Goal: Task Accomplishment & Management: Manage account settings

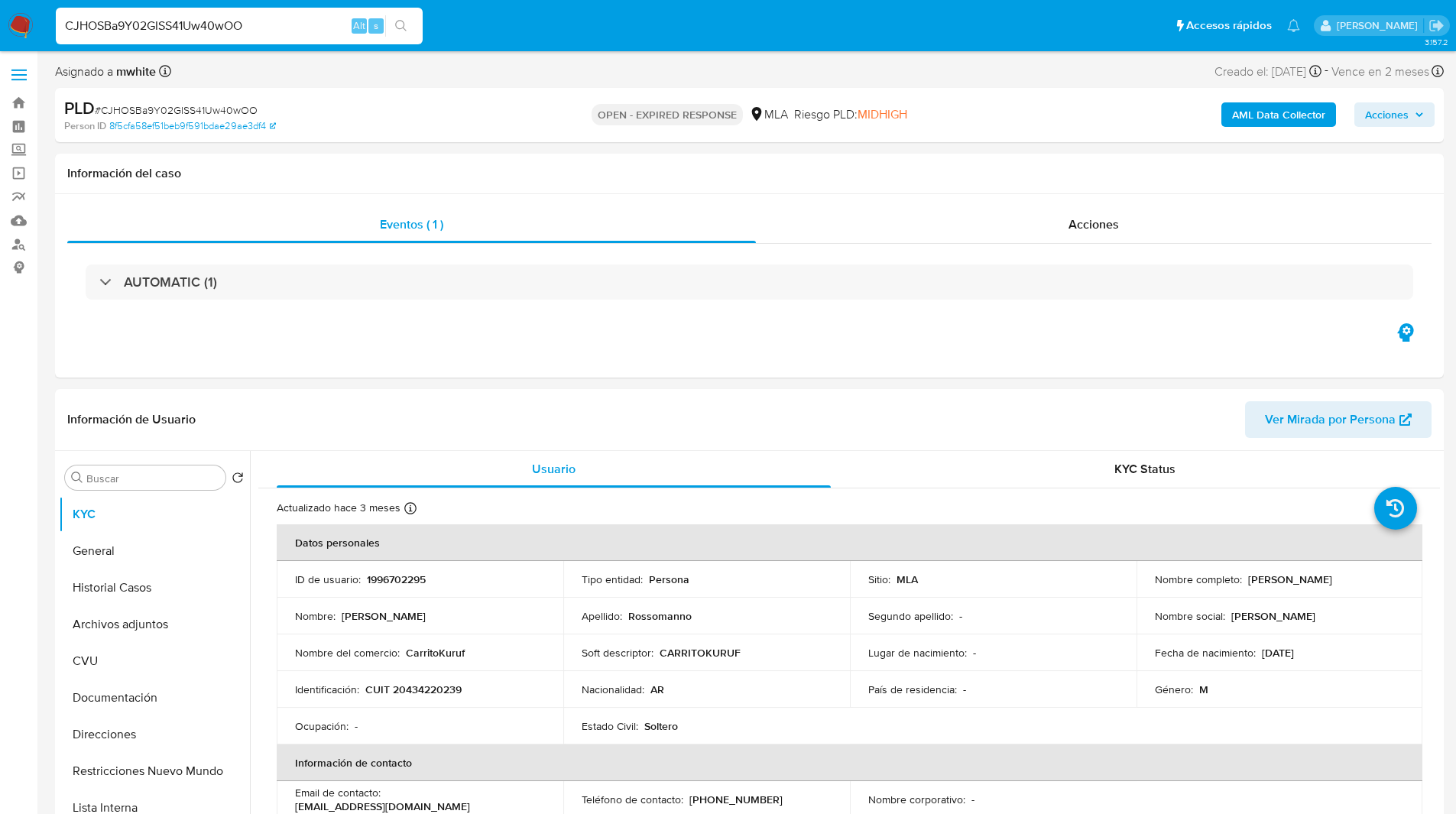
select select "10"
click at [673, 31] on ul "Pausado Ver notificaciones CJHOSBa9Y02GISS41Uw40wOO Alt s Accesos rápidos Presi…" at bounding box center [678, 25] width 1260 height 39
click at [741, 39] on ul "Pausado Ver notificaciones CJHOSBa9Y02GISS41Uw40wOO Alt s Accesos rápidos Presi…" at bounding box center [678, 25] width 1260 height 39
click at [424, 695] on p "CUIT 20434220239" at bounding box center [414, 689] width 96 height 14
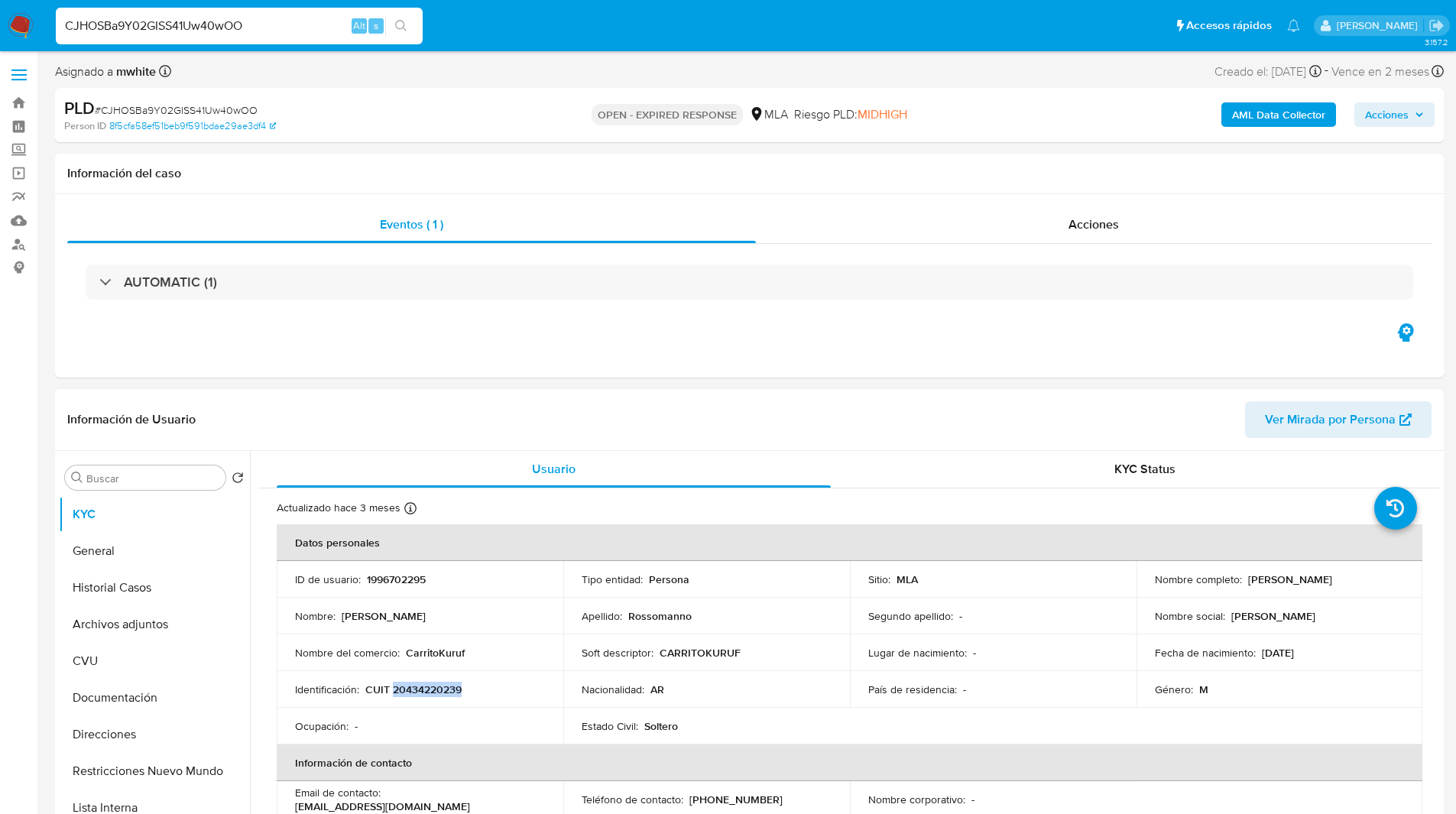
click at [424, 695] on p "CUIT 20434220239" at bounding box center [414, 689] width 96 height 14
copy p "20434220239"
click at [488, 130] on div "Person ID 8f5cfa58ef51beb9f591bdae29ae3df4" at bounding box center [290, 125] width 453 height 14
click at [904, 18] on ul "Pausado Ver notificaciones CJHOSBa9Y02GISS41Uw40wOO Alt s Accesos rápidos Presi…" at bounding box center [678, 25] width 1260 height 39
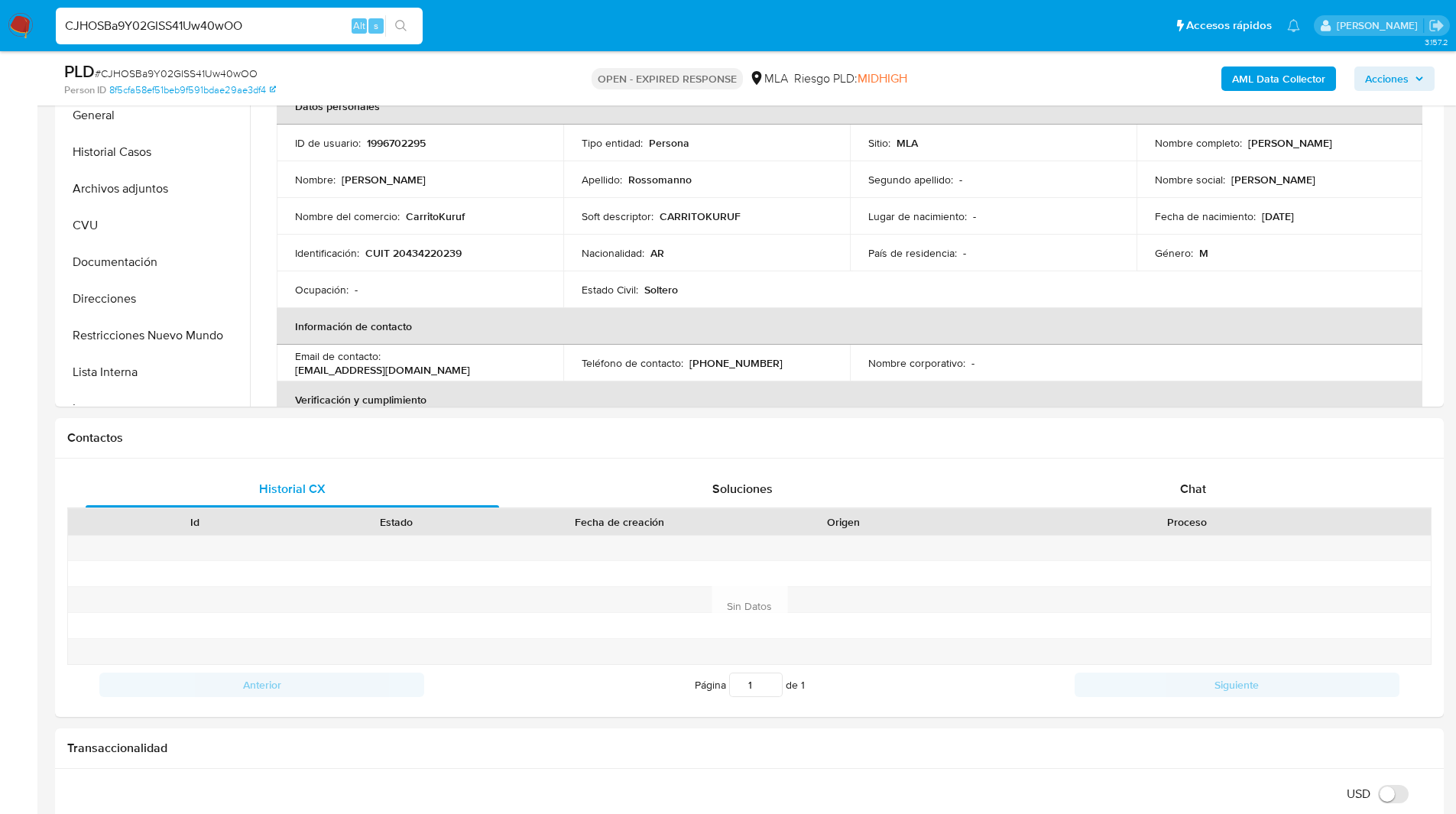
scroll to position [382, 0]
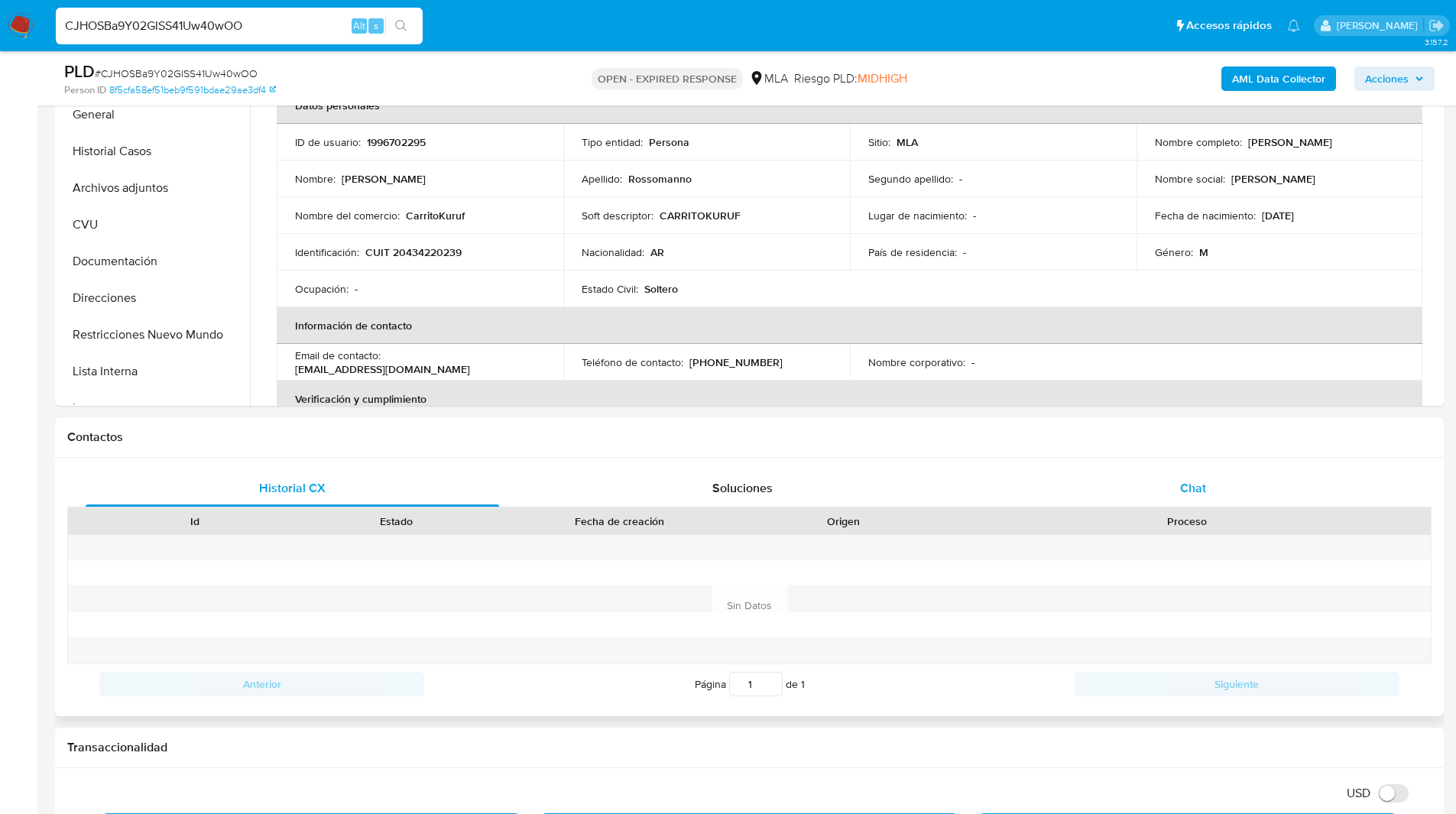
click at [1226, 485] on div "Chat" at bounding box center [1193, 489] width 414 height 37
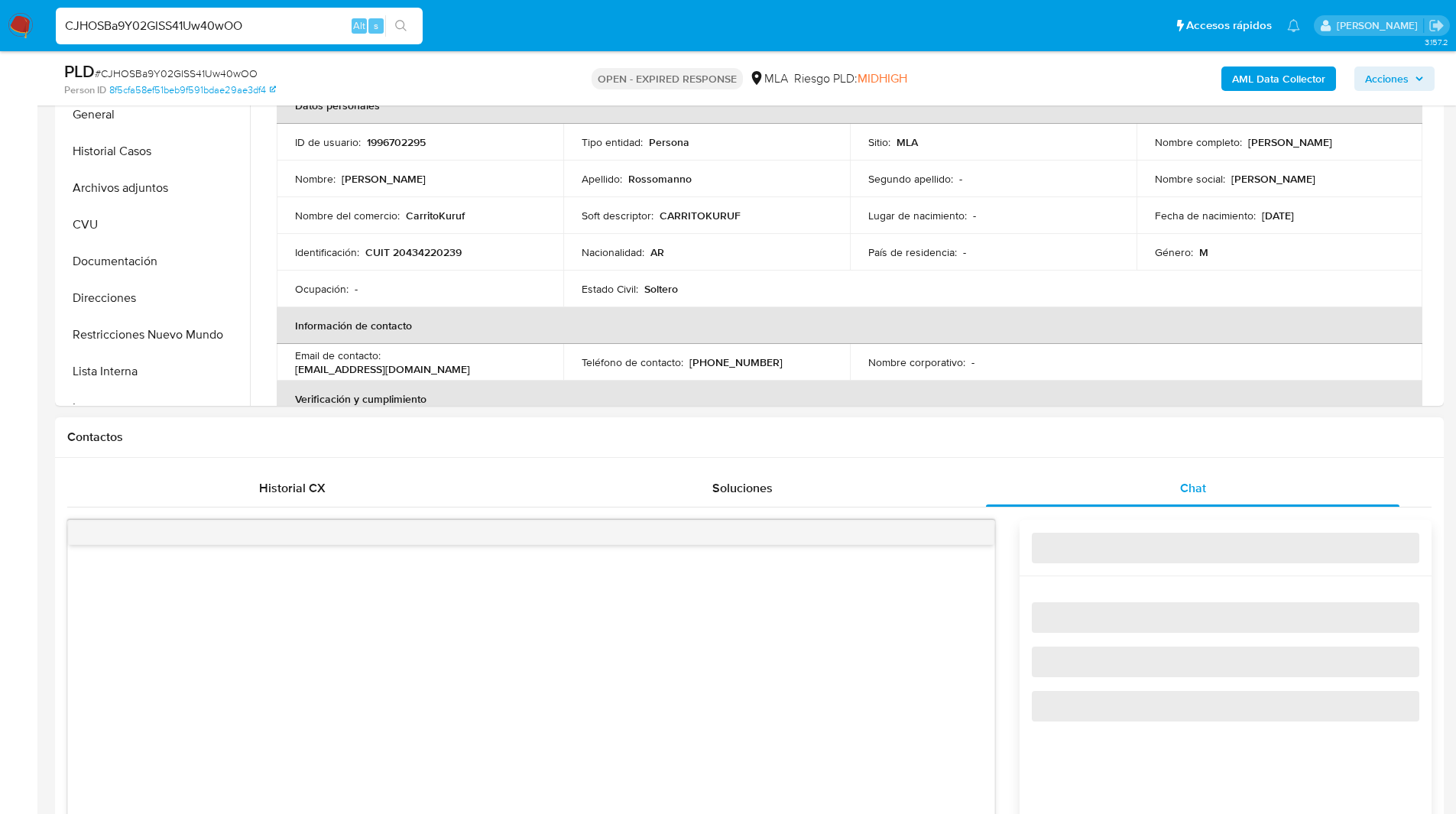
click at [1175, 444] on h1 "Contactos" at bounding box center [749, 438] width 1365 height 15
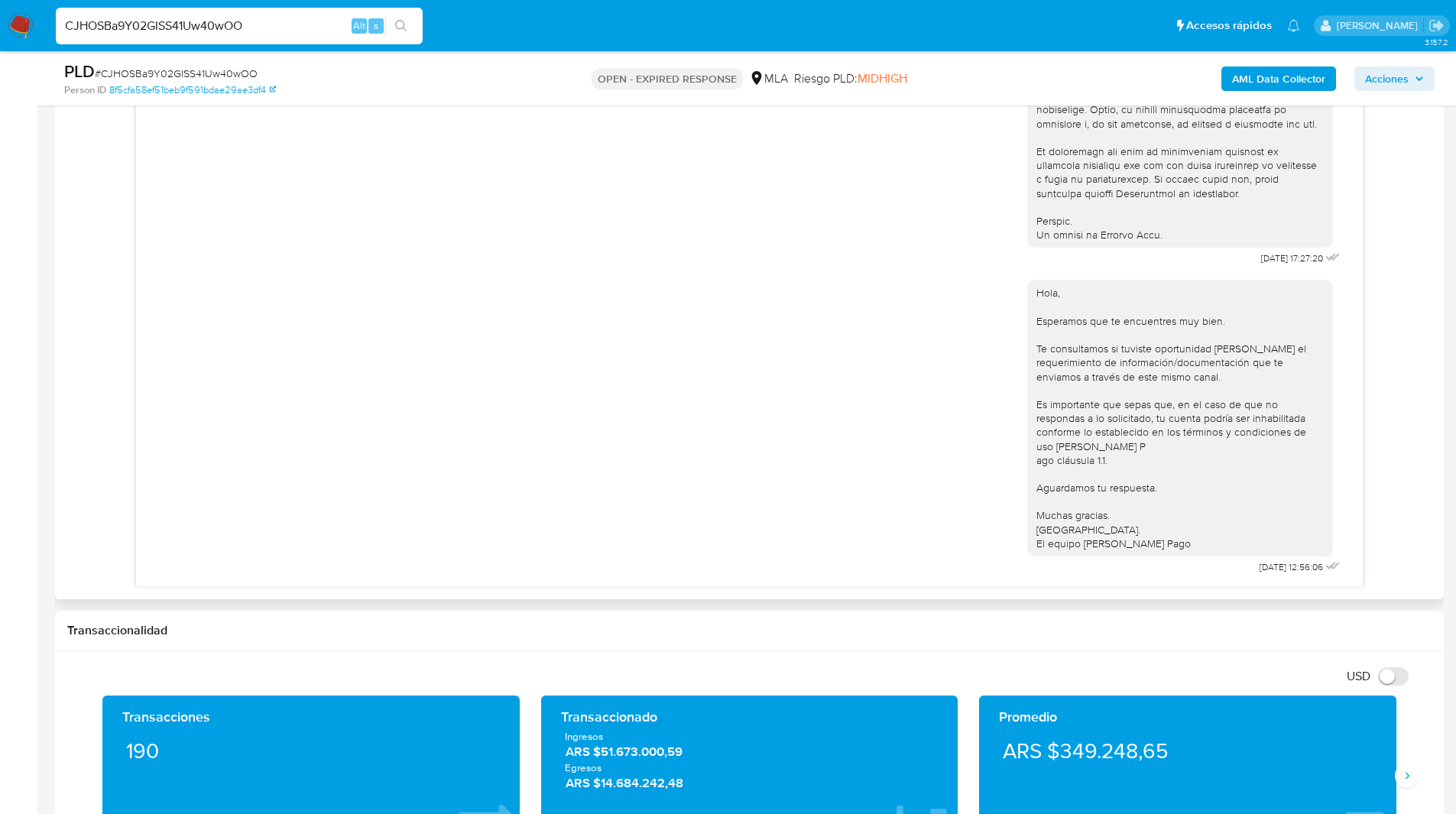
scroll to position [0, 0]
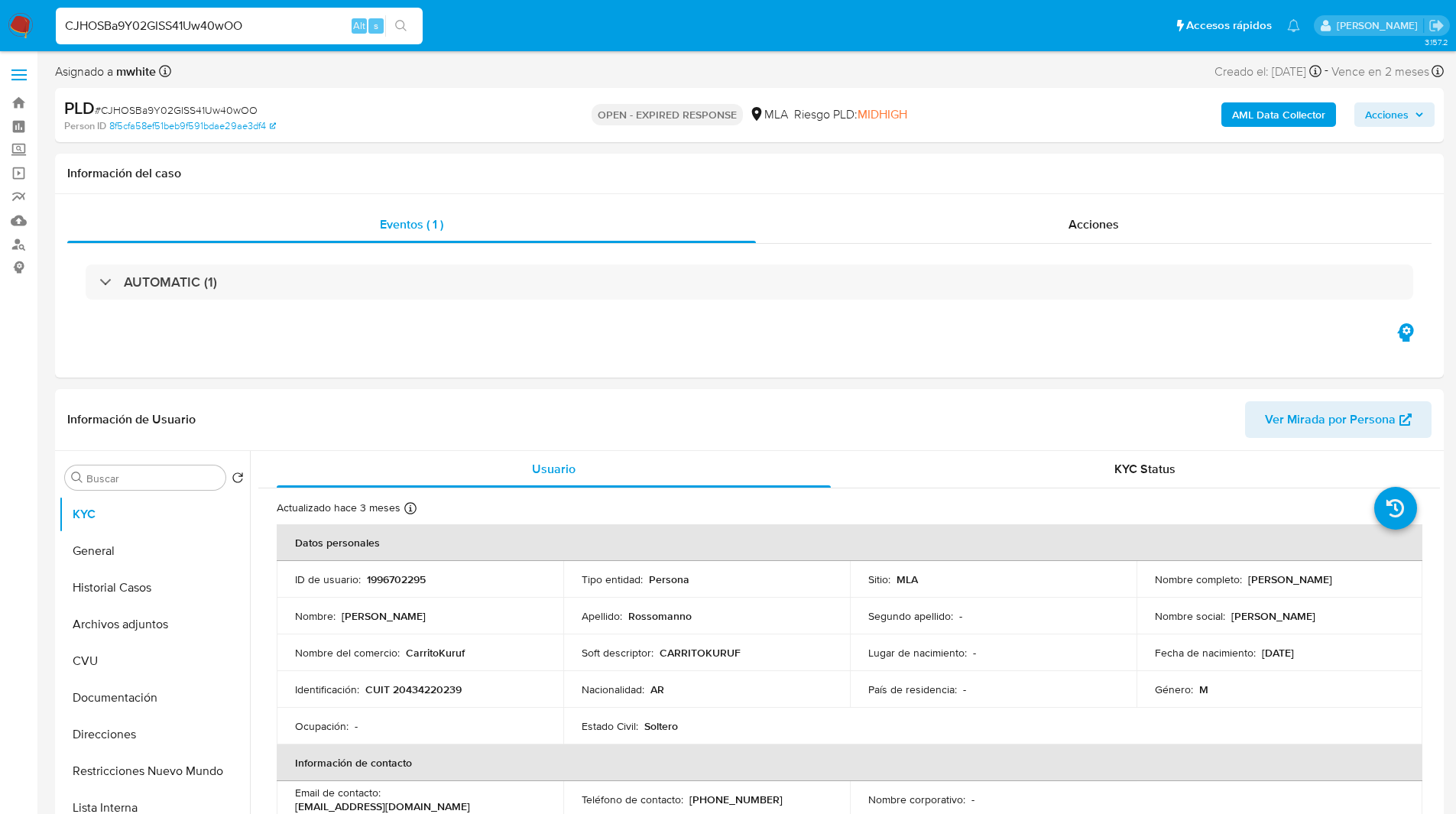
click at [253, 21] on input "CJHOSBa9Y02GISS41Uw40wOO" at bounding box center [239, 25] width 367 height 20
paste input "FJzavlQuQt8yFSRtiuwsewol"
type input "FJzavlQuQt8yFSRtiuwsewol"
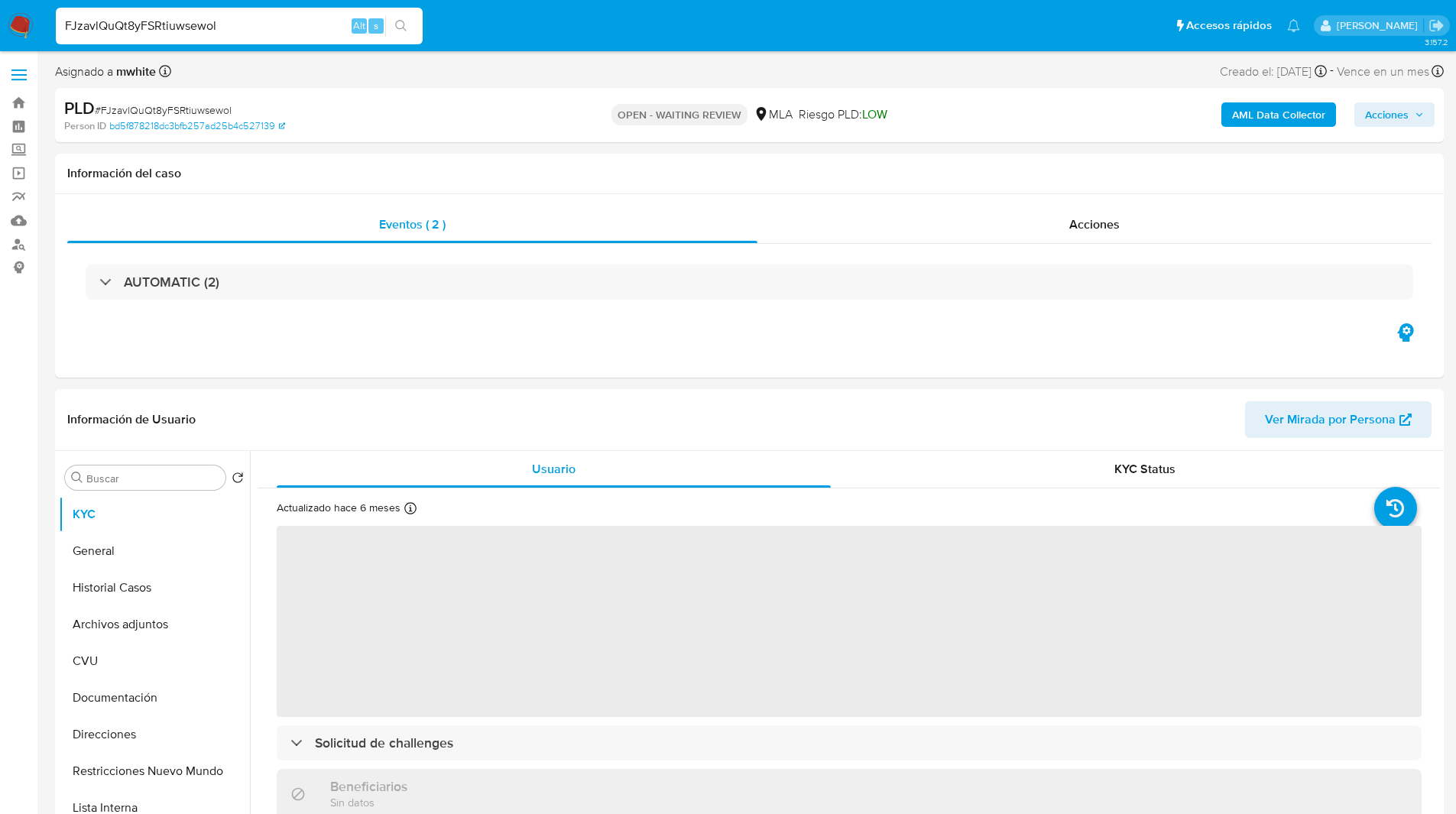
select select "10"
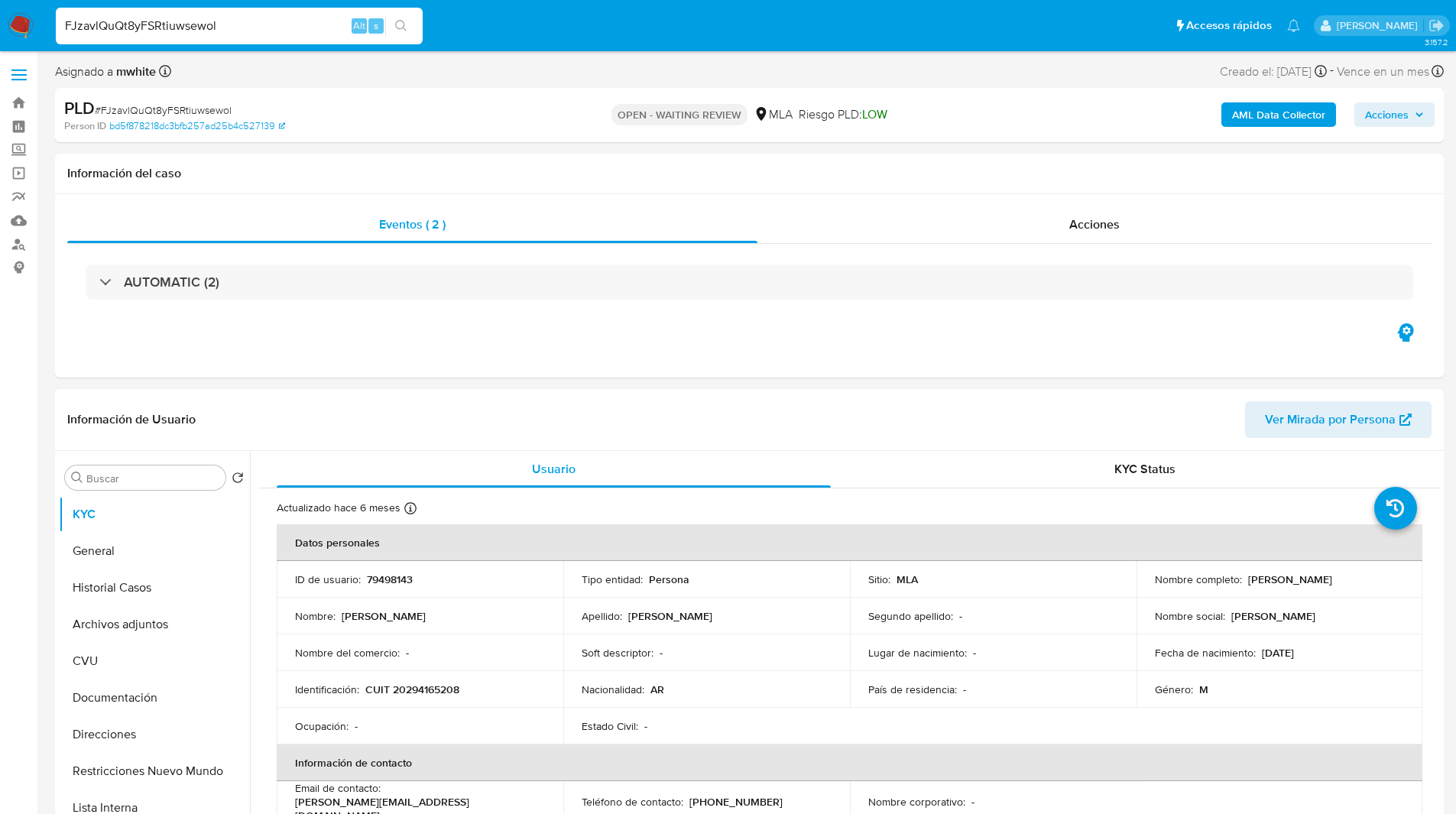
click at [172, 37] on div "FJzavlQuQt8yFSRtiuwsewol Alt s" at bounding box center [239, 25] width 367 height 37
click at [158, 30] on input "FJzavlQuQt8yFSRtiuwsewol" at bounding box center [239, 25] width 367 height 20
paste input "0epwjMCTzJu69h5VYGJh8Qci"
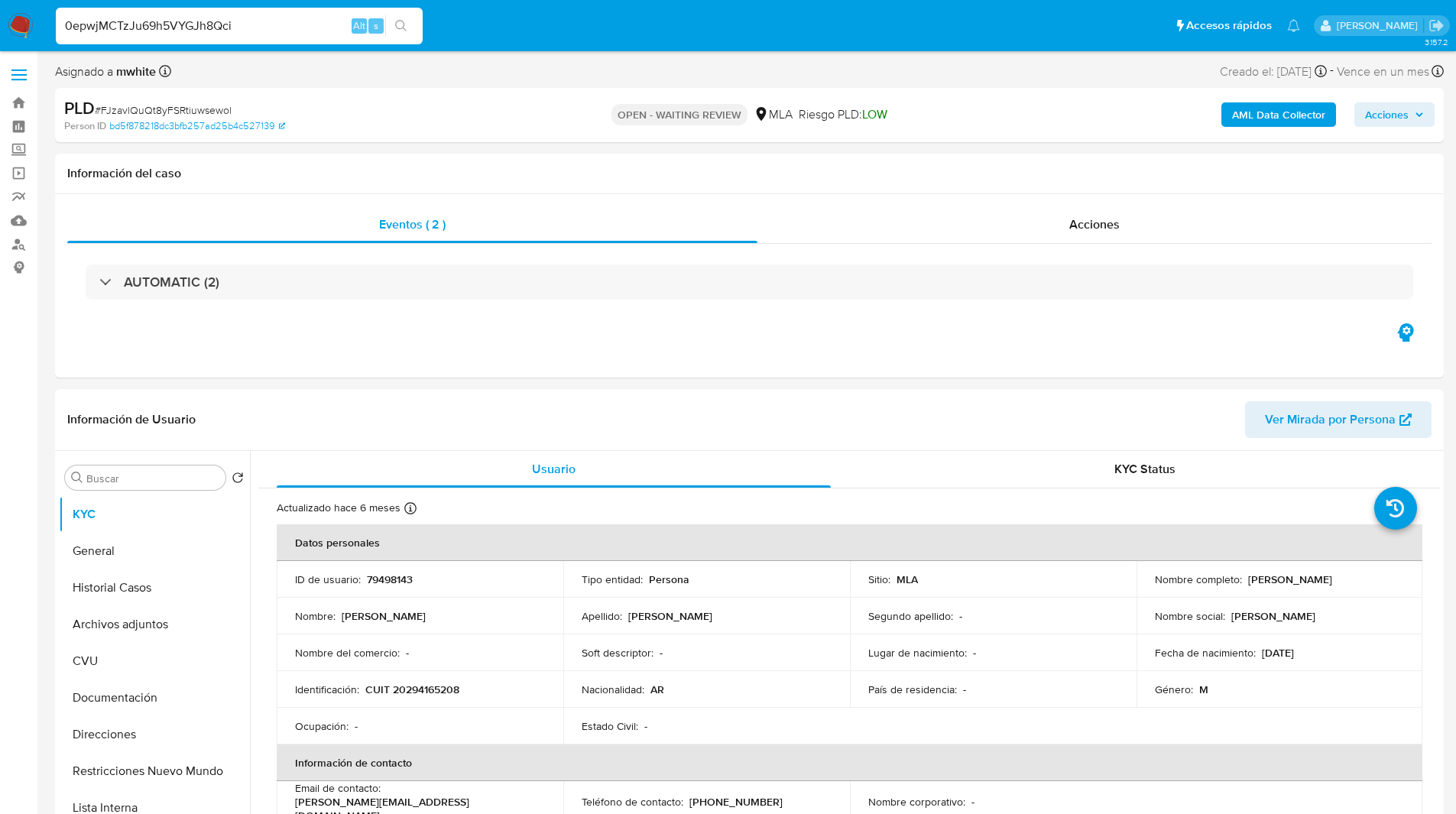
type input "0epwjMCTzJu69h5VYGJh8Qci"
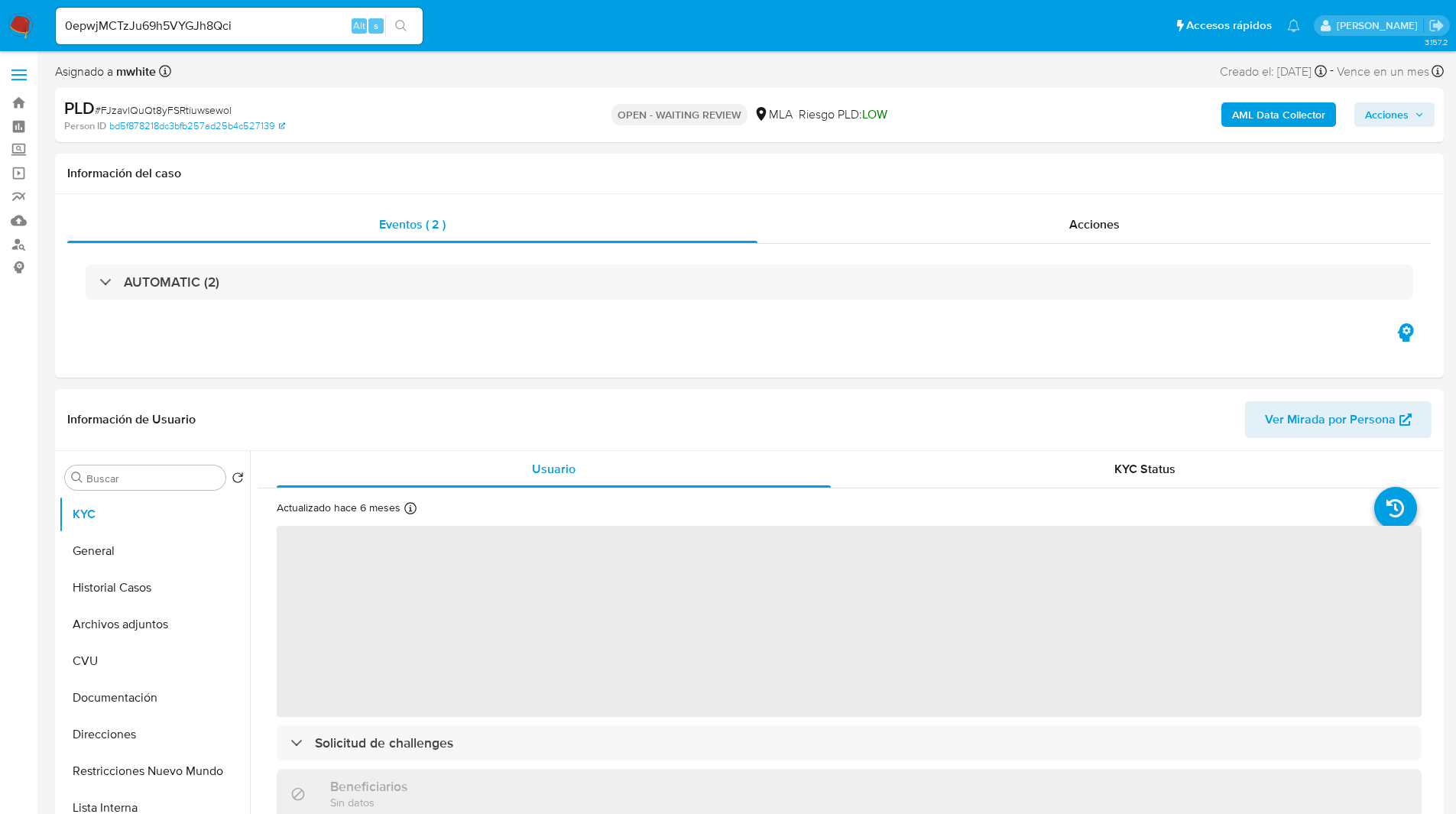
select select "10"
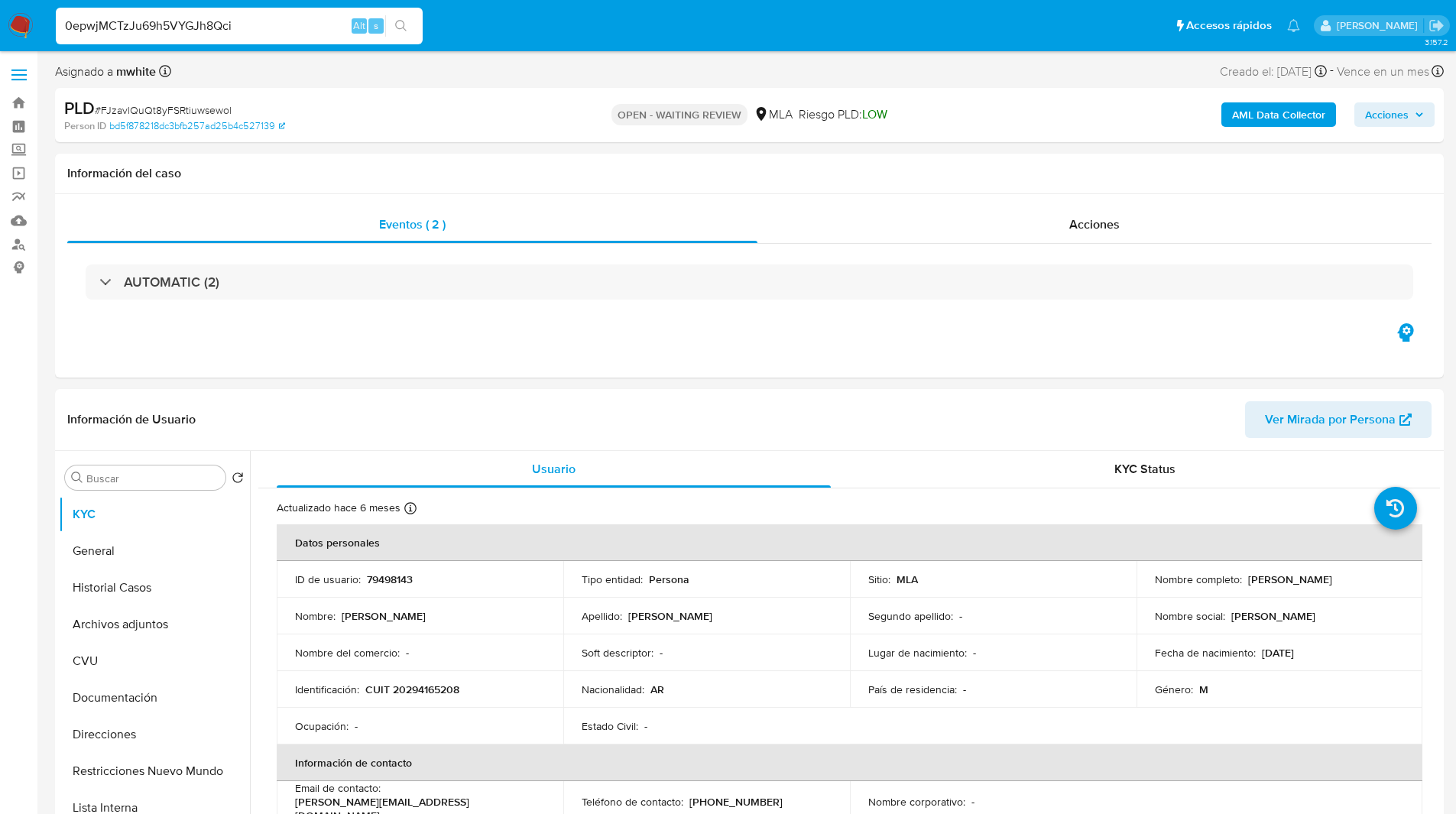
click at [218, 26] on input "0epwjMCTzJu69h5VYGJh8Qci" at bounding box center [239, 25] width 367 height 20
click at [256, 45] on div "Alt s" at bounding box center [239, 25] width 367 height 42
click at [264, 22] on input at bounding box center [239, 25] width 367 height 20
click at [329, 77] on div "Asignado a mwhite Asignado el: 18/08/2025 14:14:59 Creado el: 12/08/2025 Creado…" at bounding box center [749, 75] width 1389 height 26
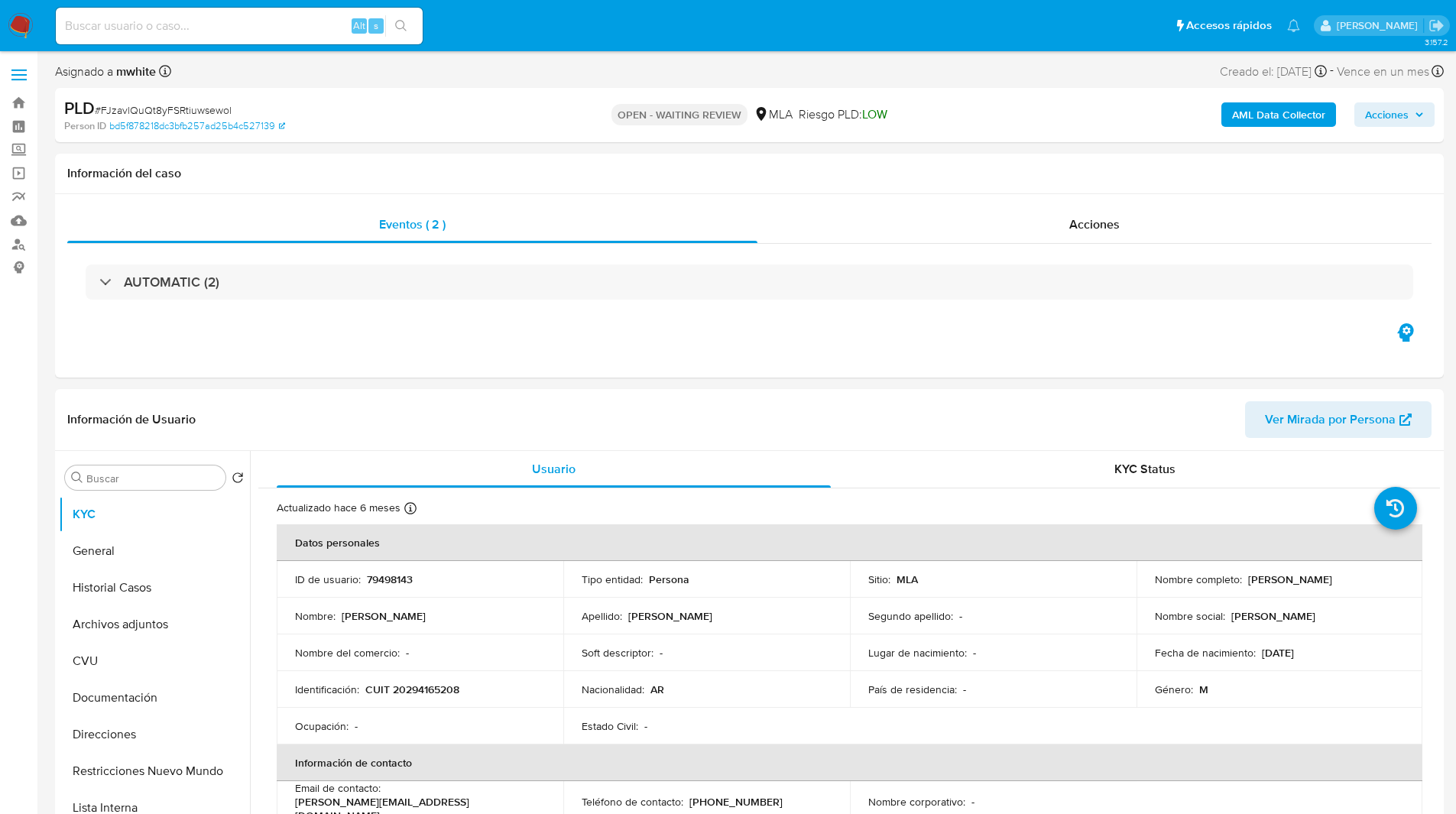
click at [389, 73] on div "Asignado a mwhite Asignado el: 18/08/2025 14:14:59 Creado el: 12/08/2025 Creado…" at bounding box center [749, 75] width 1389 height 26
click at [430, 82] on div "Asignado a mwhite Asignado el: 18/08/2025 14:14:59 Creado el: 12/08/2025 Creado…" at bounding box center [749, 75] width 1389 height 26
click at [459, 80] on div "Asignado a mwhite Asignado el: 18/08/2025 14:14:59 Creado el: 12/08/2025 Creado…" at bounding box center [749, 75] width 1389 height 26
click at [477, 98] on div "PLD # FJzavlQuQt8yFSRtiuwsewol" at bounding box center [290, 108] width 451 height 23
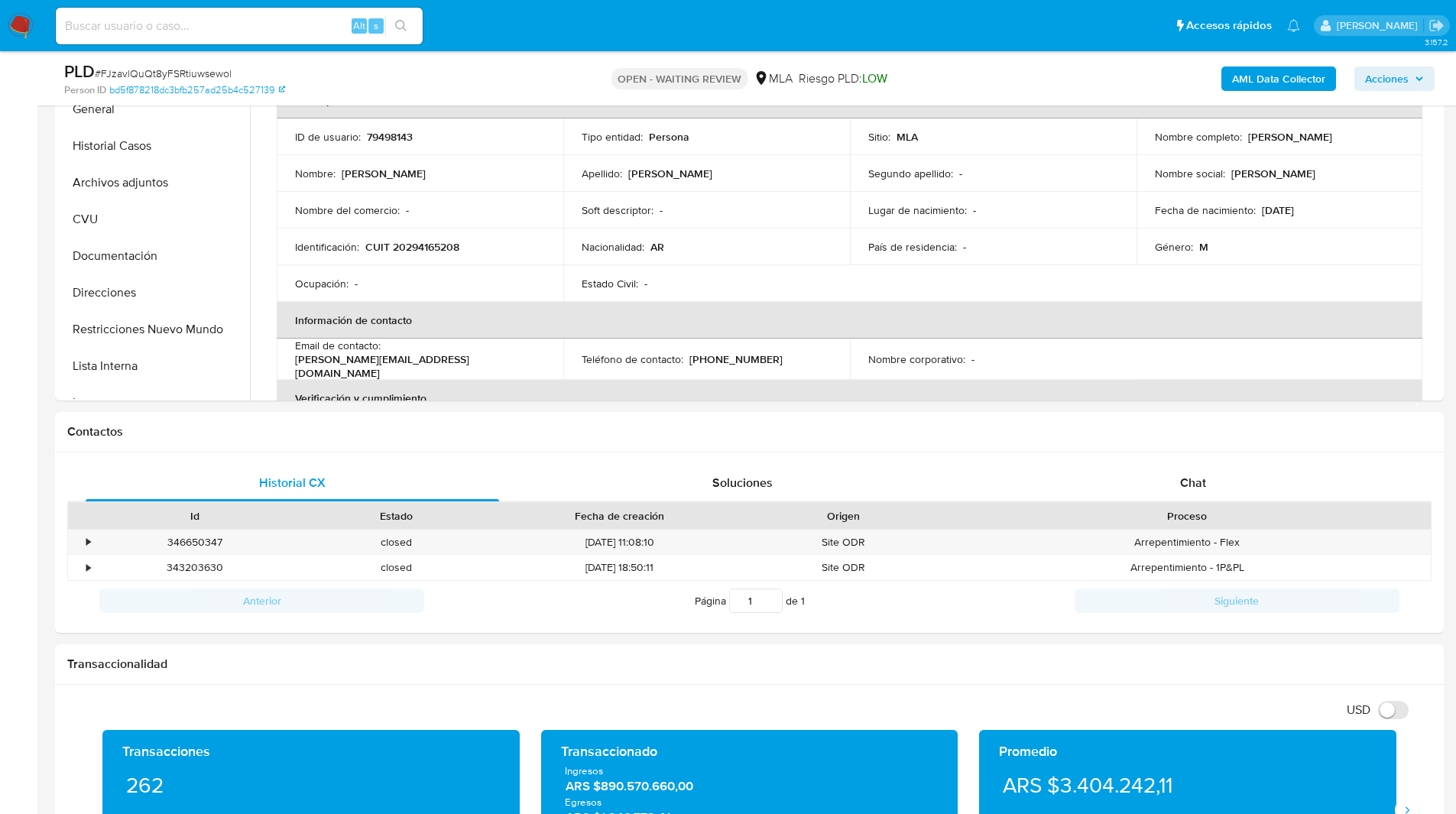
scroll to position [426, 0]
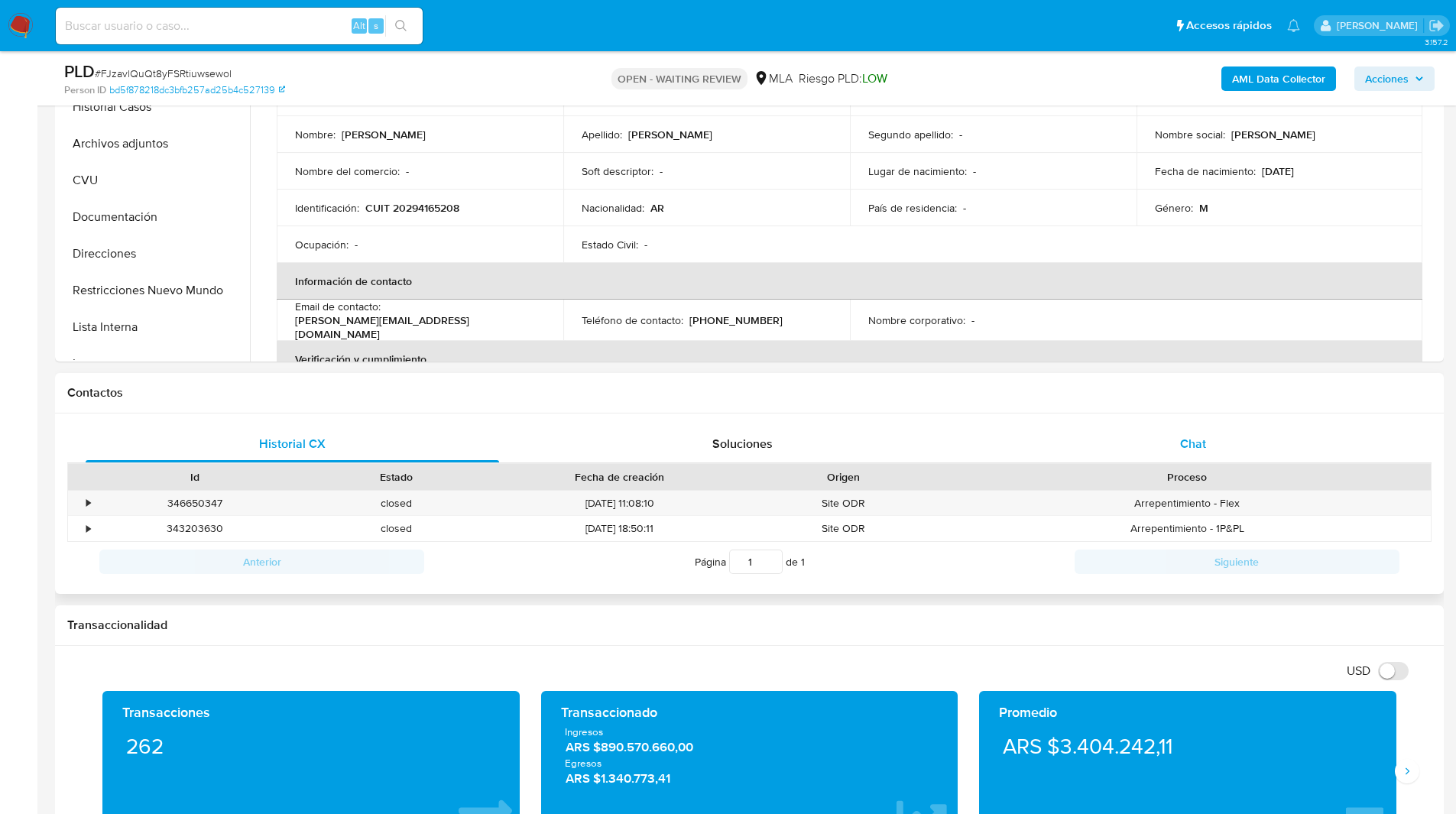
click at [1174, 434] on div "Chat" at bounding box center [1193, 444] width 414 height 37
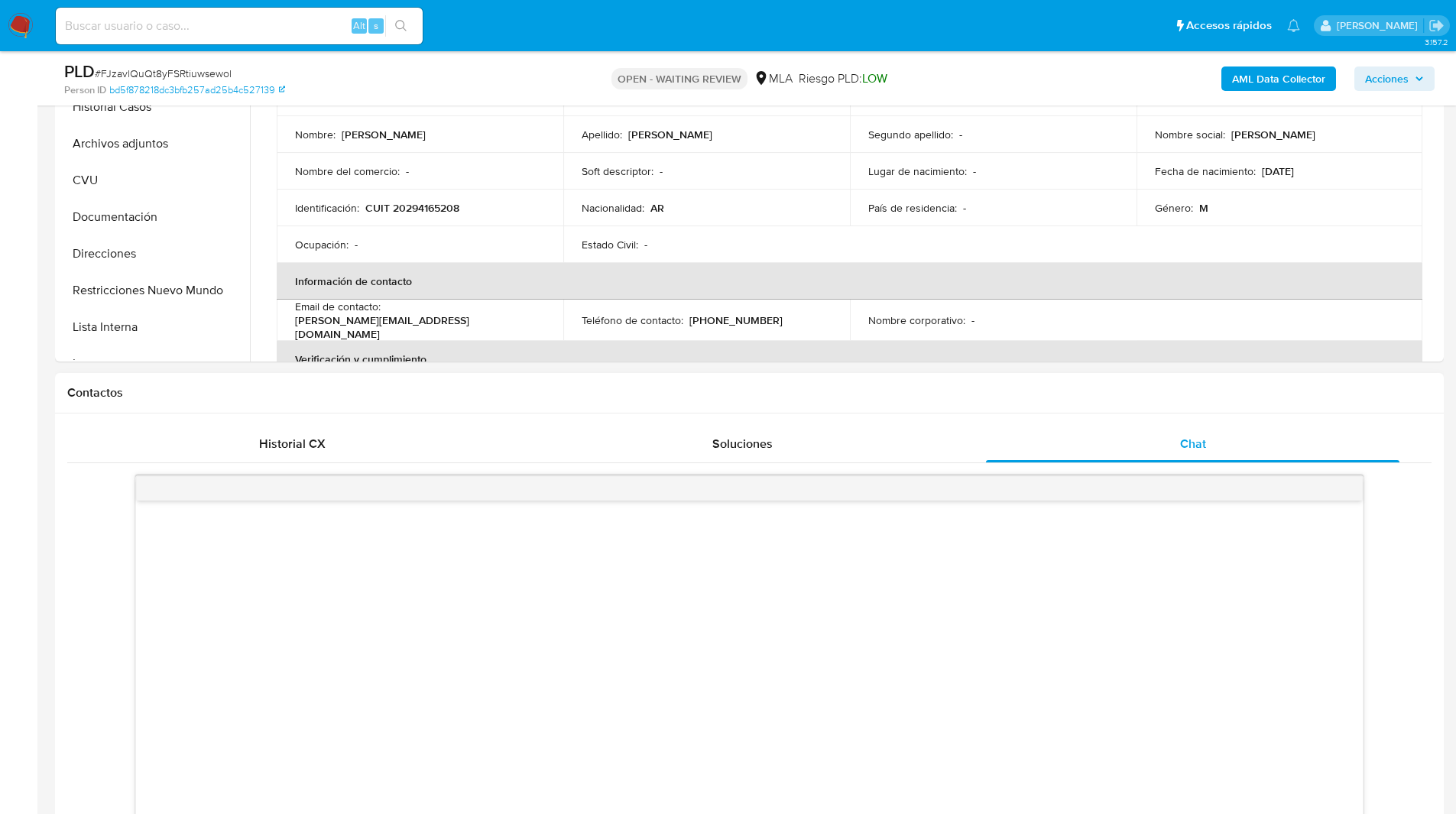
click at [1015, 406] on div "Contactos" at bounding box center [749, 393] width 1389 height 41
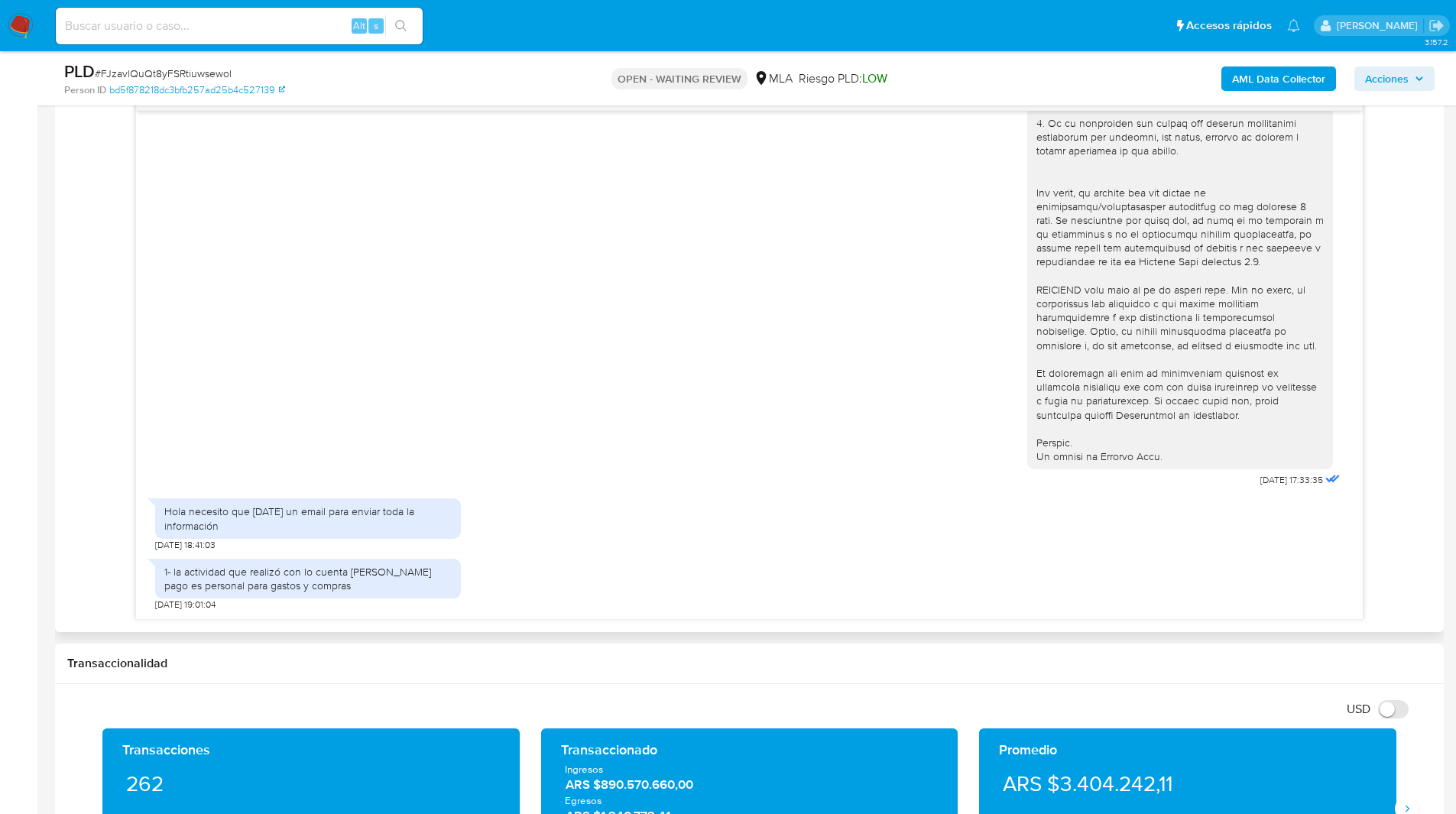
scroll to position [818, 0]
click at [97, 465] on div "18/08/2025 17:33:35 Hola necesito que pasen un email para enviar toda la inform…" at bounding box center [749, 352] width 1365 height 535
click at [172, 74] on span "# FJzavlQuQt8yFSRtiuwsewol" at bounding box center [163, 74] width 137 height 15
copy span "FJzavlQuQt8yFSRtiuwsewol"
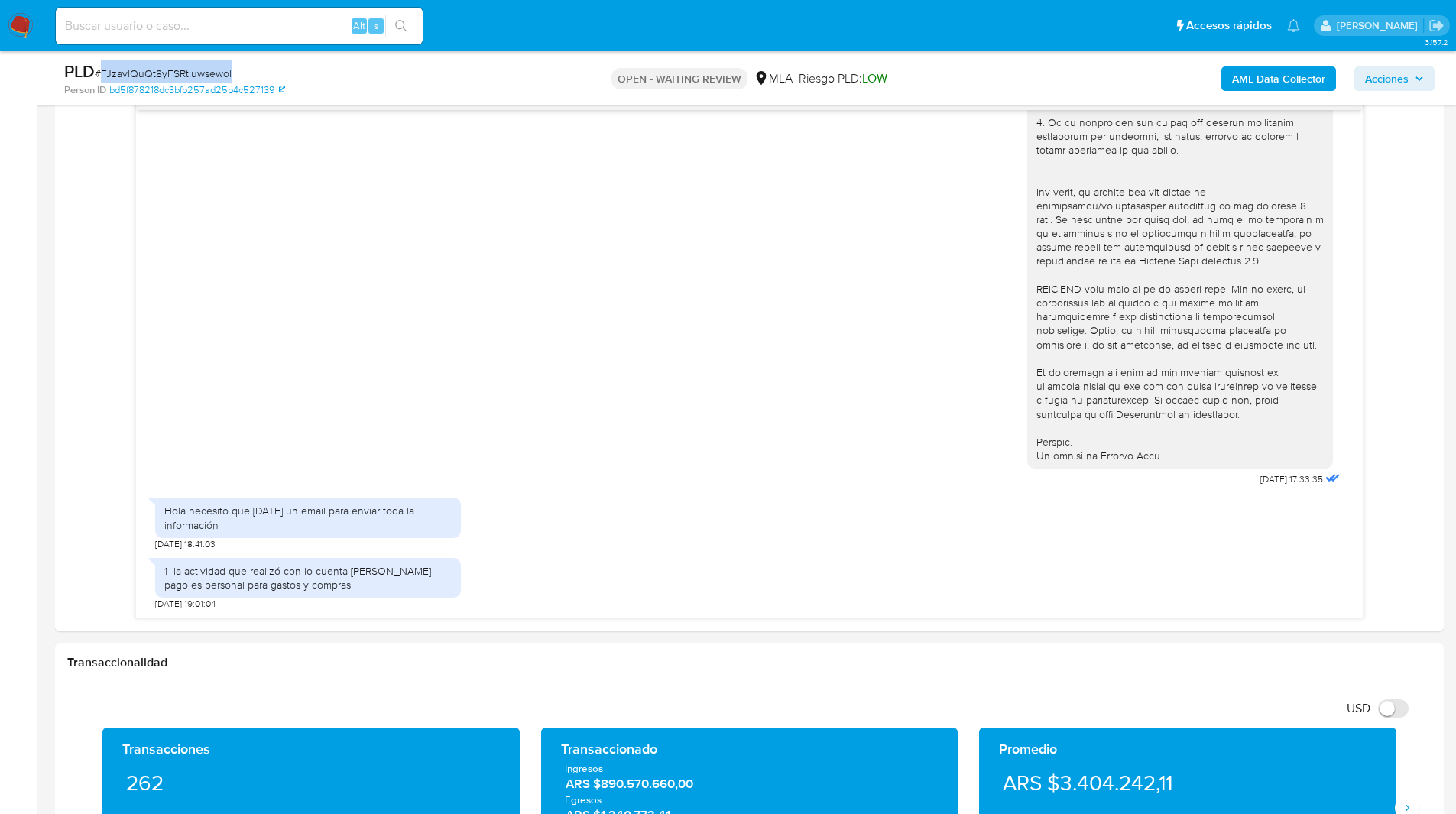
click at [30, 32] on img at bounding box center [21, 26] width 26 height 26
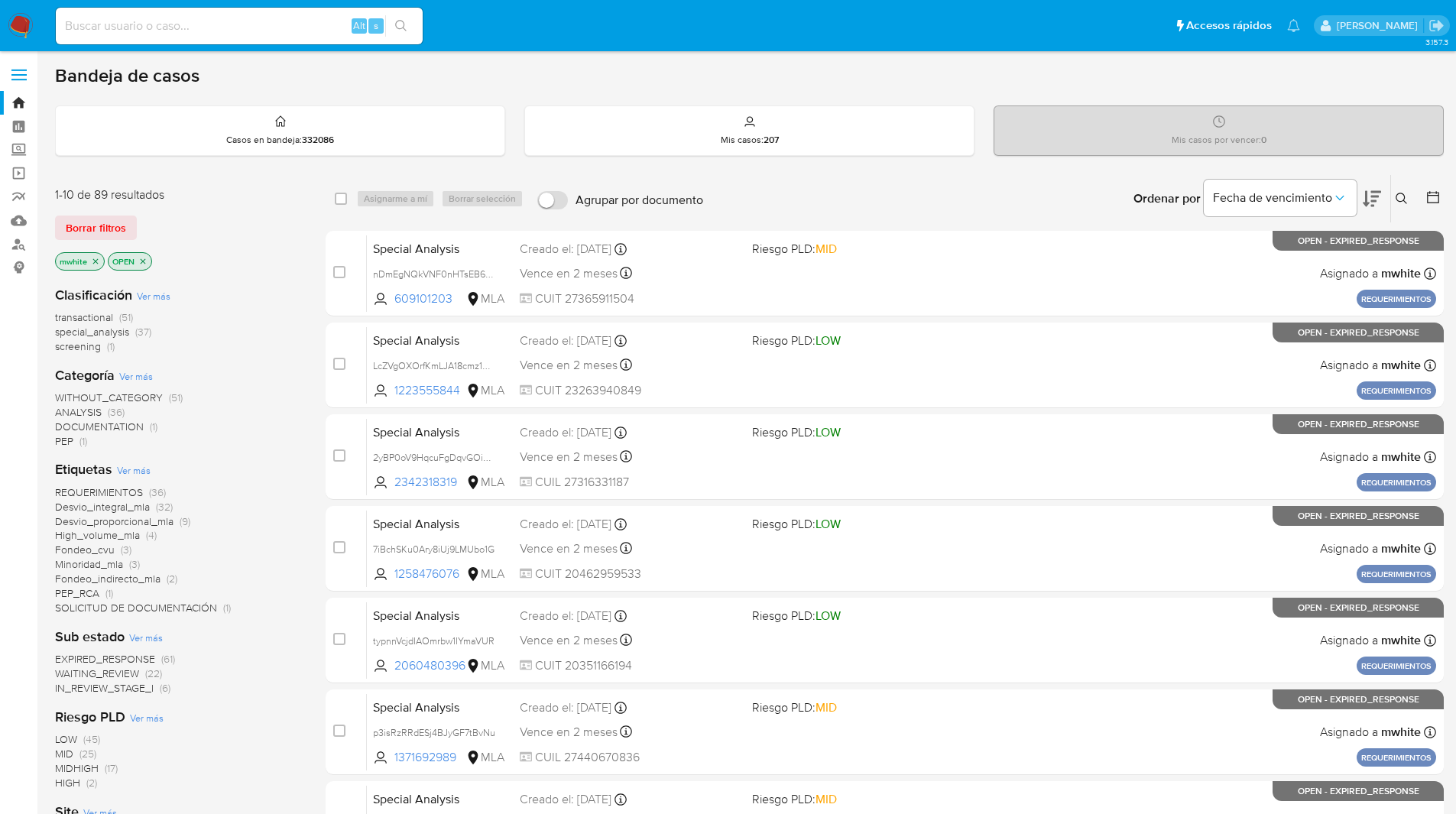
click at [1406, 199] on icon at bounding box center [1401, 198] width 12 height 12
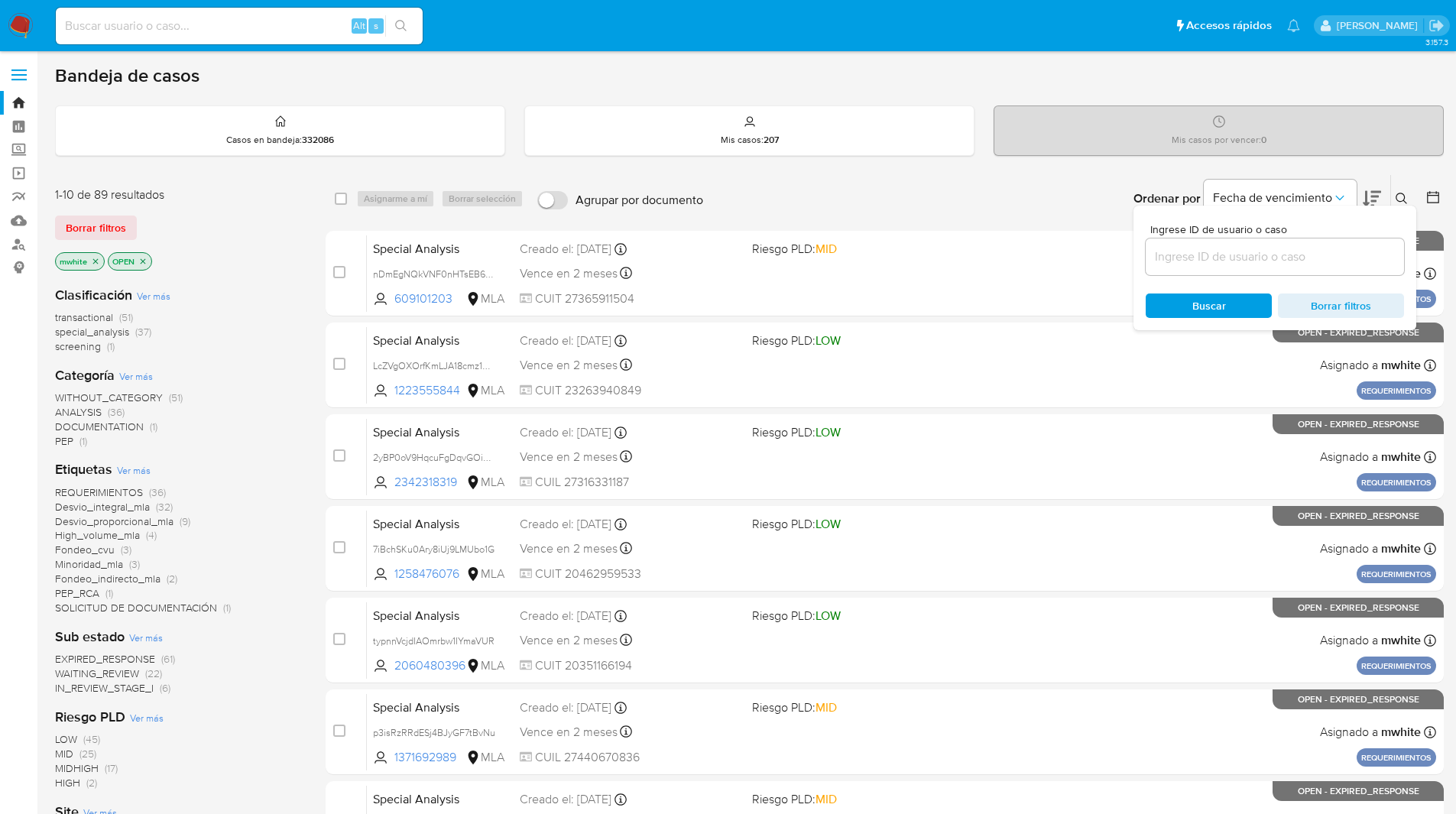
click at [1249, 260] on input at bounding box center [1275, 257] width 258 height 20
type input "FJzavlQuQt8yFSRtiuwsewol"
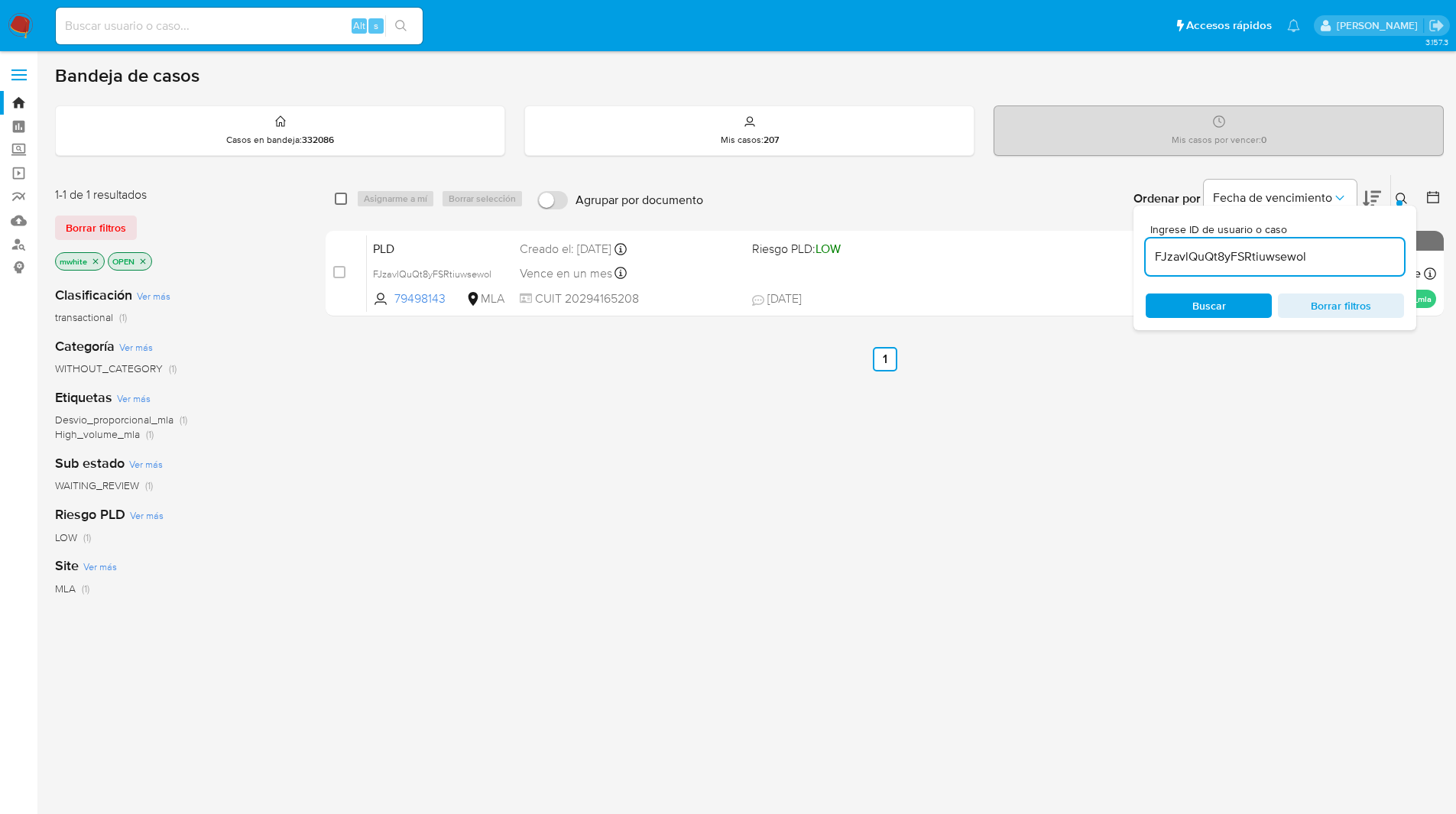
click at [339, 200] on input "checkbox" at bounding box center [340, 198] width 12 height 12
checkbox input "true"
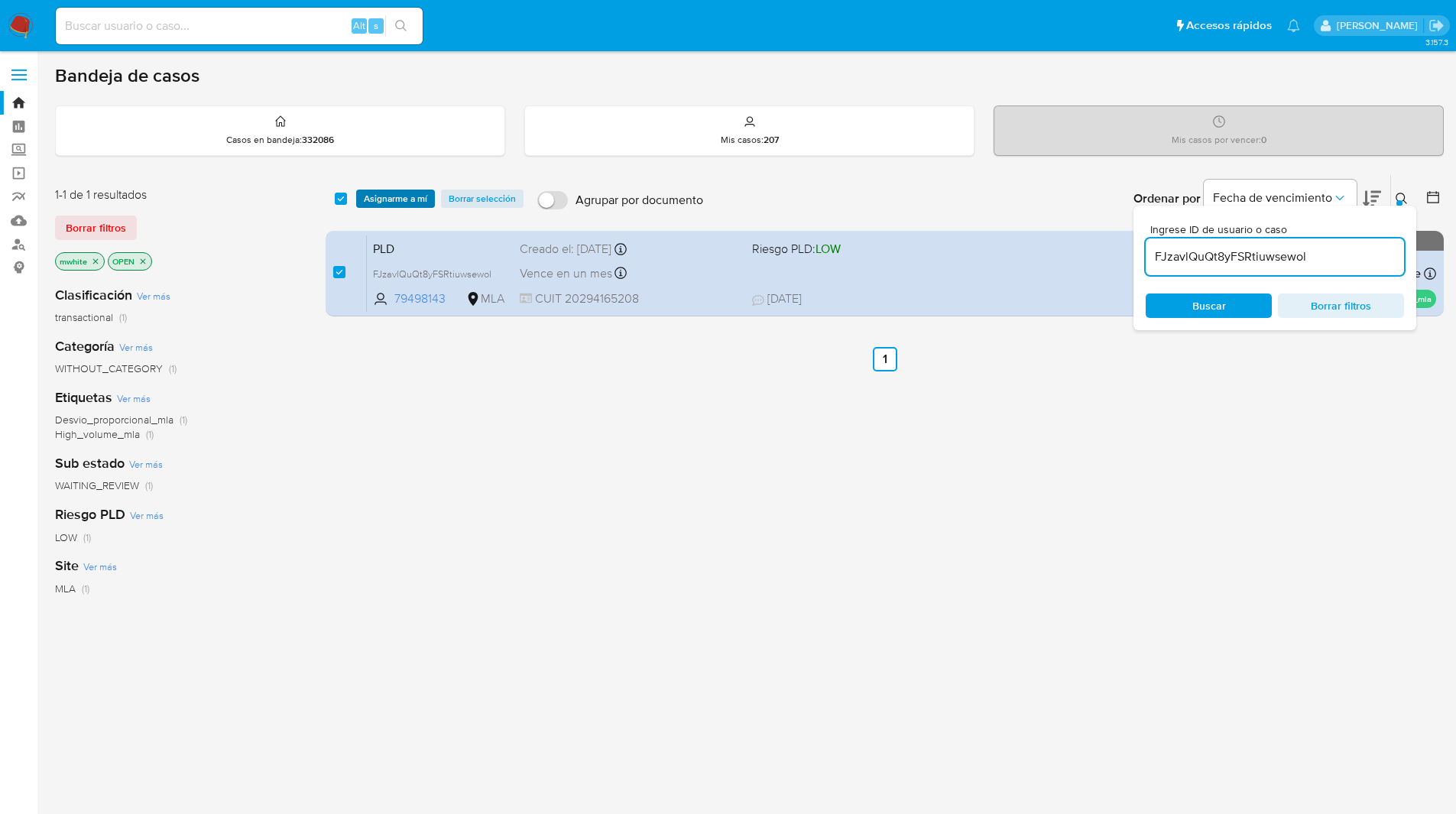
click at [414, 191] on span "Asignarme a mí" at bounding box center [395, 199] width 63 height 15
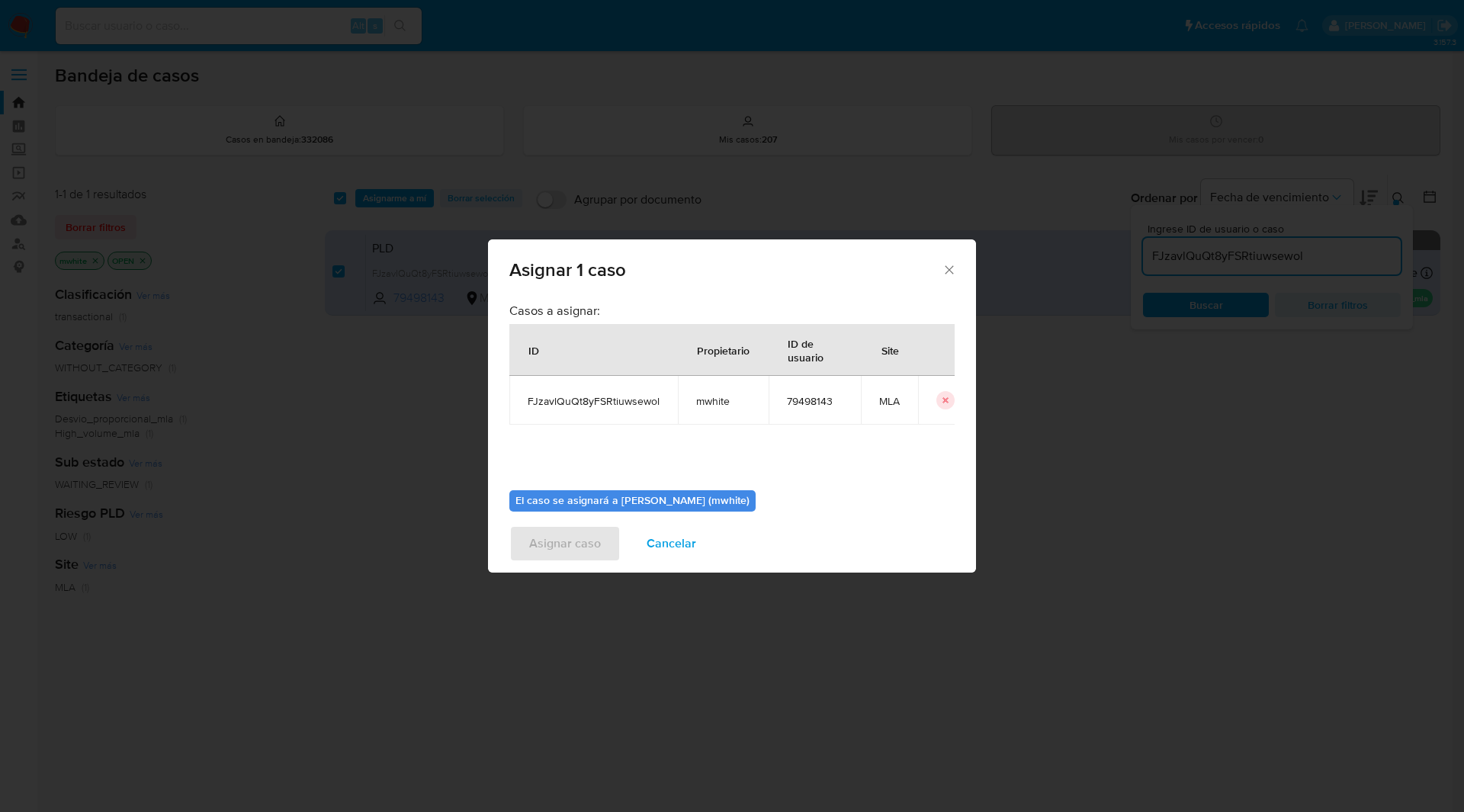
click at [707, 402] on span "mwhite" at bounding box center [724, 401] width 55 height 14
copy span "mwhite"
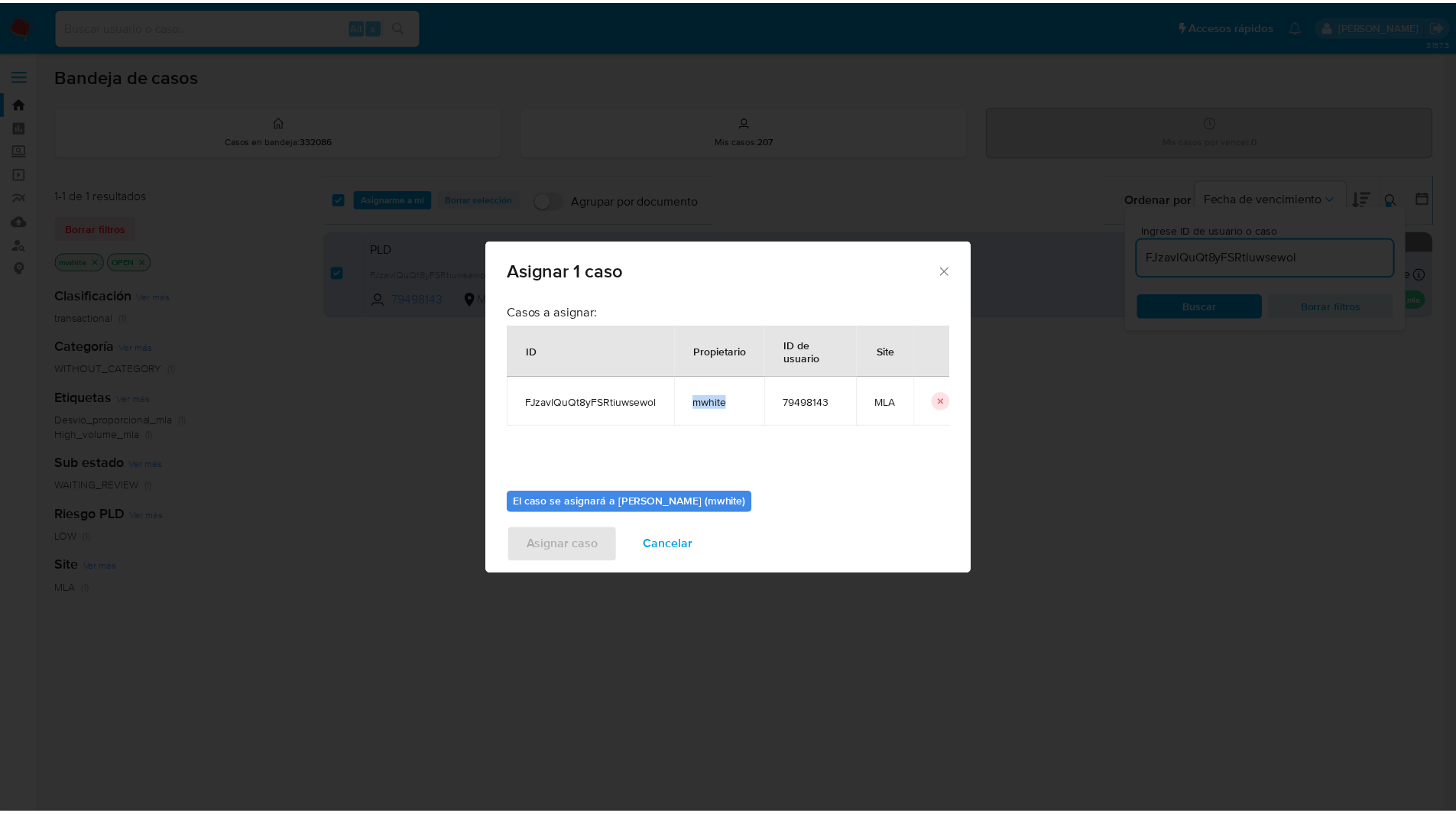
scroll to position [79, 0]
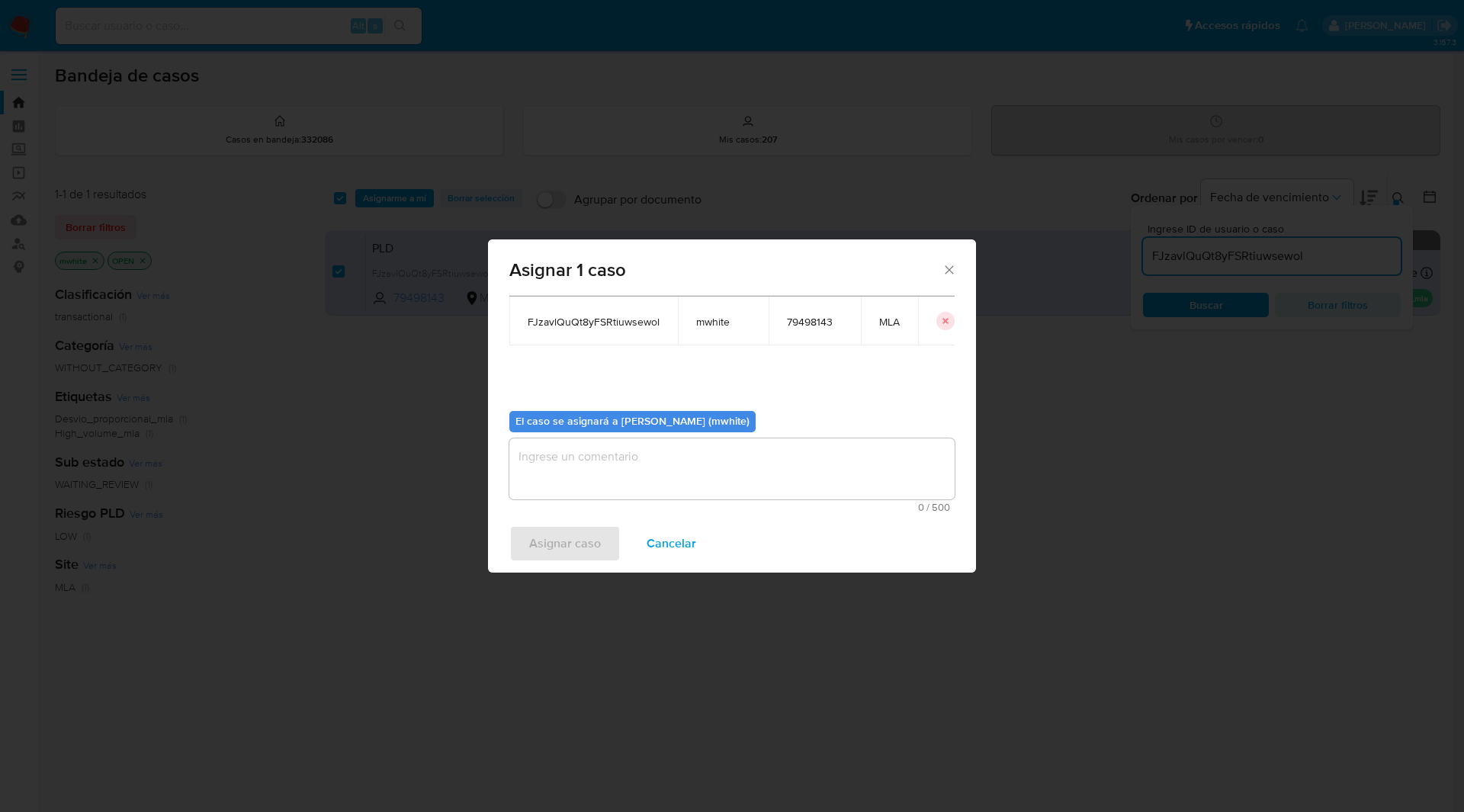
click at [623, 502] on div "0 / 500 500 caracteres restantes" at bounding box center [732, 475] width 445 height 74
click at [595, 494] on textarea "assign-modal" at bounding box center [732, 469] width 445 height 61
paste textarea "mwhite"
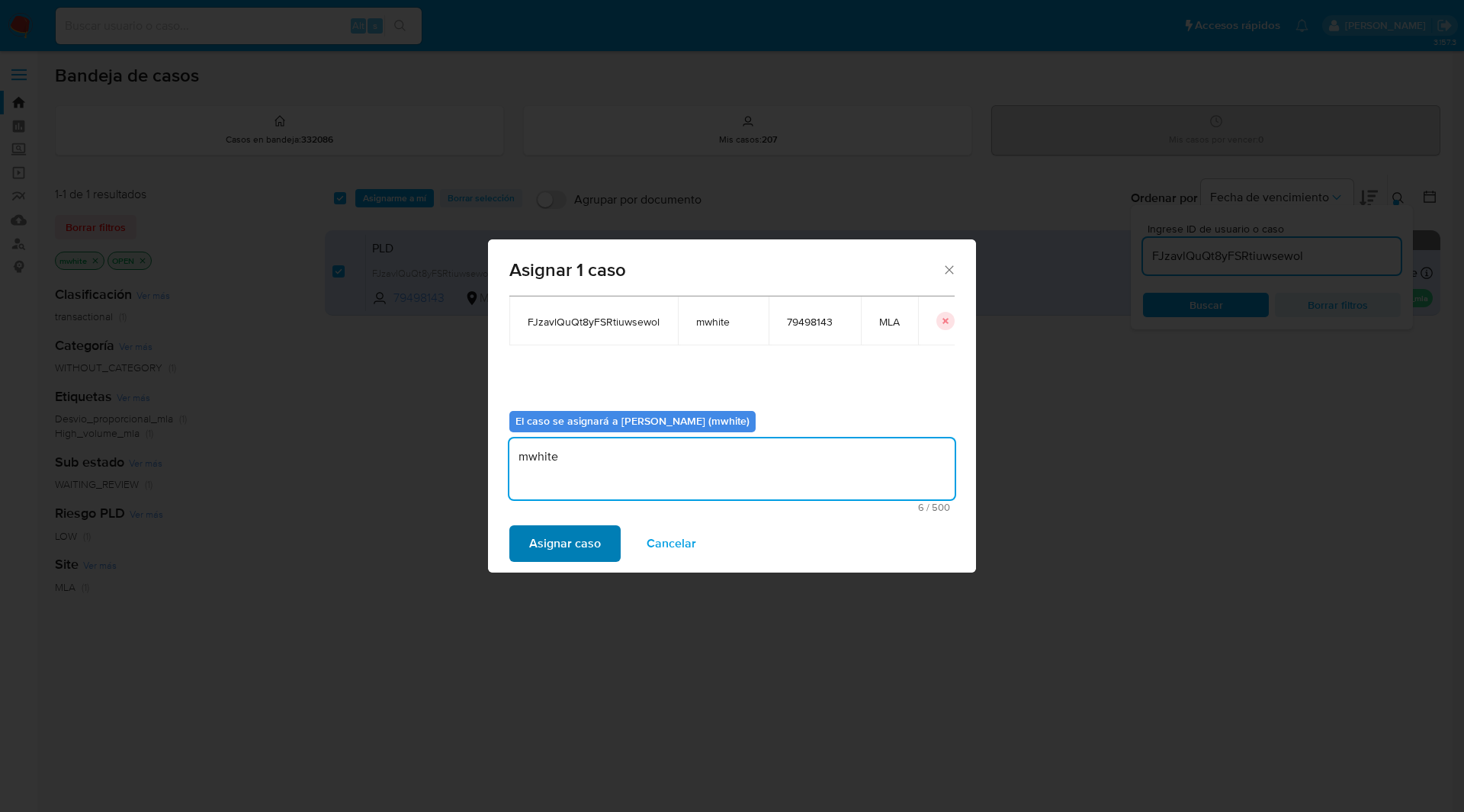
type textarea "mwhite"
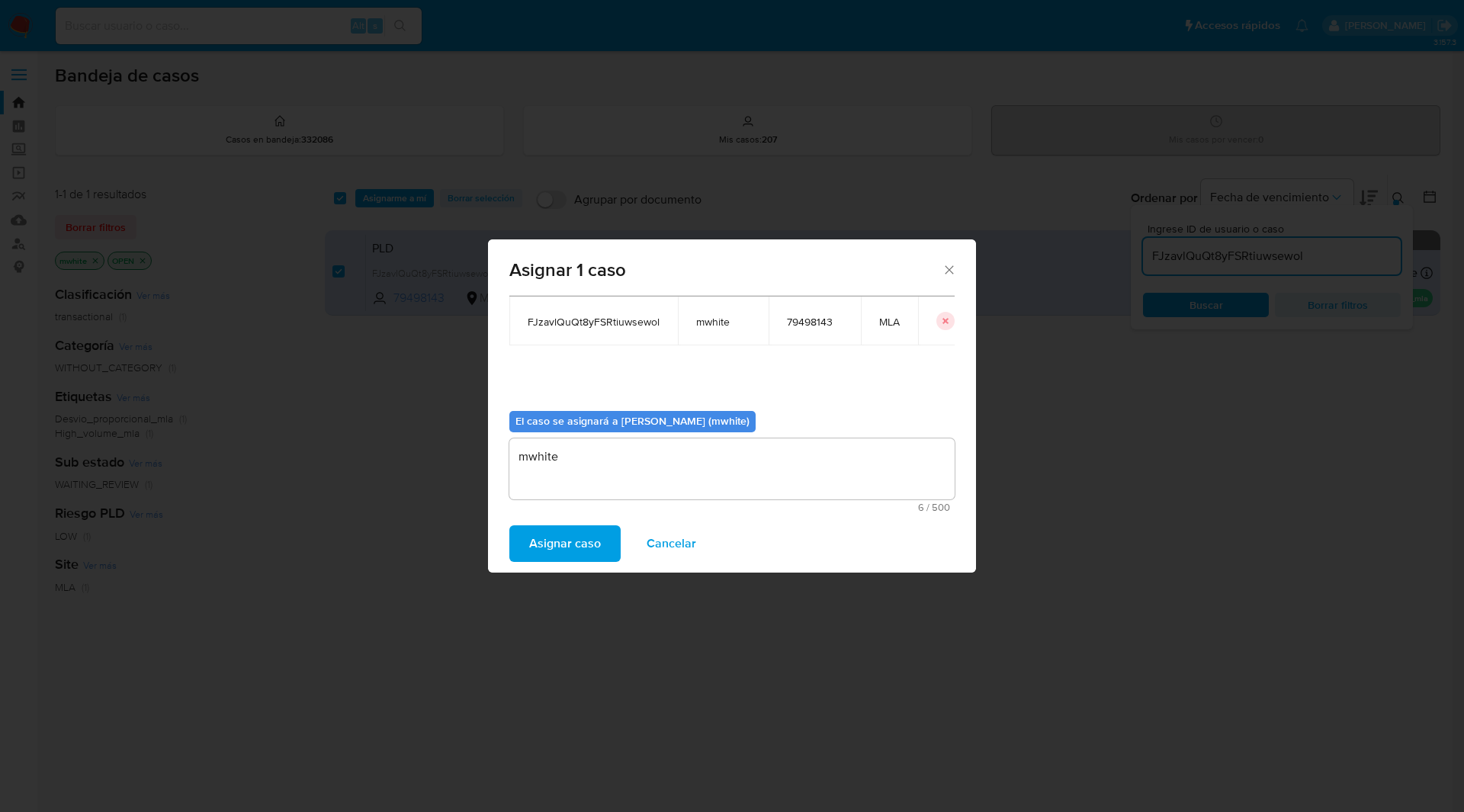
click at [555, 546] on span "Asignar caso" at bounding box center [565, 544] width 72 height 34
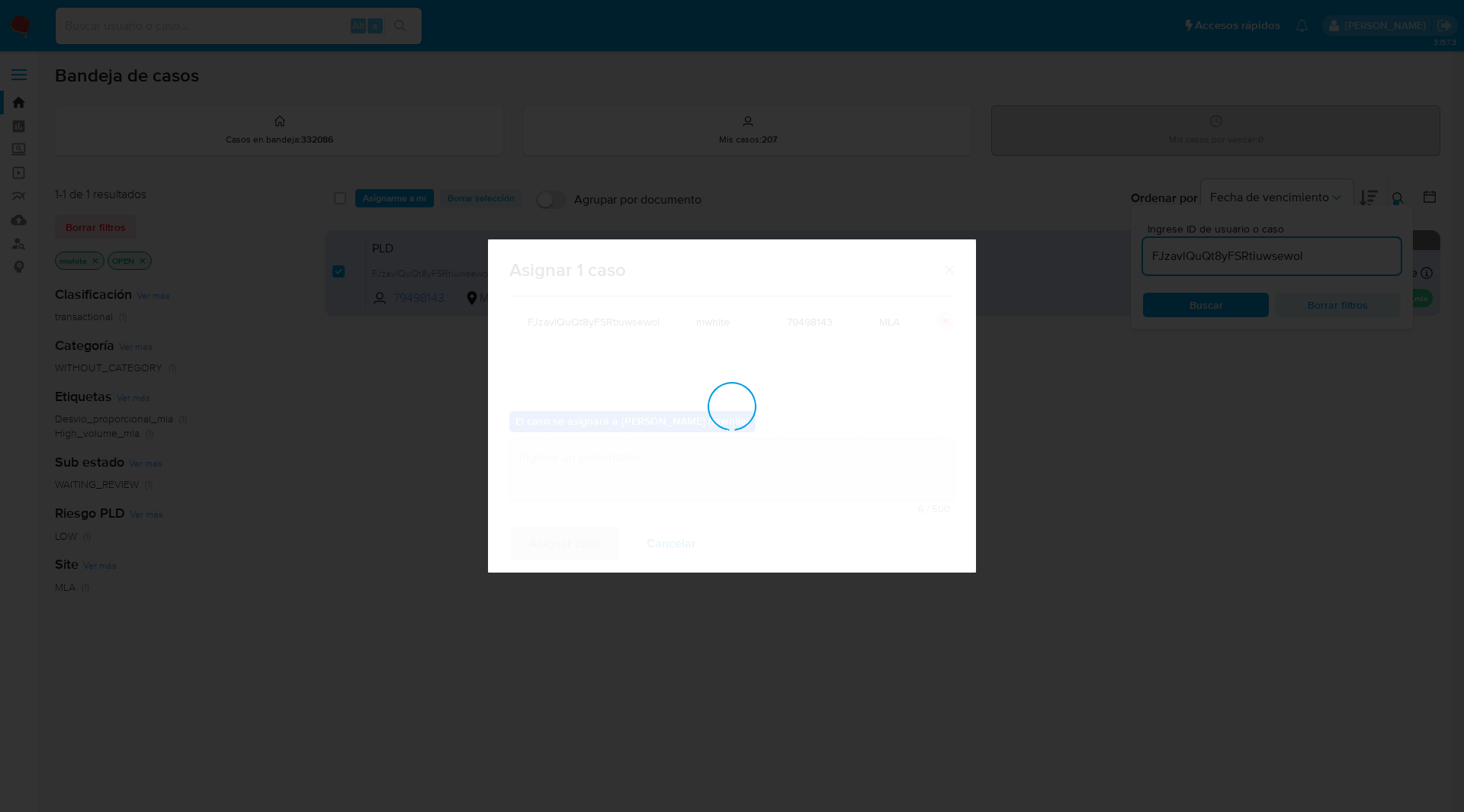
checkbox input "false"
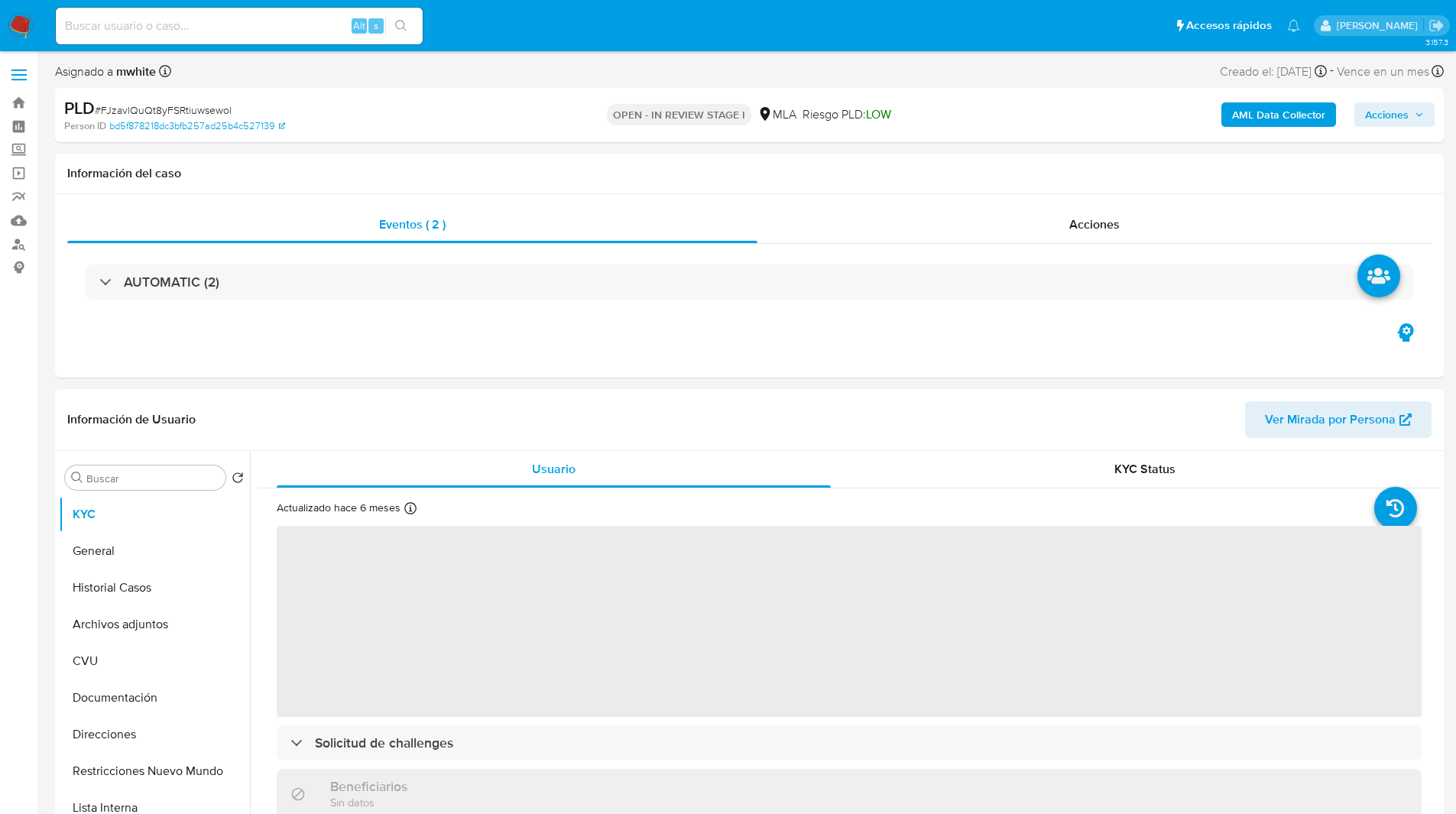
click at [589, 42] on ul "Pausado Ver notificaciones Alt s Accesos rápidos Presiona las siguientes teclas…" at bounding box center [678, 25] width 1260 height 39
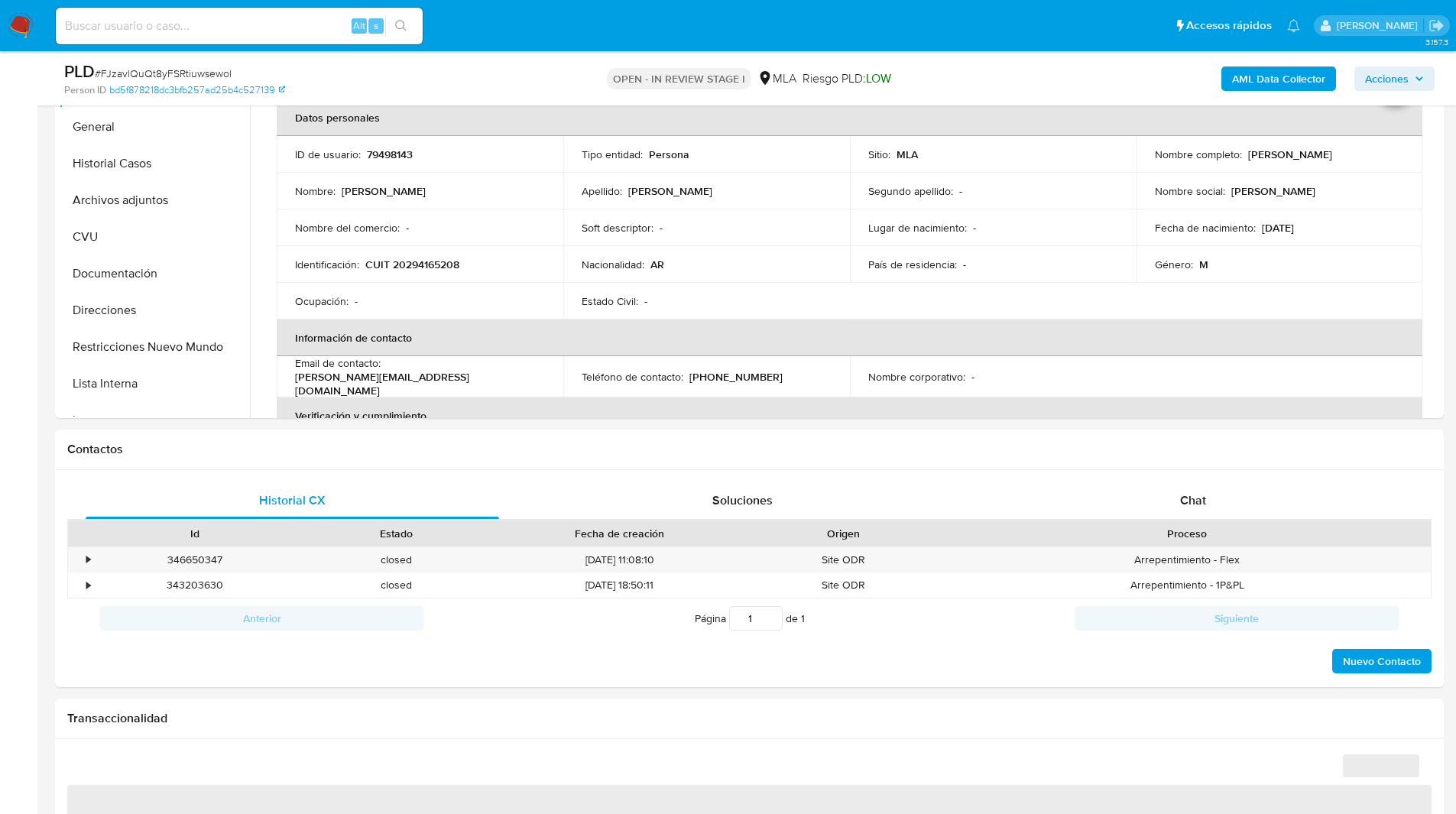
scroll to position [371, 0]
select select "10"
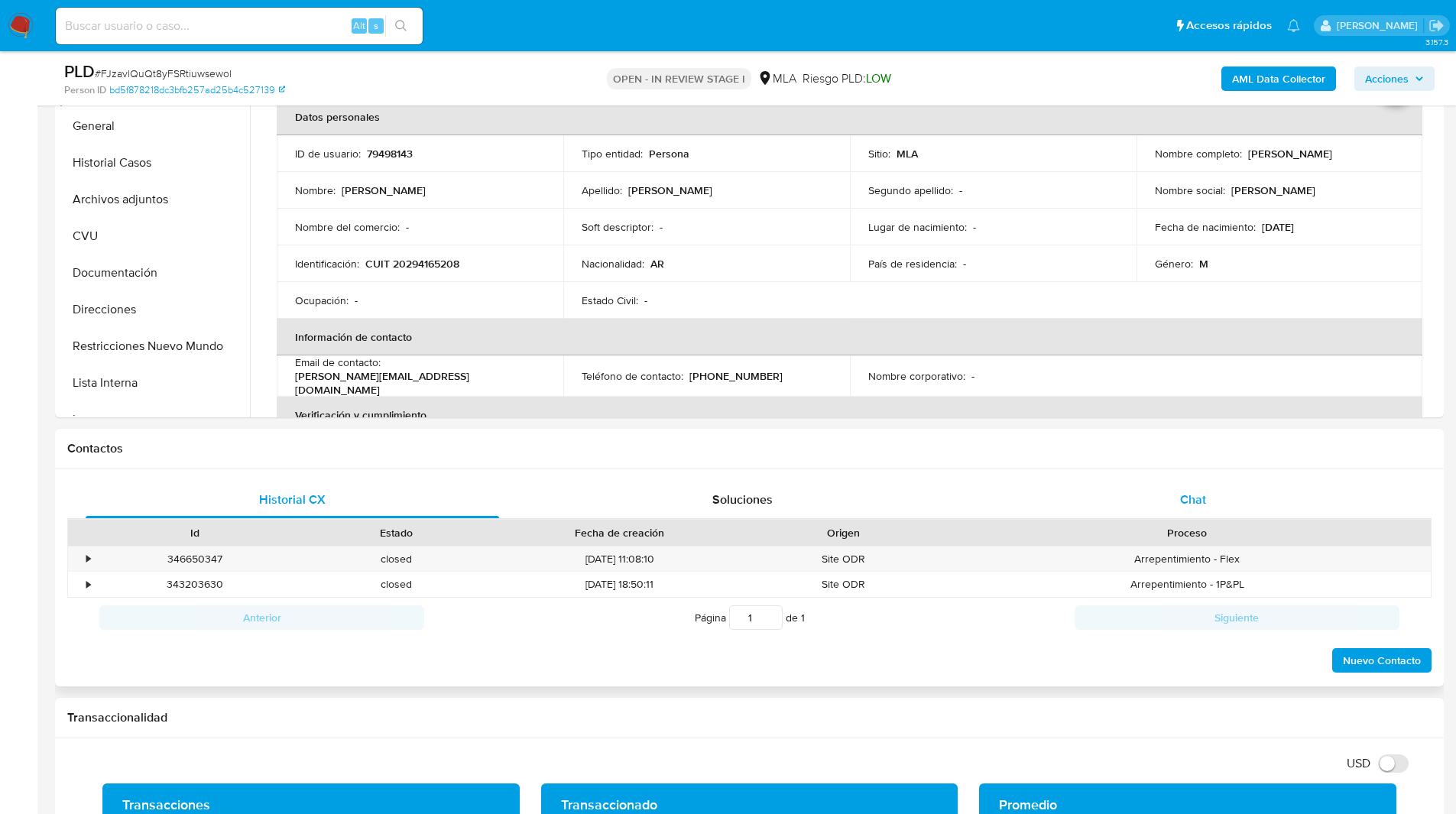
click at [1166, 503] on div "Chat" at bounding box center [1193, 500] width 414 height 37
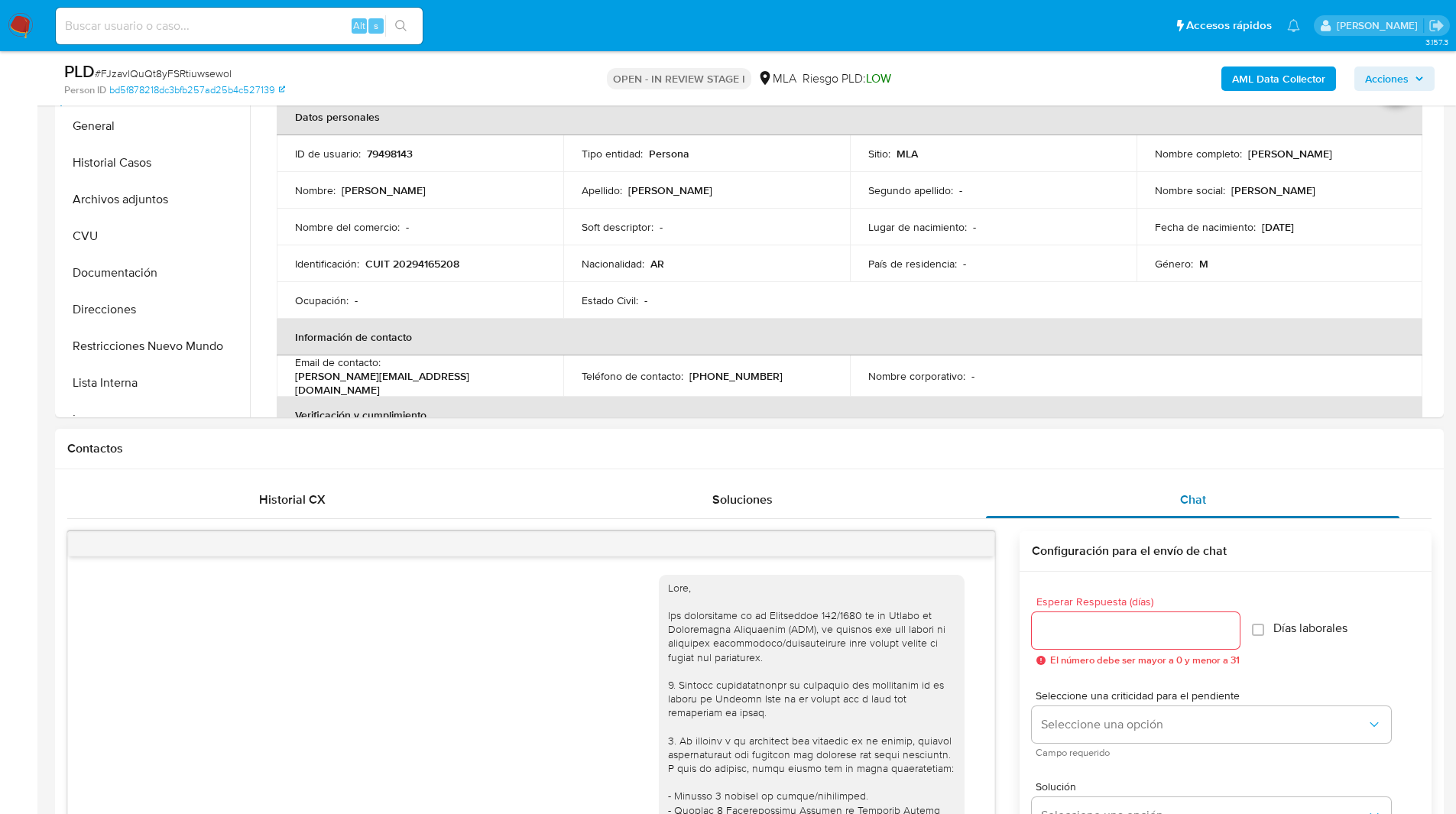
scroll to position [491, 0]
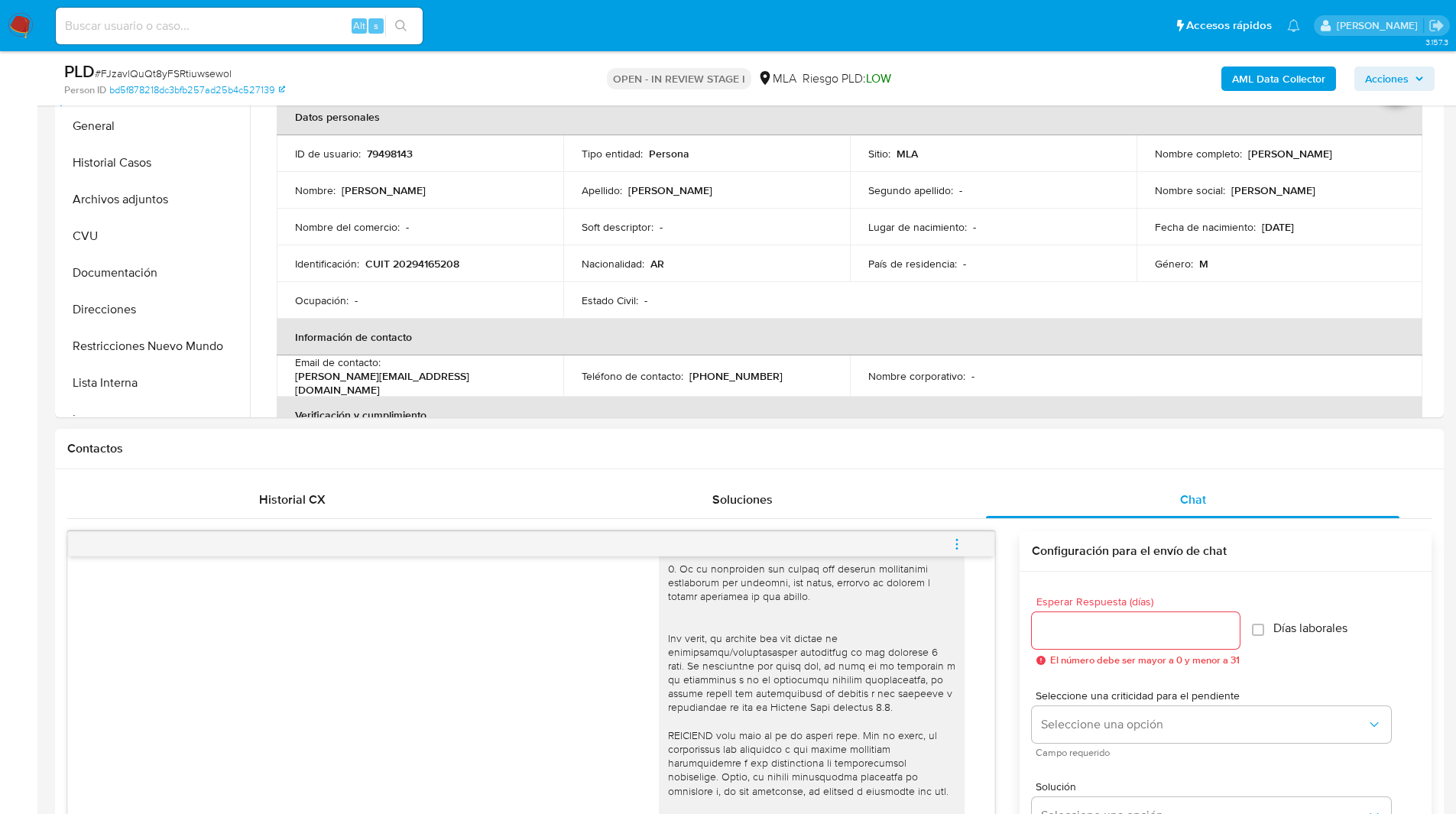
click at [809, 438] on div "Contactos" at bounding box center [749, 449] width 1389 height 41
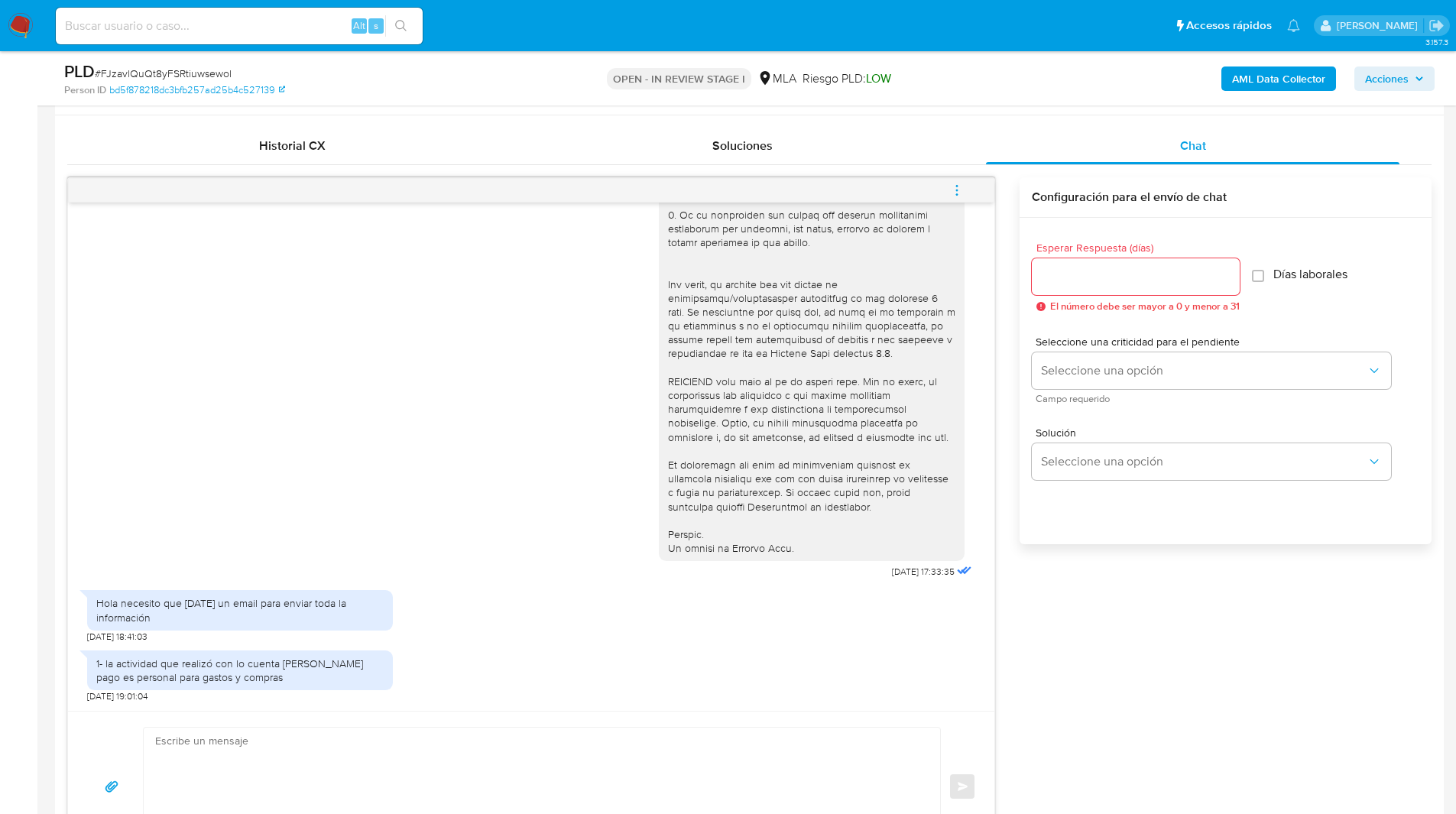
scroll to position [725, 0]
click at [204, 742] on textarea at bounding box center [538, 786] width 766 height 118
paste textarea "Hola, Esperamos que te encuentres muy bien. Te consultamos si tuviste oportunid…"
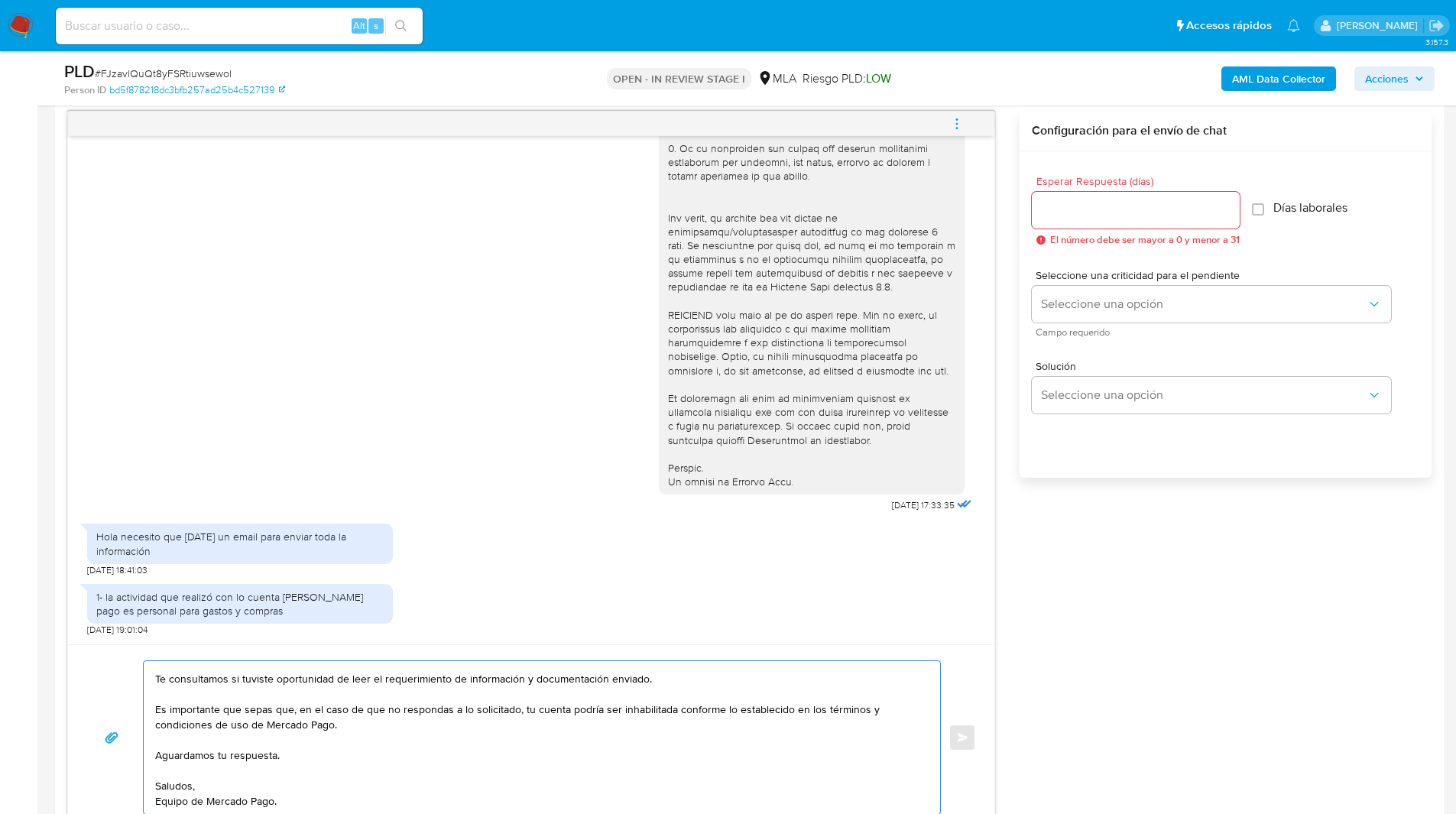
scroll to position [57, 0]
drag, startPoint x: 170, startPoint y: 681, endPoint x: 711, endPoint y: 682, distance: 541.0
click at [711, 682] on textarea "Hola, Esperamos que te encuentres muy bien. Te consultamos si tuviste oportunid…" at bounding box center [538, 738] width 766 height 153
type textarea "Hola, Esperamos que te encuentres muy bien. Te solicitamos que presentes la doc…"
click at [1121, 208] on input "Esperar Respuesta (días)" at bounding box center [1135, 209] width 208 height 20
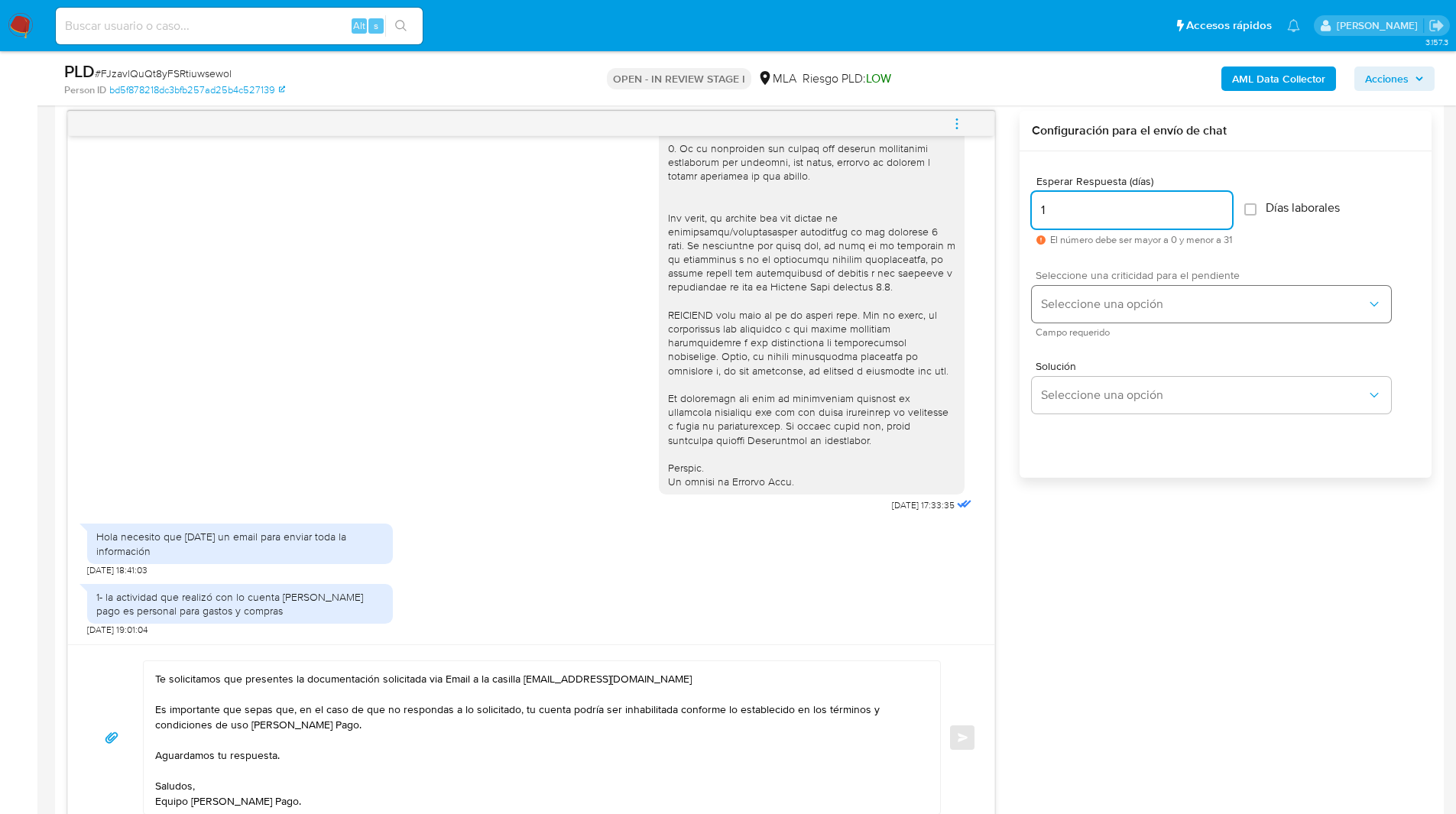
type input "1"
click at [1117, 305] on span "Seleccione una opción" at bounding box center [1203, 305] width 325 height 15
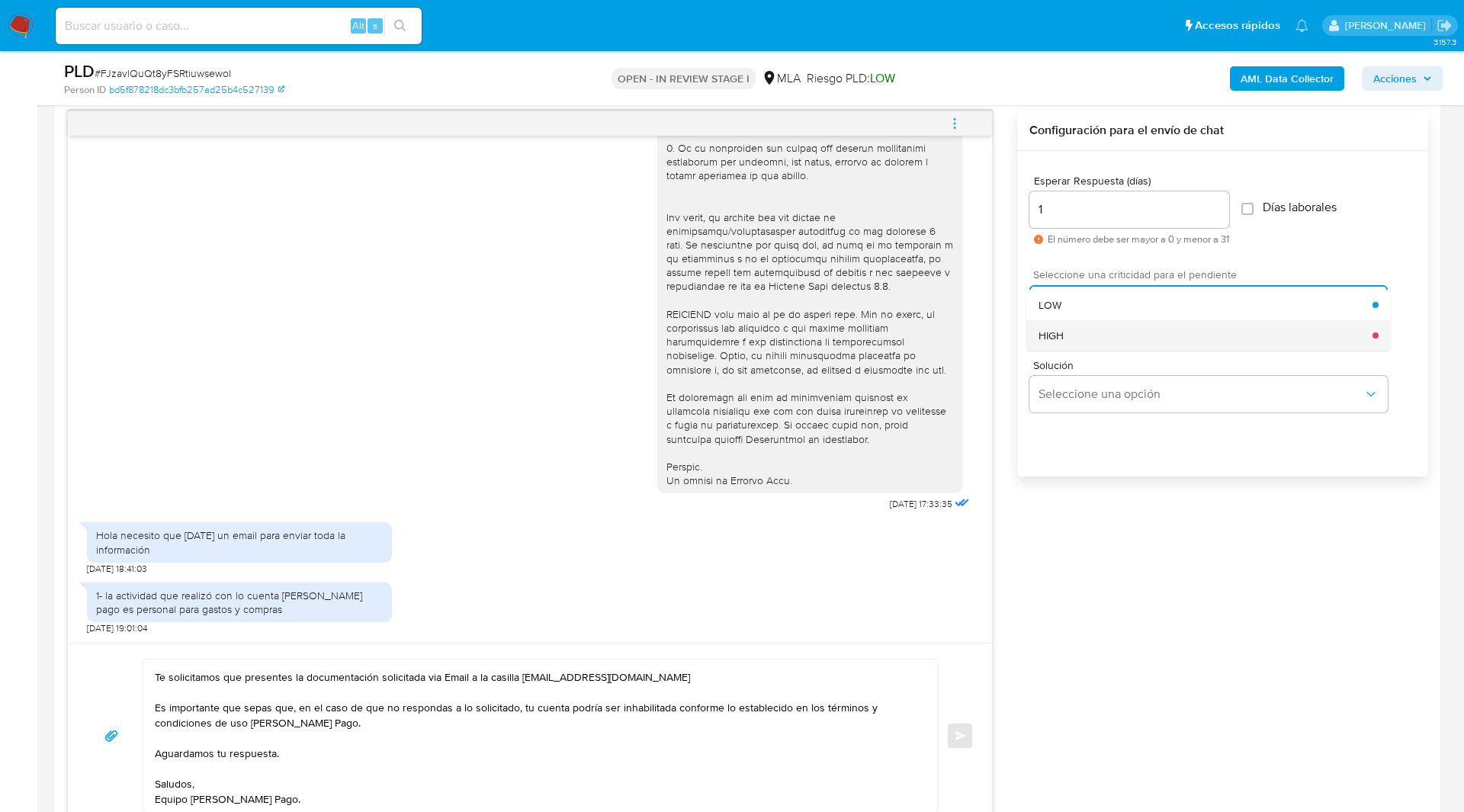
click at [1071, 335] on div "HIGH" at bounding box center [1205, 335] width 334 height 30
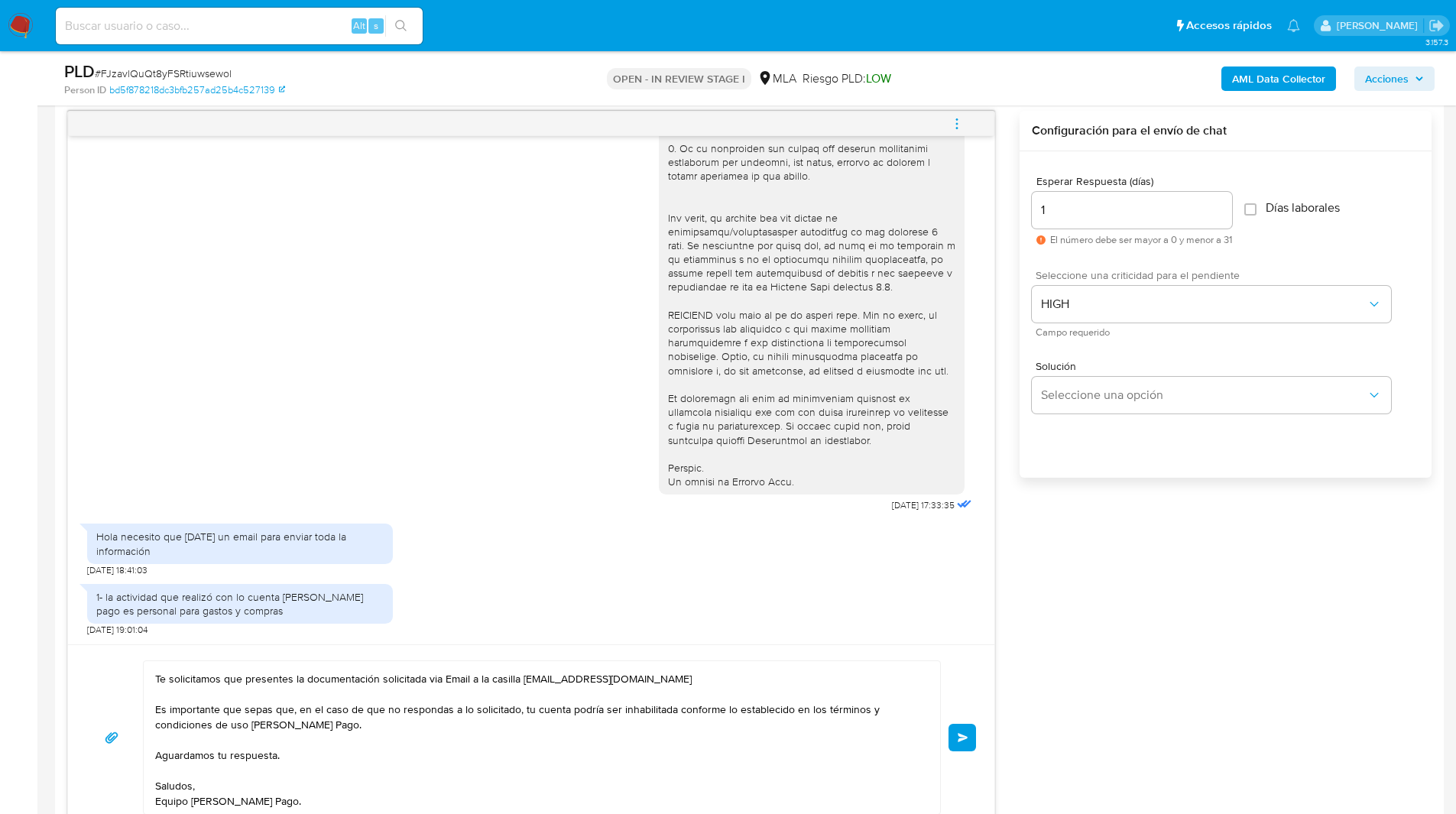
click at [967, 742] on button "Enviar" at bounding box center [962, 738] width 27 height 27
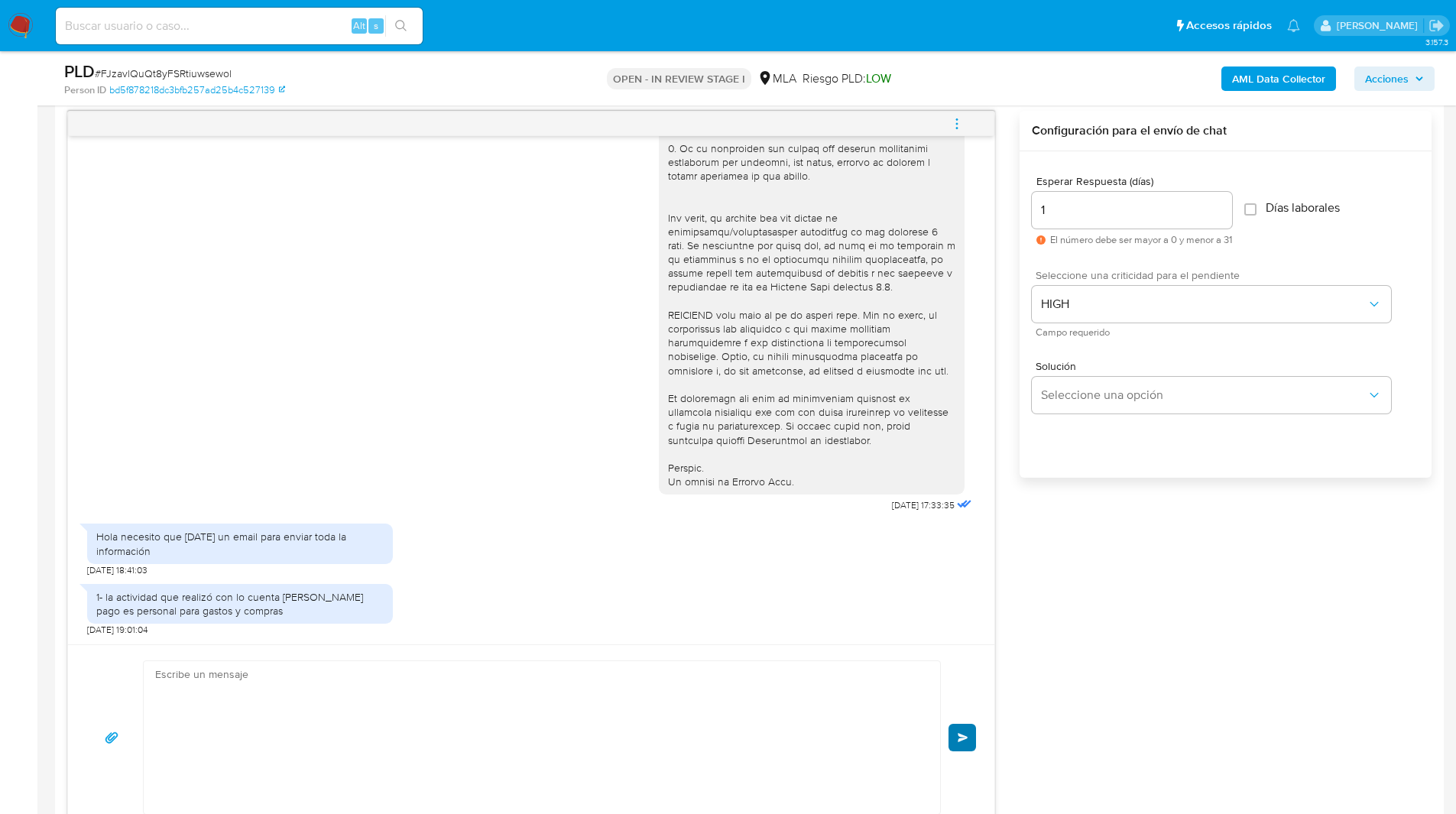
scroll to position [759, 0]
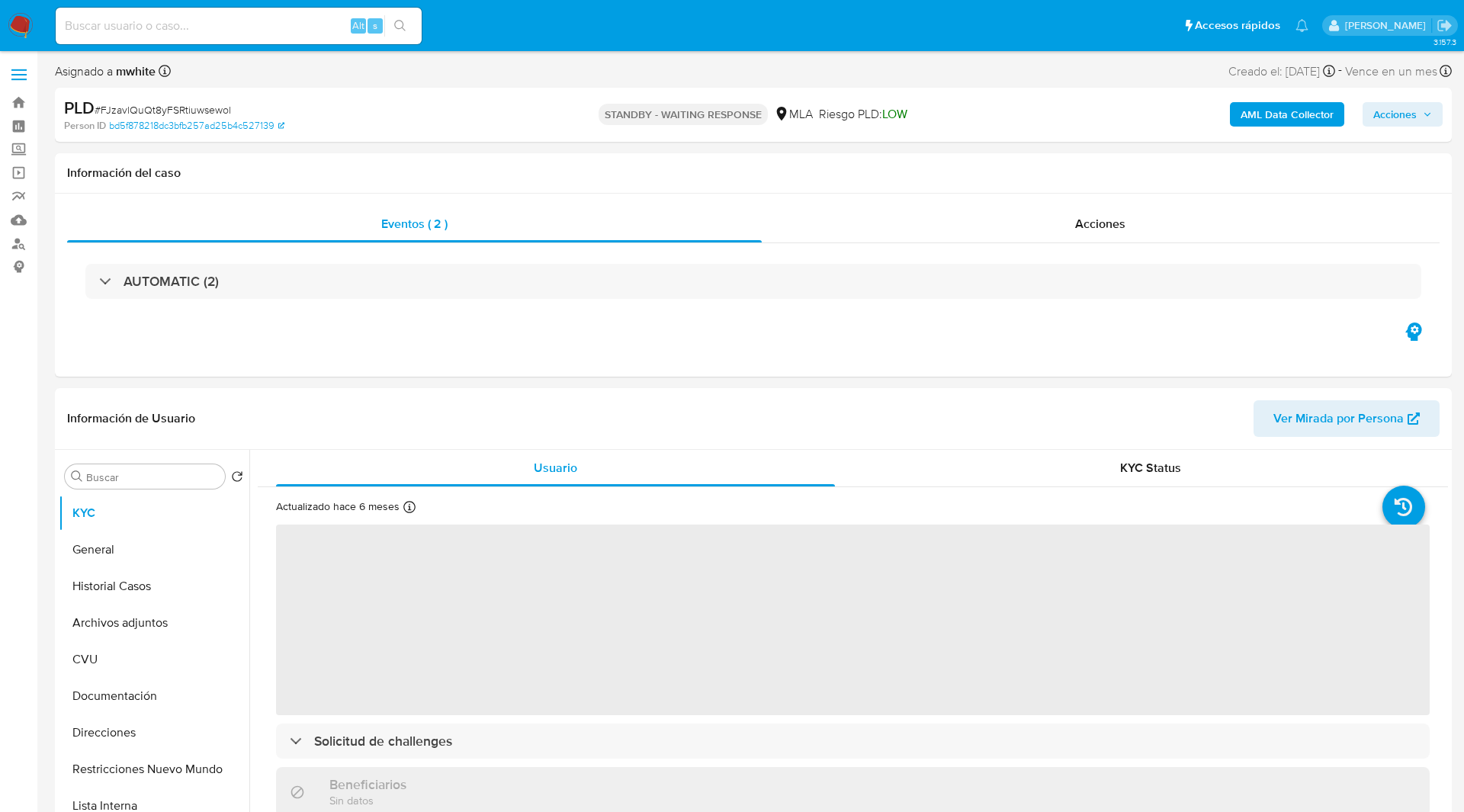
select select "10"
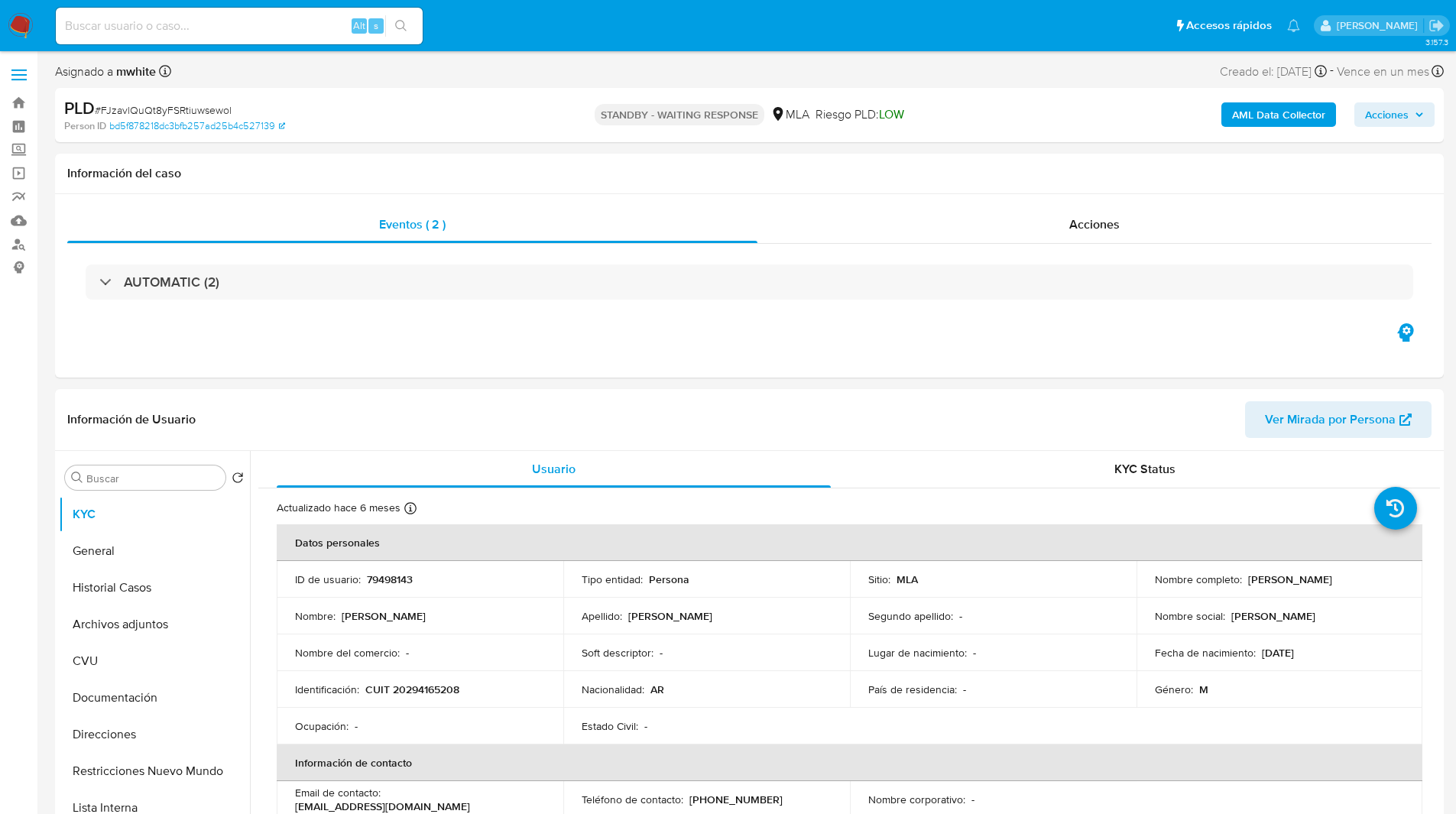
click at [200, 19] on input at bounding box center [239, 25] width 367 height 20
paste input "F09FF81CjowRXG5Is3KEmhGs"
type input "F09FF81CjowRXG5Is3KEmhGs"
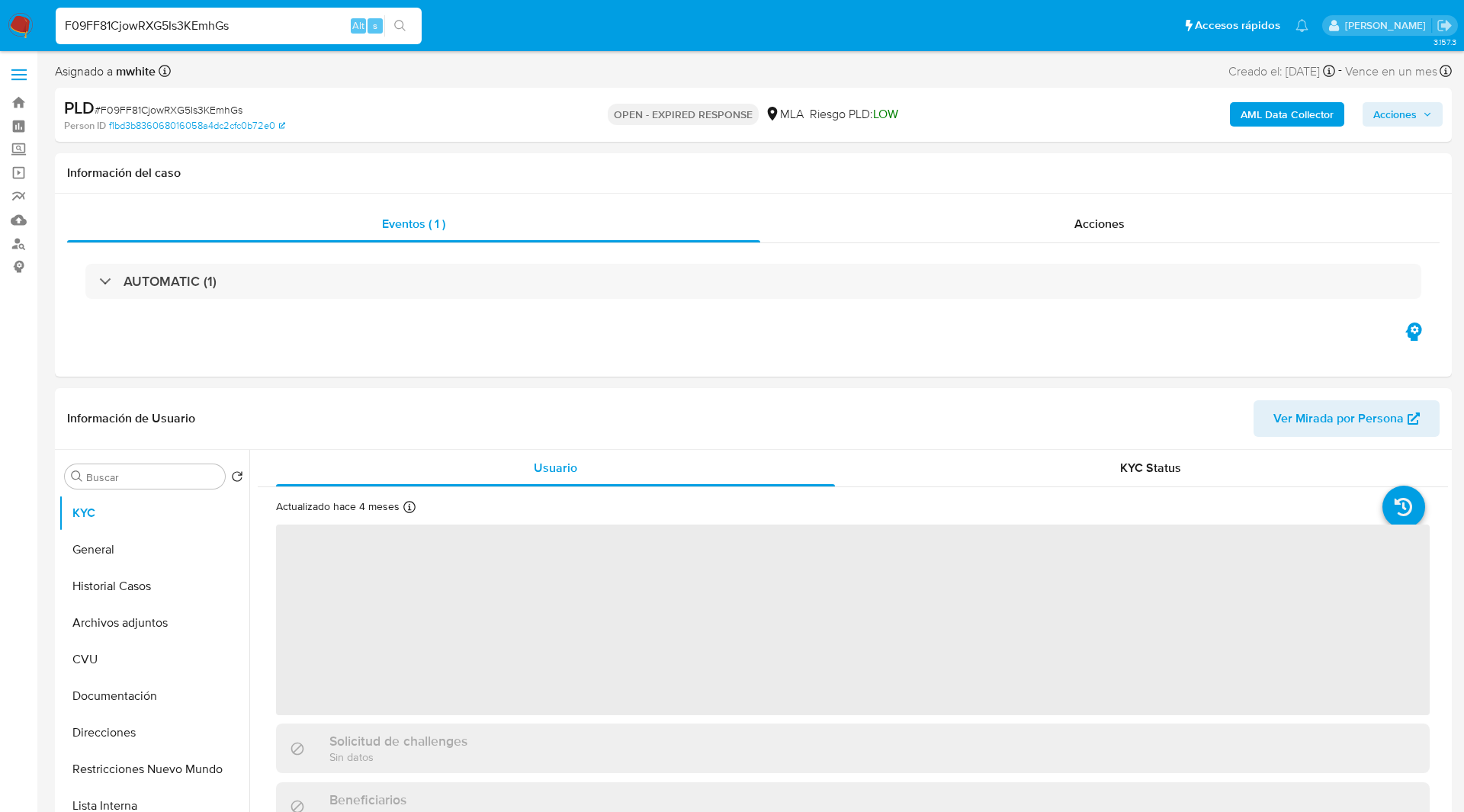
select select "10"
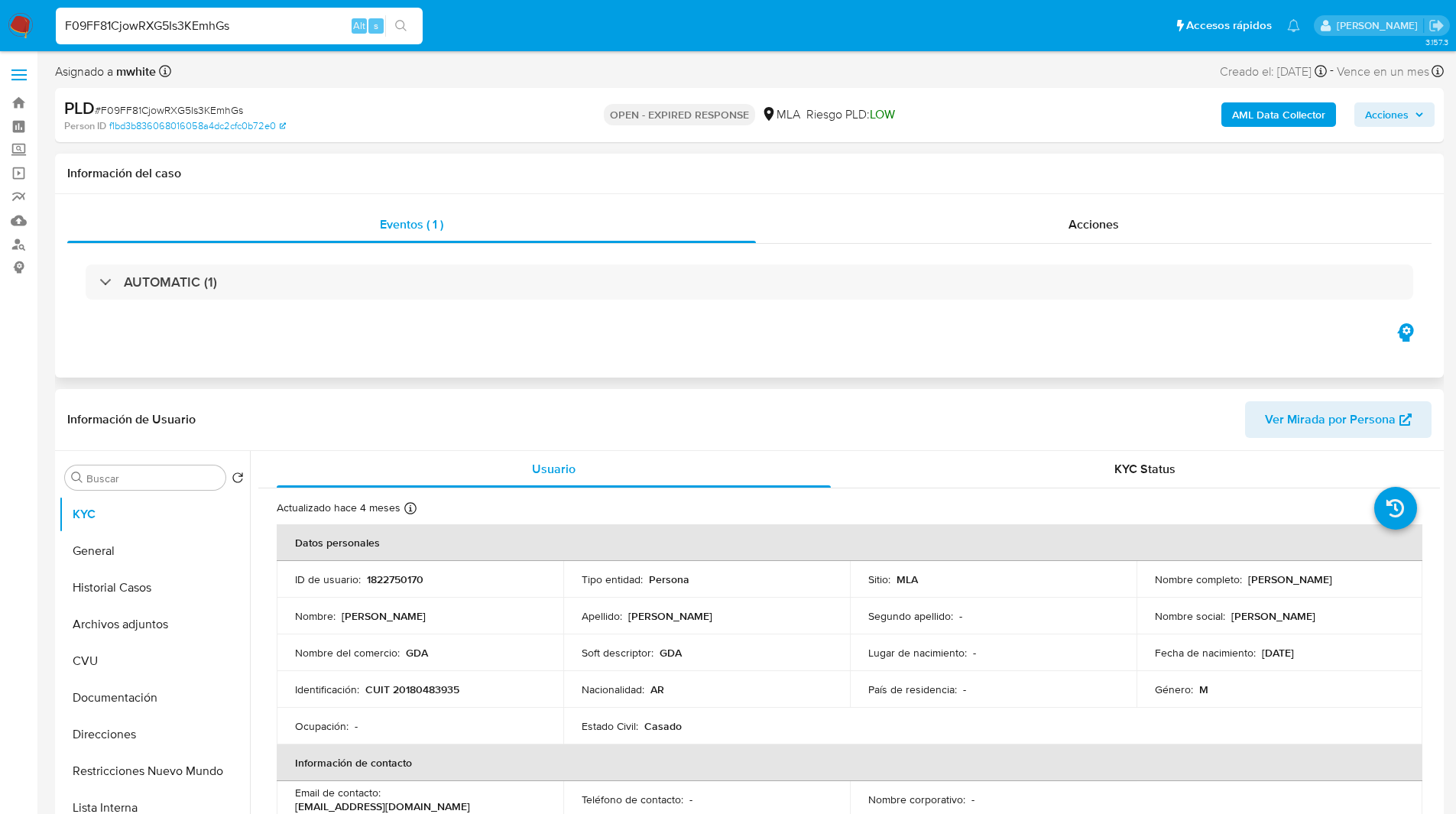
click at [453, 329] on div "Eventos ( 1 ) Acciones AUTOMATIC (1)" at bounding box center [749, 286] width 1389 height 184
click at [909, 103] on div "OPEN - EXPIRED RESPONSE MLA Riesgo PLD: LOW" at bounding box center [749, 115] width 453 height 36
click at [551, 34] on ul "Pausado Ver notificaciones F09FF81CjowRXG5Is3KEmhGs Alt s Accesos rápidos Presi…" at bounding box center [678, 25] width 1260 height 39
click at [472, 20] on ul "Pausado Ver notificaciones F09FF81CjowRXG5Is3KEmhGs Alt s Accesos rápidos Presi…" at bounding box center [678, 25] width 1260 height 39
click at [809, 390] on div "Información de Usuario Ver Mirada por Persona" at bounding box center [749, 421] width 1389 height 62
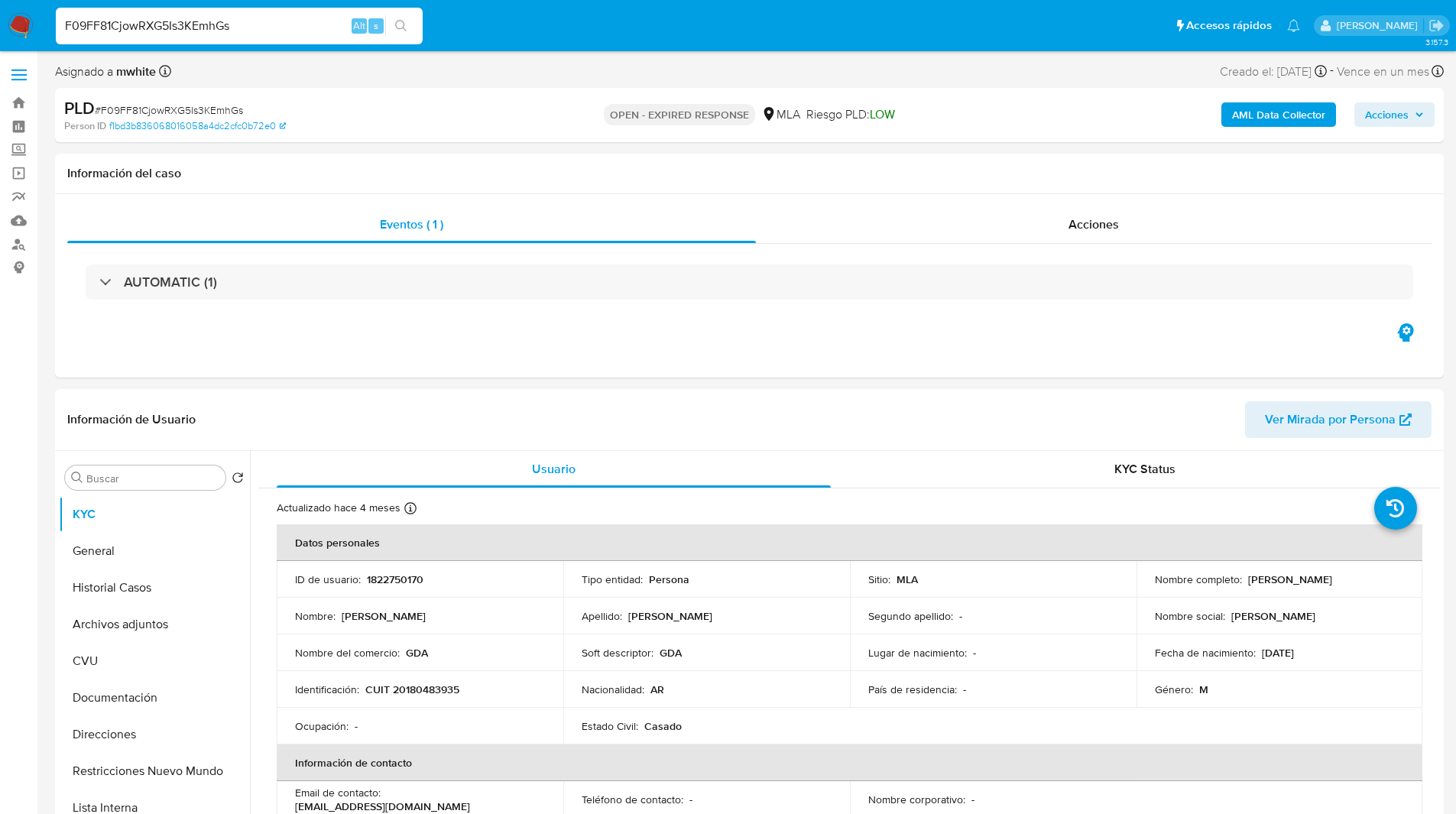
click at [479, 30] on ul "Pausado Ver notificaciones F09FF81CjowRXG5Is3KEmhGs Alt s Accesos rápidos Presi…" at bounding box center [678, 25] width 1260 height 39
click at [500, 19] on ul "Pausado Ver notificaciones F09FF81CjowRXG5Is3KEmhGs Alt s Accesos rápidos Presi…" at bounding box center [678, 25] width 1260 height 39
click at [522, 23] on ul "Pausado Ver notificaciones F09FF81CjowRXG5Is3KEmhGs Alt s Accesos rápidos Presi…" at bounding box center [678, 25] width 1260 height 39
click at [612, 36] on ul "Pausado Ver notificaciones F09FF81CjowRXG5Is3KEmhGs Alt s Accesos rápidos Presi…" at bounding box center [678, 25] width 1260 height 39
click at [644, 34] on ul "Pausado Ver notificaciones F09FF81CjowRXG5Is3KEmhGs Alt s Accesos rápidos Presi…" at bounding box center [678, 25] width 1260 height 39
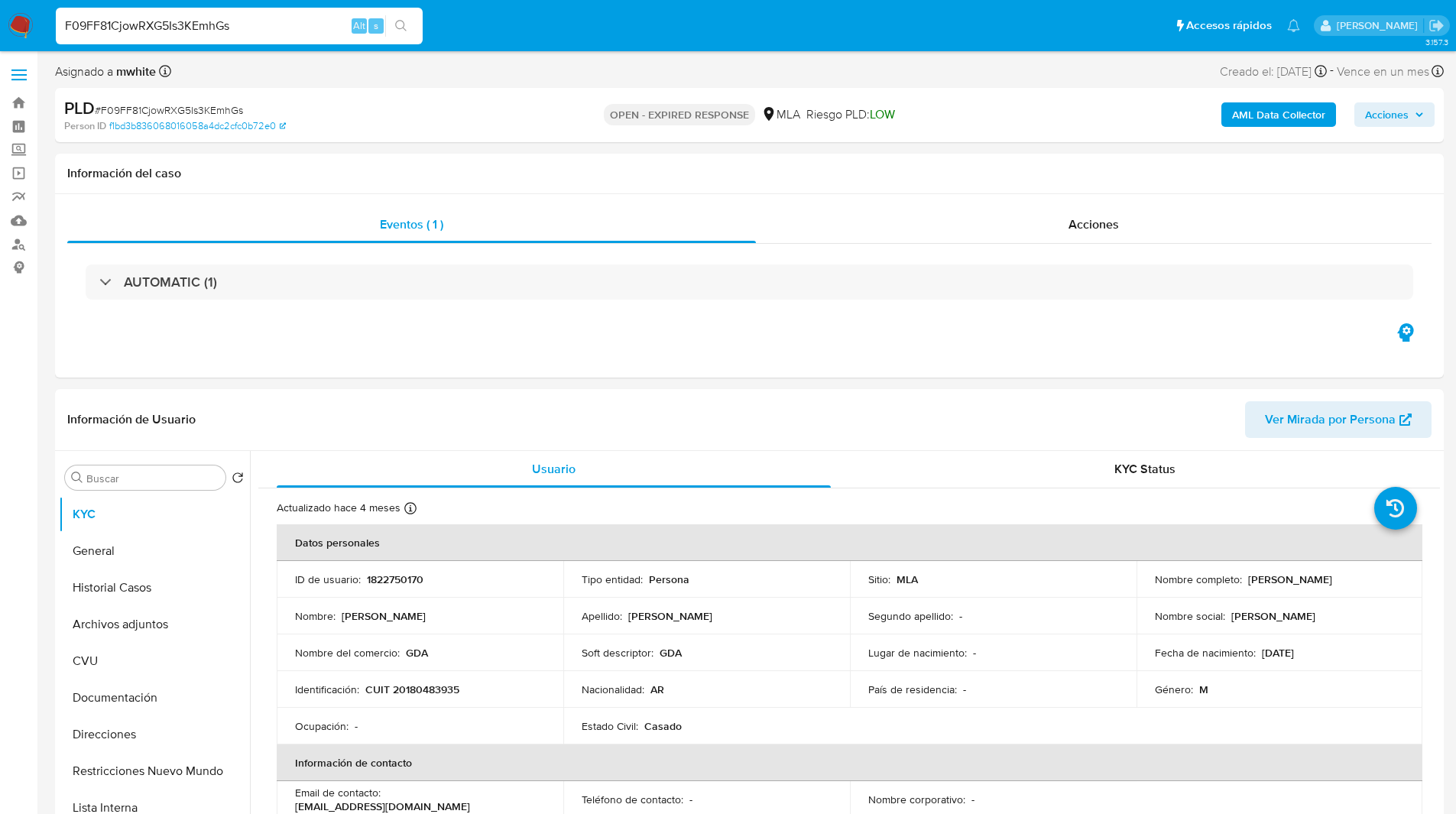
click at [689, 29] on ul "Pausado Ver notificaciones F09FF81CjowRXG5Is3KEmhGs Alt s Accesos rápidos Presi…" at bounding box center [678, 25] width 1260 height 39
click at [649, 29] on ul "Pausado Ver notificaciones F09FF81CjowRXG5Is3KEmhGs Alt s Accesos rápidos Presi…" at bounding box center [678, 25] width 1260 height 39
click at [519, 168] on h1 "Información del caso" at bounding box center [749, 174] width 1365 height 15
click at [600, 164] on div "Información del caso" at bounding box center [749, 174] width 1389 height 41
click at [516, 113] on div "PLD # F09FF81CjowRXG5Is3KEmhGs Person ID f1bd3b836068016058a4dc2cfc0b72e0" at bounding box center [290, 115] width 453 height 36
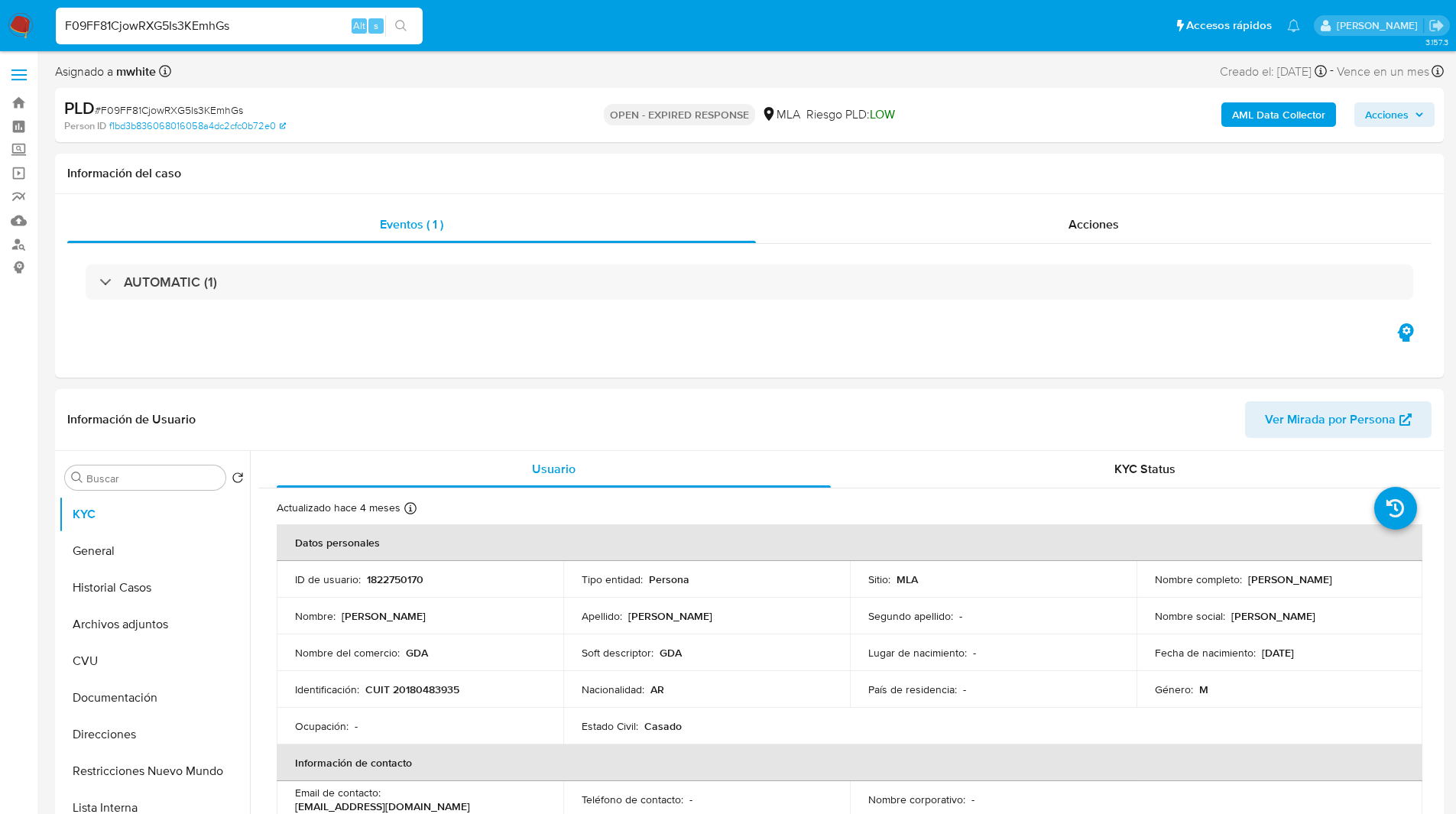
click at [855, 25] on ul "Pausado Ver notificaciones F09FF81CjowRXG5Is3KEmhGs Alt s Accesos rápidos Presi…" at bounding box center [678, 25] width 1260 height 39
click at [819, 94] on div "PLD # F09FF81CjowRXG5Is3KEmhGs Person ID f1bd3b836068016058a4dc2cfc0b72e0 OPEN …" at bounding box center [749, 115] width 1389 height 55
click at [881, 318] on div "AUTOMATIC (1)" at bounding box center [749, 282] width 1365 height 76
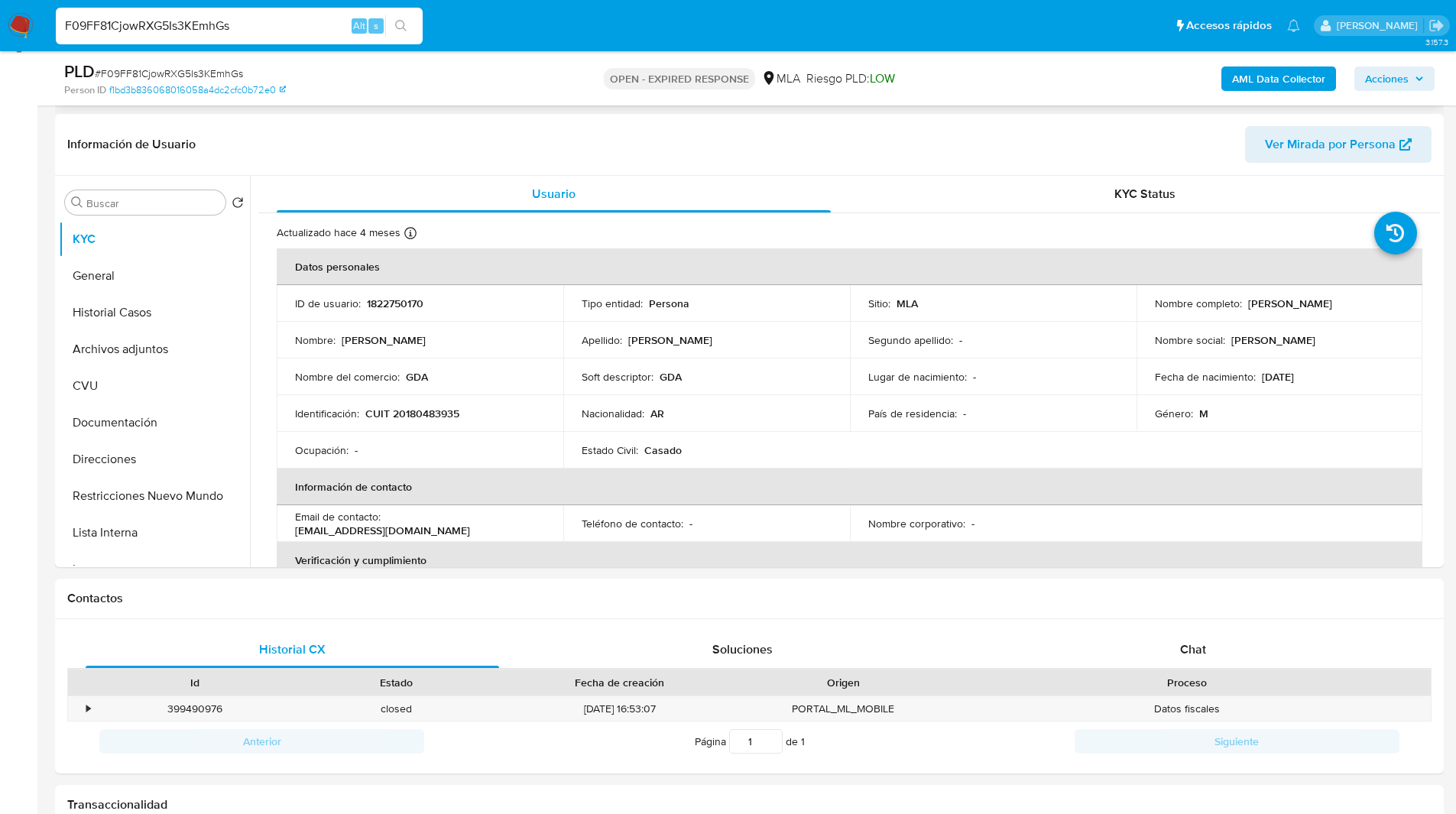
scroll to position [222, 0]
drag, startPoint x: 389, startPoint y: 523, endPoint x: 555, endPoint y: 516, distance: 166.1
click at [555, 516] on td "Email de contacto : morfi.burgerglobal@gmail.com" at bounding box center [420, 523] width 287 height 37
copy p "morfi.burgerglobal@gmail.com"
click at [361, 147] on header "Información de Usuario Ver Mirada por Persona" at bounding box center [749, 143] width 1365 height 37
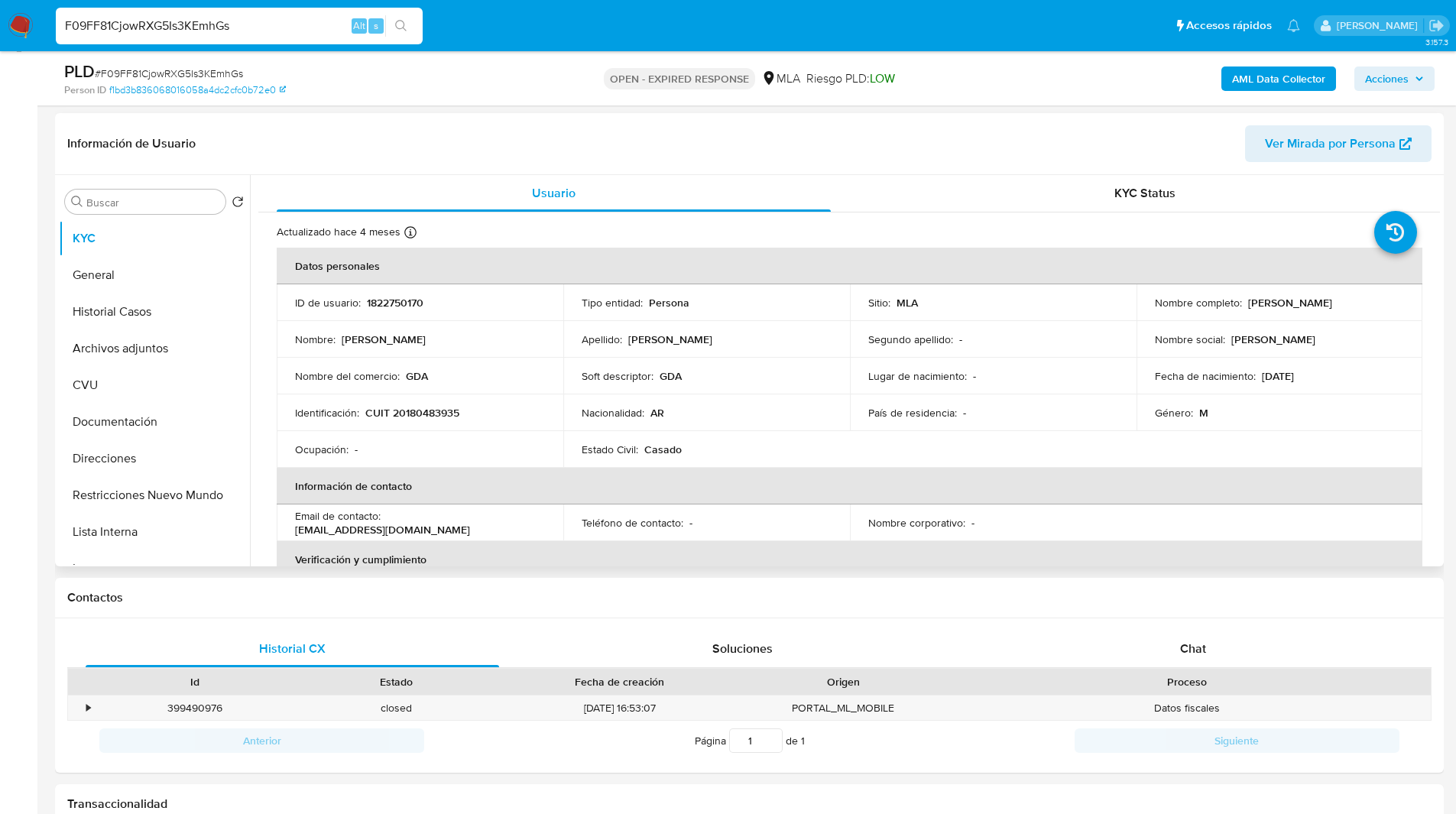
click at [802, 165] on div "Información de Usuario Ver Mirada por Persona" at bounding box center [749, 144] width 1389 height 62
click at [625, 128] on header "Información de Usuario Ver Mirada por Persona" at bounding box center [749, 143] width 1365 height 37
click at [471, 18] on ul "Pausado Ver notificaciones F09FF81CjowRXG5Is3KEmhGs Alt s Accesos rápidos Presi…" at bounding box center [678, 25] width 1260 height 39
click at [461, 25] on ul "Pausado Ver notificaciones F09FF81CjowRXG5Is3KEmhGs Alt s Accesos rápidos Presi…" at bounding box center [678, 25] width 1260 height 39
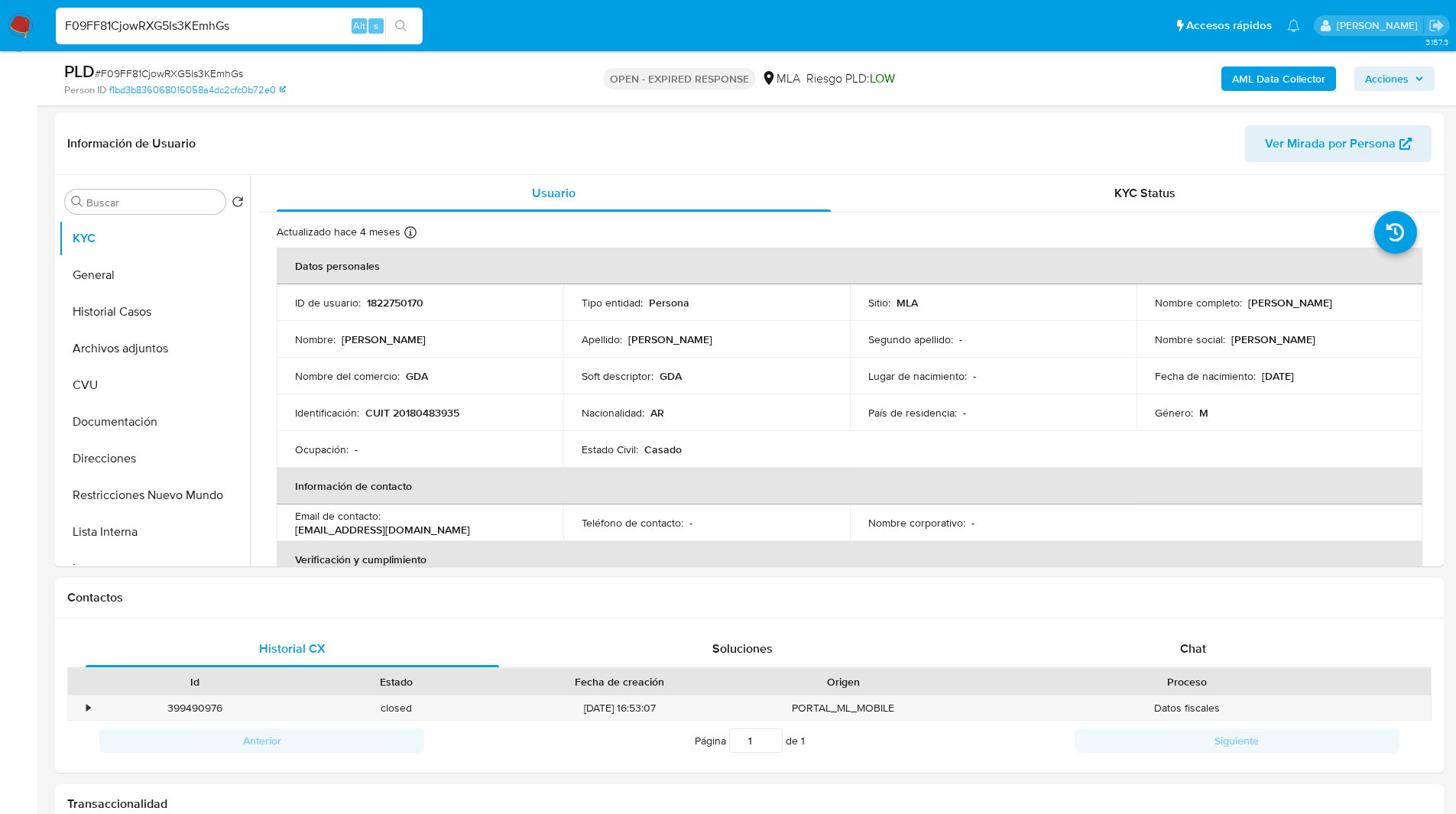
click at [467, 25] on ul "Pausado Ver notificaciones F09FF81CjowRXG5Is3KEmhGs Alt s Accesos rápidos Presi…" at bounding box center [678, 25] width 1260 height 39
click at [784, 134] on header "Información de Usuario Ver Mirada por Persona" at bounding box center [749, 143] width 1365 height 37
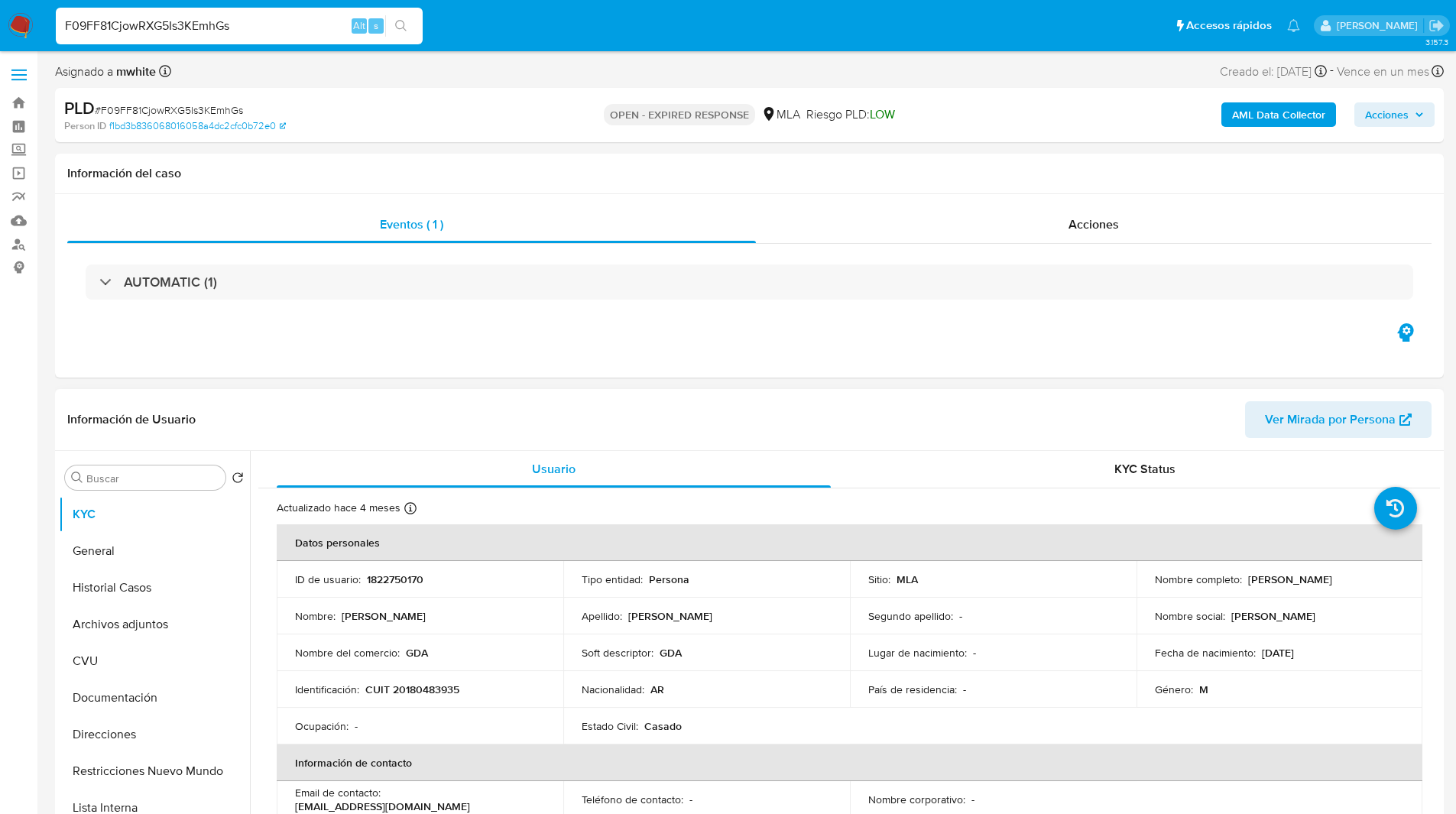
click at [422, 692] on p "CUIT 20180483935" at bounding box center [413, 689] width 94 height 14
copy p "20180483935"
click at [170, 23] on input "F09FF81CjowRXG5Is3KEmhGs" at bounding box center [239, 25] width 367 height 20
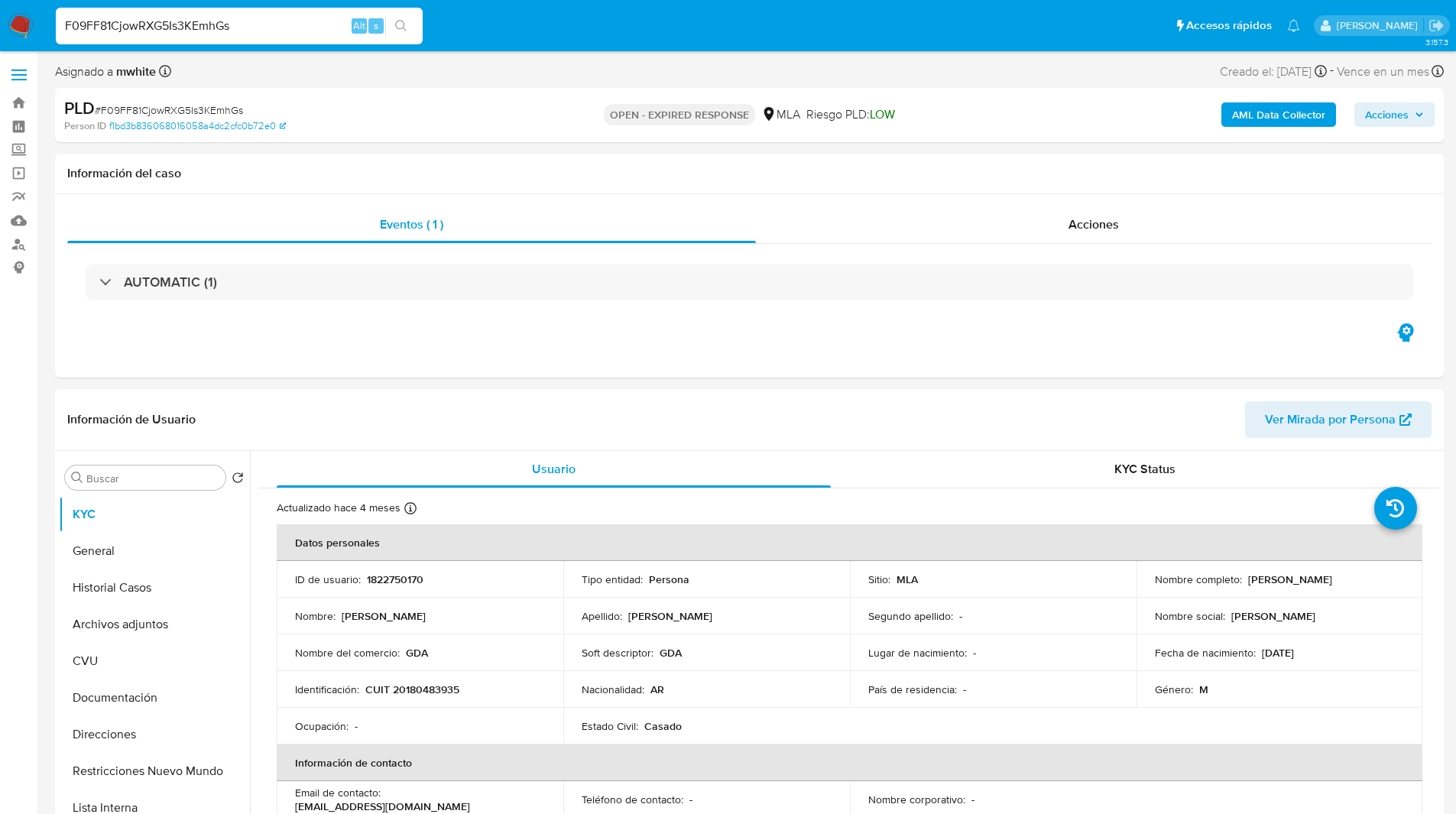
click at [14, 24] on img at bounding box center [21, 26] width 26 height 26
click at [837, 92] on div "PLD # F09FF81CjowRXG5Is3KEmhGs Person ID f1bd3b836068016058a4dc2cfc0b72e0 OPEN …" at bounding box center [749, 115] width 1389 height 55
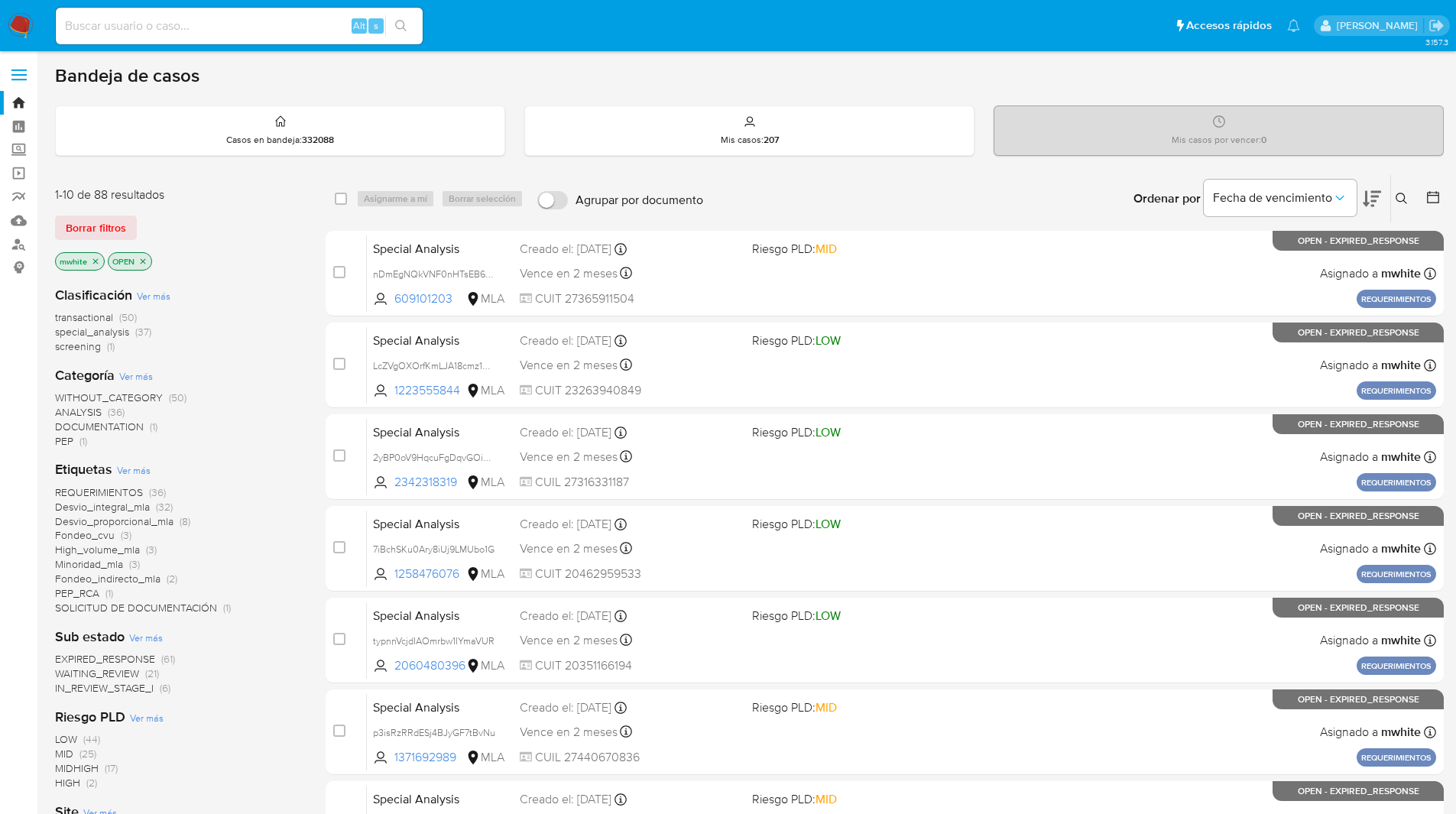
click at [1018, 18] on ul "Pausado Ver notificaciones Alt s Accesos rápidos Presiona las siguientes teclas…" at bounding box center [678, 25] width 1260 height 39
click at [1398, 192] on icon at bounding box center [1401, 198] width 12 height 12
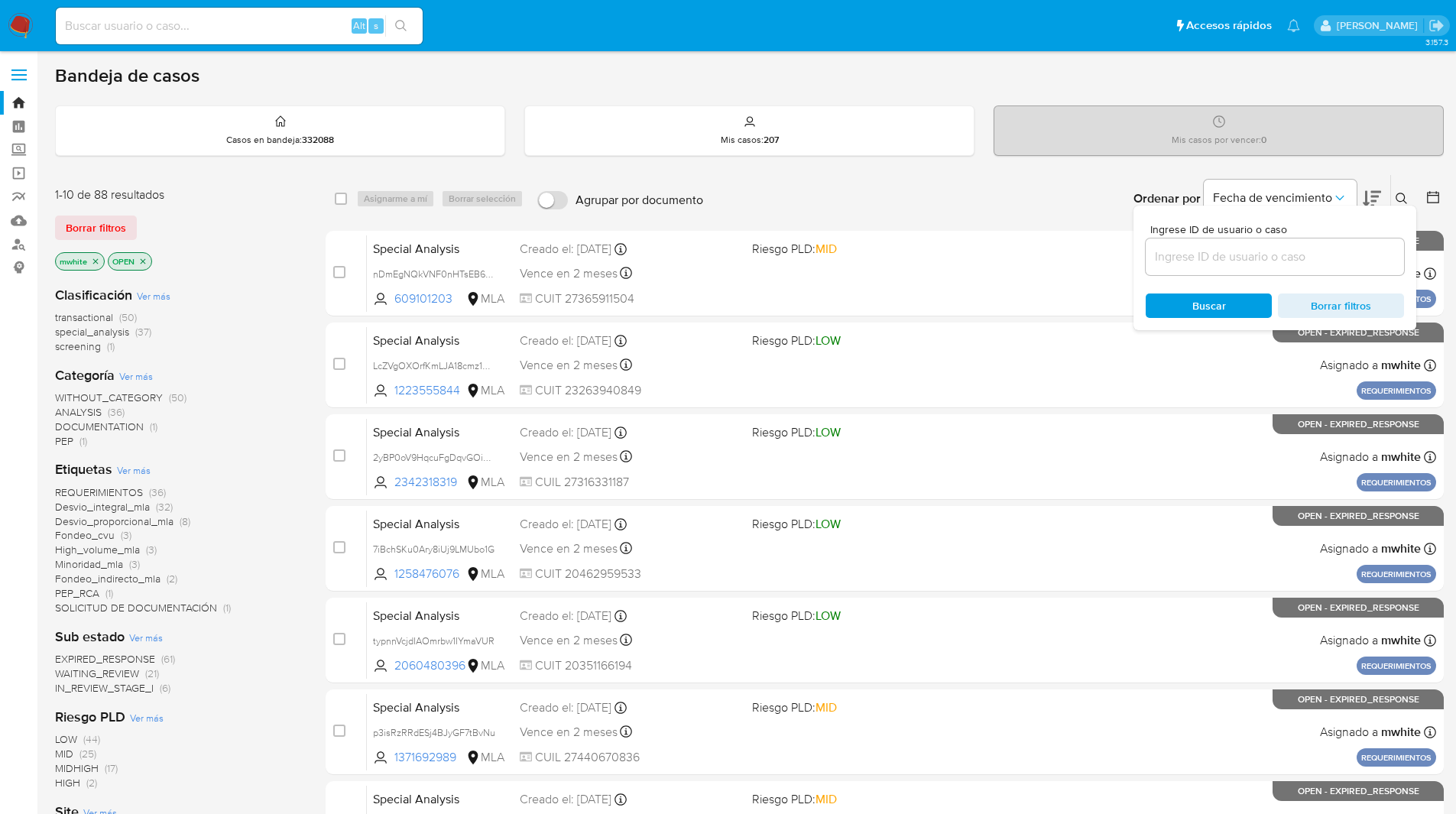
click at [1225, 261] on input at bounding box center [1275, 257] width 258 height 20
type input "F09FF81CjowRXG5Is3KEmhGs"
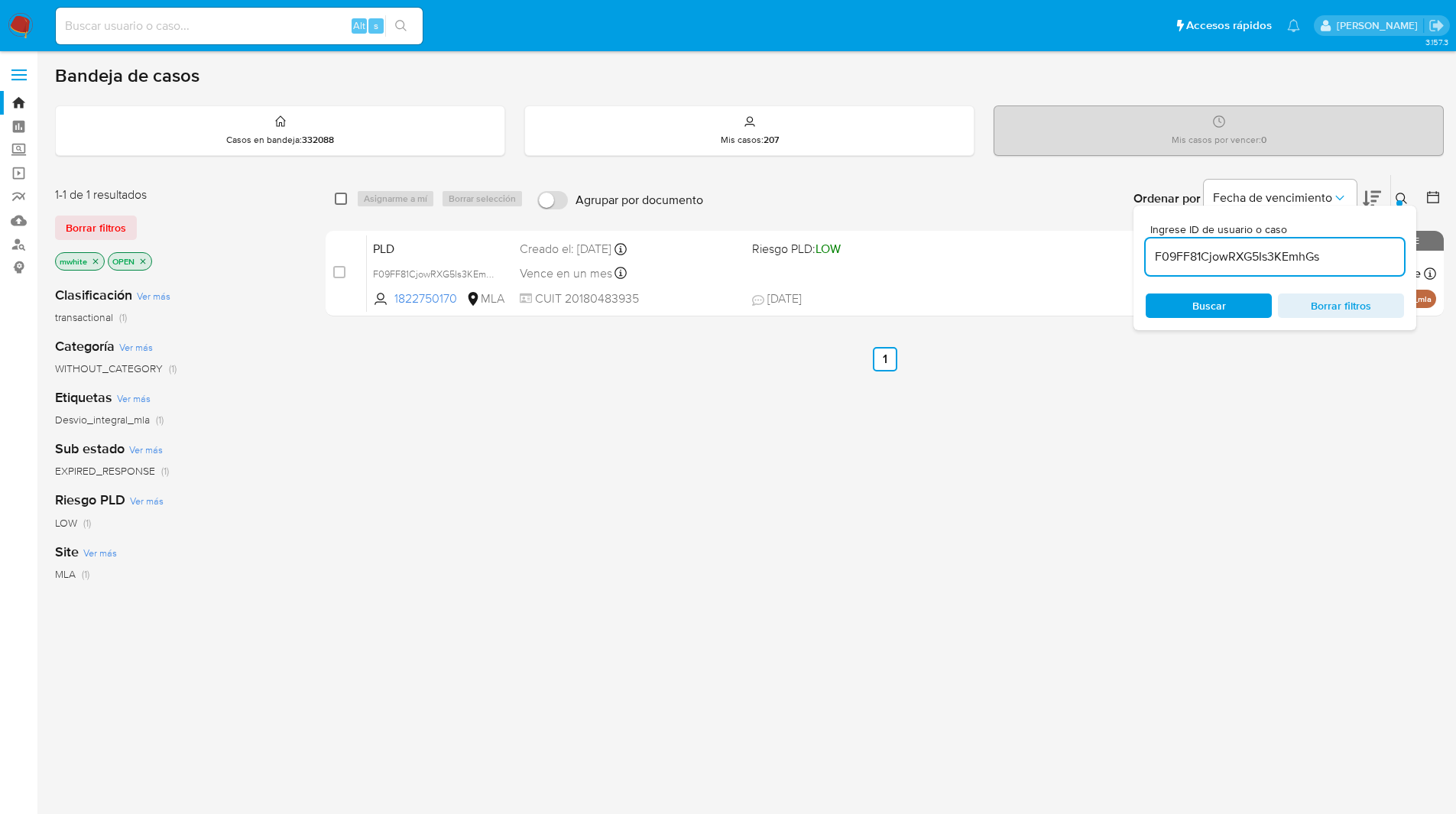
click at [341, 202] on input "checkbox" at bounding box center [340, 198] width 12 height 12
checkbox input "true"
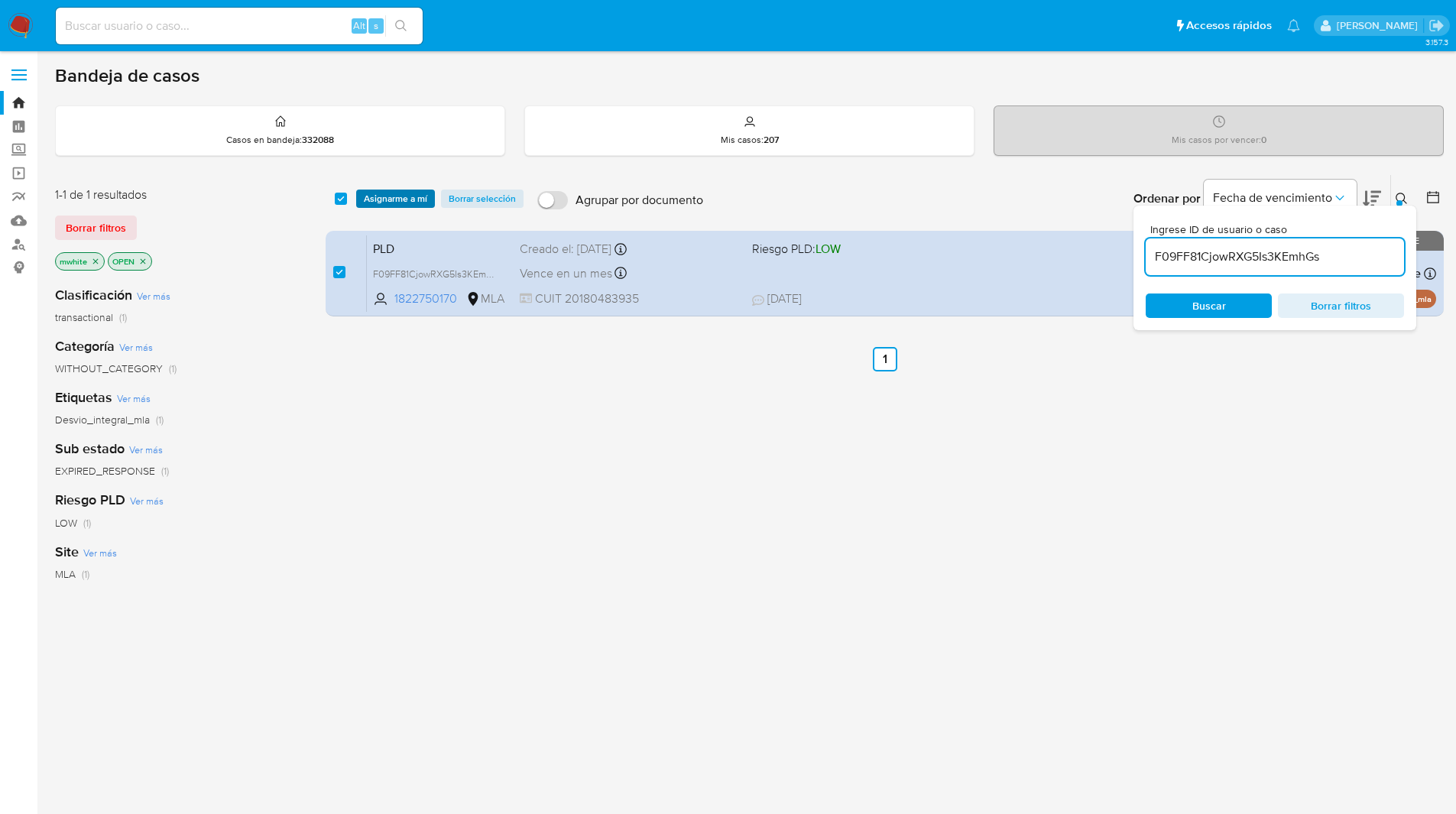
click at [386, 204] on span "Asignarme a mí" at bounding box center [395, 199] width 63 height 15
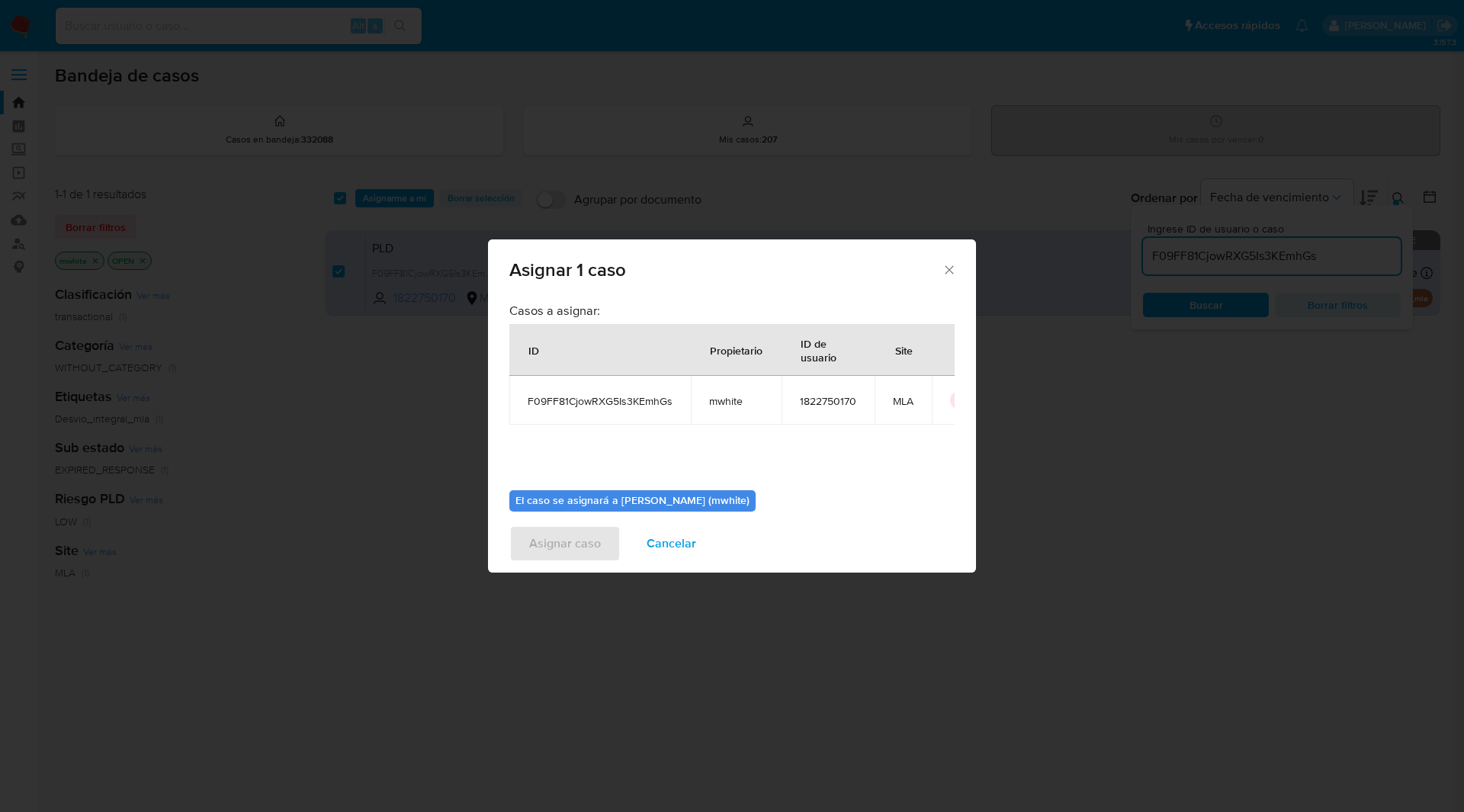
click at [717, 409] on td "mwhite" at bounding box center [736, 401] width 90 height 49
copy span "mwhite"
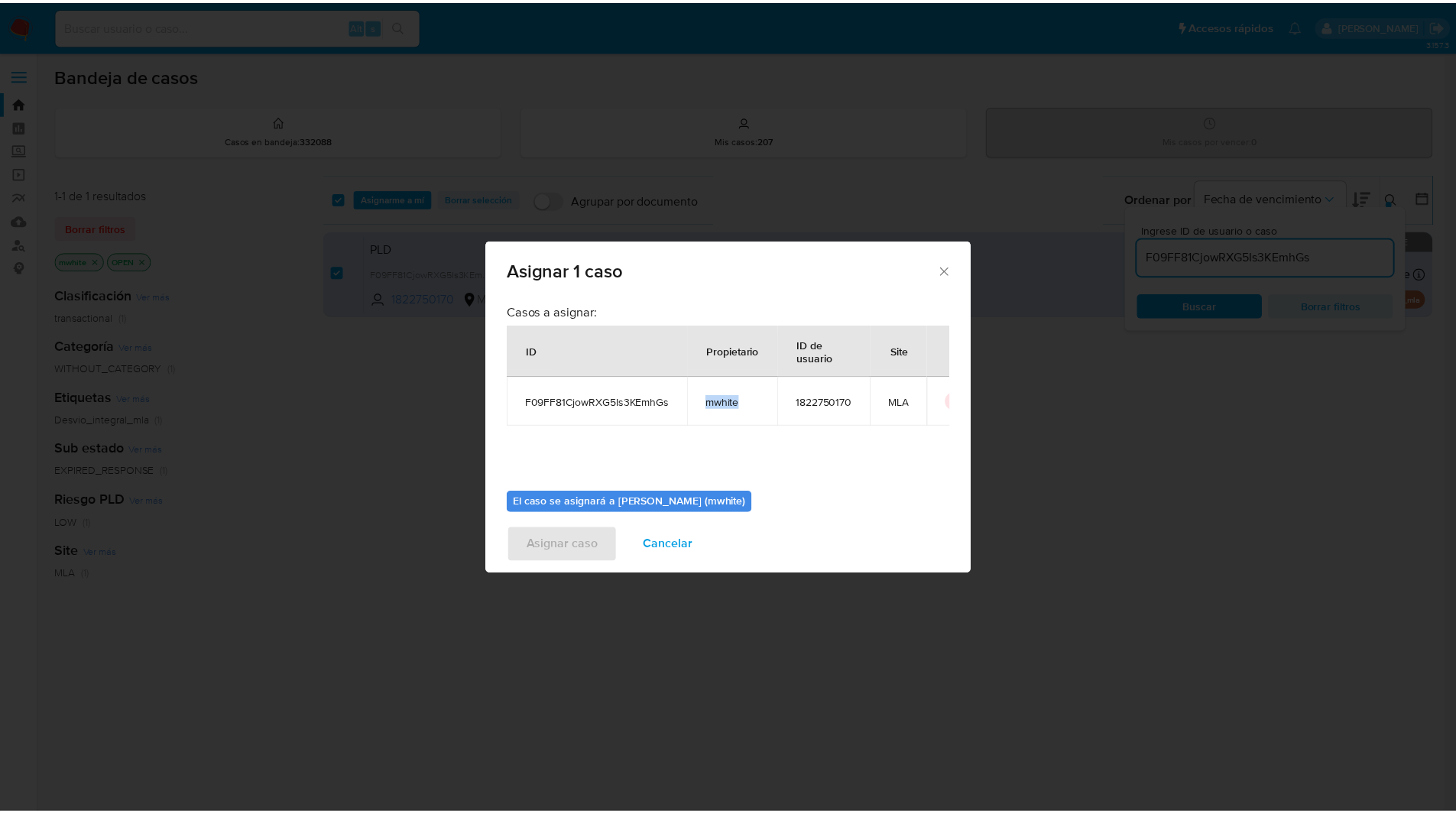
scroll to position [79, 0]
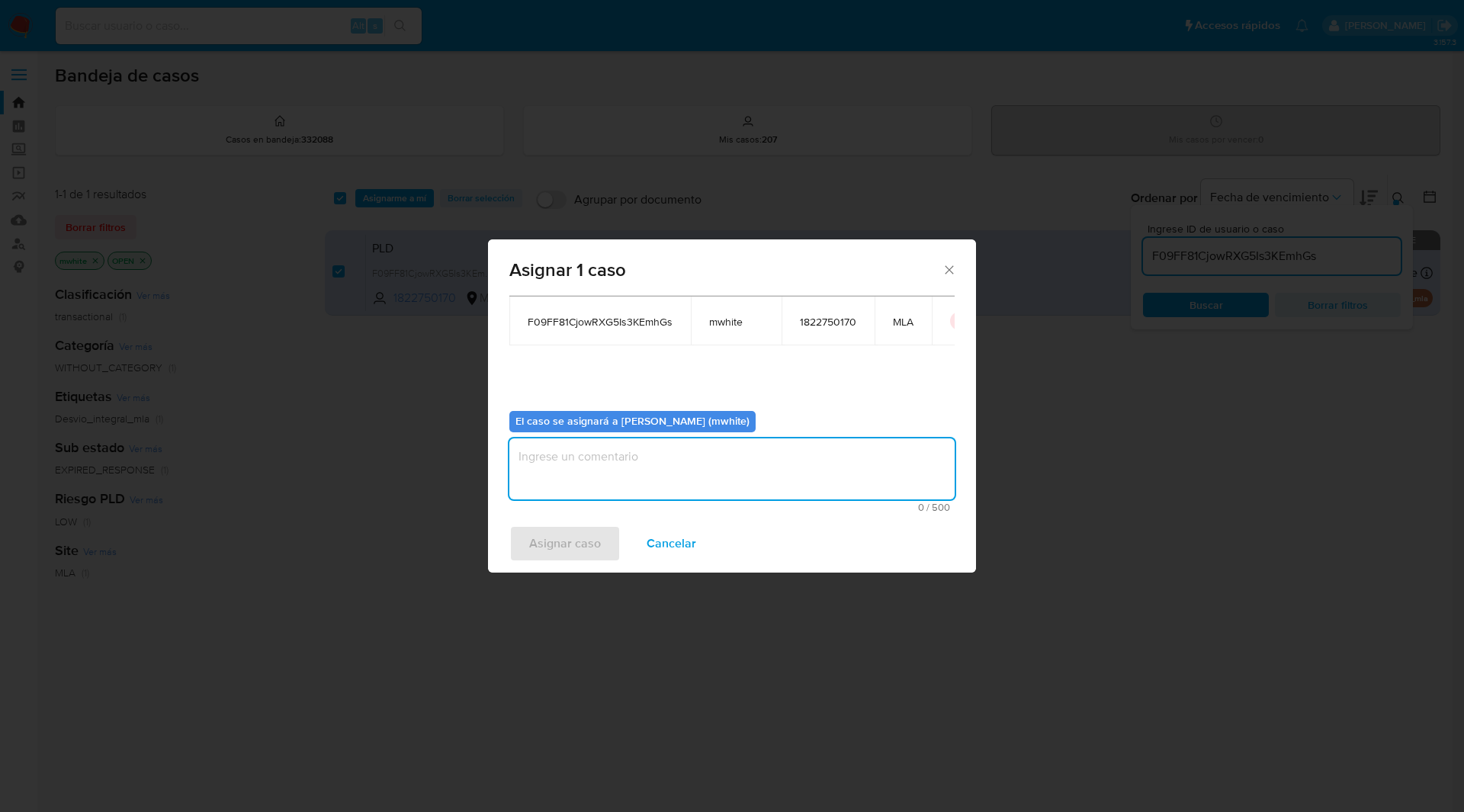
click at [597, 466] on textarea "assign-modal" at bounding box center [732, 469] width 445 height 61
paste textarea "mwhite"
type textarea "mwhite"
click at [549, 565] on div "Asignar caso Cancelar" at bounding box center [732, 544] width 488 height 58
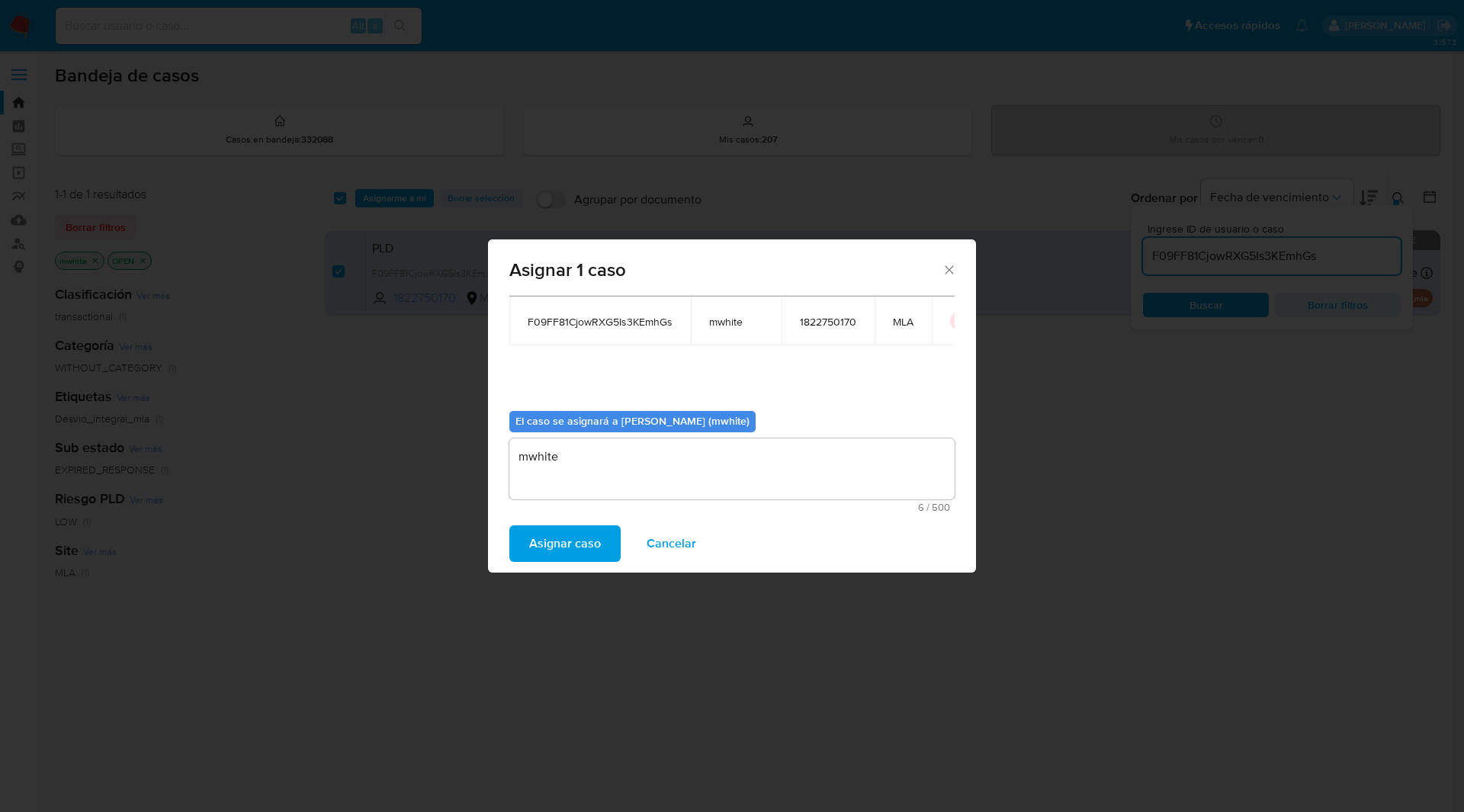
click at [570, 554] on span "Asignar caso" at bounding box center [565, 544] width 72 height 34
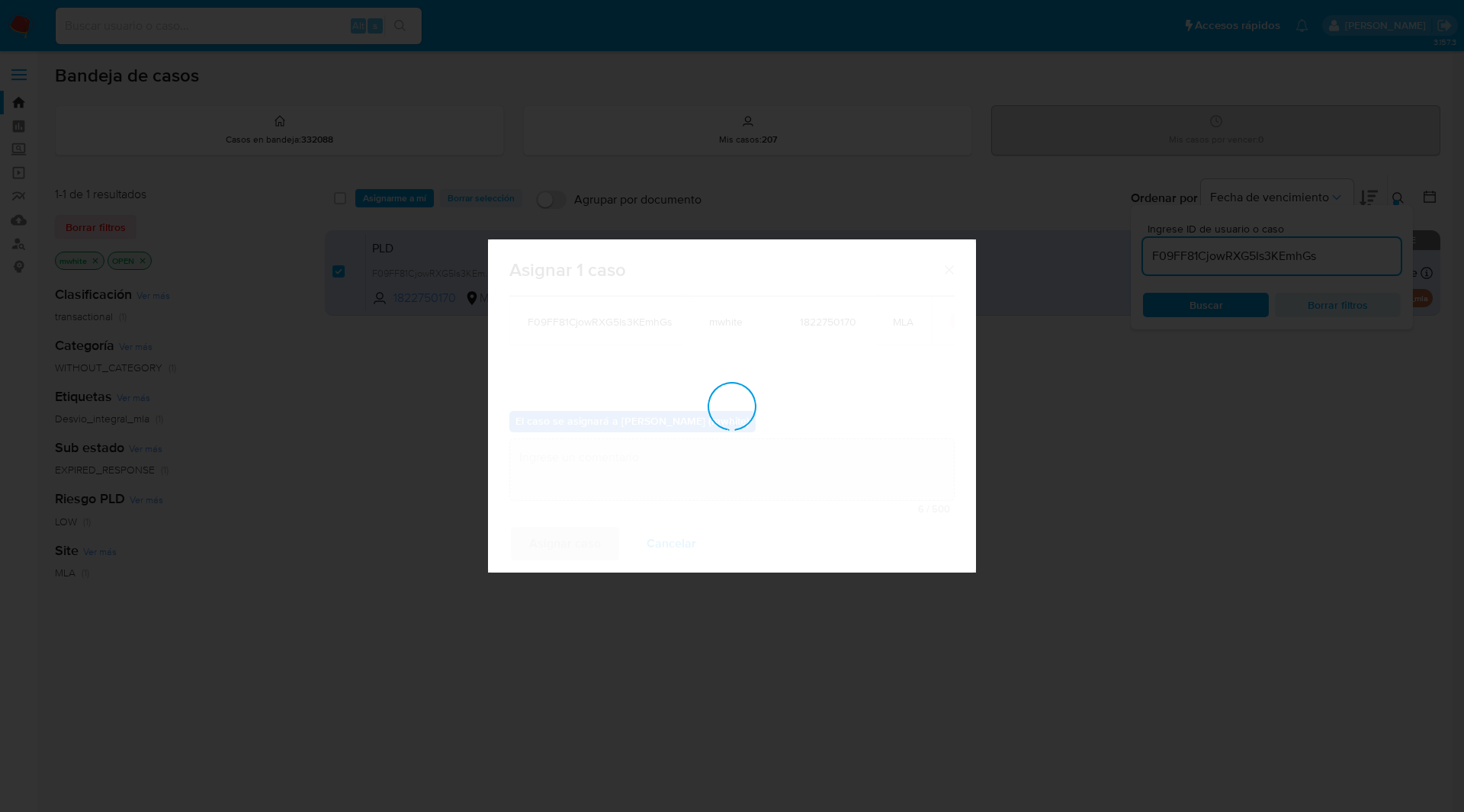
checkbox input "false"
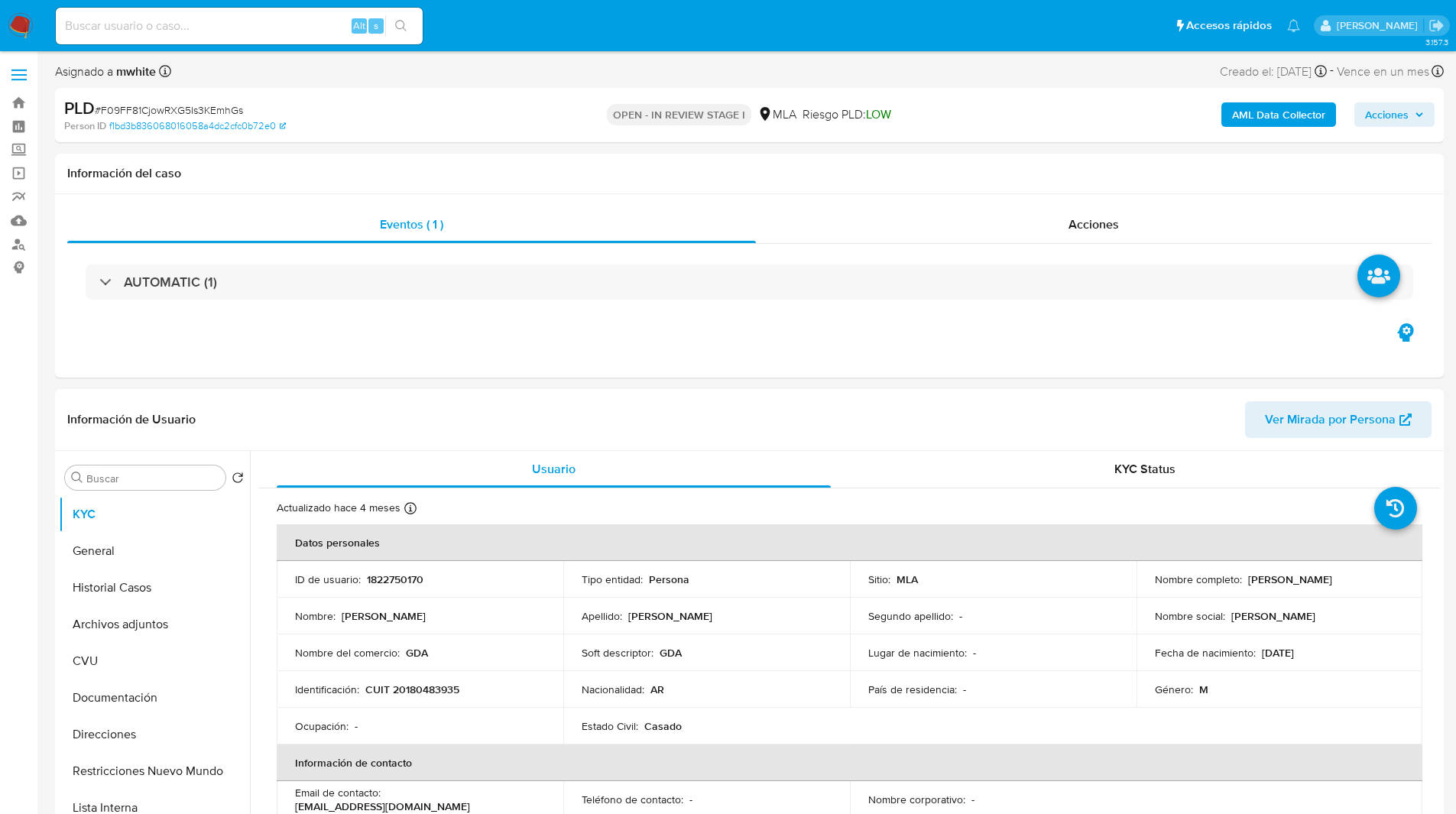
select select "10"
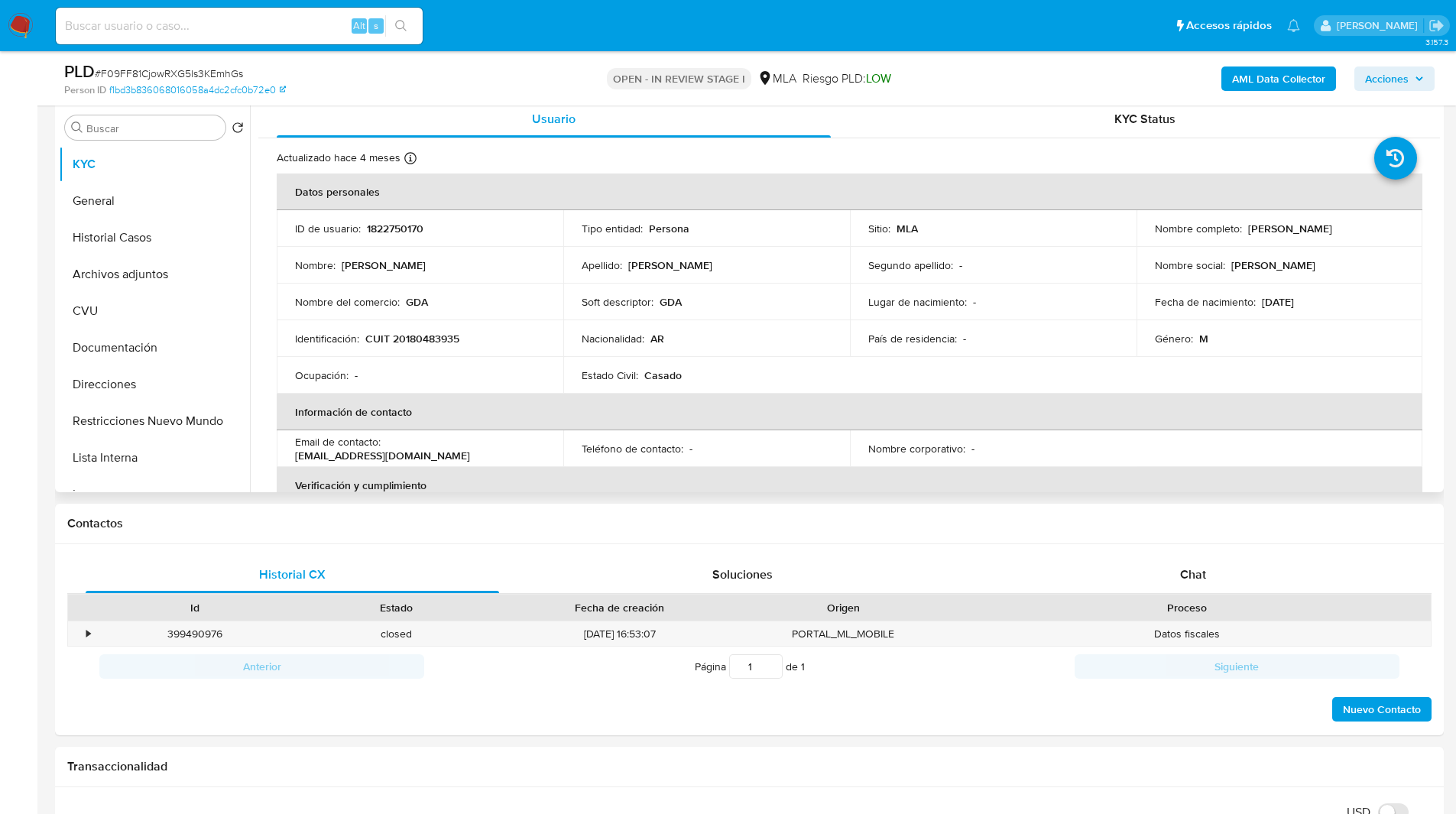
scroll to position [297, 0]
click at [1165, 568] on div "Chat" at bounding box center [1193, 573] width 414 height 37
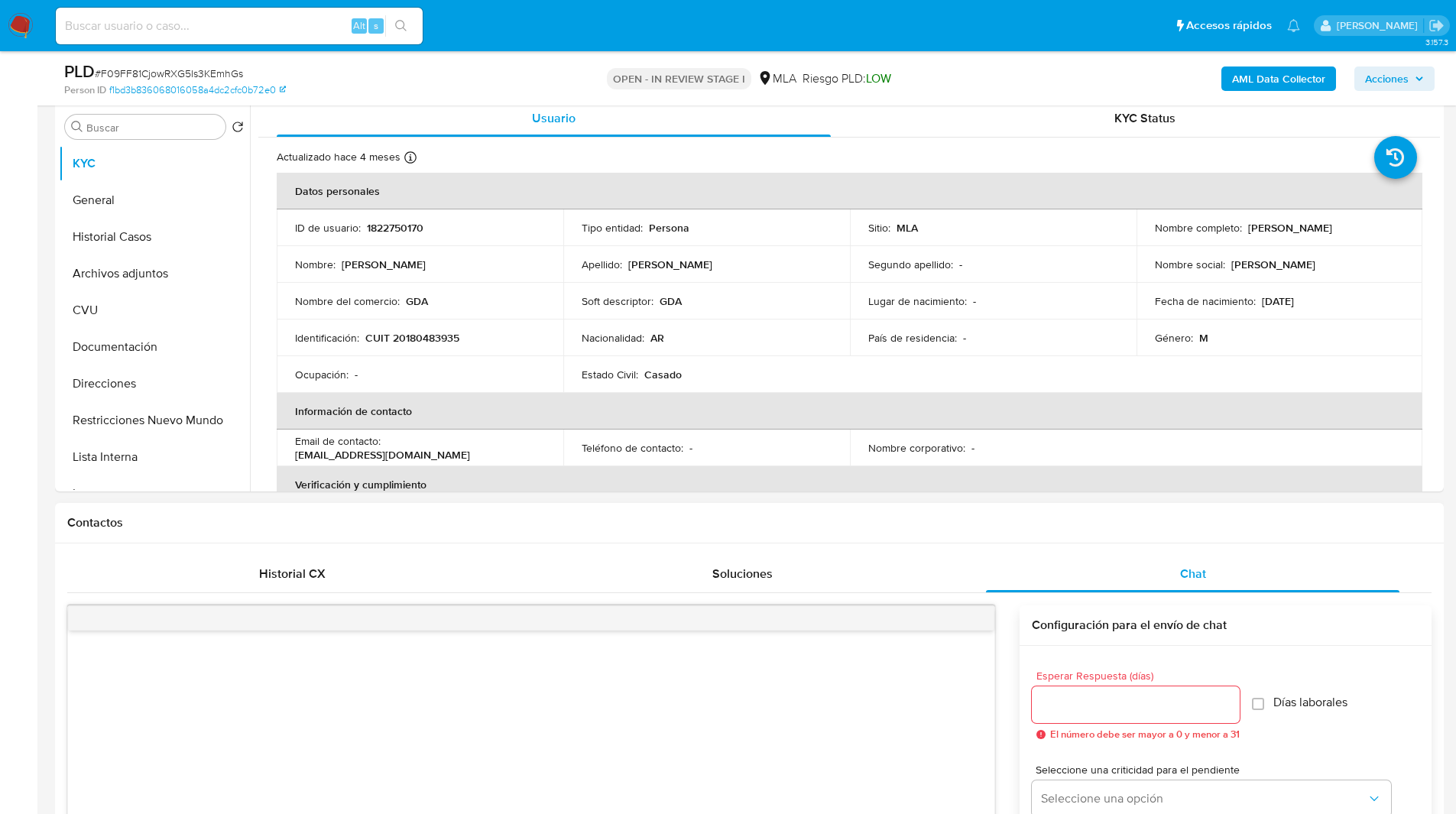
click at [1070, 513] on div "Contactos" at bounding box center [749, 523] width 1389 height 41
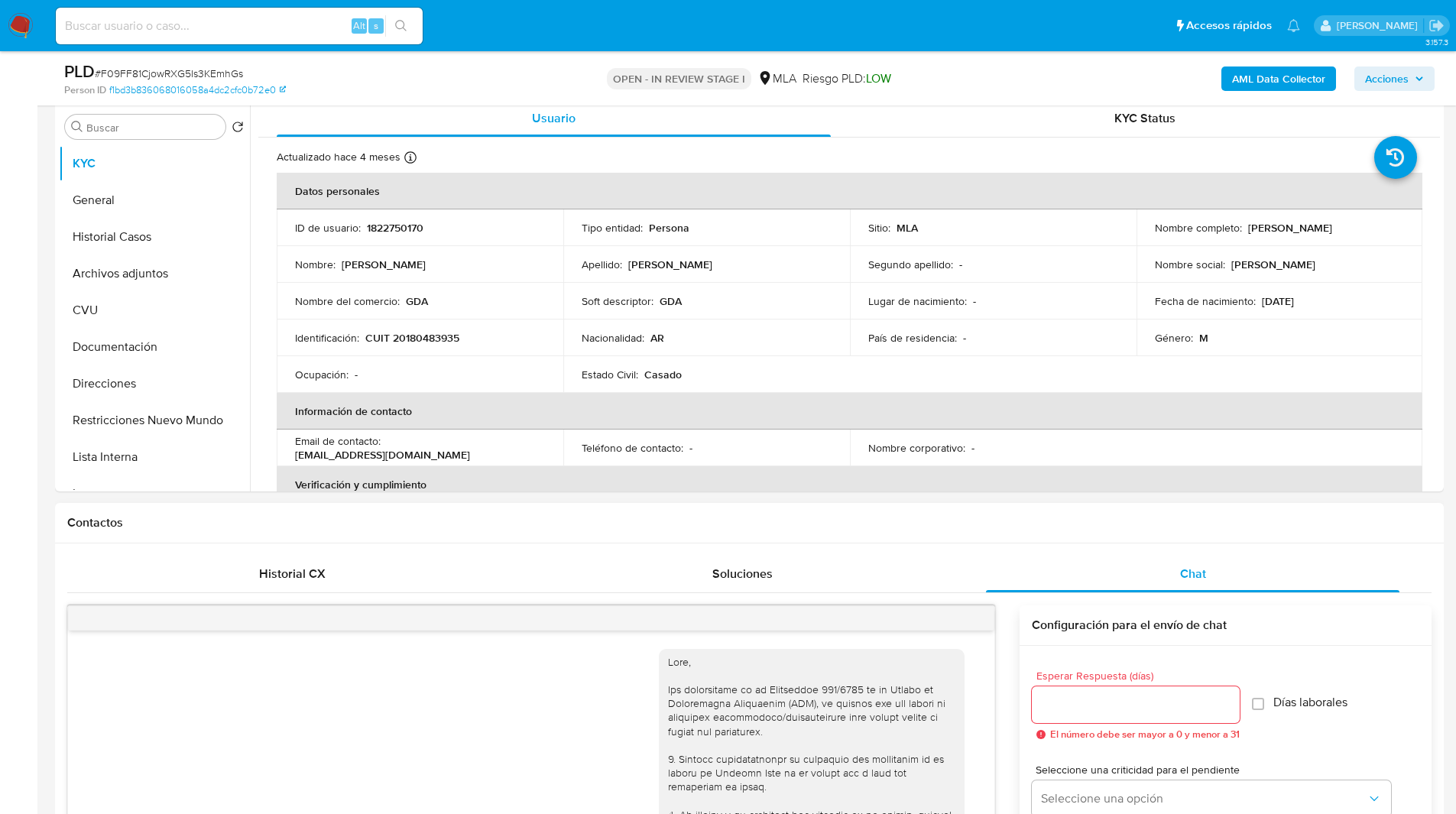
scroll to position [2039, 0]
click at [930, 522] on h1 "Contactos" at bounding box center [749, 523] width 1365 height 15
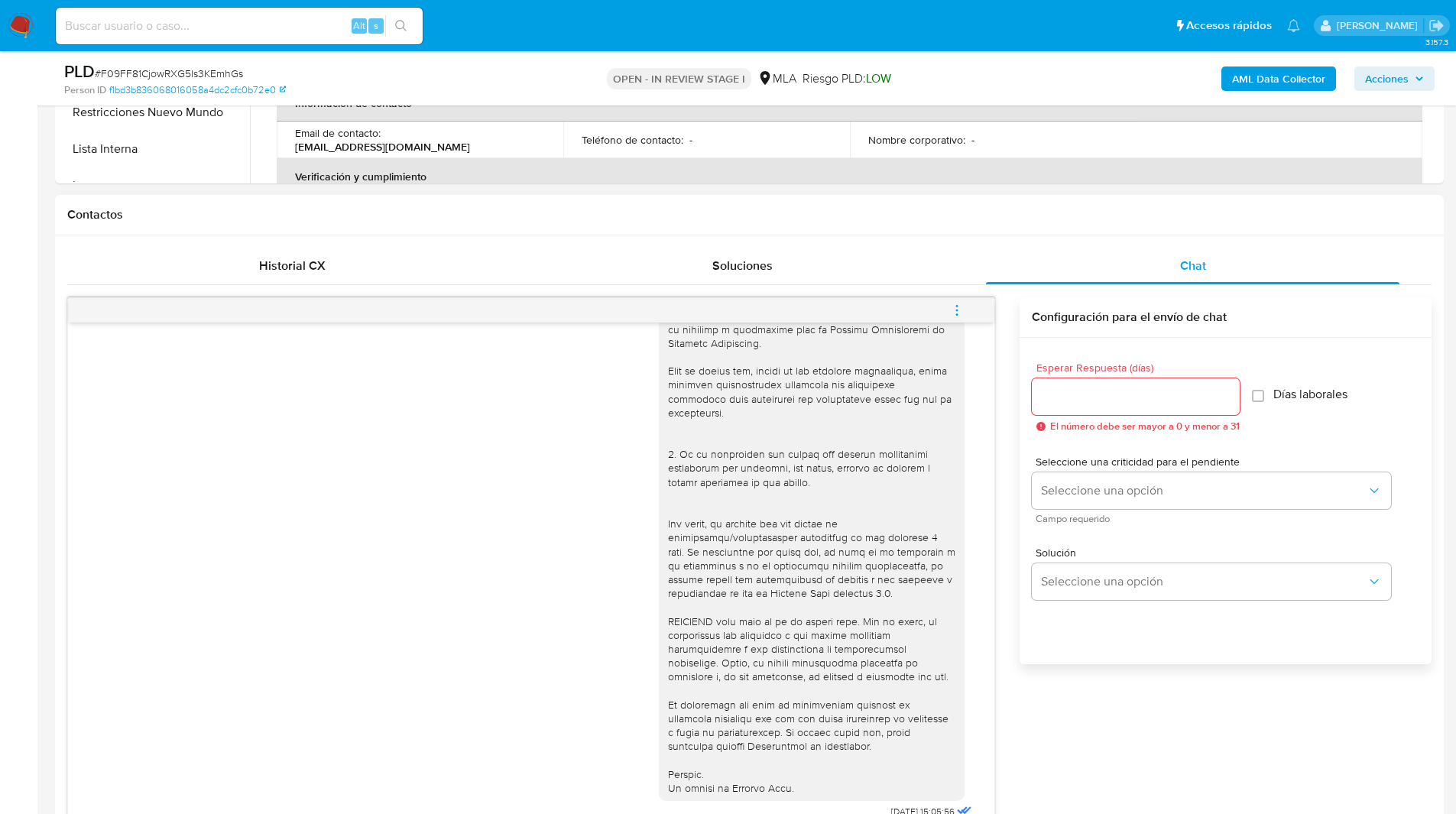
scroll to position [612, 0]
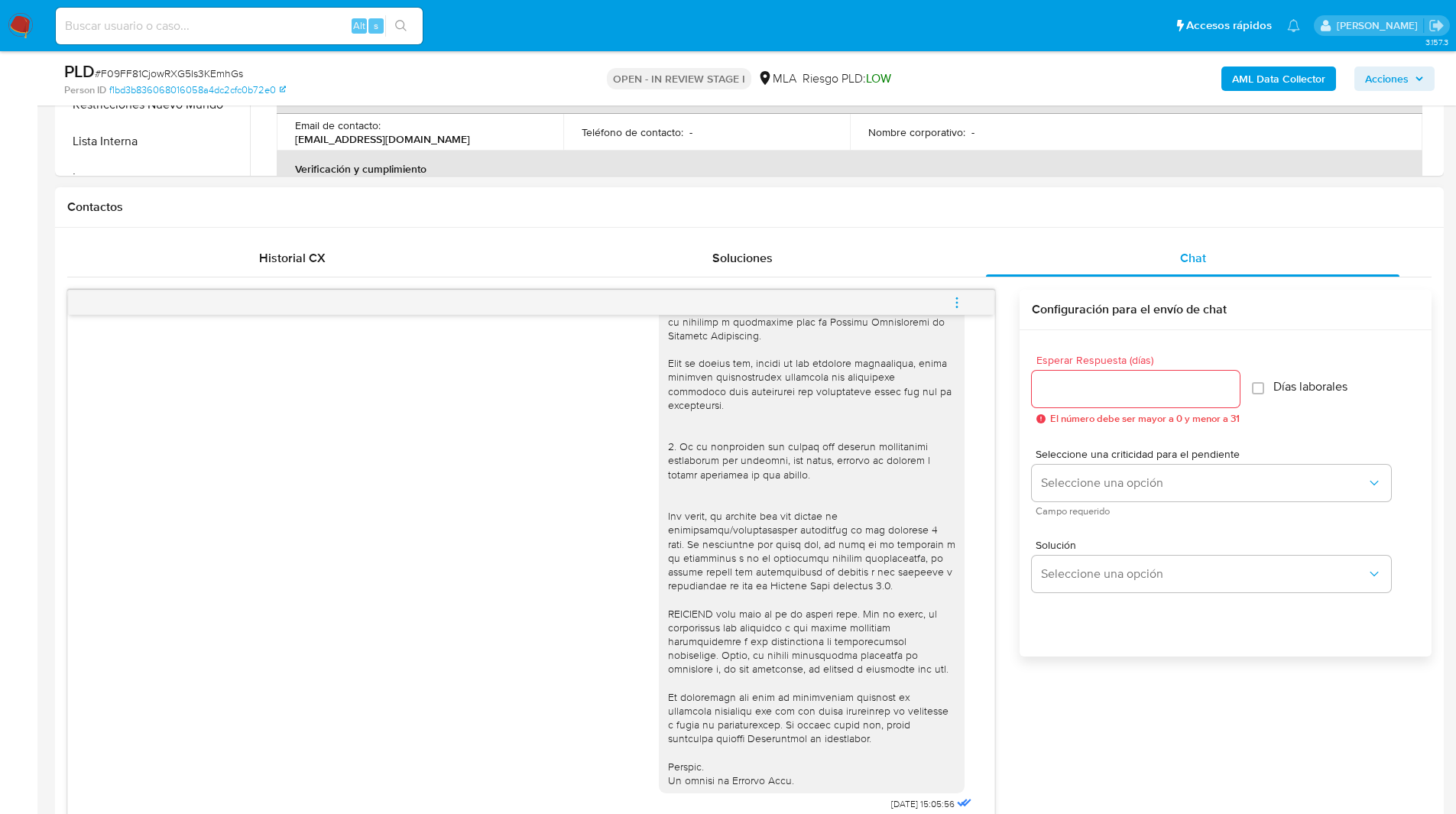
click at [955, 296] on icon "menu-action" at bounding box center [957, 303] width 14 height 14
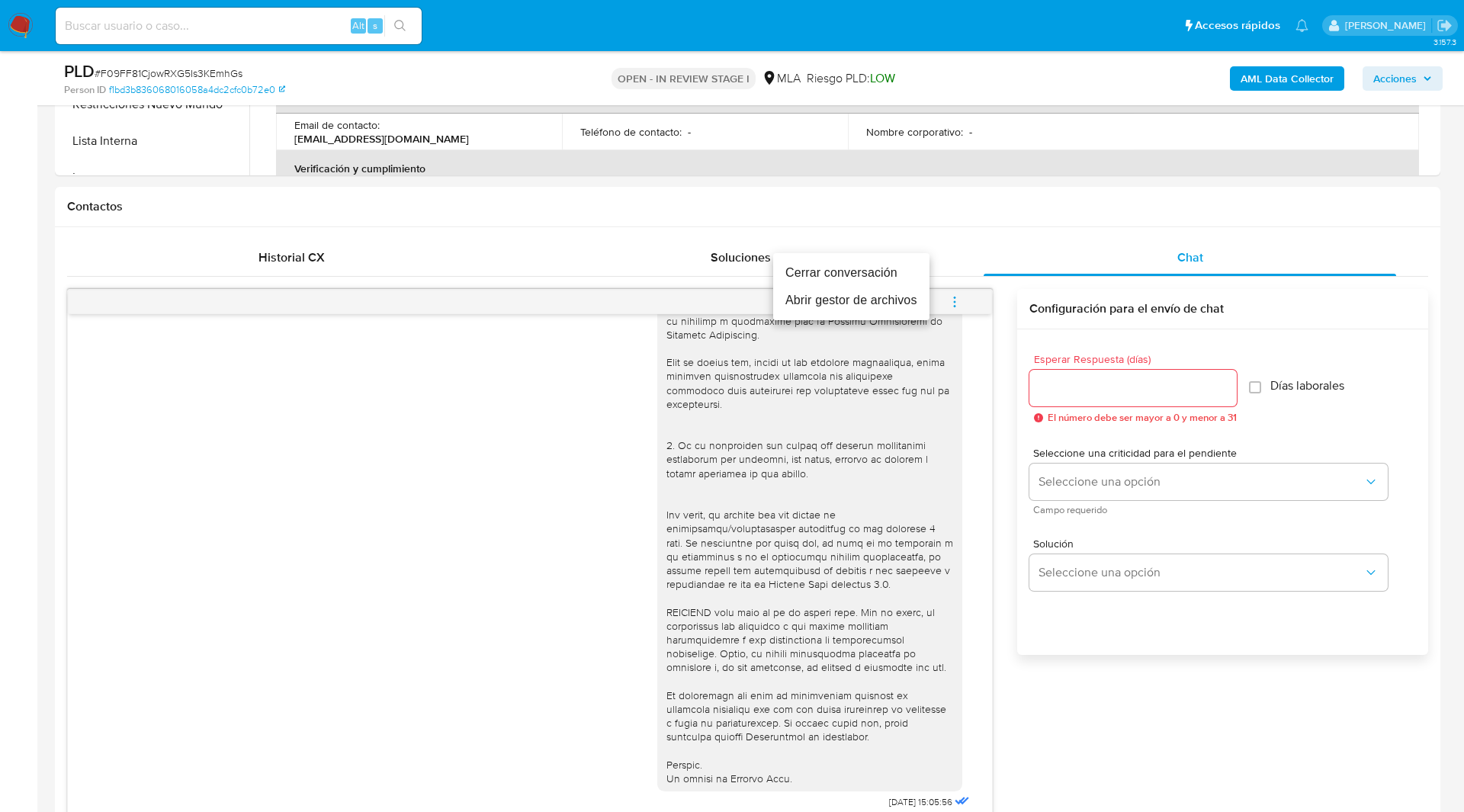
click at [831, 269] on li "Cerrar conversación" at bounding box center [851, 273] width 156 height 27
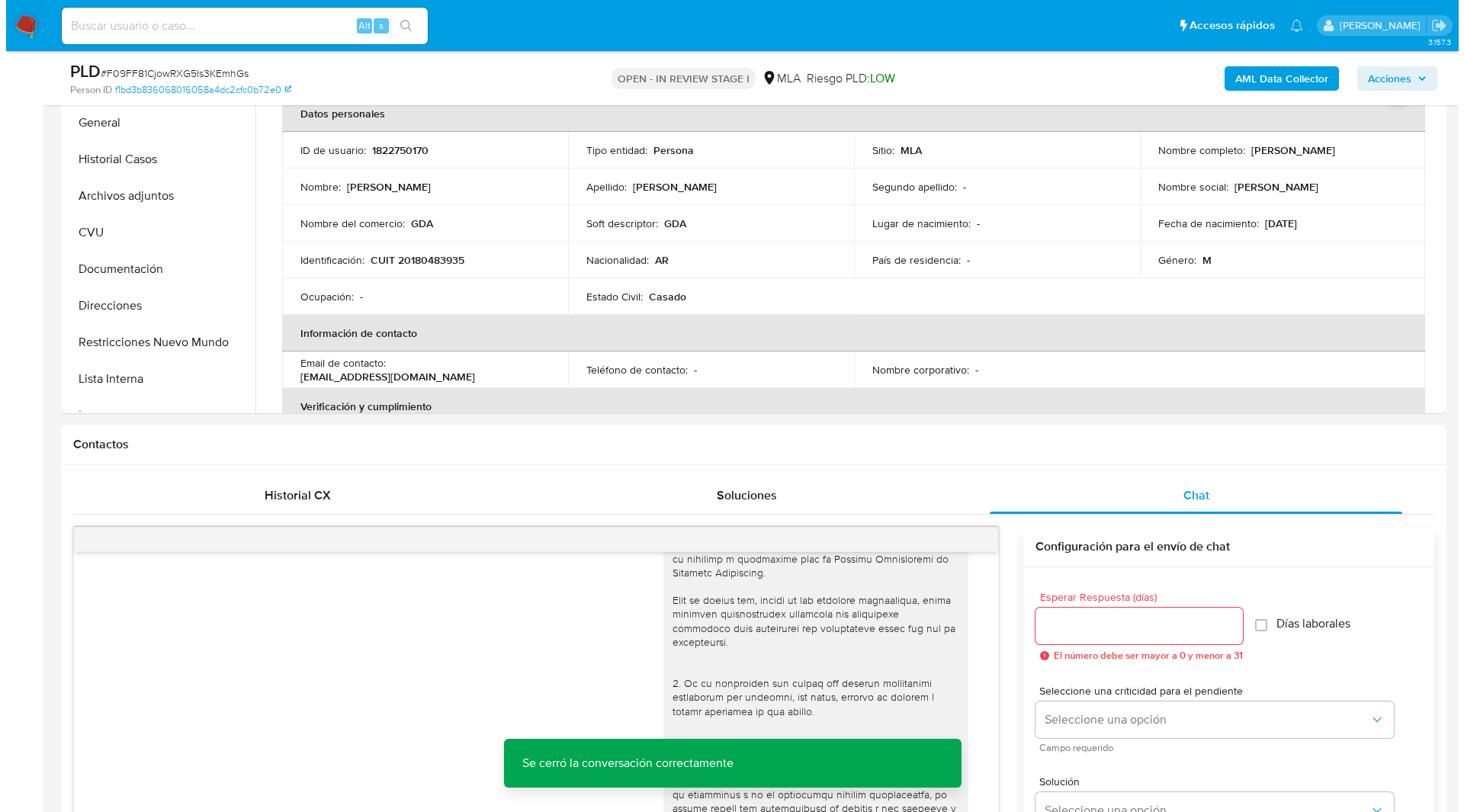
scroll to position [0, 0]
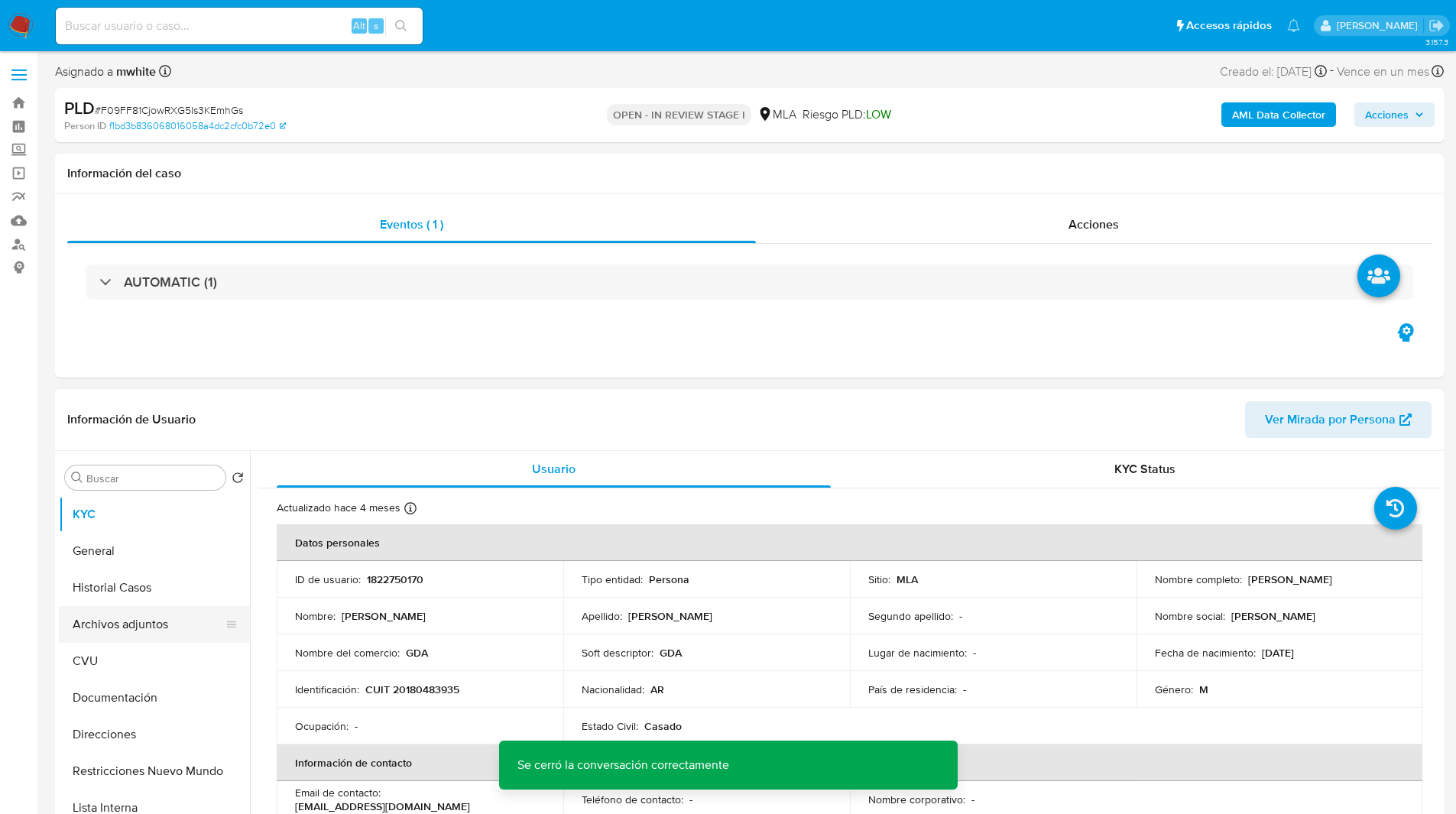
click at [120, 623] on button "Archivos adjuntos" at bounding box center [148, 624] width 179 height 37
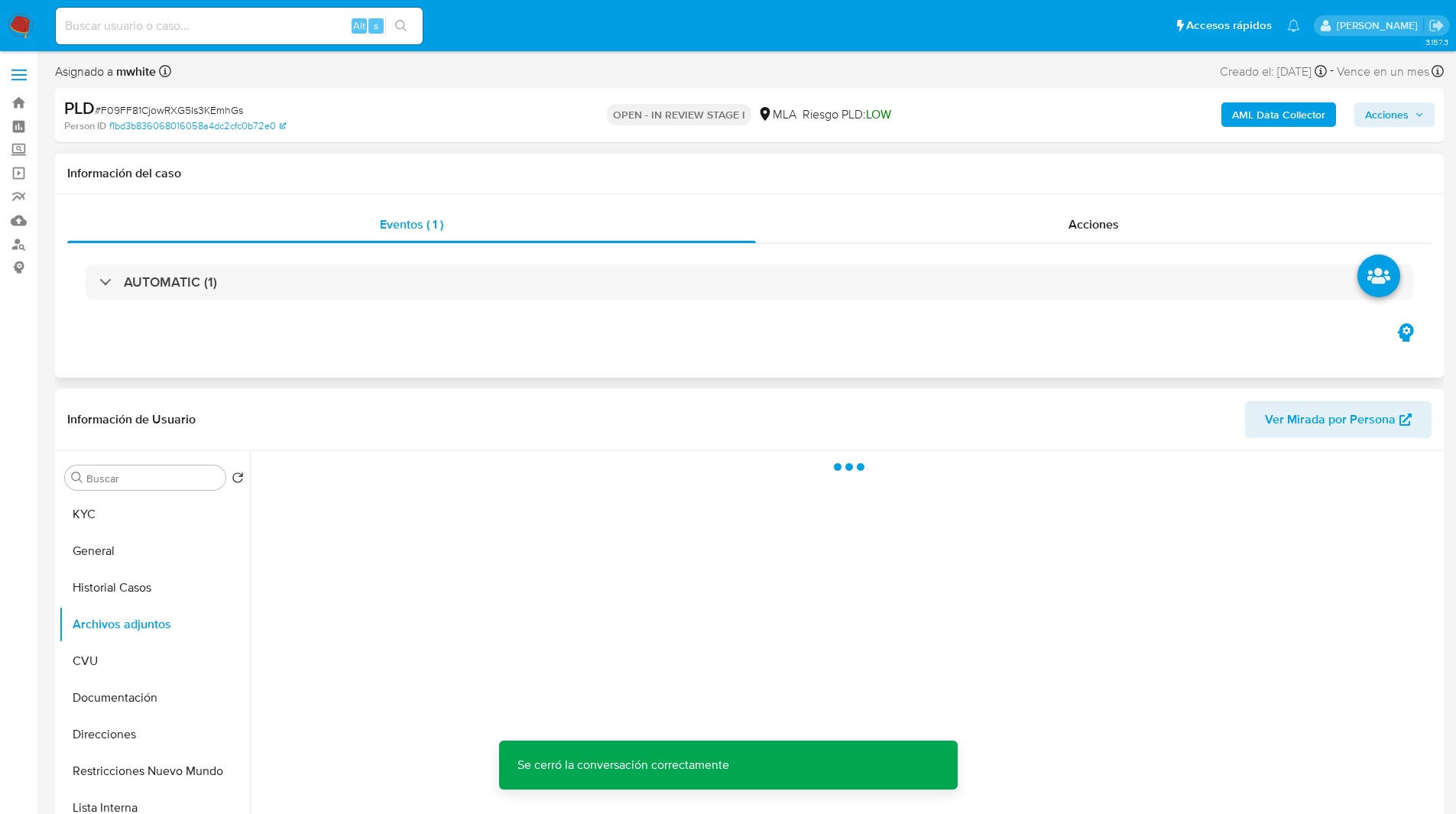
click at [912, 167] on h1 "Información del caso" at bounding box center [749, 174] width 1365 height 15
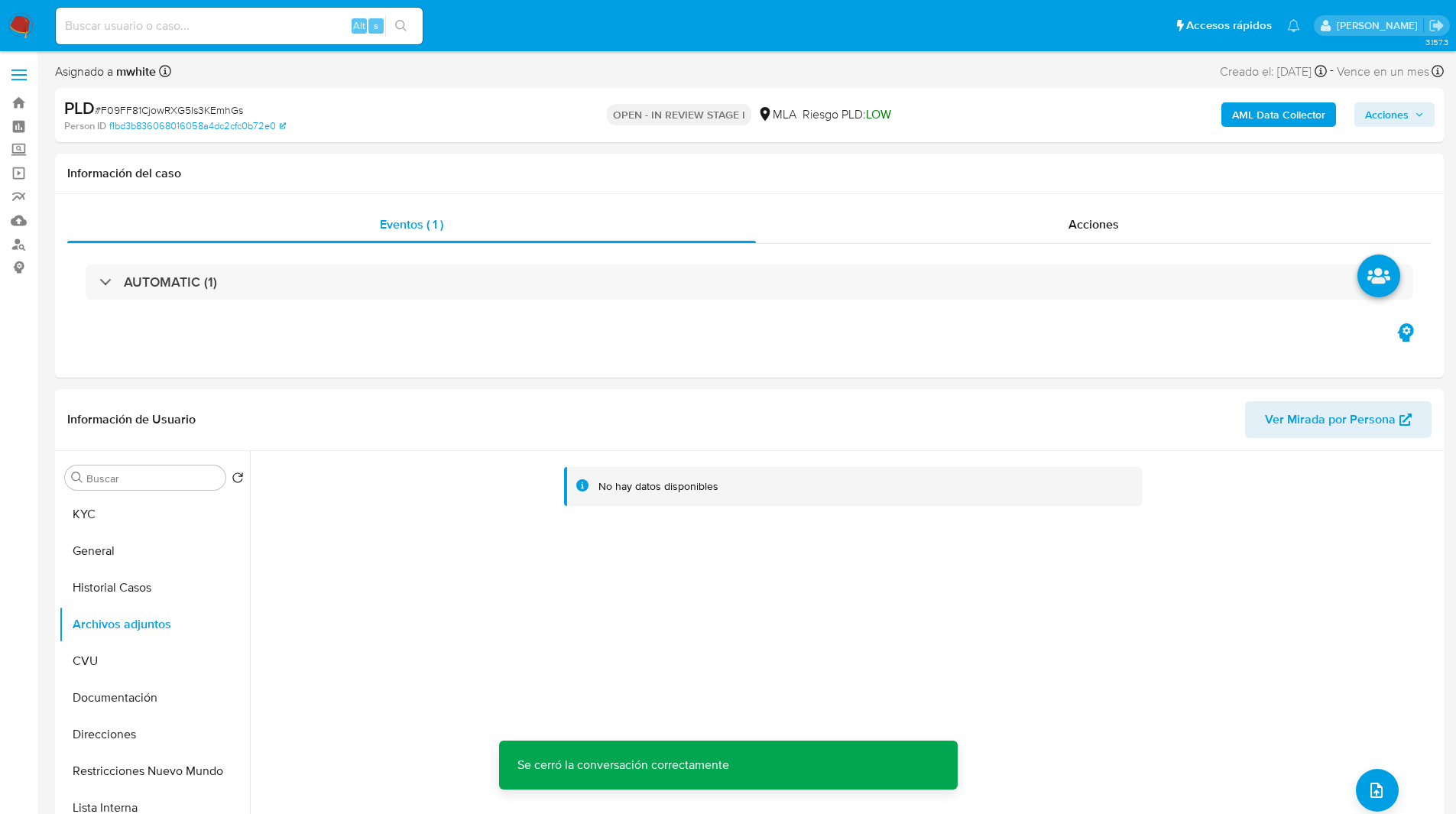
click at [1273, 118] on b "AML Data Collector" at bounding box center [1279, 115] width 93 height 25
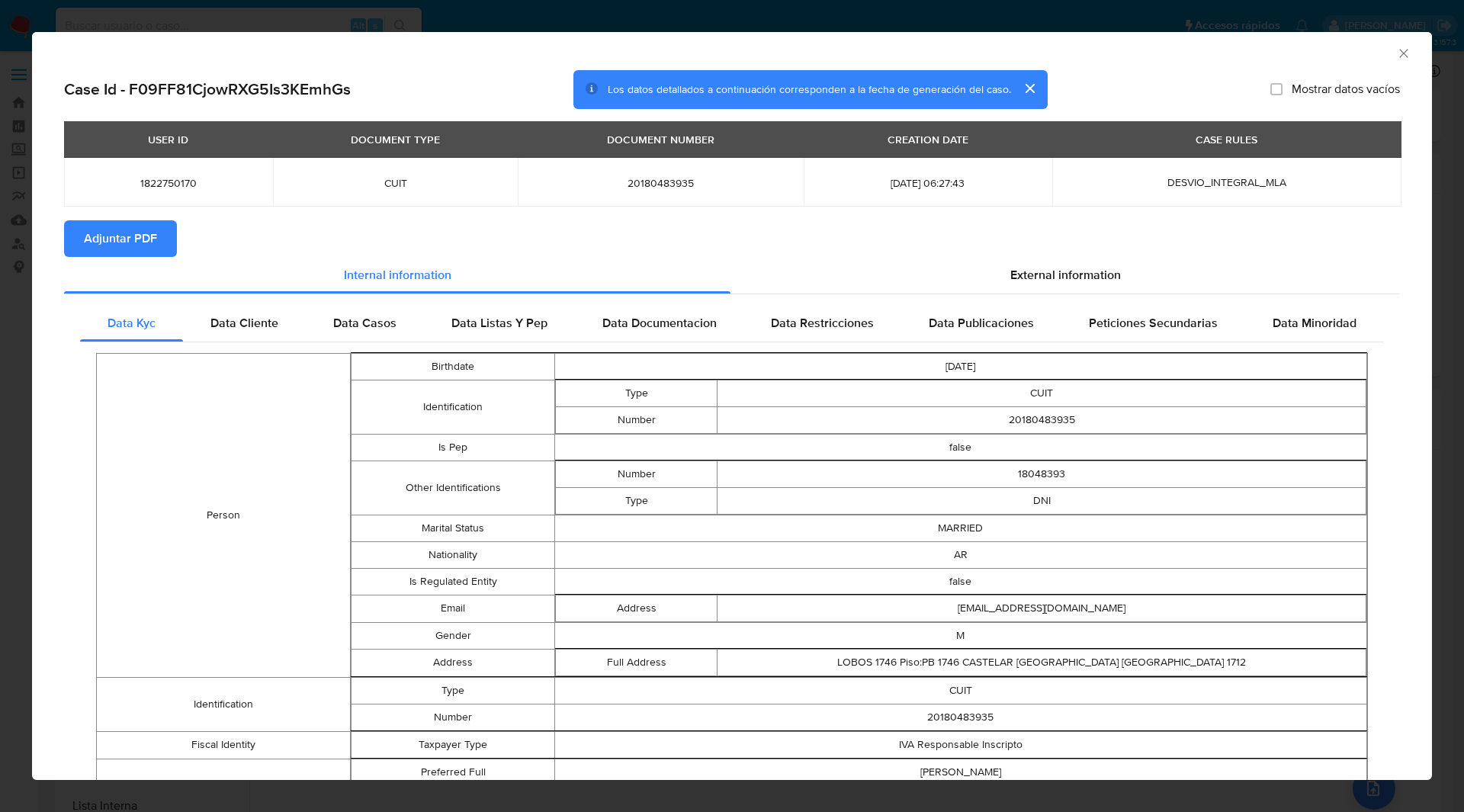
click at [122, 242] on span "Adjuntar PDF" at bounding box center [120, 239] width 73 height 34
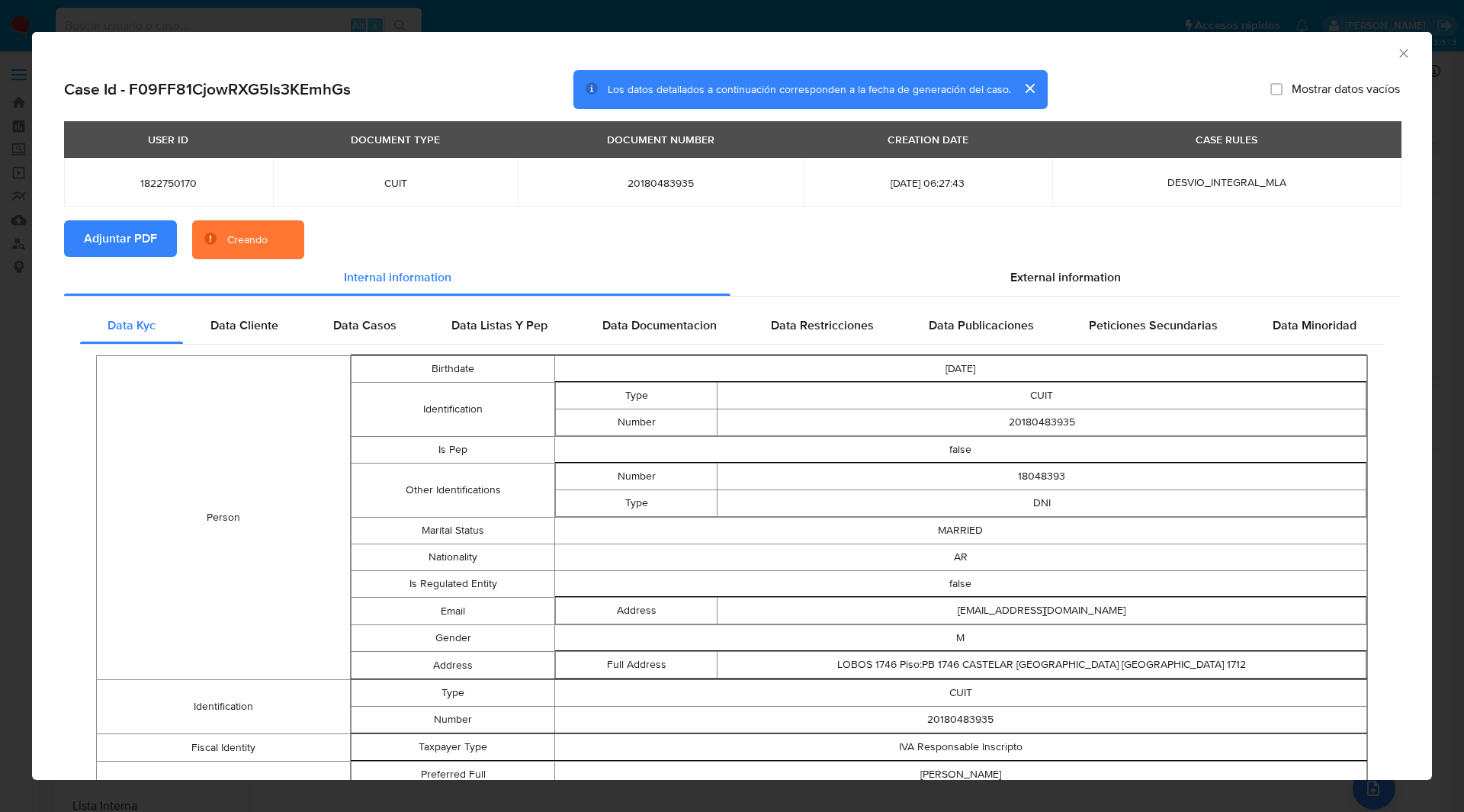
click at [378, 221] on section "Adjuntar PDF Creando" at bounding box center [732, 240] width 1336 height 40
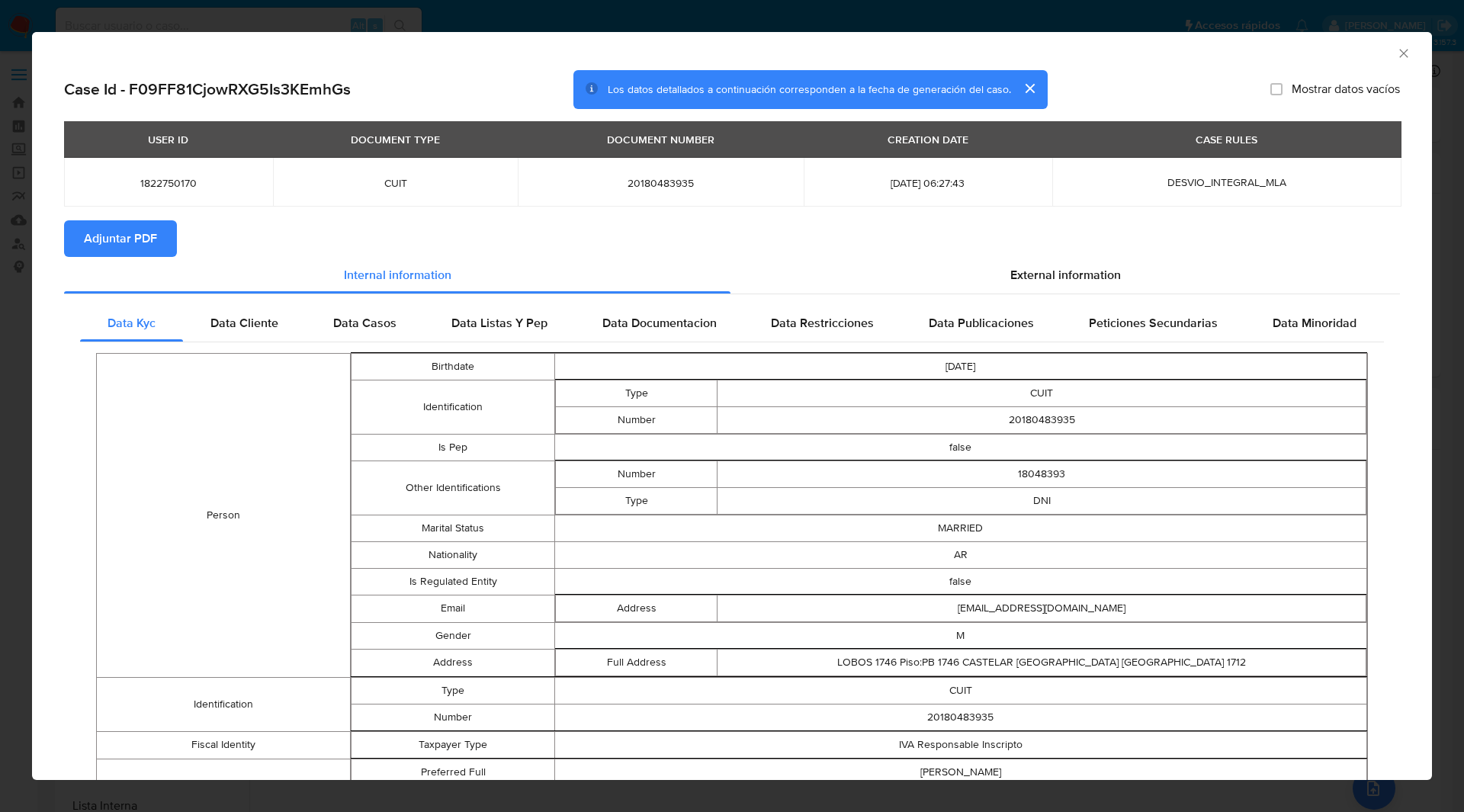
click at [1400, 55] on icon "Cerrar ventana" at bounding box center [1404, 53] width 8 height 8
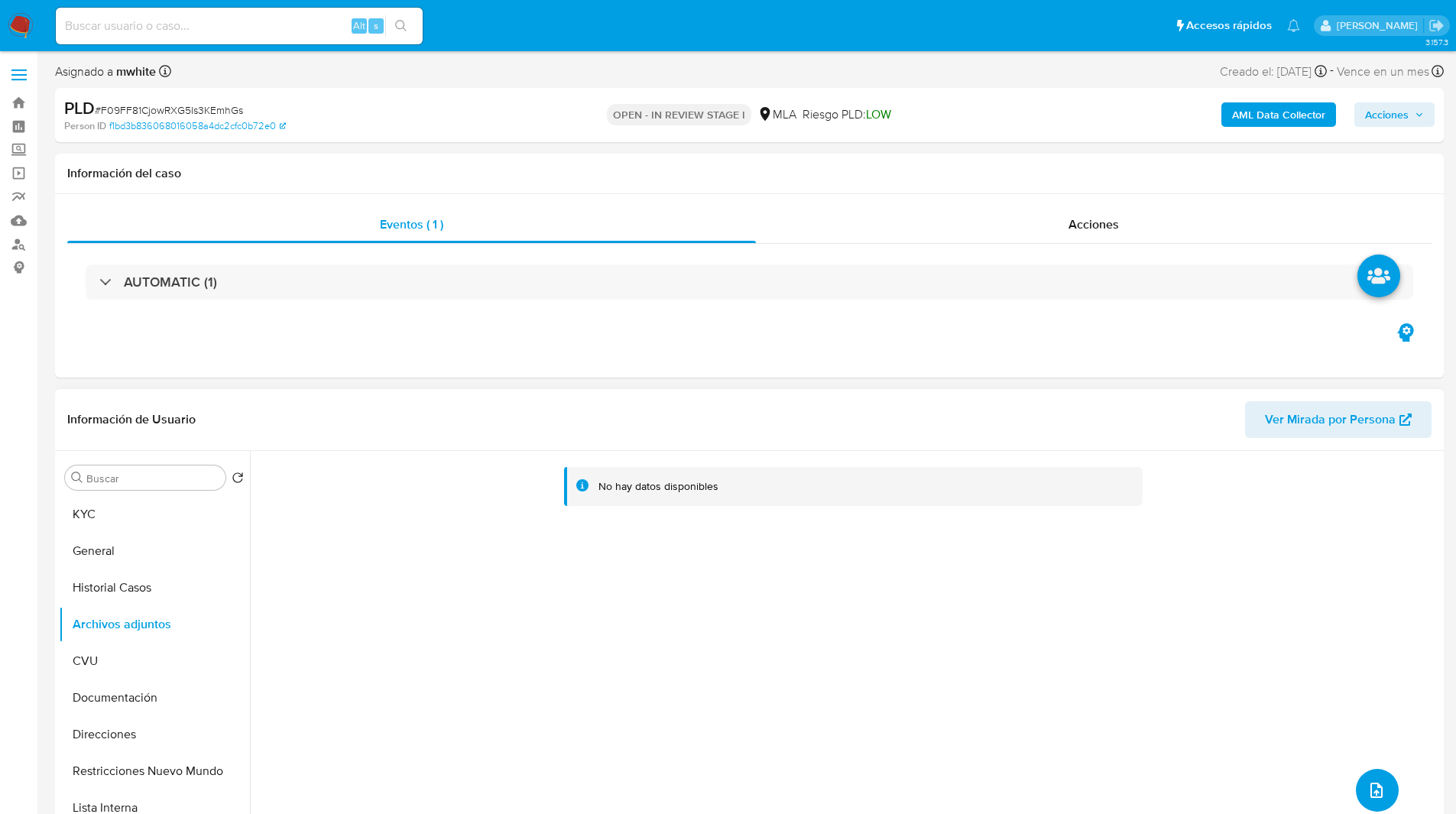
click at [1378, 793] on icon "upload-file" at bounding box center [1376, 790] width 18 height 18
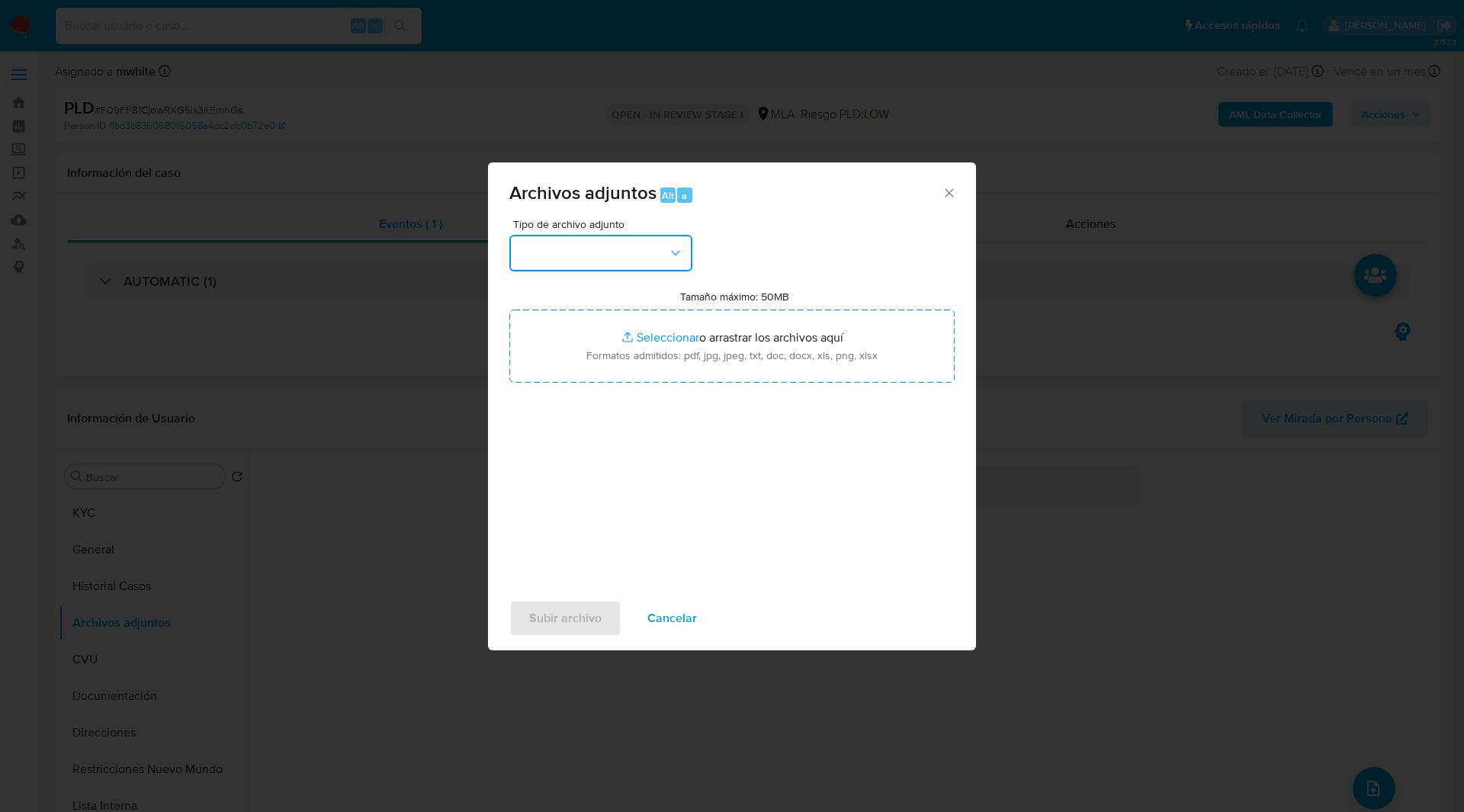
click at [608, 247] on button "button" at bounding box center [601, 253] width 183 height 37
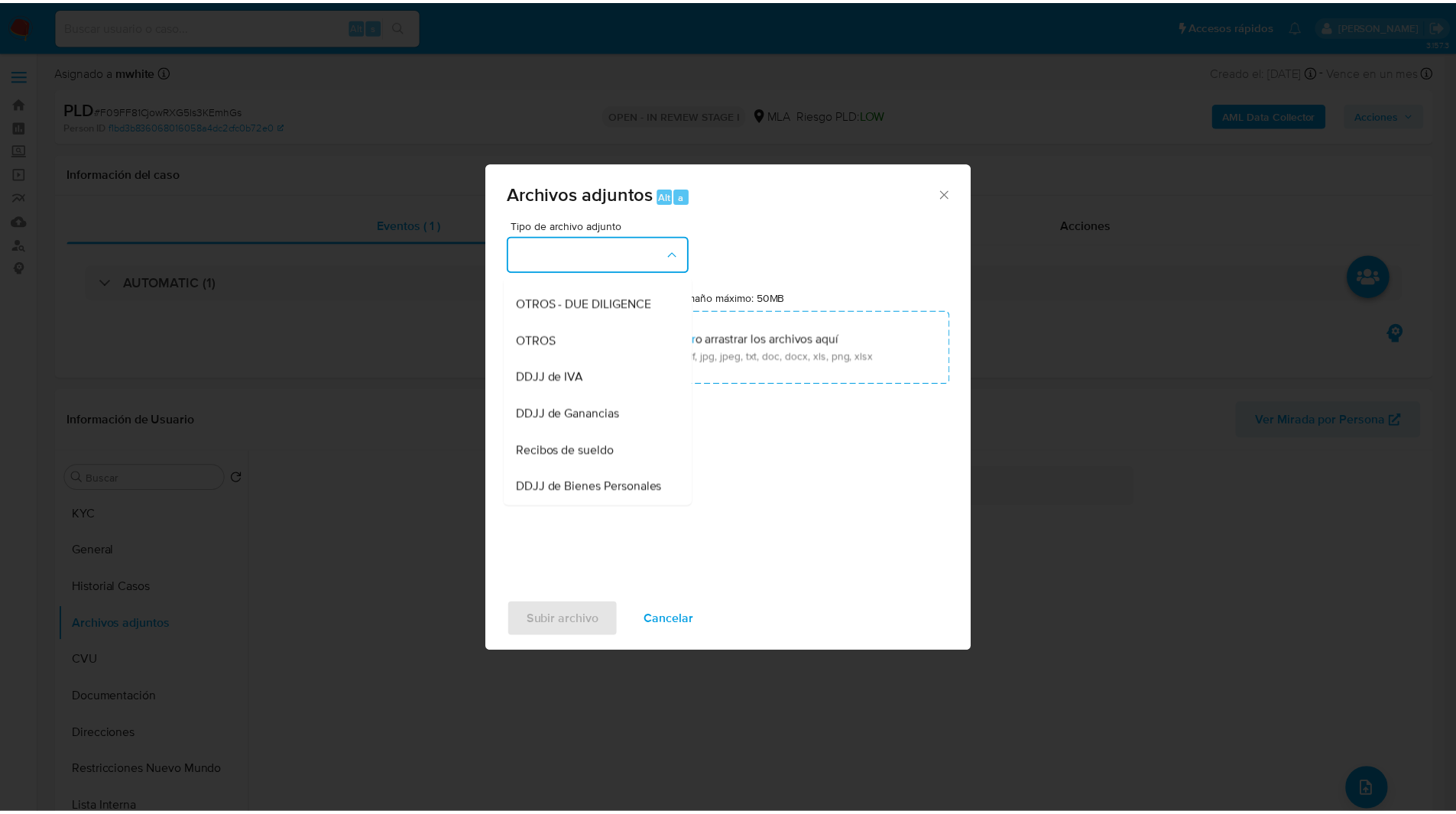
scroll to position [251, 0]
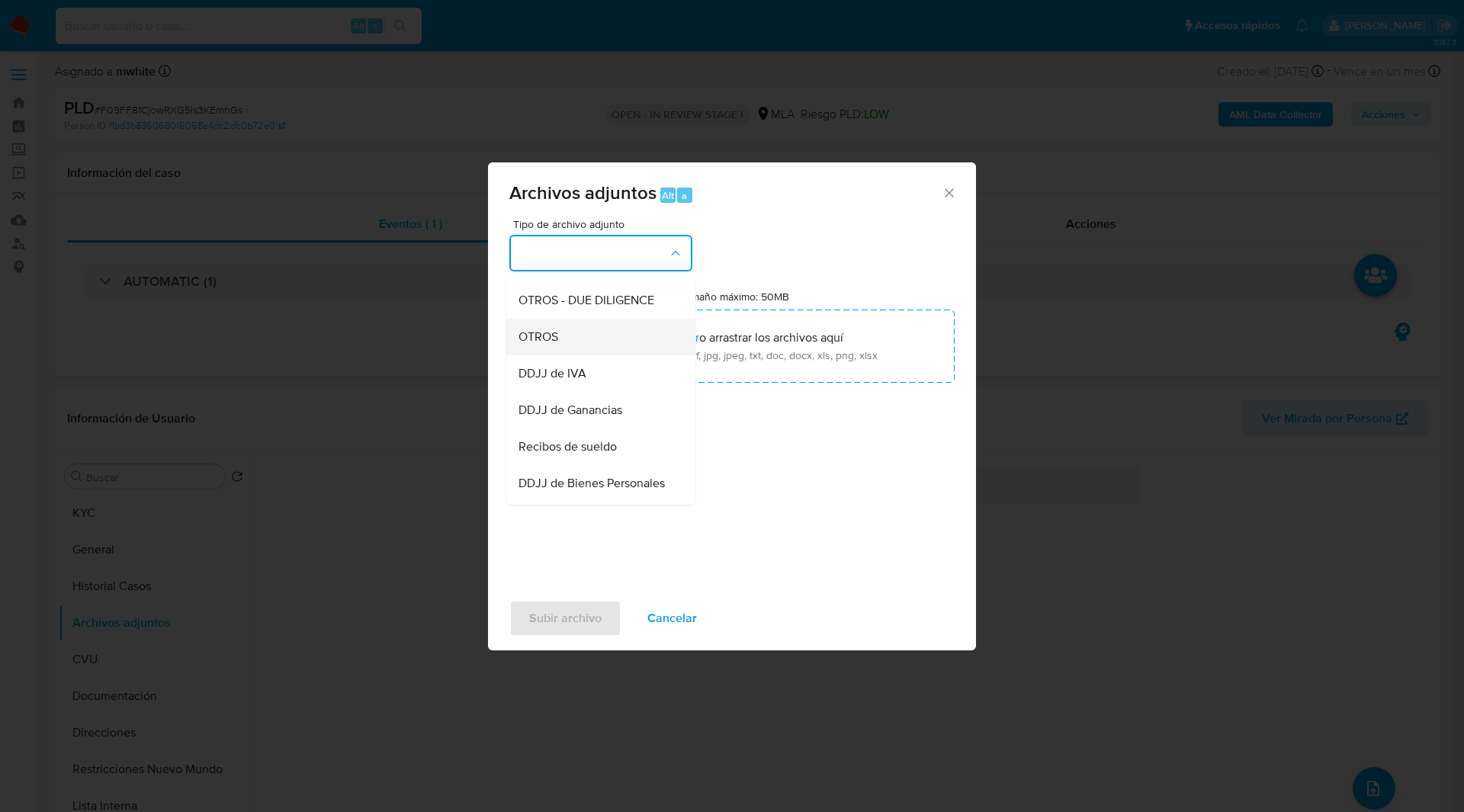
click at [542, 344] on span "OTROS" at bounding box center [538, 337] width 40 height 15
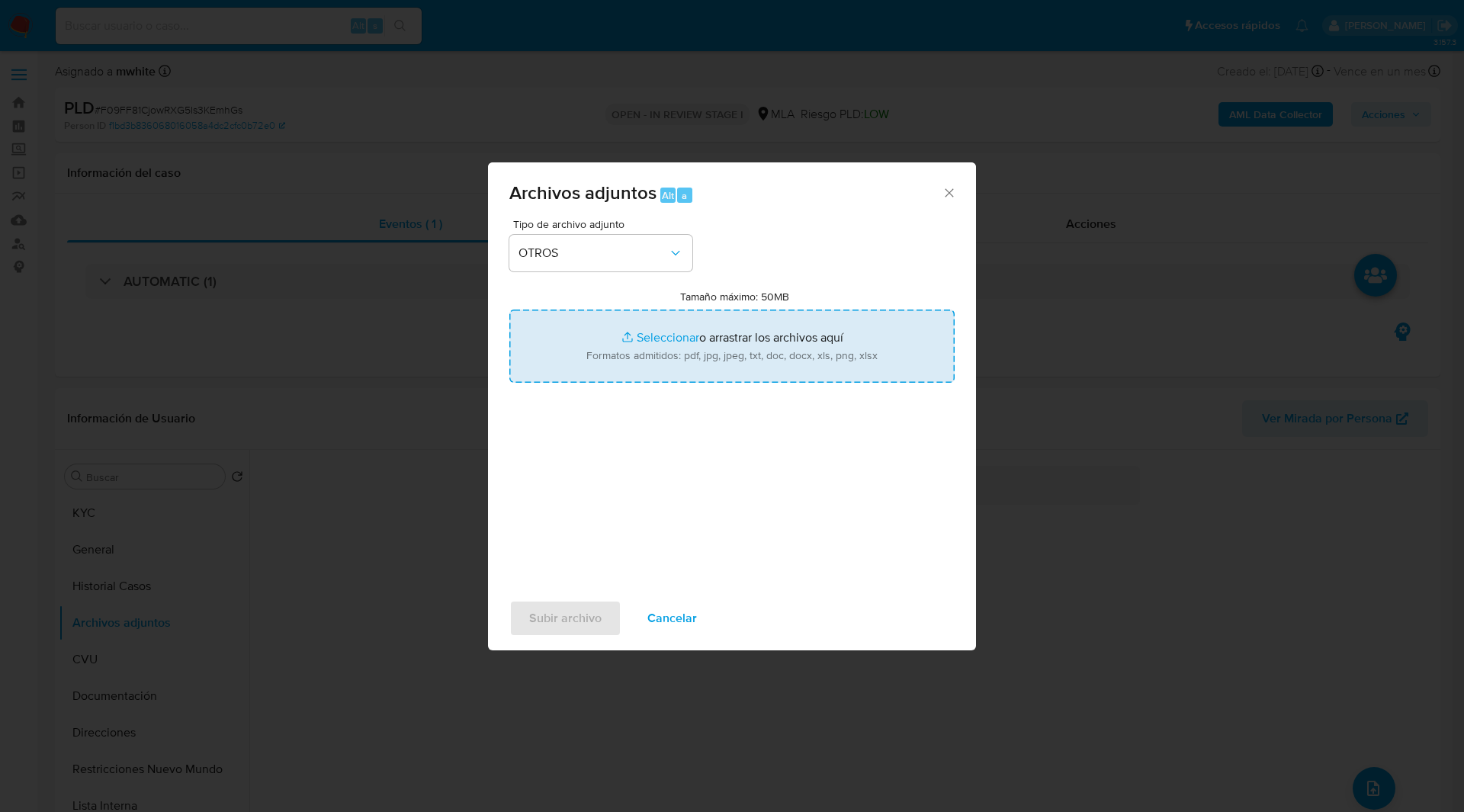
type input "C:\fakepath\NOSIS_Manager_InformeIndividual_20180483935_654928_20250804150848.p…"
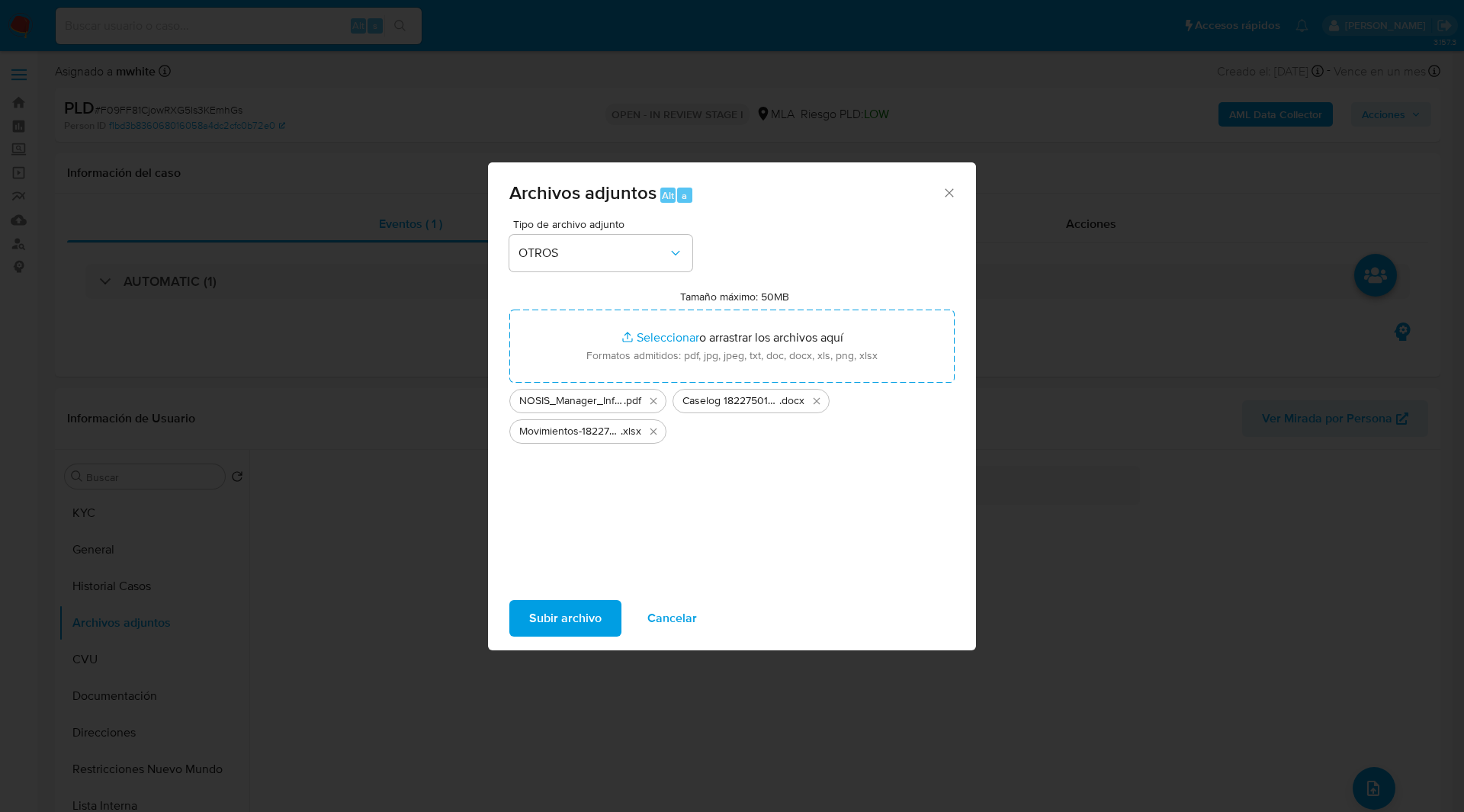
click at [569, 623] on span "Subir archivo" at bounding box center [565, 619] width 72 height 34
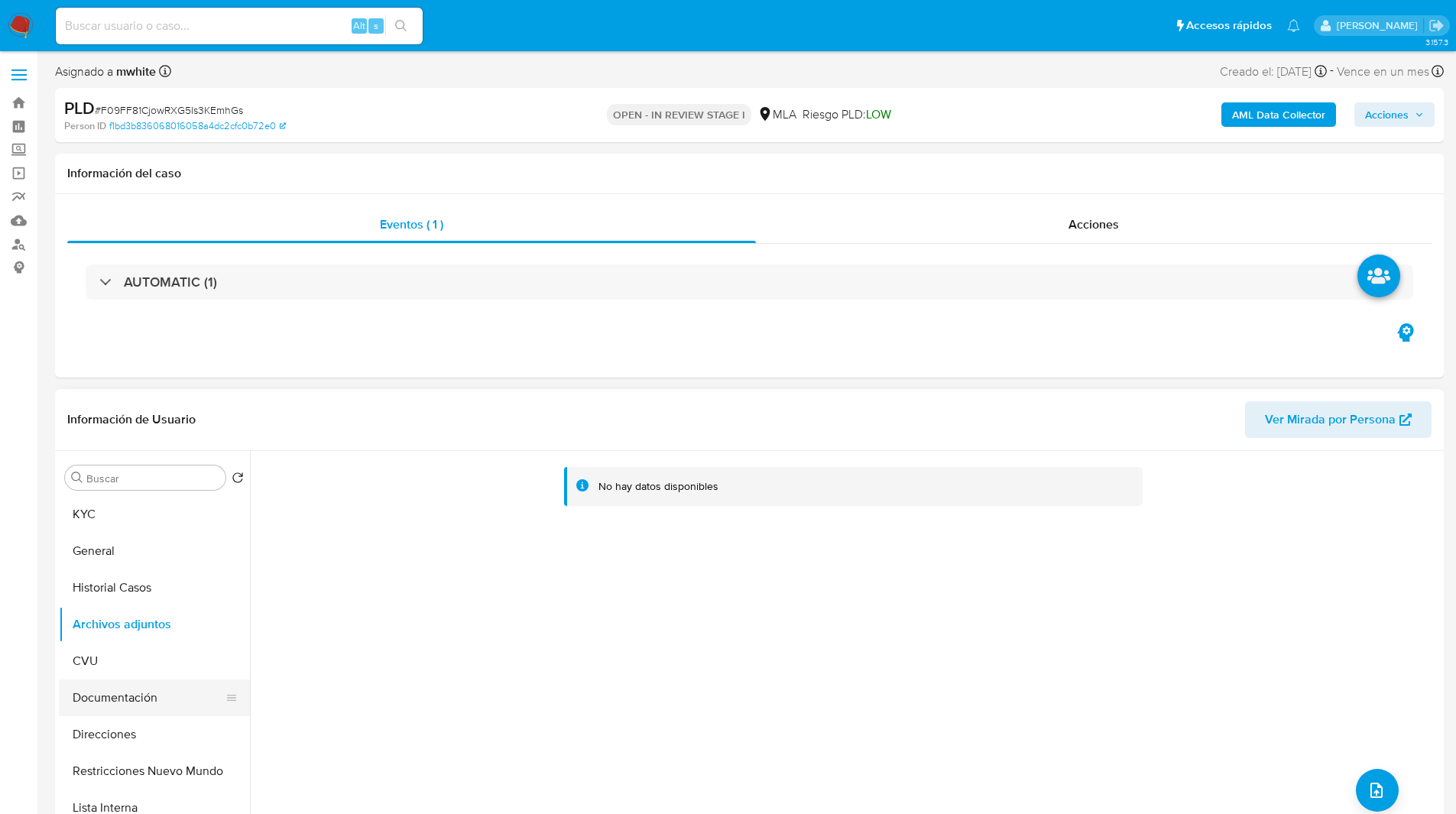
click at [79, 684] on button "Documentación" at bounding box center [148, 698] width 179 height 37
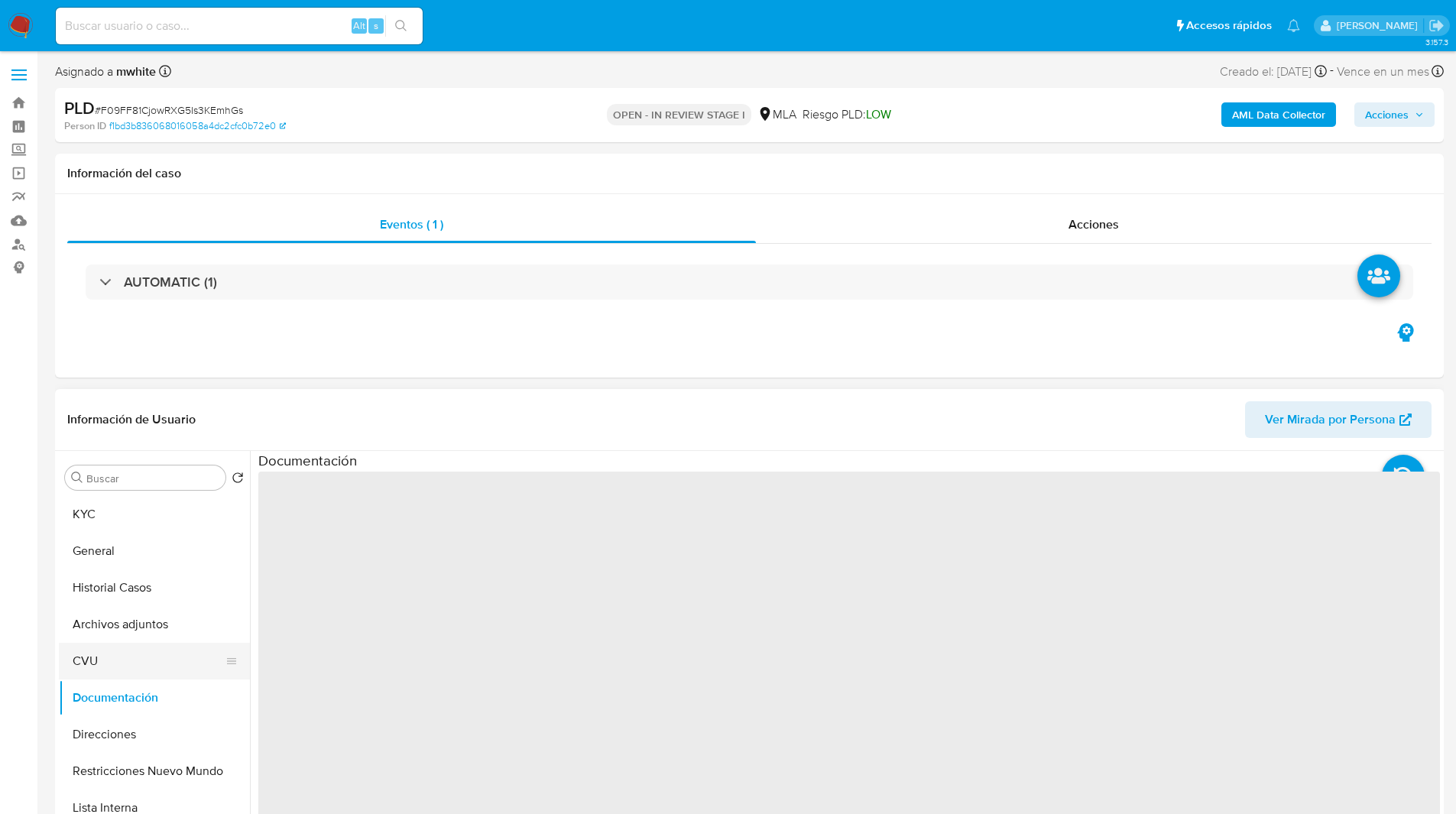
click at [102, 659] on button "CVU" at bounding box center [148, 661] width 179 height 37
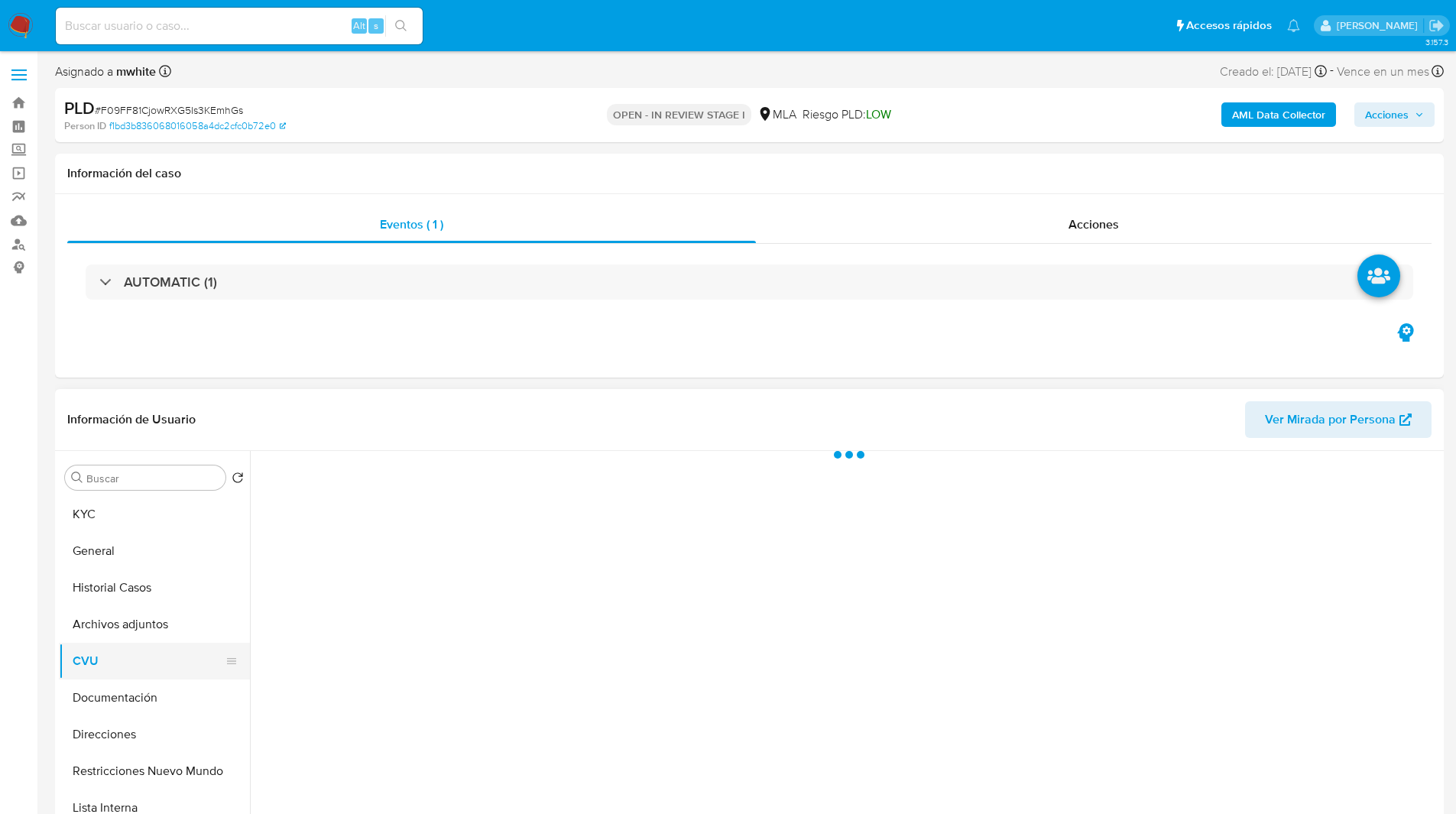
click at [134, 657] on button "CVU" at bounding box center [148, 661] width 179 height 37
click at [180, 607] on button "Archivos adjuntos" at bounding box center [148, 624] width 179 height 37
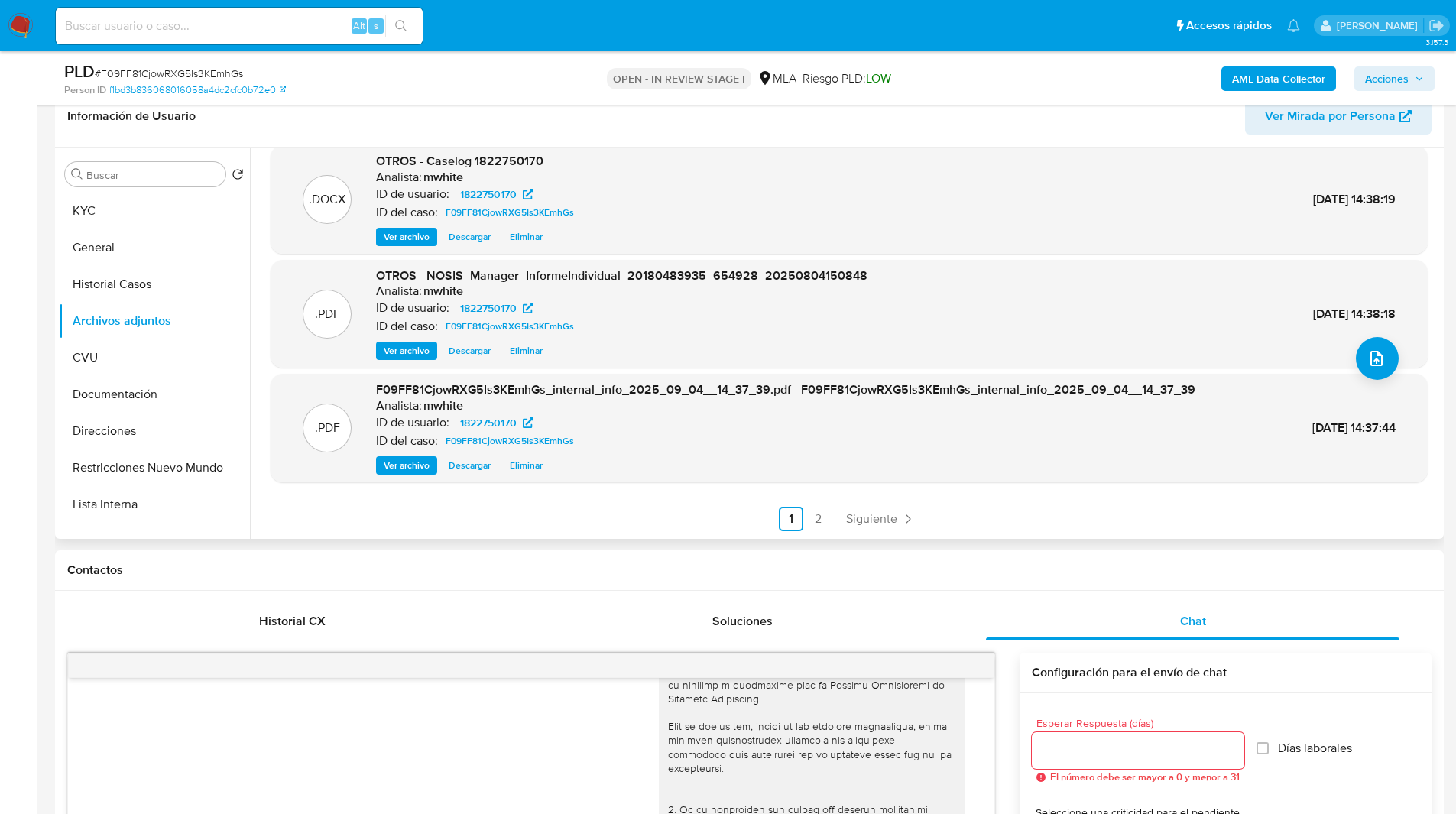
scroll to position [252, 0]
click at [1390, 74] on span "Acciones" at bounding box center [1387, 79] width 43 height 25
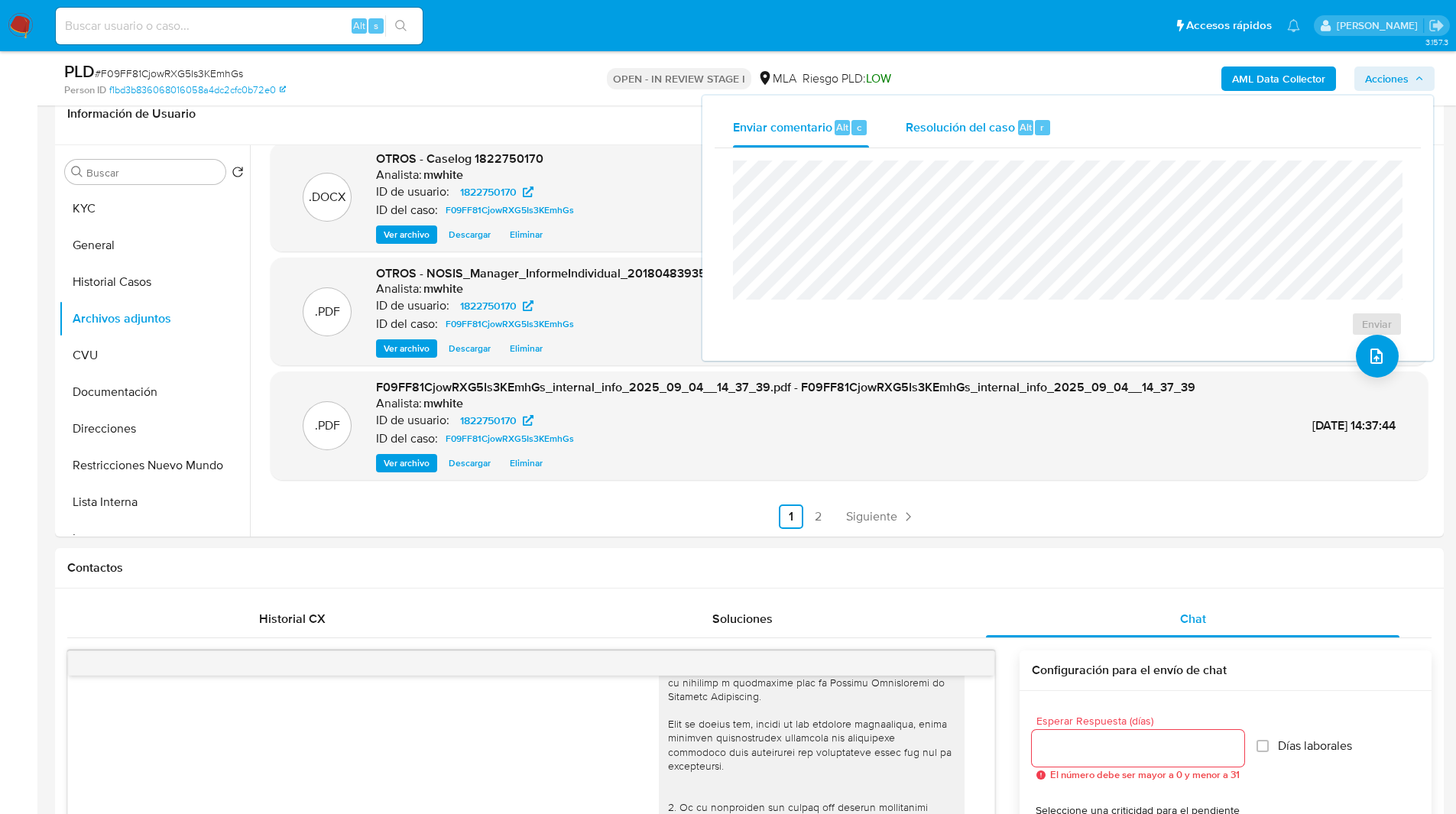
click at [967, 129] on span "Resolución del caso" at bounding box center [961, 126] width 109 height 18
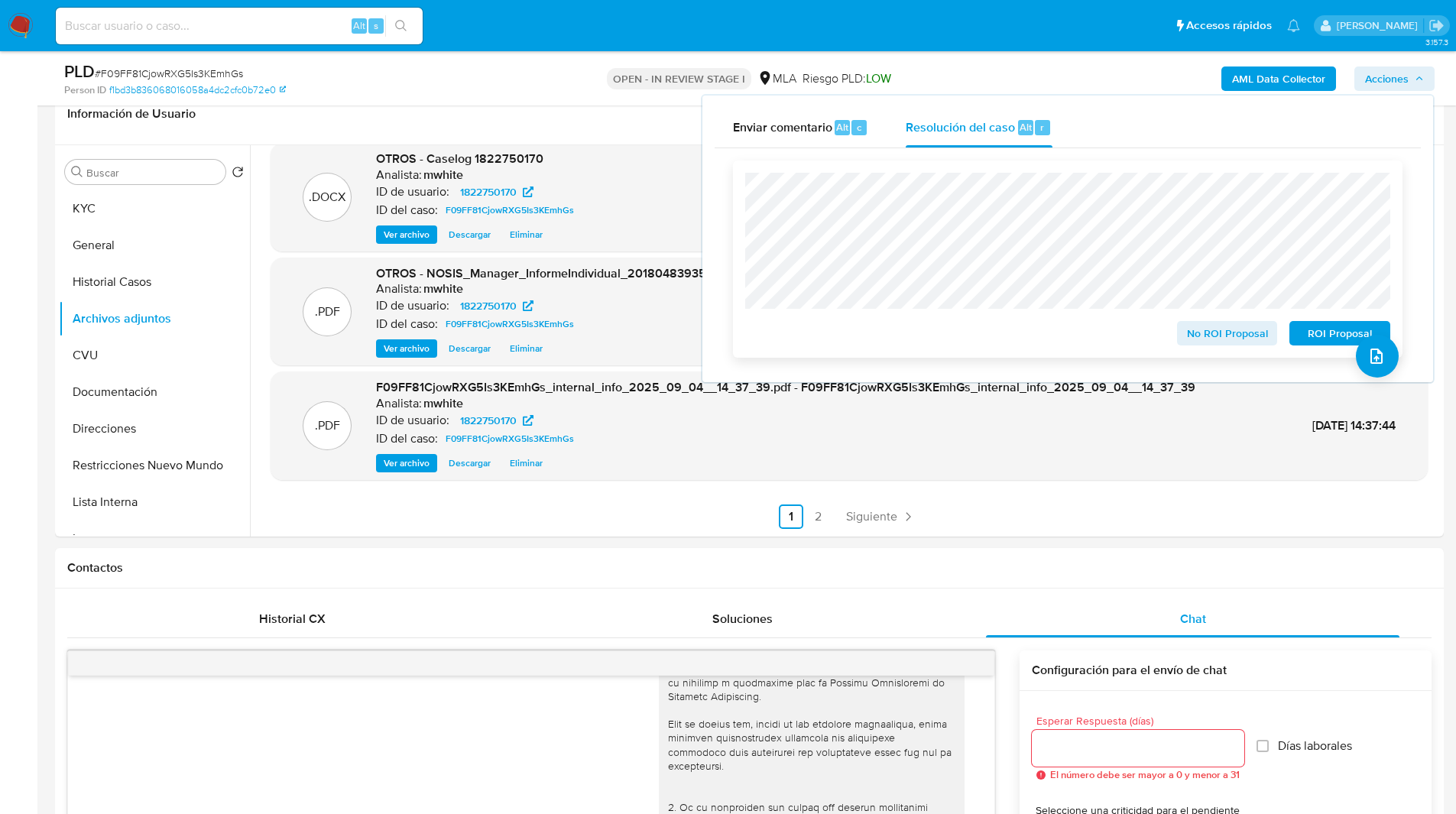
click at [1198, 338] on span "No ROI Proposal" at bounding box center [1228, 333] width 79 height 22
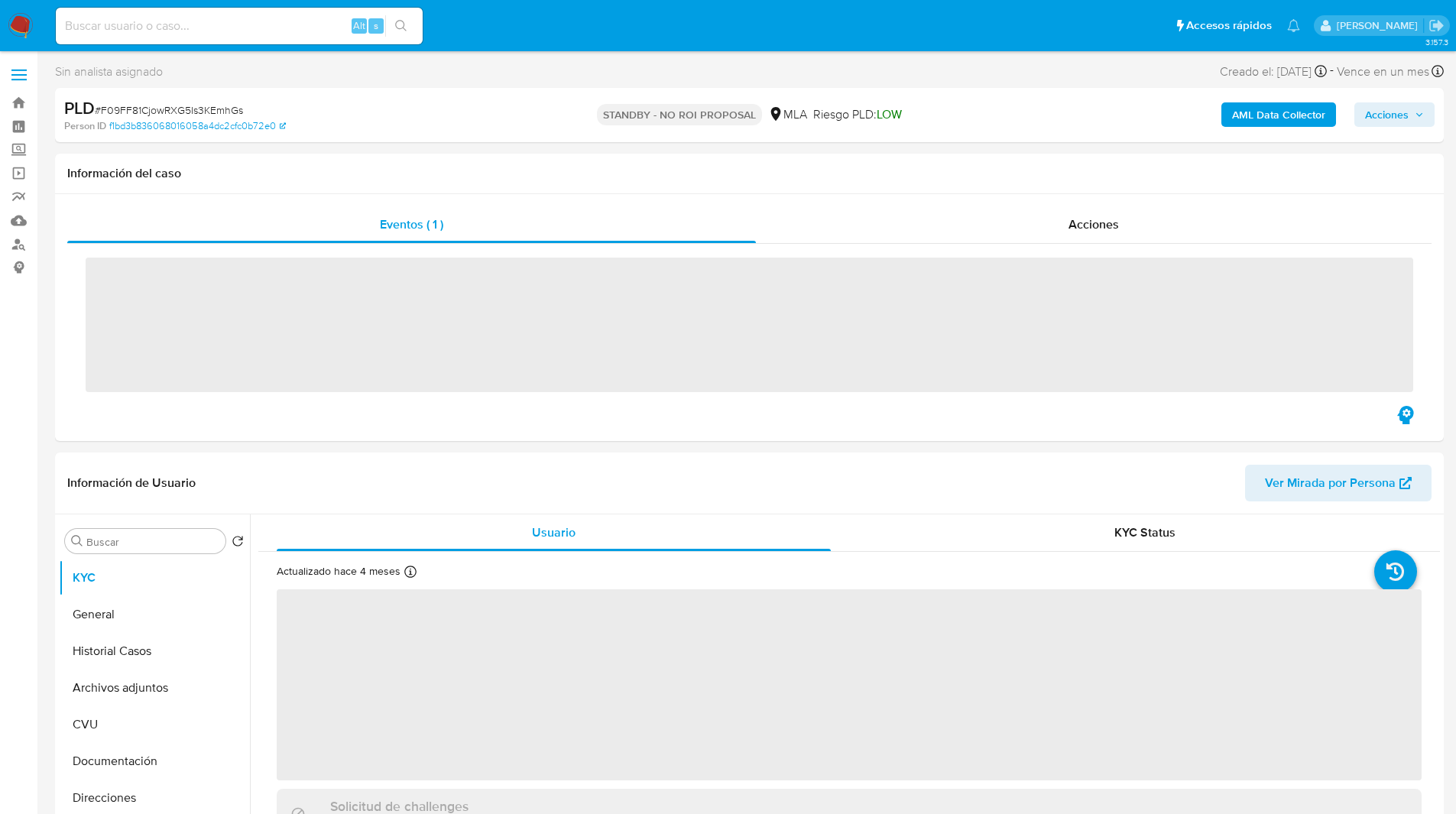
click at [195, 23] on input at bounding box center [239, 25] width 367 height 20
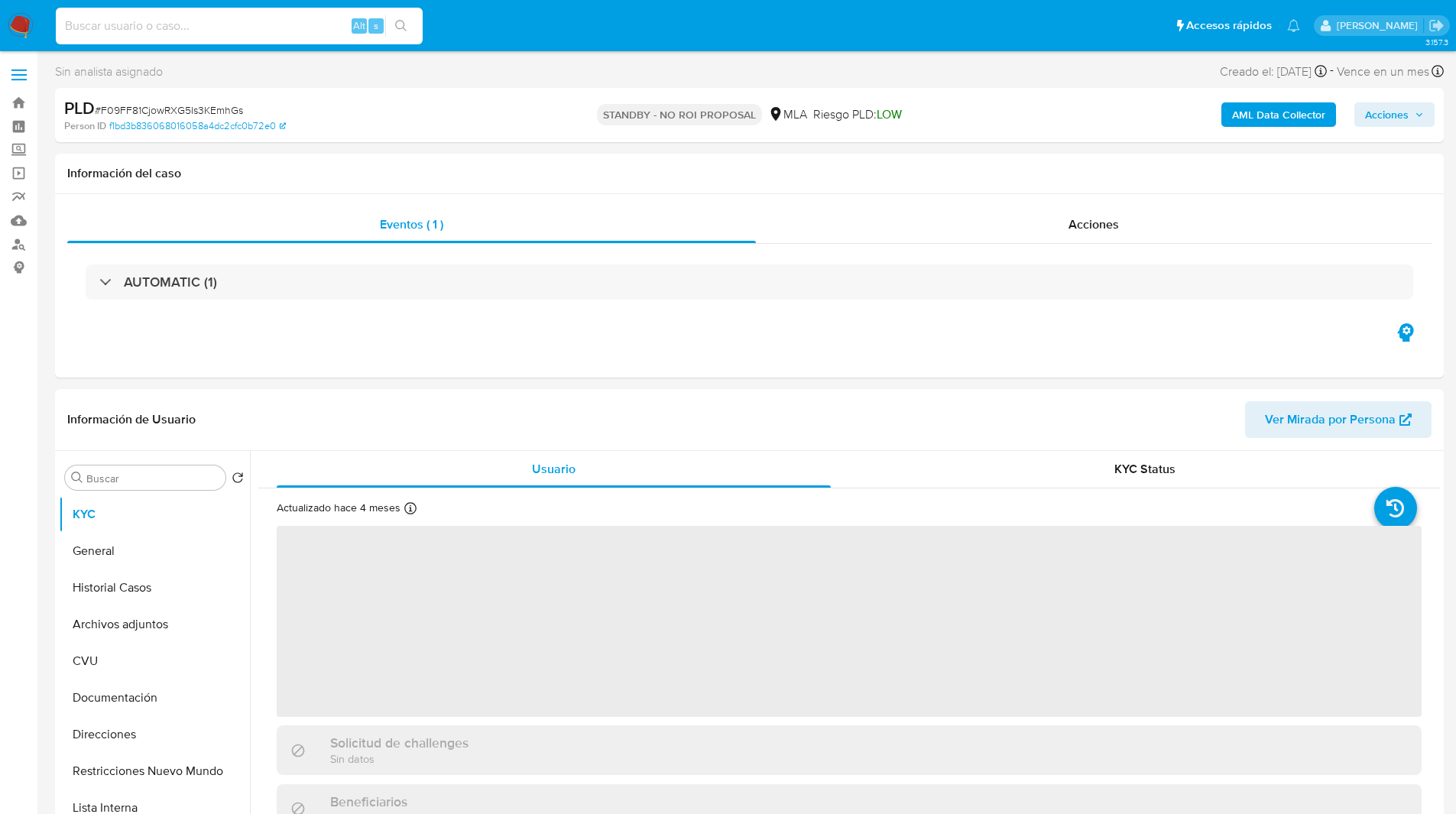
paste input "LPdpIJJg8Bw6BT4FIFKOFxhE"
type input "LPdpIJJg8Bw6BT4FIFKOFxhE"
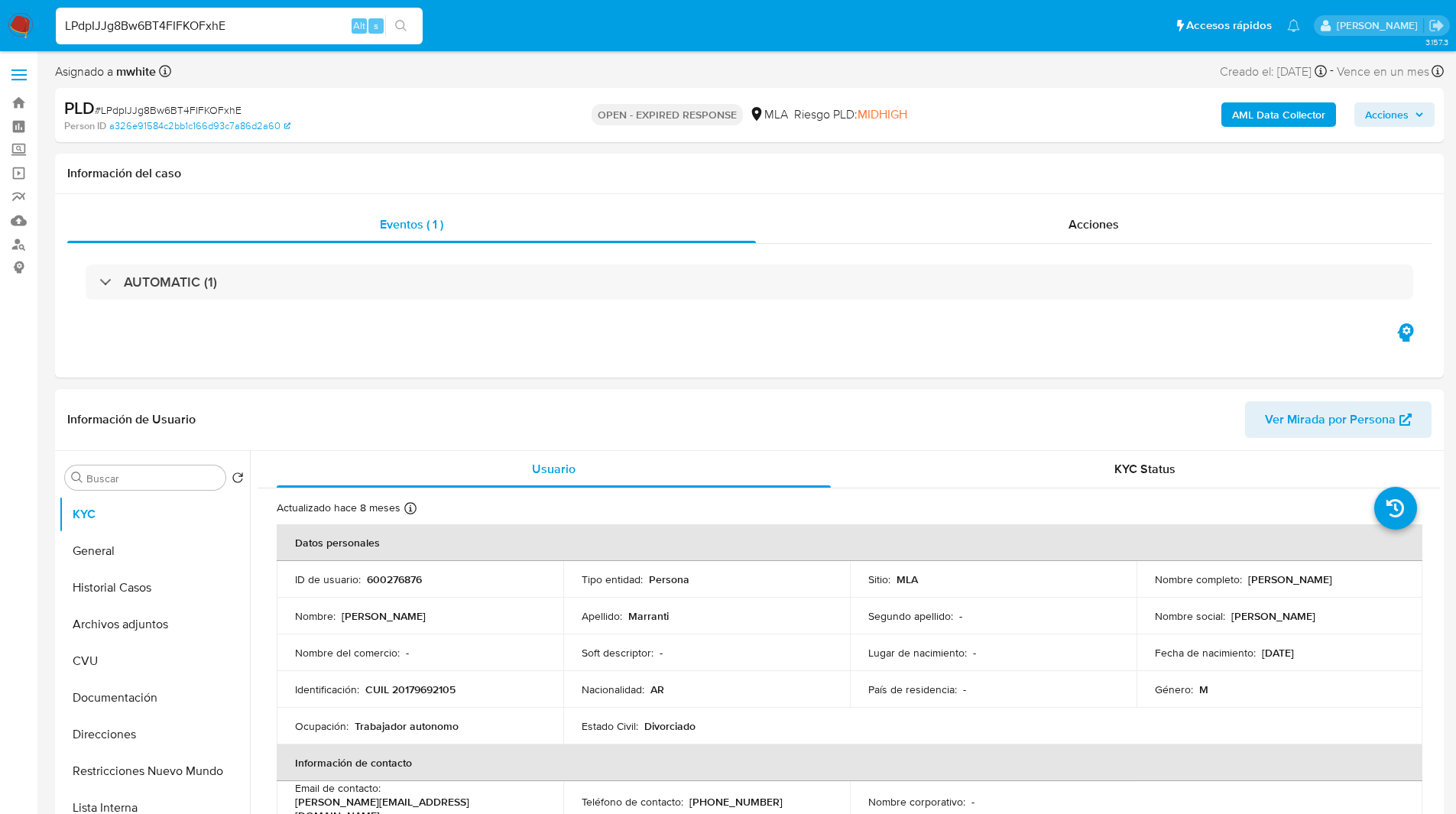
select select "10"
click at [573, 39] on ul "Pausado Ver notificaciones LPdpIJJg8Bw6BT4FIFKOFxhE Alt s Accesos rápidos Presi…" at bounding box center [678, 25] width 1260 height 39
click at [503, 64] on div "Asignado a mwhite Asignado el: [DATE] 16:37:59 Creado el: [DATE] Creado el: [DA…" at bounding box center [749, 75] width 1389 height 26
click at [894, 334] on div "Eventos ( 1 ) Acciones AUTOMATIC (1)" at bounding box center [749, 286] width 1389 height 184
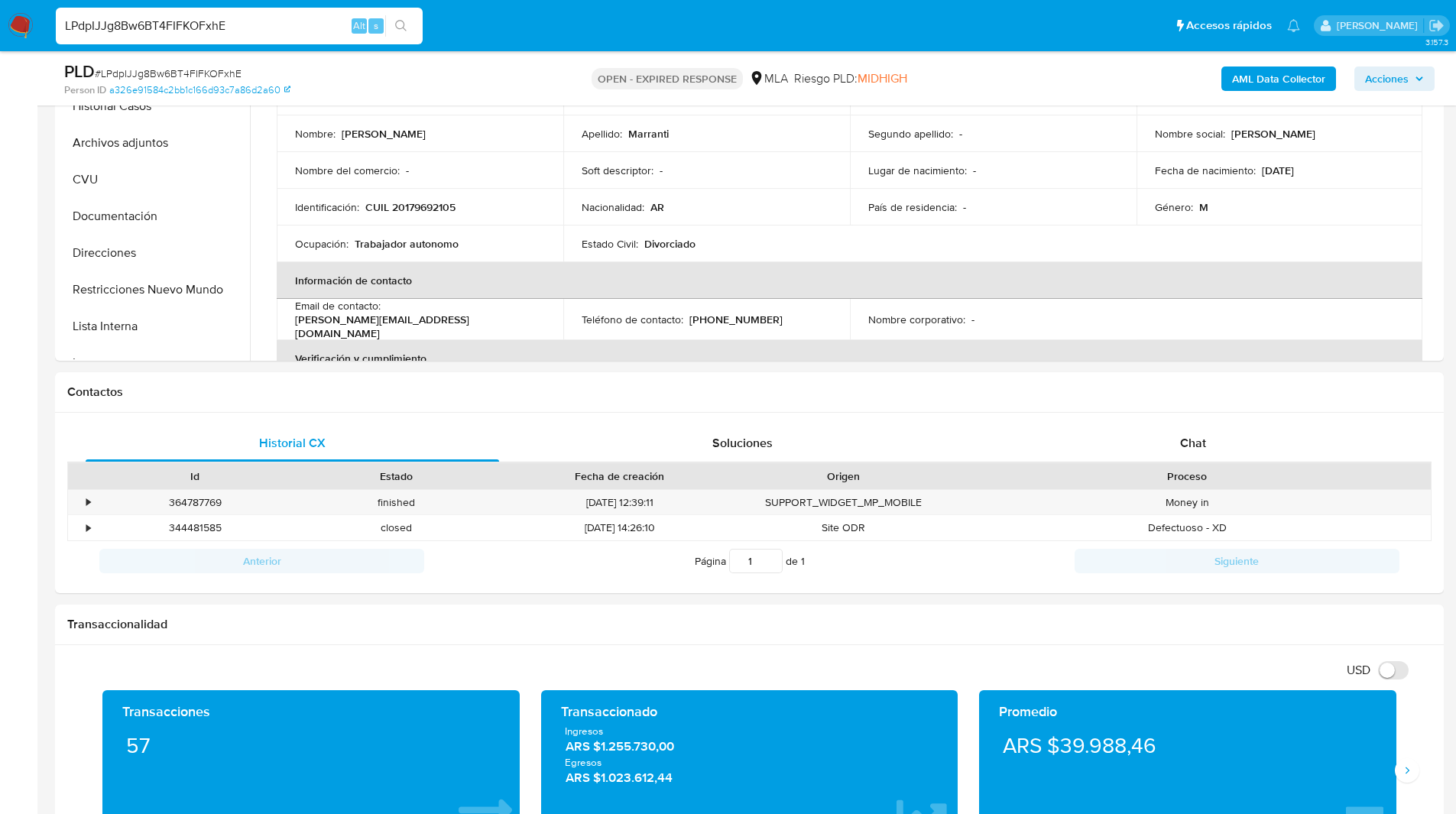
scroll to position [542, 0]
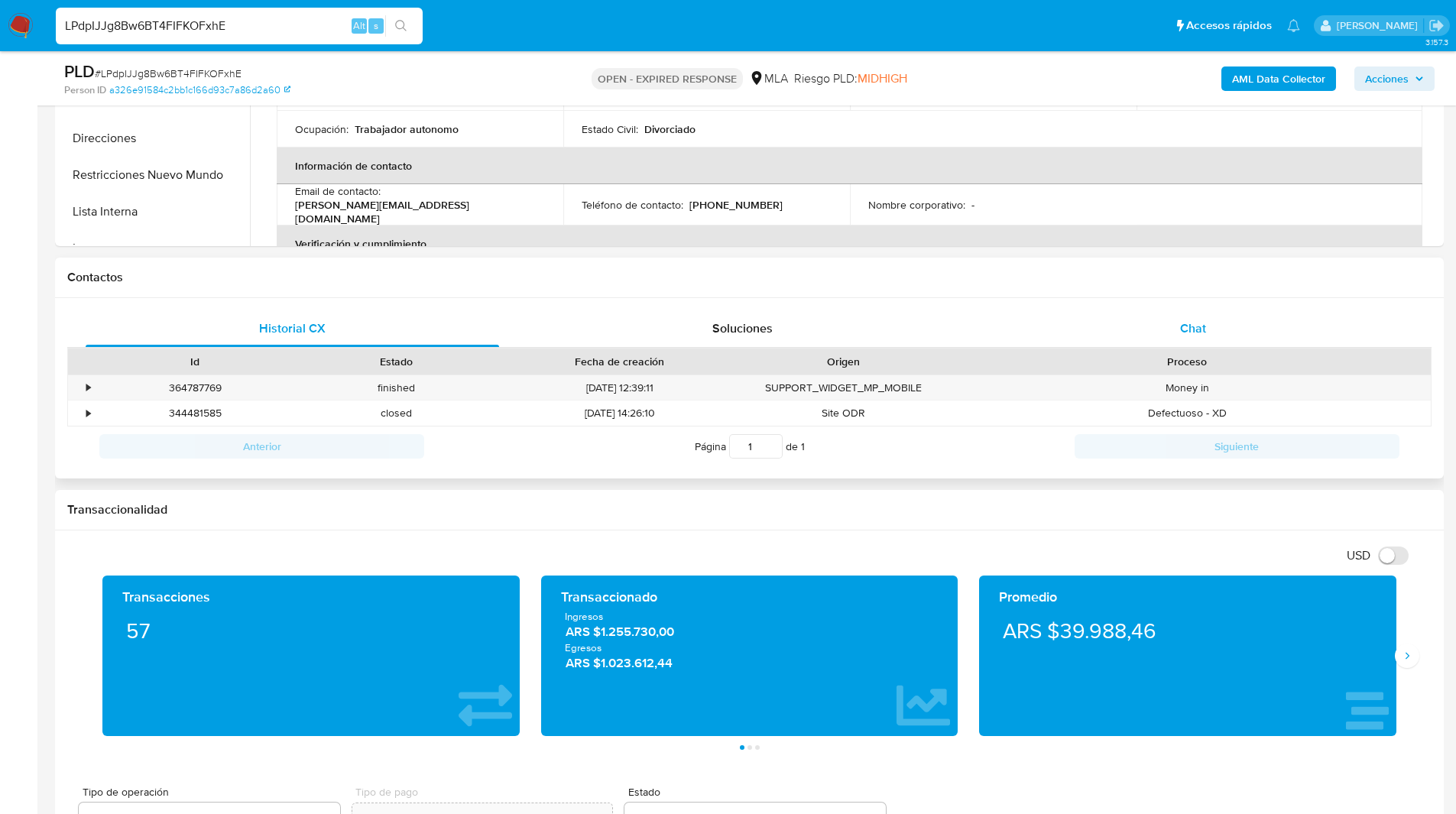
click at [1173, 324] on div "Chat" at bounding box center [1193, 328] width 414 height 37
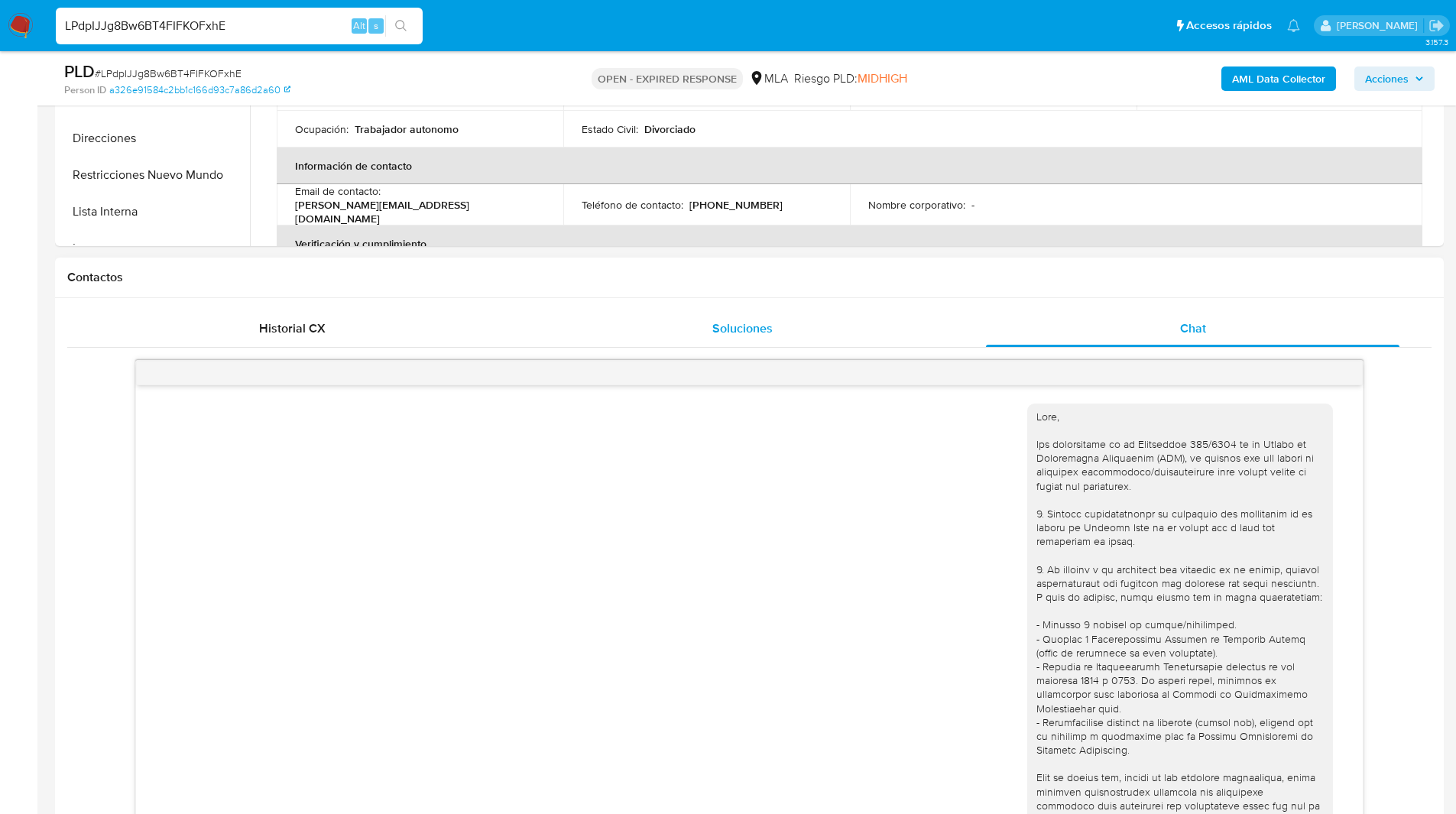
scroll to position [694, 0]
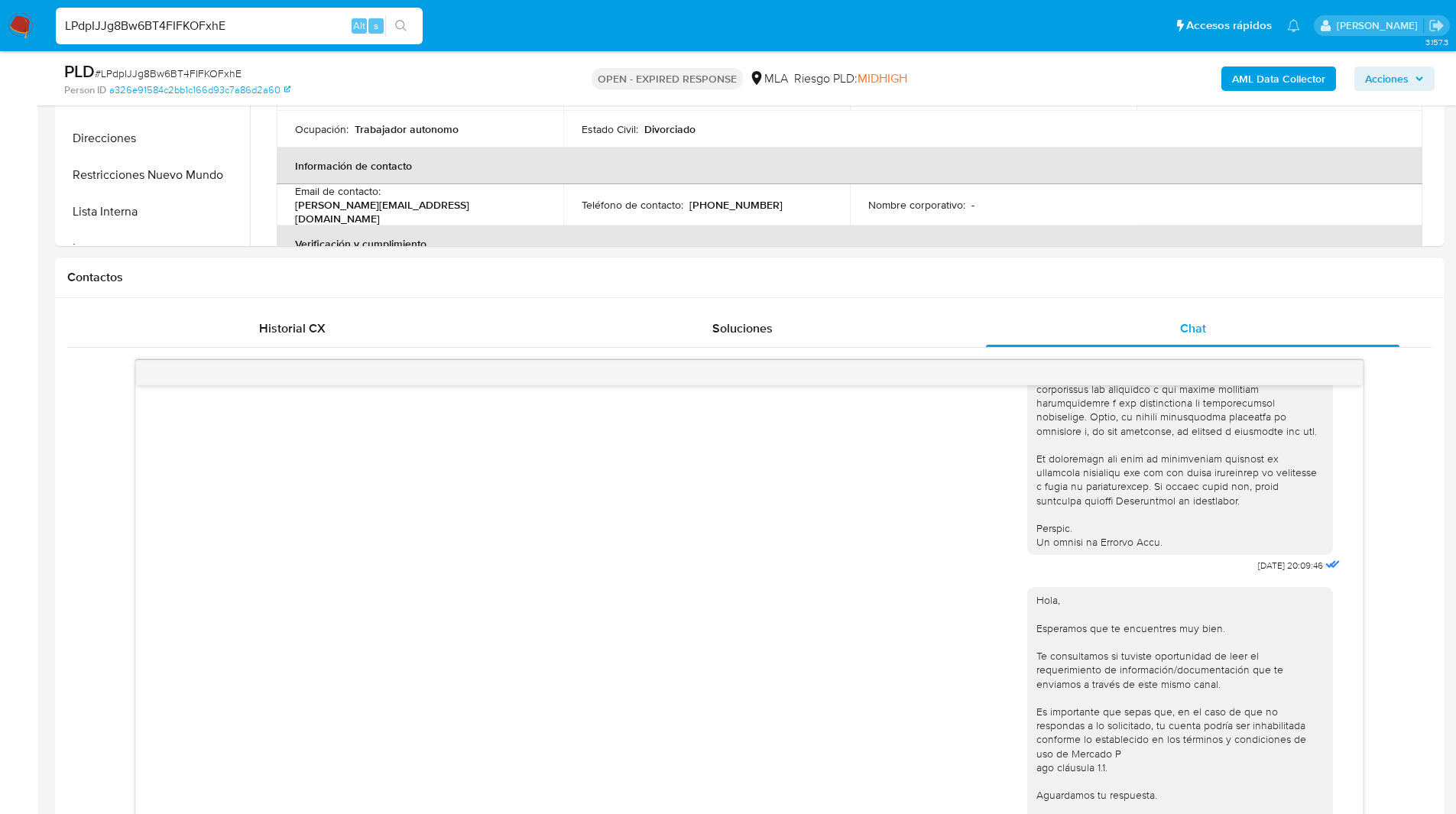
drag, startPoint x: 758, startPoint y: 321, endPoint x: 971, endPoint y: 272, distance: 218.6
click at [971, 272] on div "Contactos Historial CX Soluciones Chat Id Estado Fecha de creación Origen Proce…" at bounding box center [749, 582] width 1389 height 649
click at [950, 279] on h1 "Contactos" at bounding box center [749, 277] width 1365 height 15
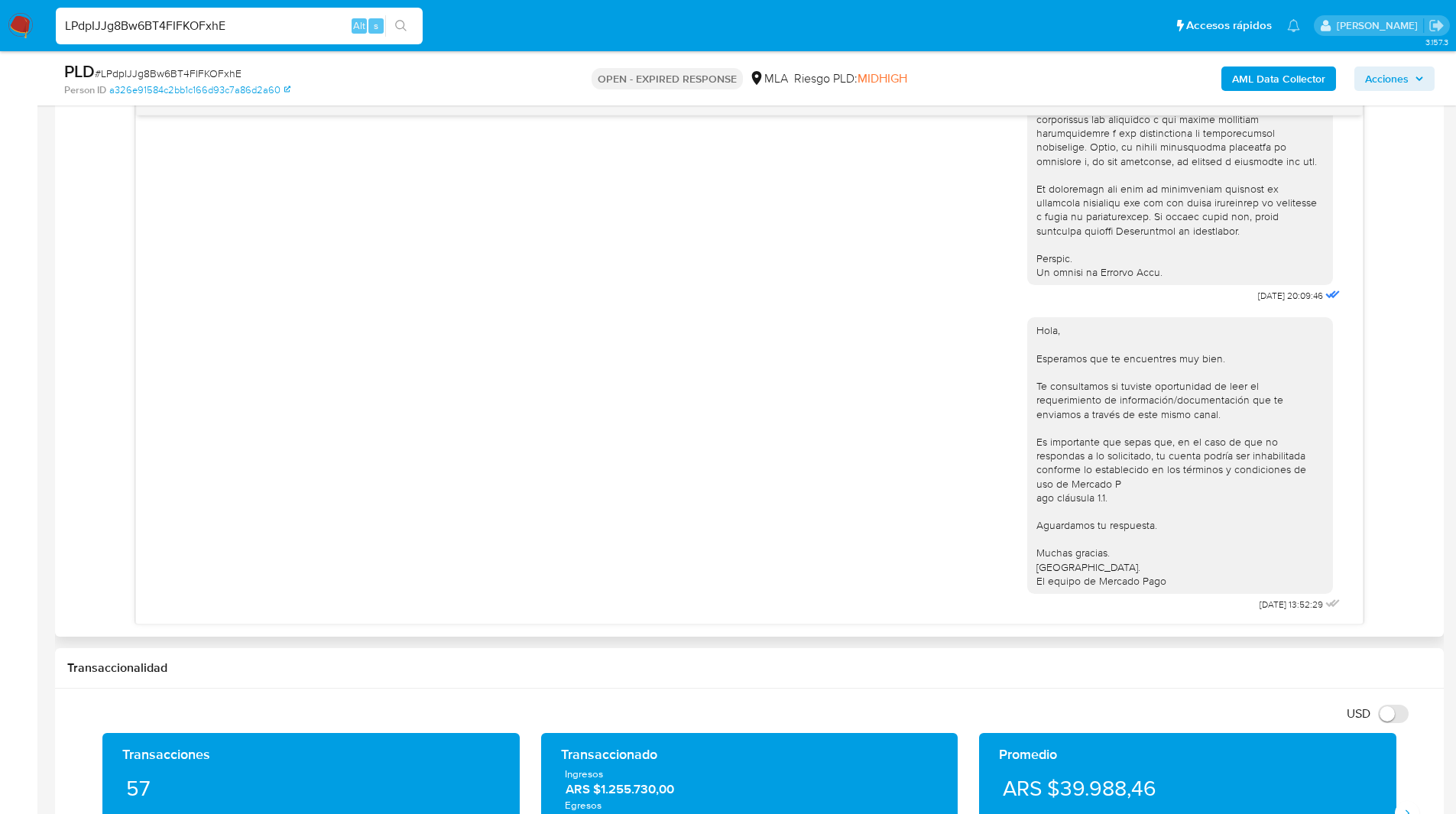
click at [1395, 201] on div "17/07/2025 20:09:46 Hola, Esperamos que te encuentres muy bien. Te consultamos …" at bounding box center [749, 357] width 1365 height 535
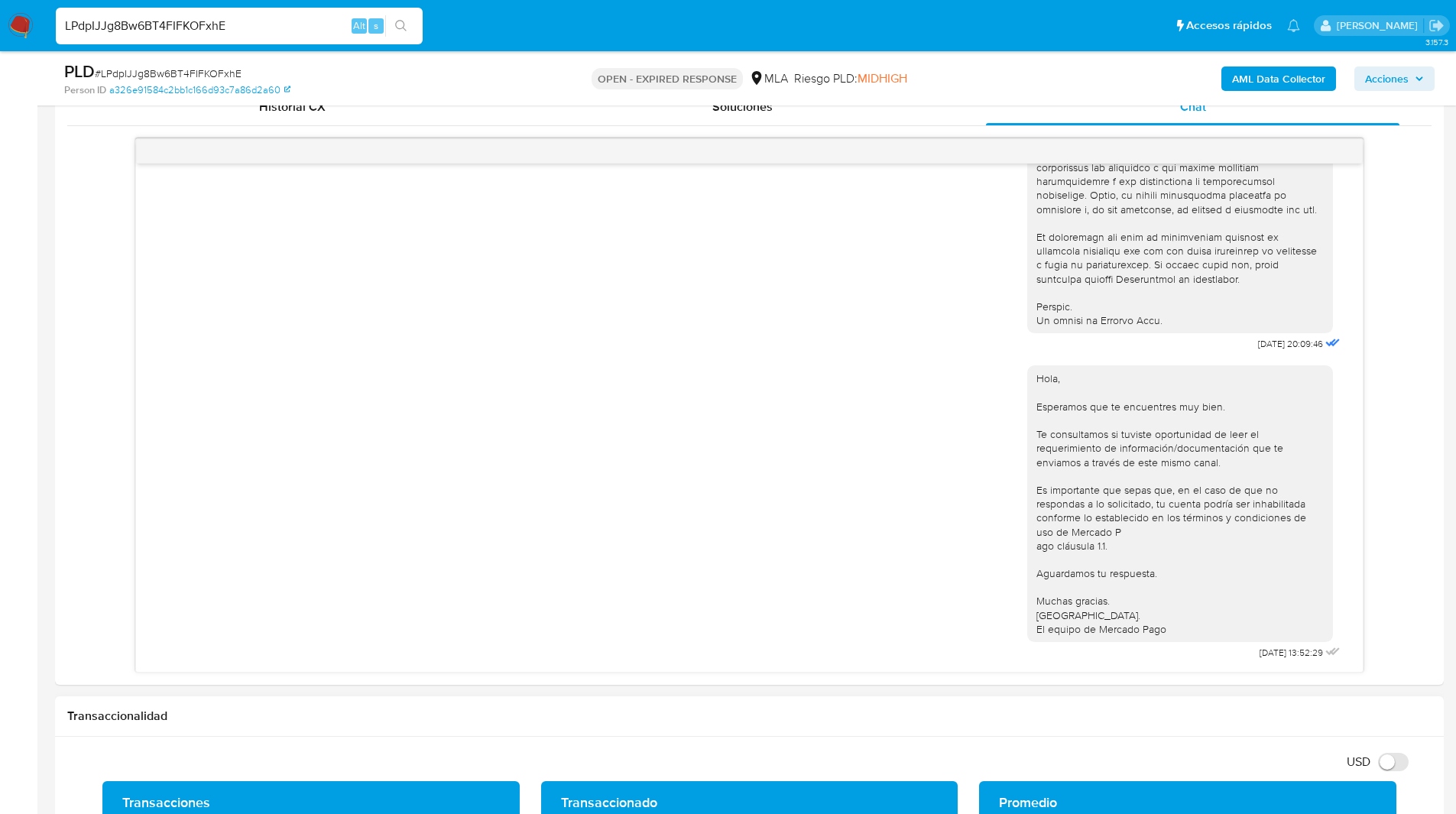
scroll to position [763, 0]
drag, startPoint x: 877, startPoint y: 59, endPoint x: 744, endPoint y: 22, distance: 138.1
click at [877, 59] on div "PLD # LPdpIJJg8Bw6BT4FIFKOFxhE Person ID a326e91584c2bb1c166d93c7a86d2a60 OPEN …" at bounding box center [749, 78] width 1389 height 55
drag, startPoint x: 885, startPoint y: 66, endPoint x: 815, endPoint y: 61, distance: 70.2
click at [885, 66] on div "Riesgo PLD: MIDHIGH" at bounding box center [851, 78] width 113 height 36
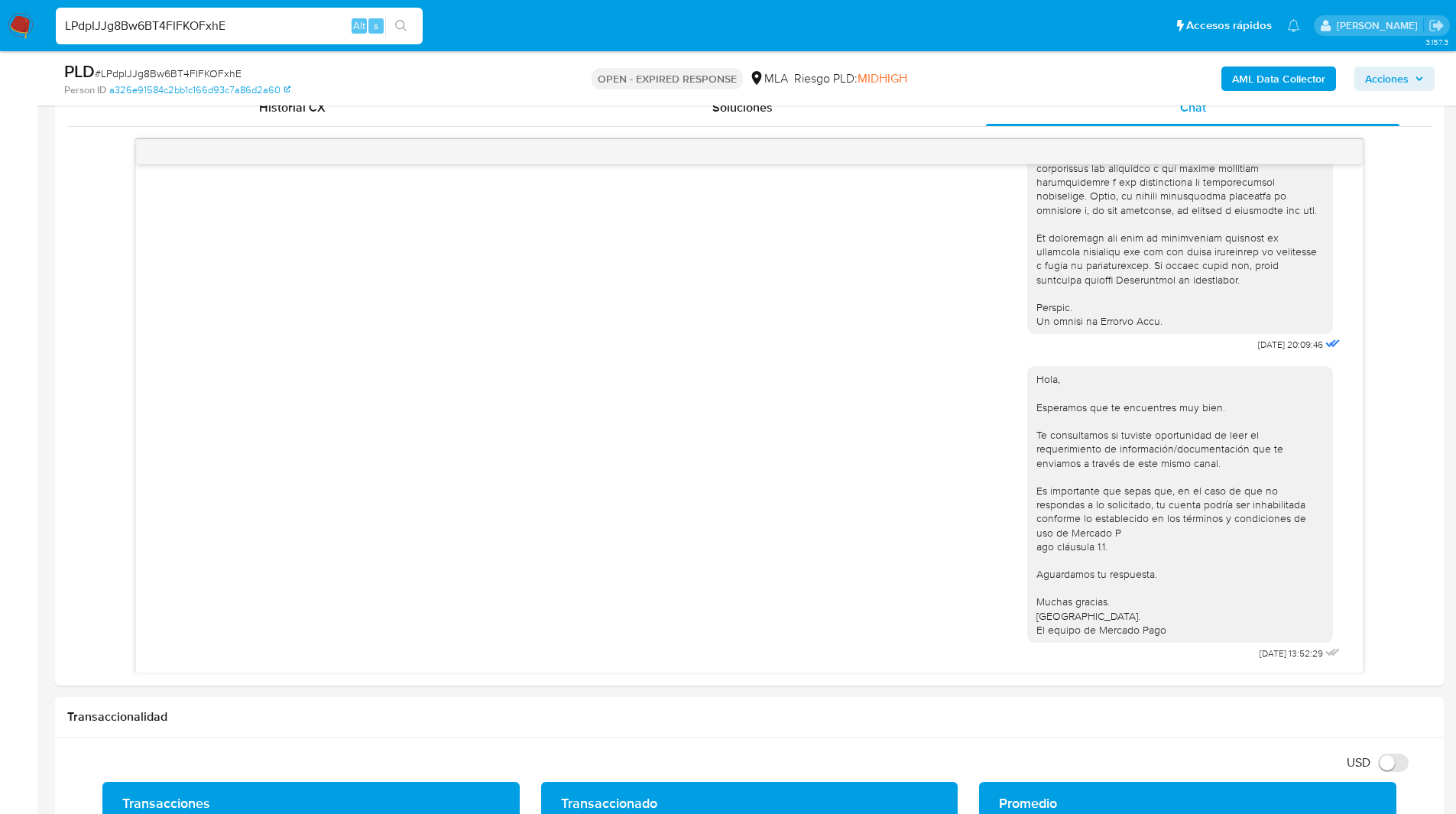
click at [889, 53] on div "PLD # LPdpIJJg8Bw6BT4FIFKOFxhE Person ID a326e91584c2bb1c166d93c7a86d2a60 OPEN …" at bounding box center [749, 78] width 1389 height 55
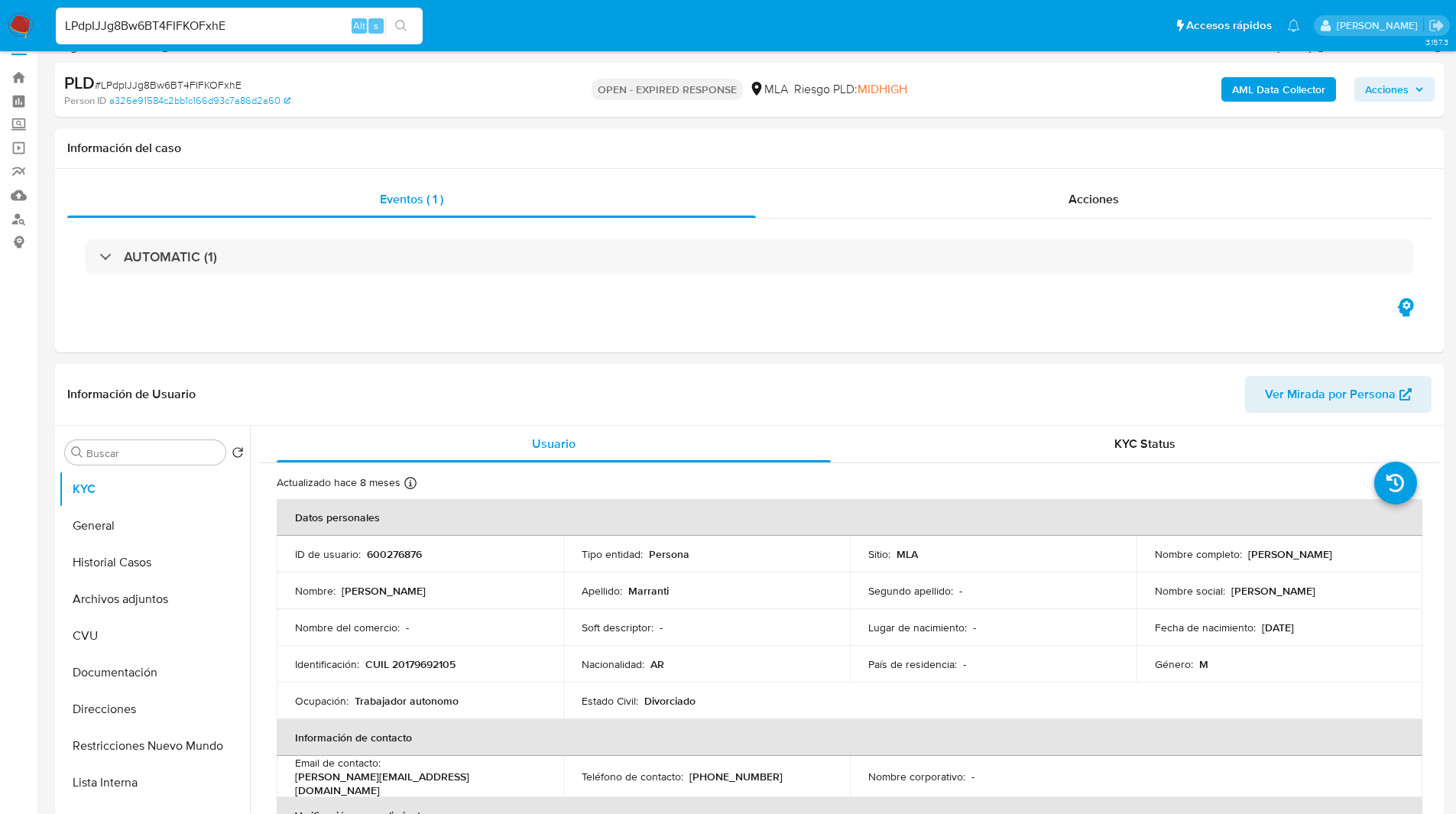
scroll to position [0, 0]
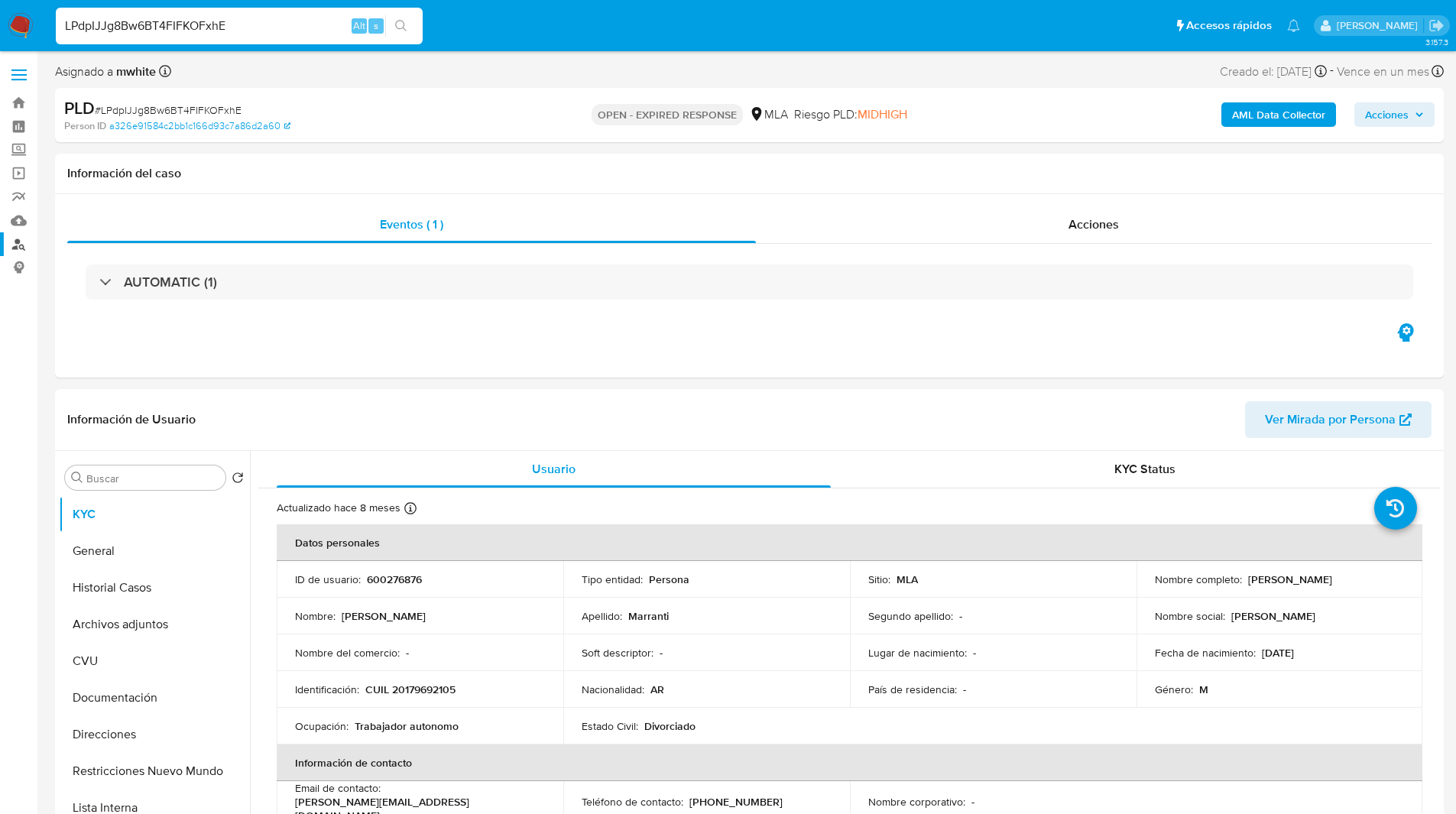
click at [8, 248] on link "Buscador de personas" at bounding box center [91, 243] width 182 height 24
click at [135, 28] on input "LPdpIJJg8Bw6BT4FIFKOFxhE" at bounding box center [239, 25] width 367 height 20
click at [15, 22] on img at bounding box center [21, 26] width 26 height 26
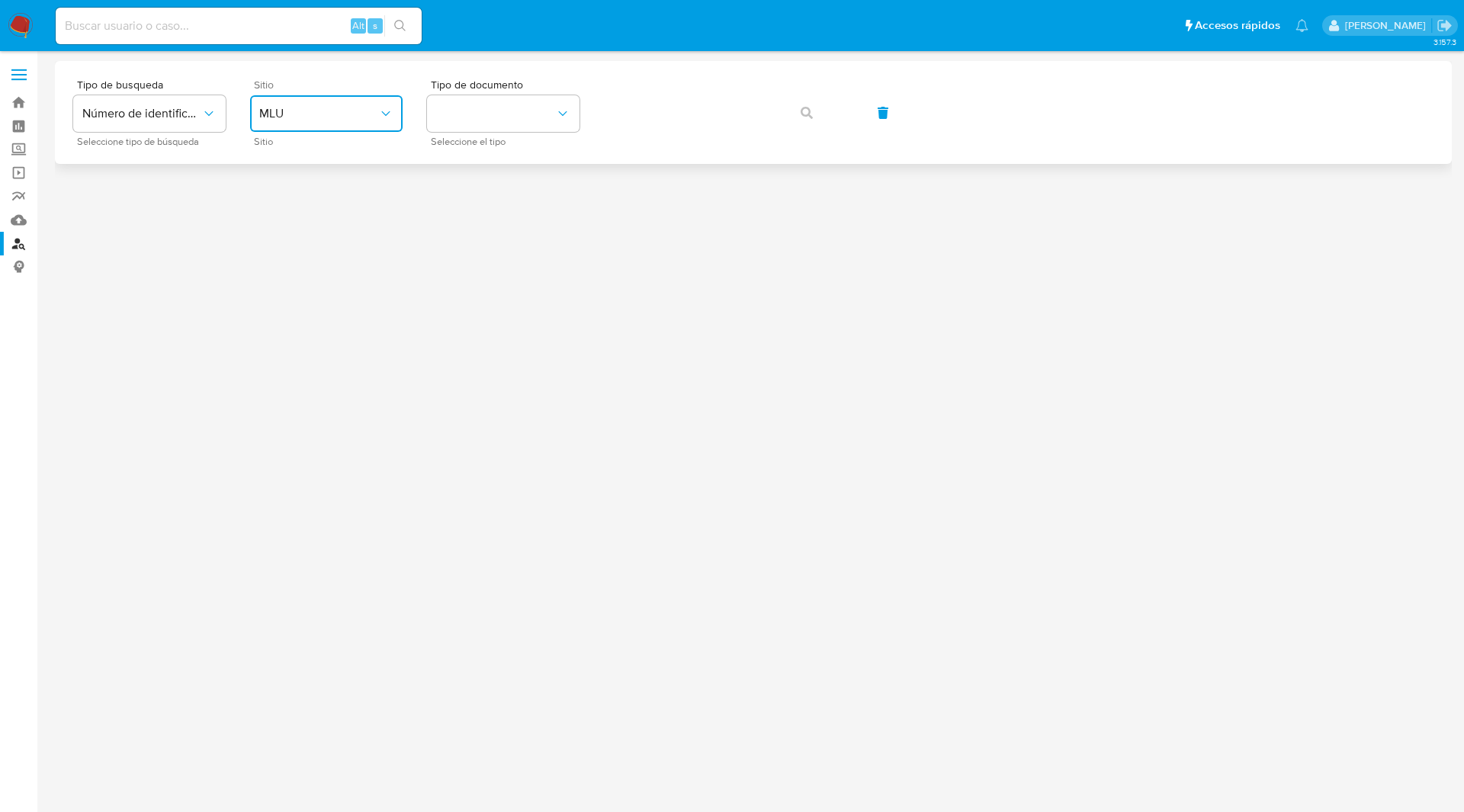
click at [318, 103] on button "MLU" at bounding box center [326, 113] width 152 height 37
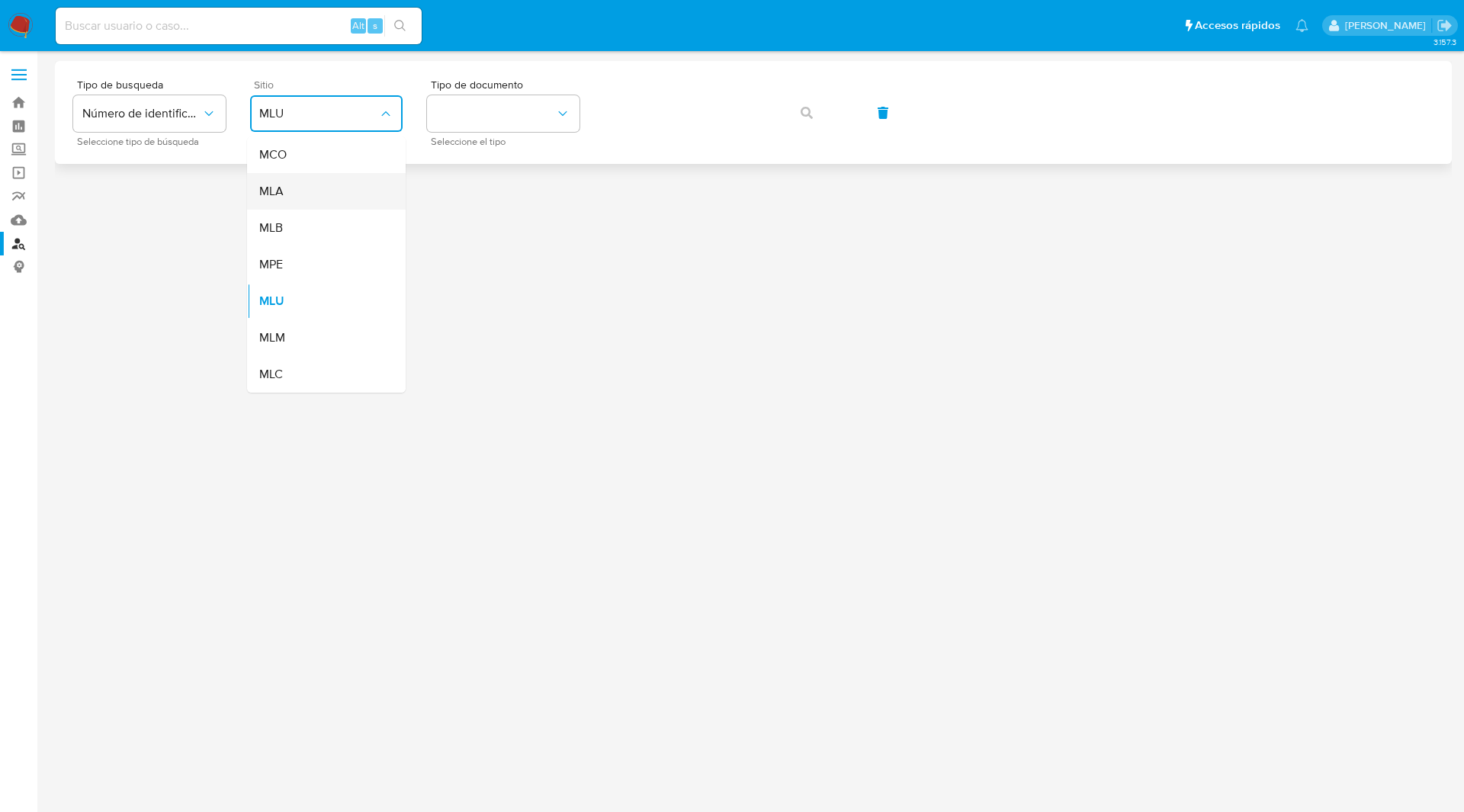
click at [308, 199] on div "MLA" at bounding box center [322, 191] width 125 height 37
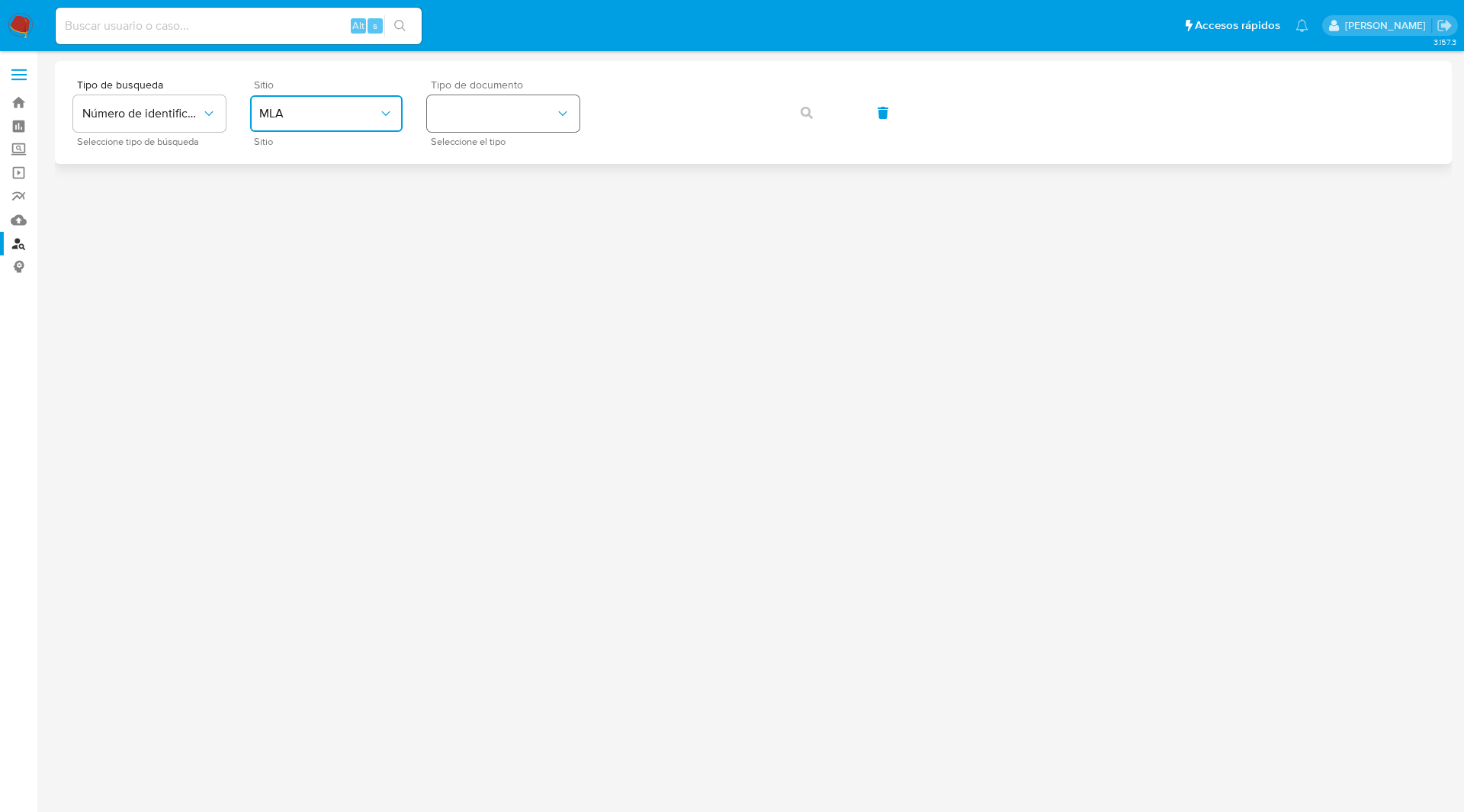
click at [561, 113] on icon "identificationType" at bounding box center [562, 113] width 8 height 5
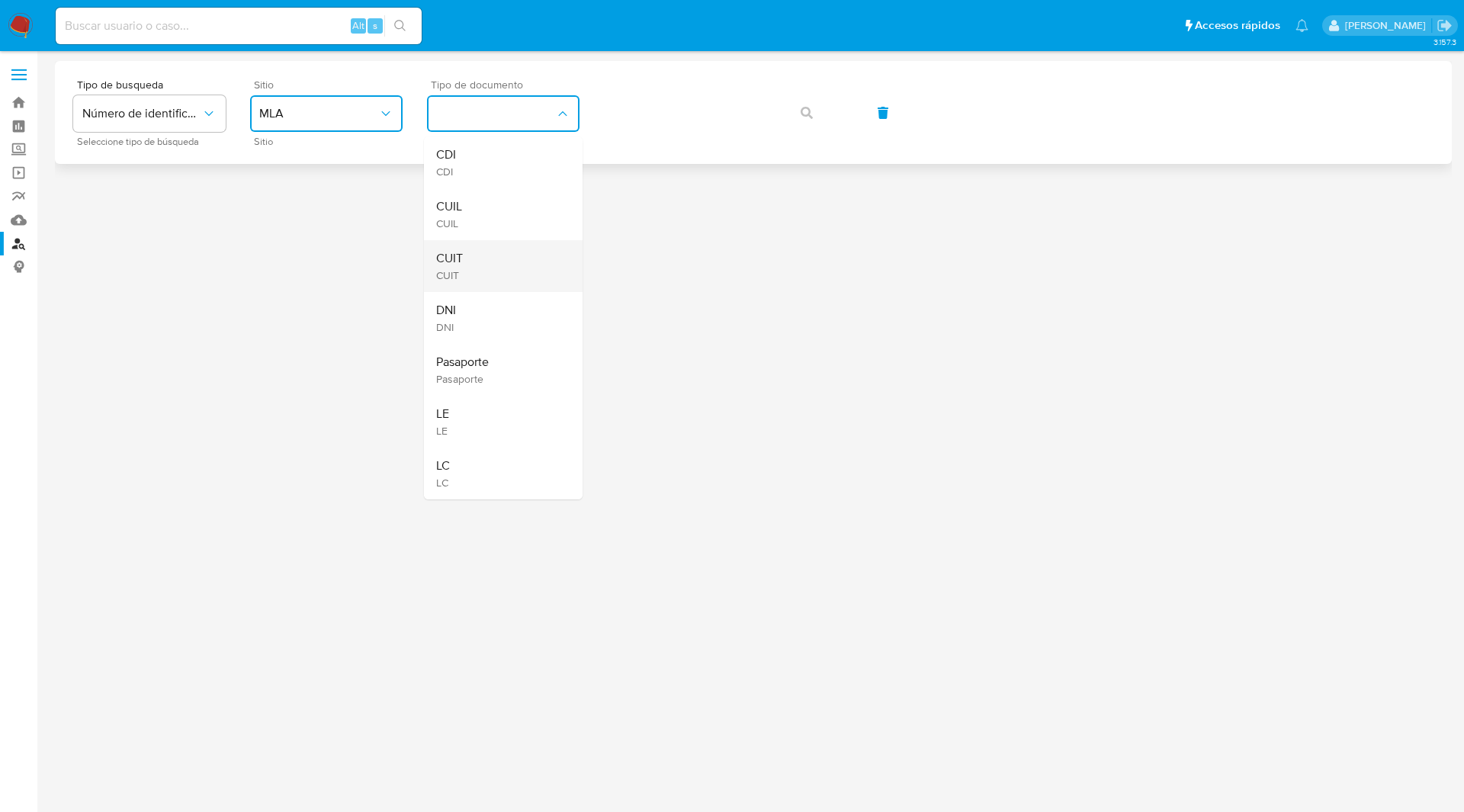
click at [454, 265] on span "CUIT" at bounding box center [450, 259] width 26 height 15
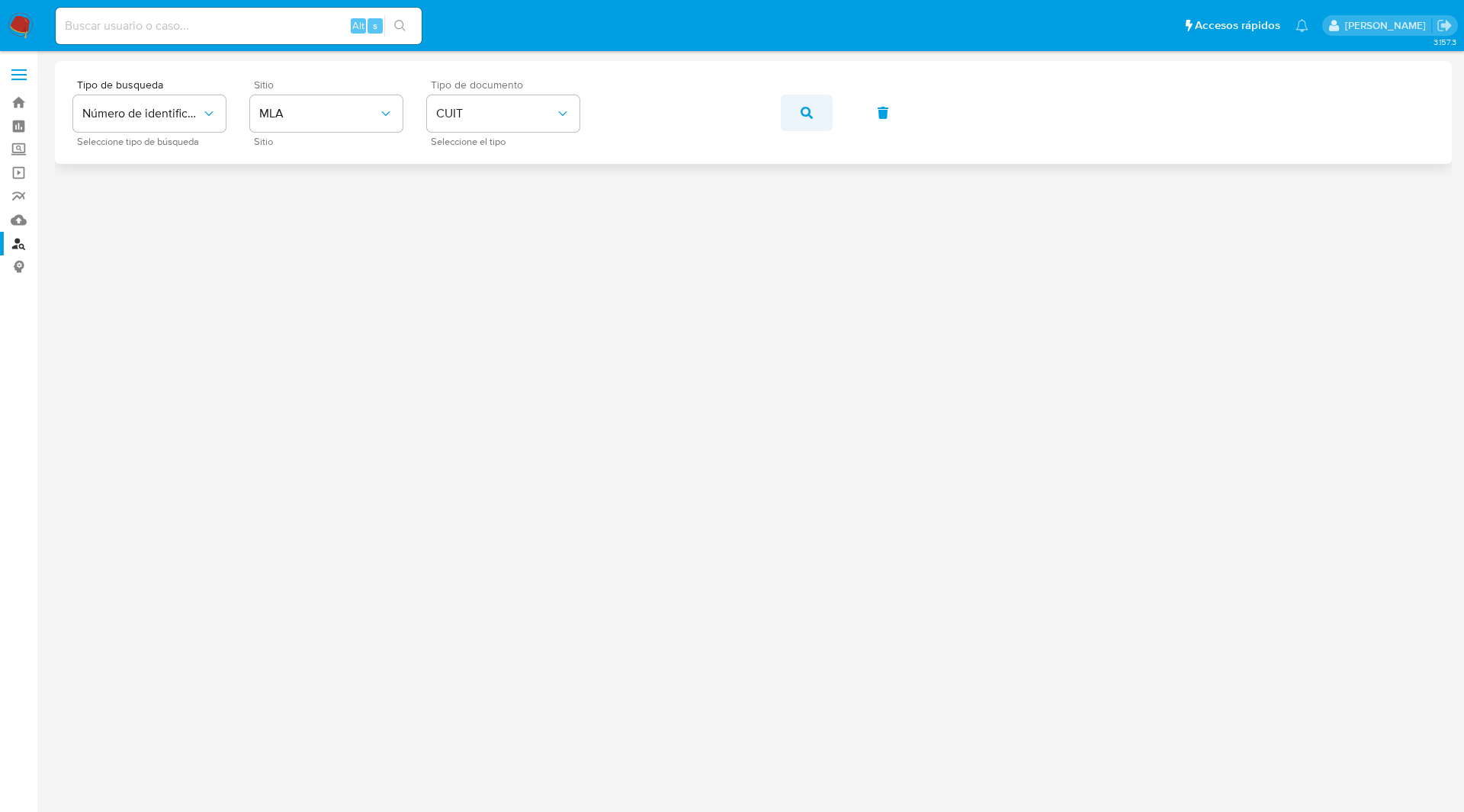
click at [809, 119] on icon "button" at bounding box center [806, 112] width 12 height 12
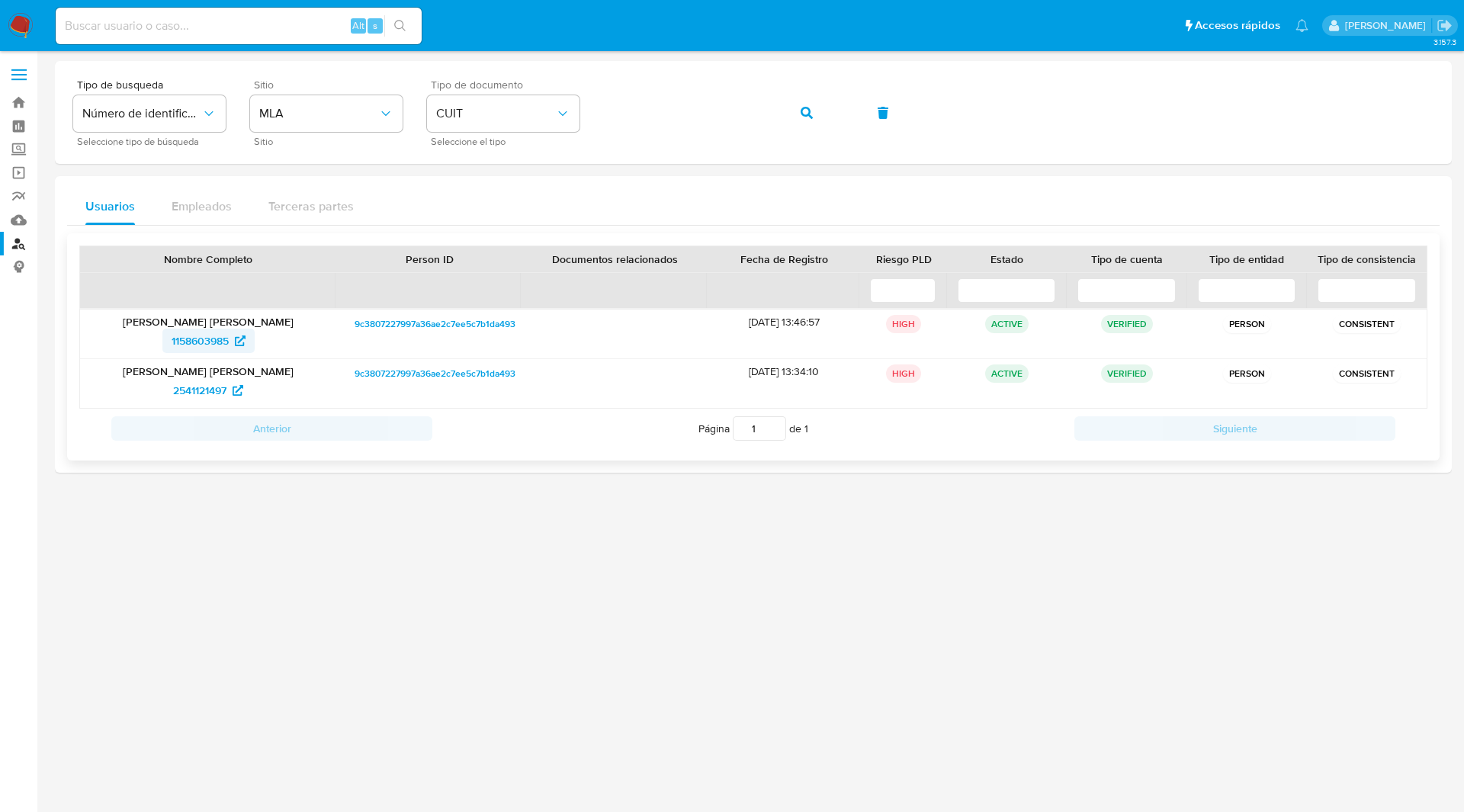
click at [219, 337] on span "1158603985" at bounding box center [199, 341] width 57 height 24
click at [228, 400] on span "2541121497" at bounding box center [208, 390] width 71 height 24
click at [803, 115] on icon "button" at bounding box center [806, 112] width 12 height 12
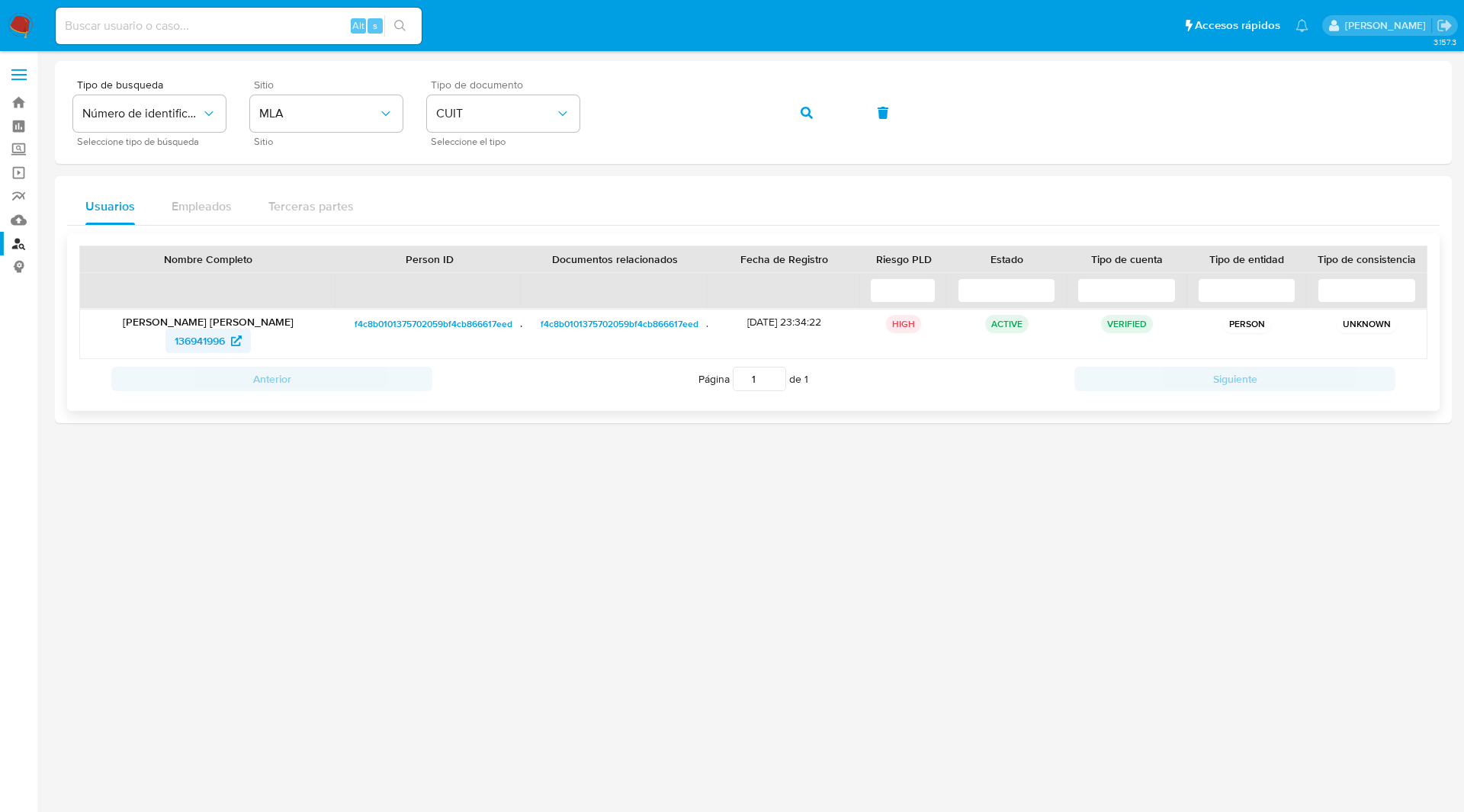
click at [223, 338] on span "136941996" at bounding box center [200, 341] width 51 height 24
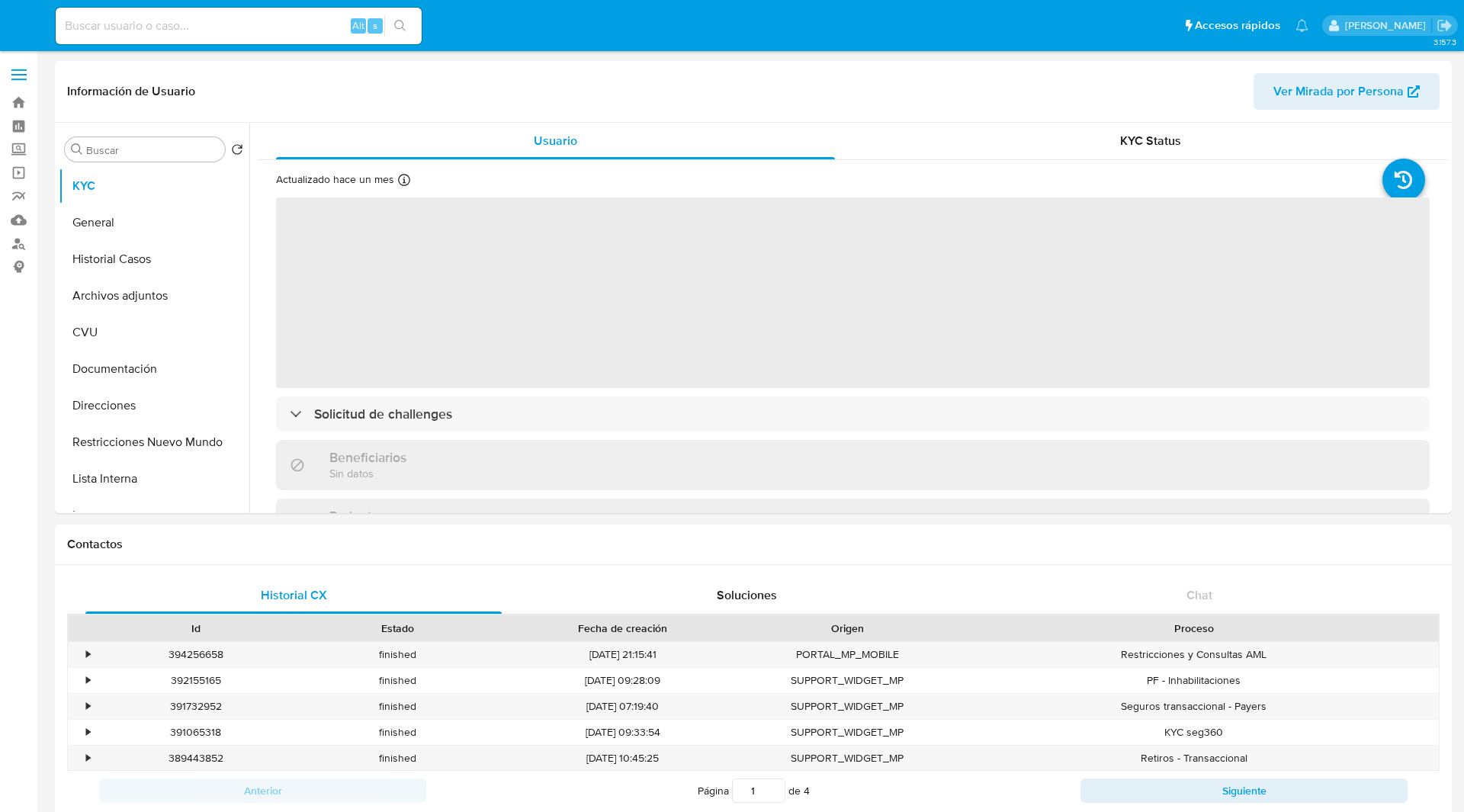
select select "10"
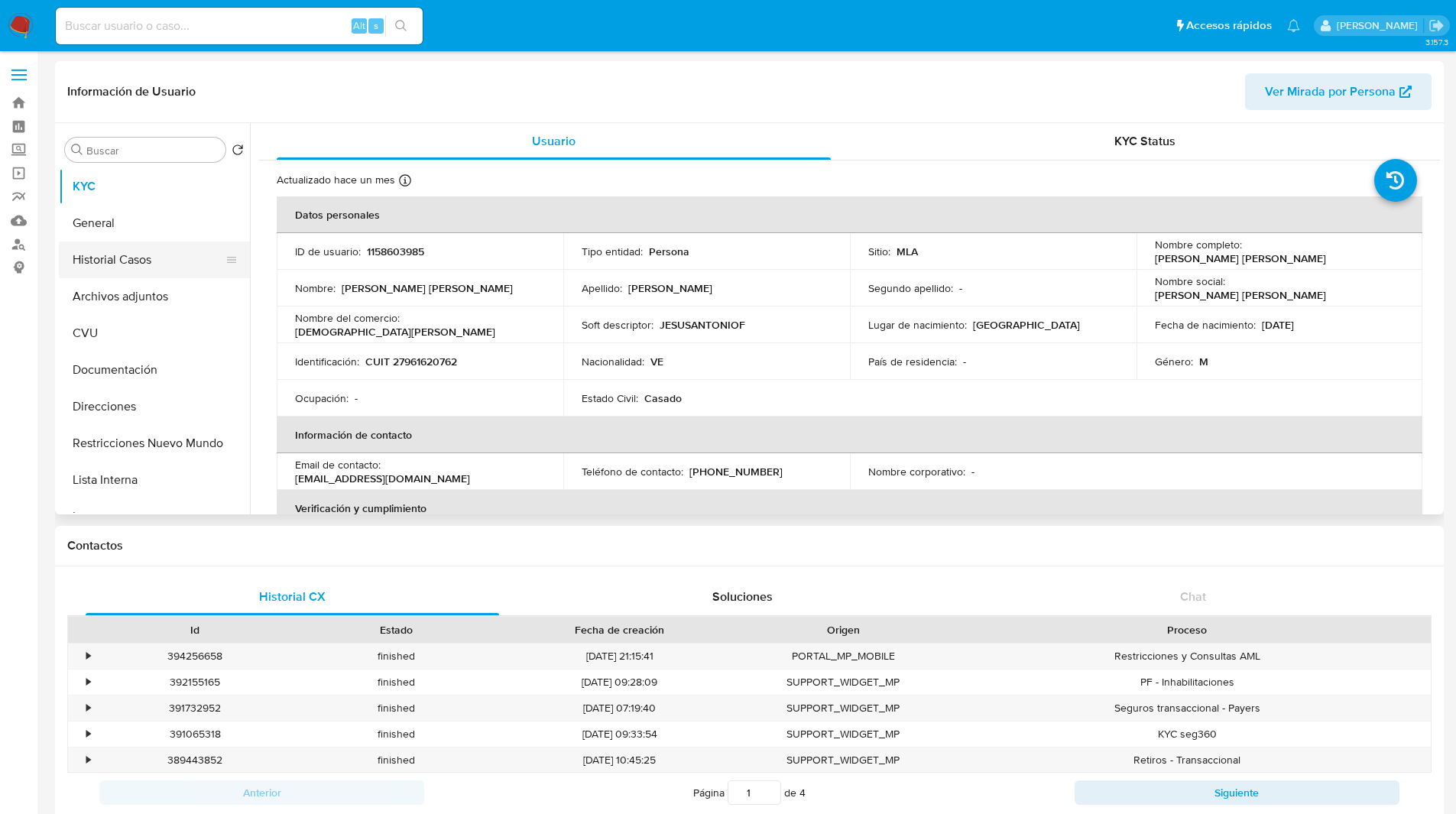
click at [157, 251] on button "Historial Casos" at bounding box center [148, 259] width 179 height 37
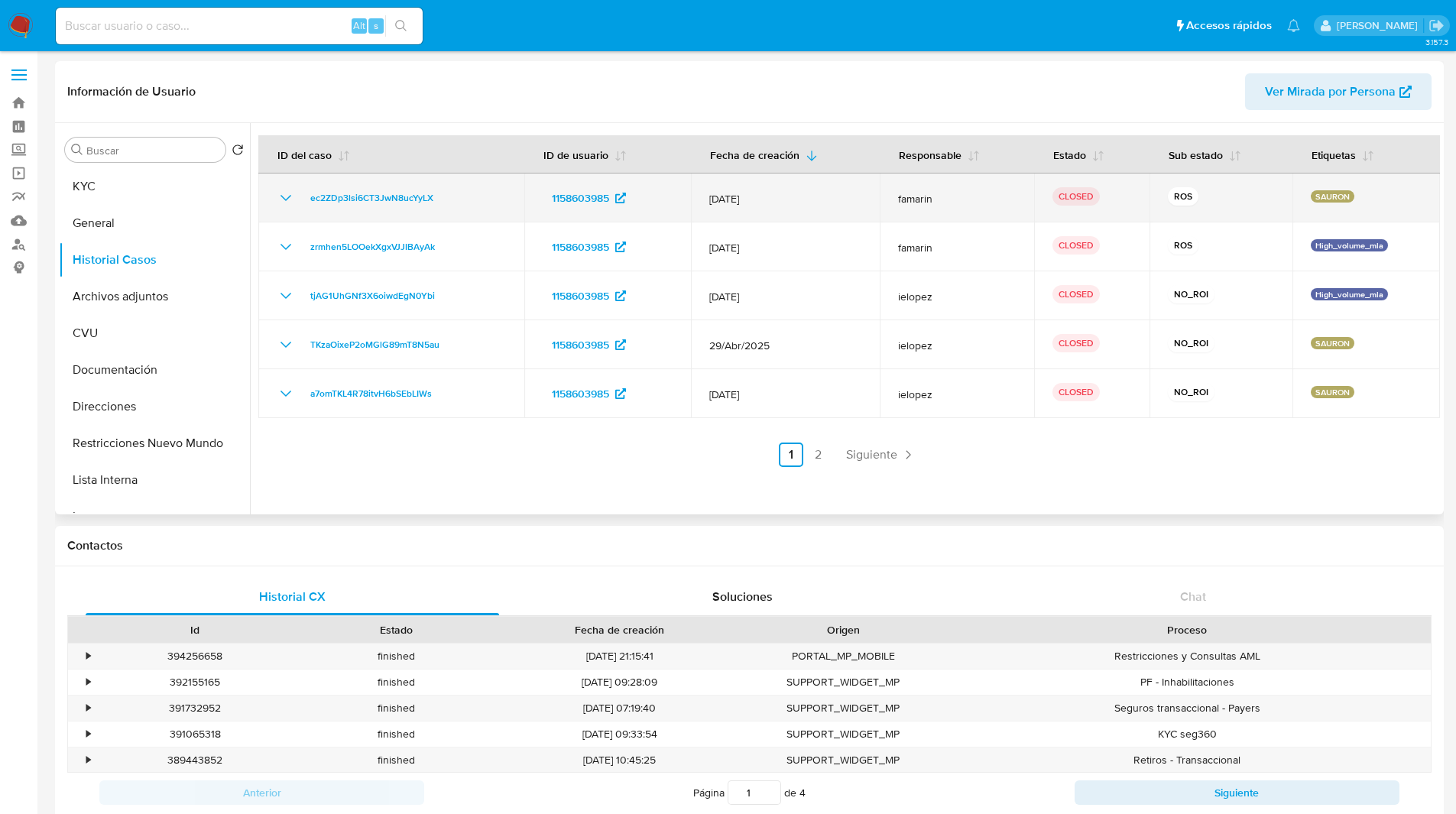
click at [289, 199] on icon "Mostrar/Ocultar" at bounding box center [285, 197] width 18 height 18
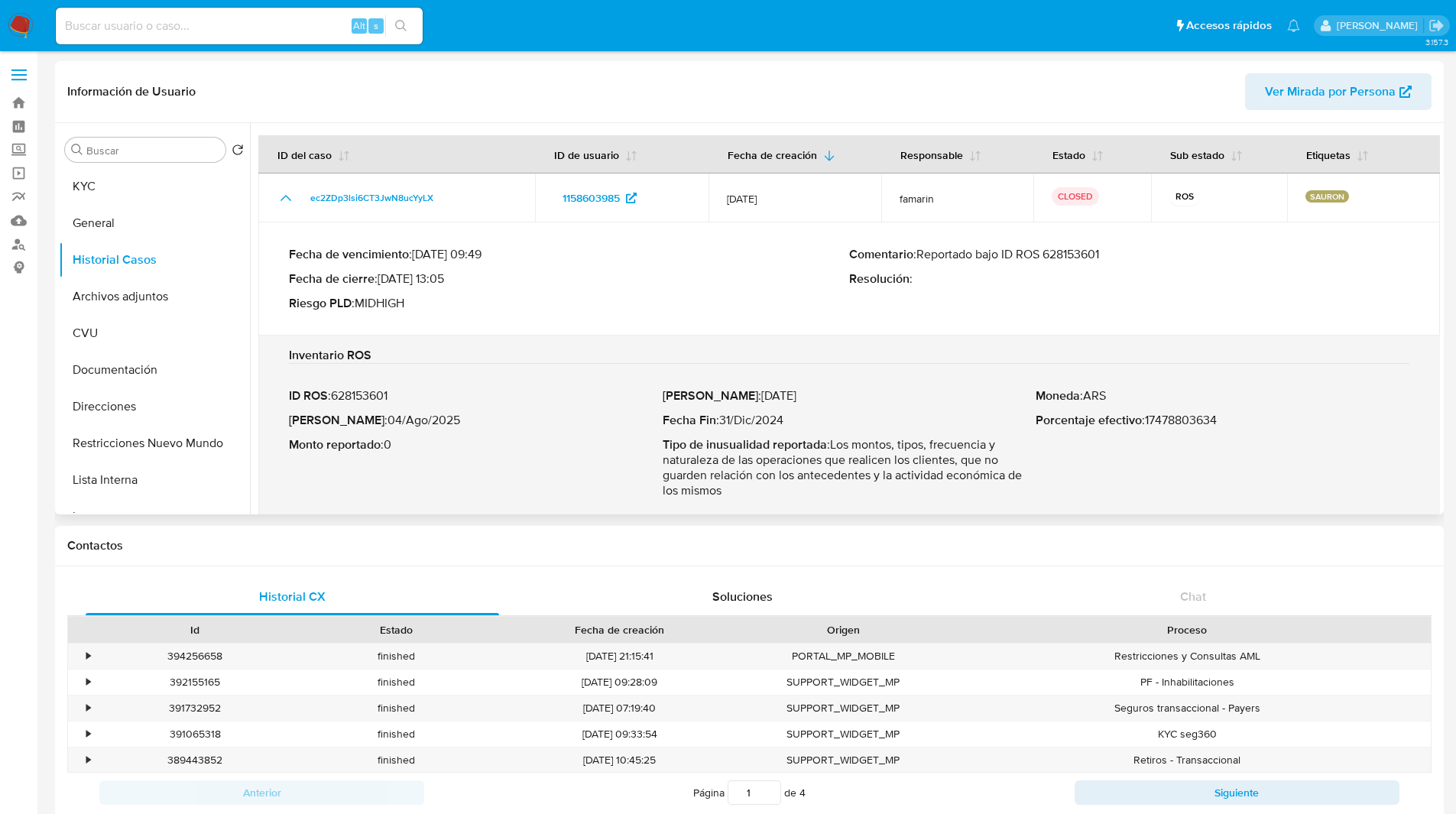
click at [1078, 254] on p "Comentario : Reportado bajo ID ROS 628153601" at bounding box center [1130, 255] width 560 height 15
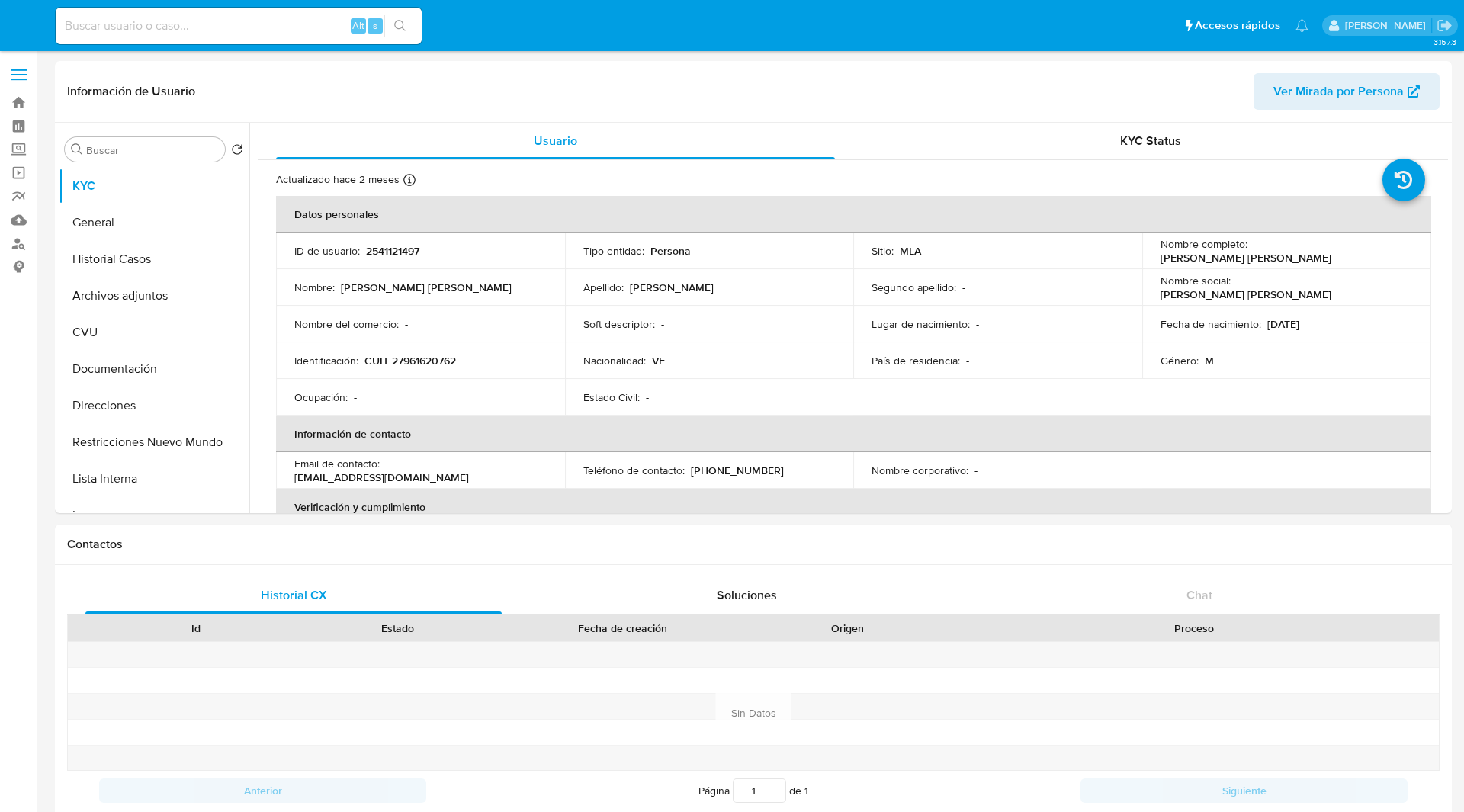
select select "10"
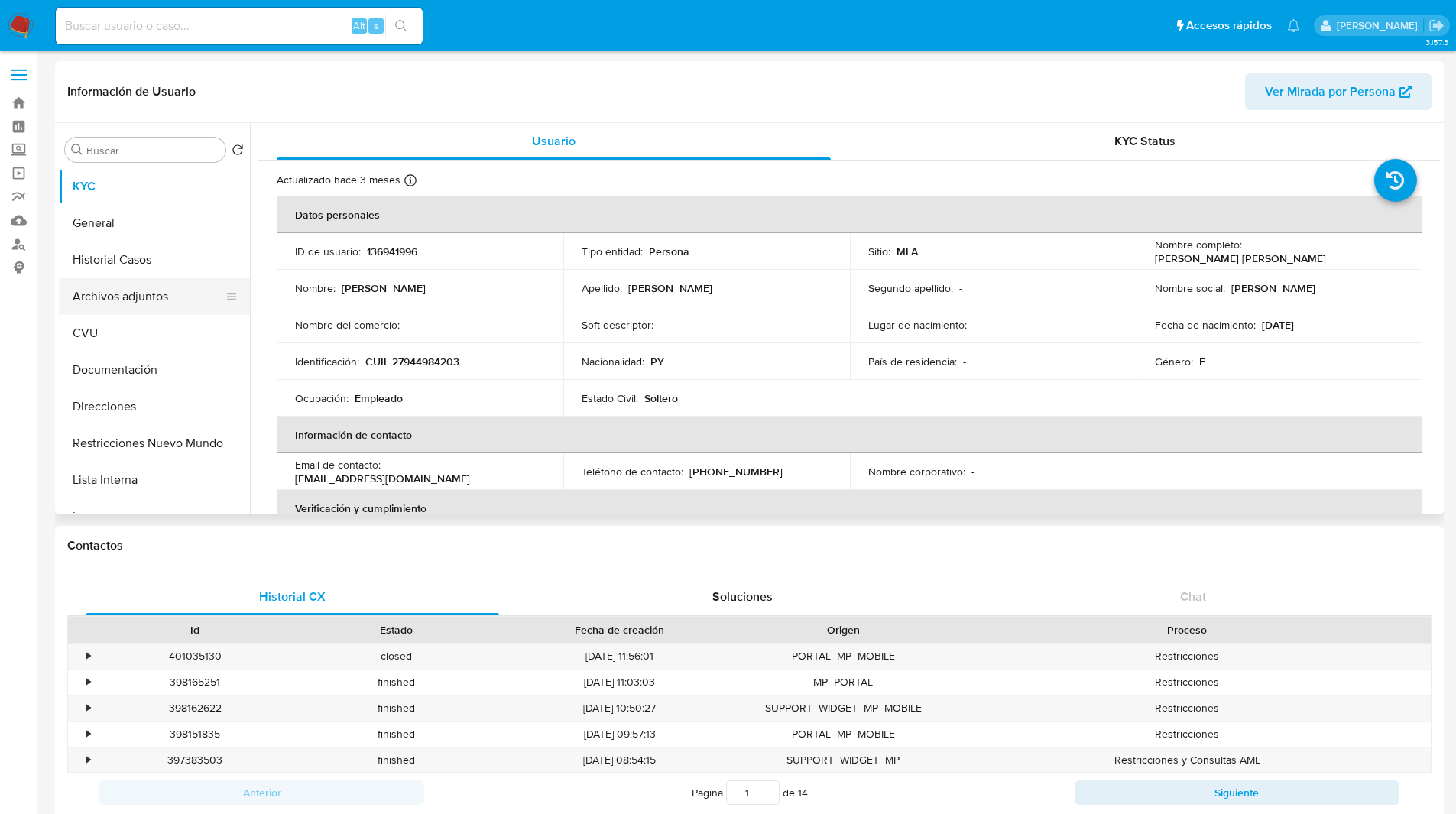
select select "10"
click at [108, 256] on button "Historial Casos" at bounding box center [148, 259] width 179 height 37
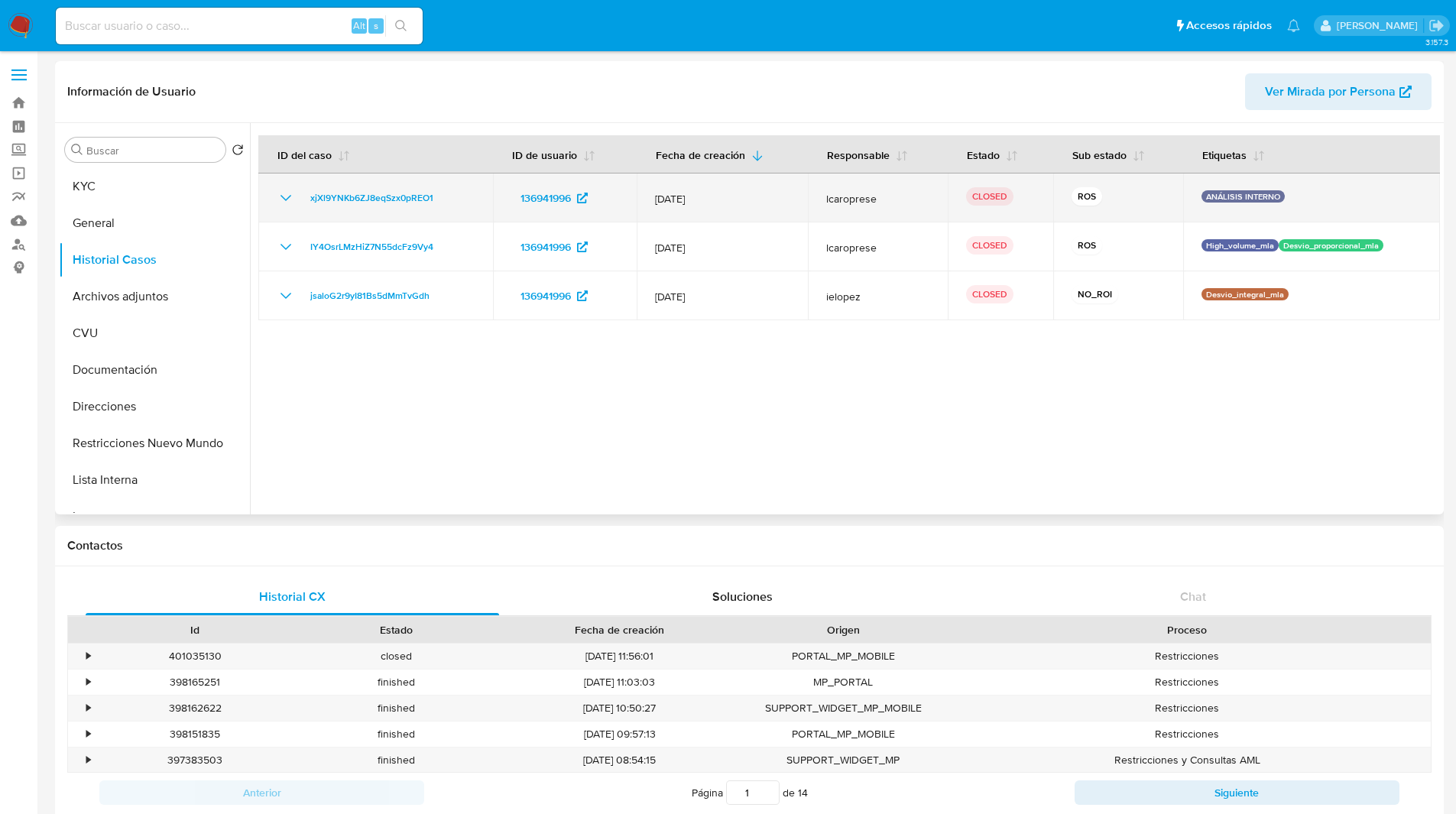
click at [281, 193] on icon "Mostrar/Ocultar" at bounding box center [285, 197] width 18 height 18
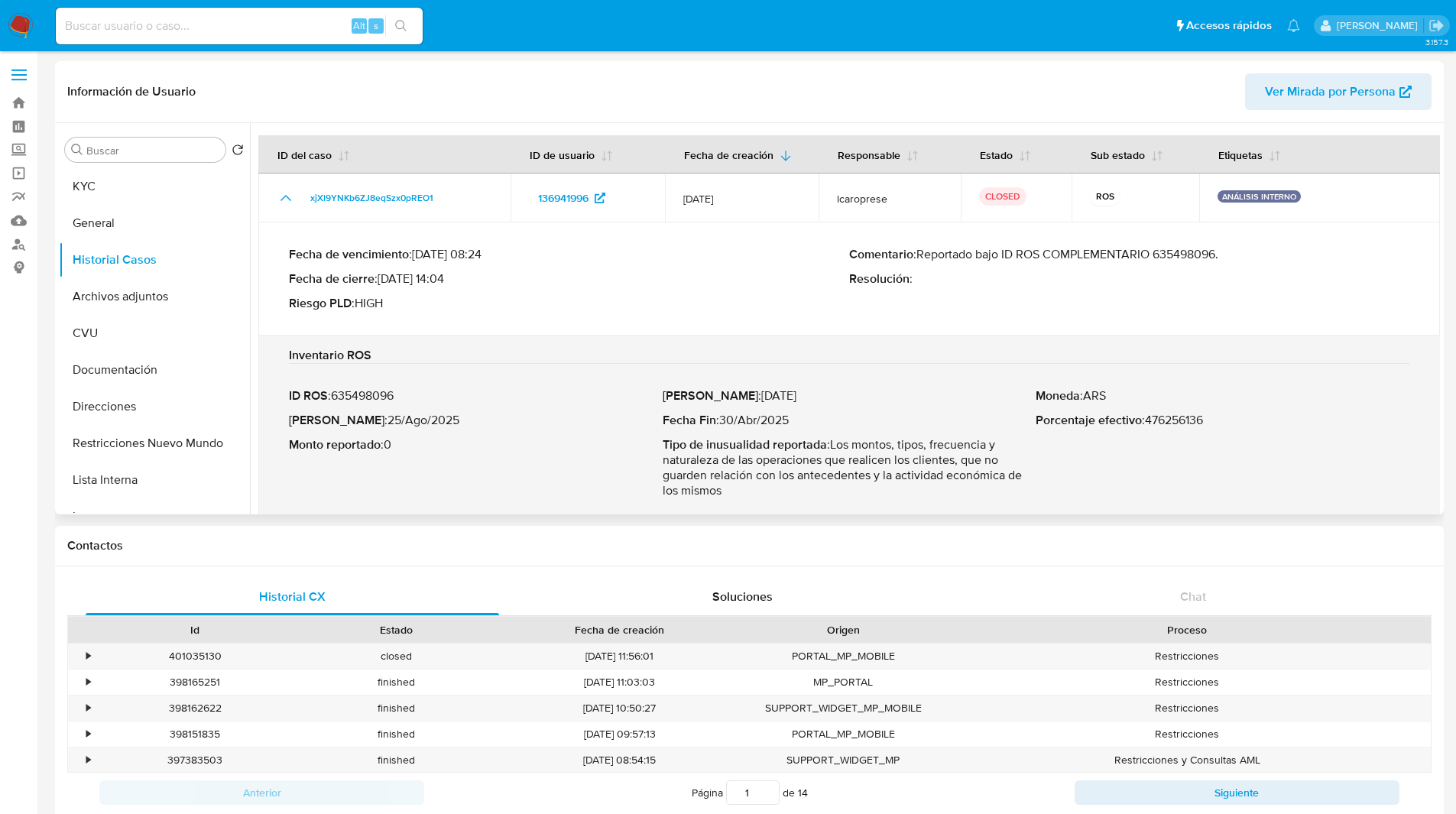
click at [1199, 254] on p "Comentario : Reportado bajo ID ROS COMPLEMENTARIO 635498096." at bounding box center [1130, 255] width 560 height 15
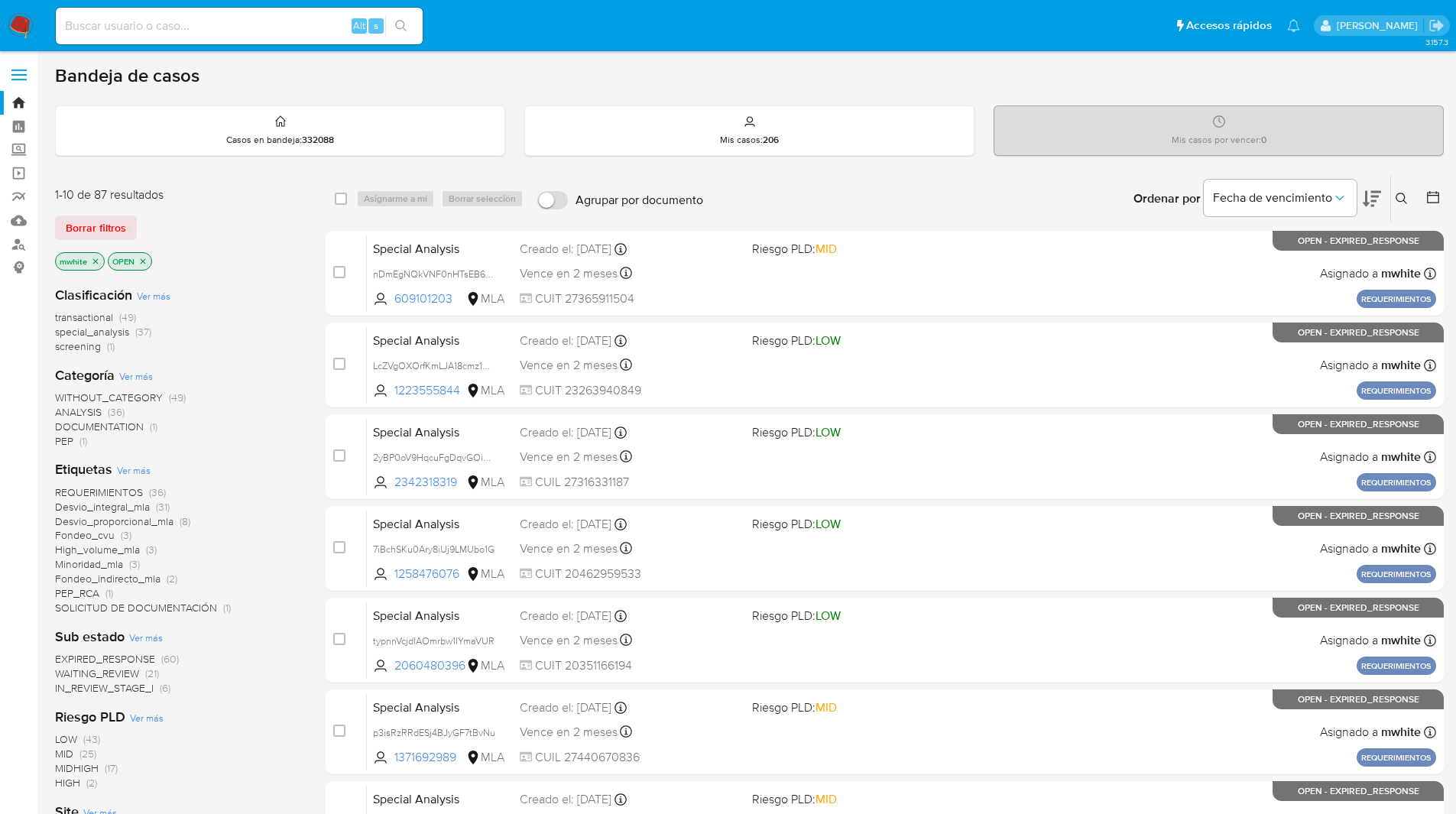
click at [1399, 203] on icon at bounding box center [1401, 198] width 12 height 12
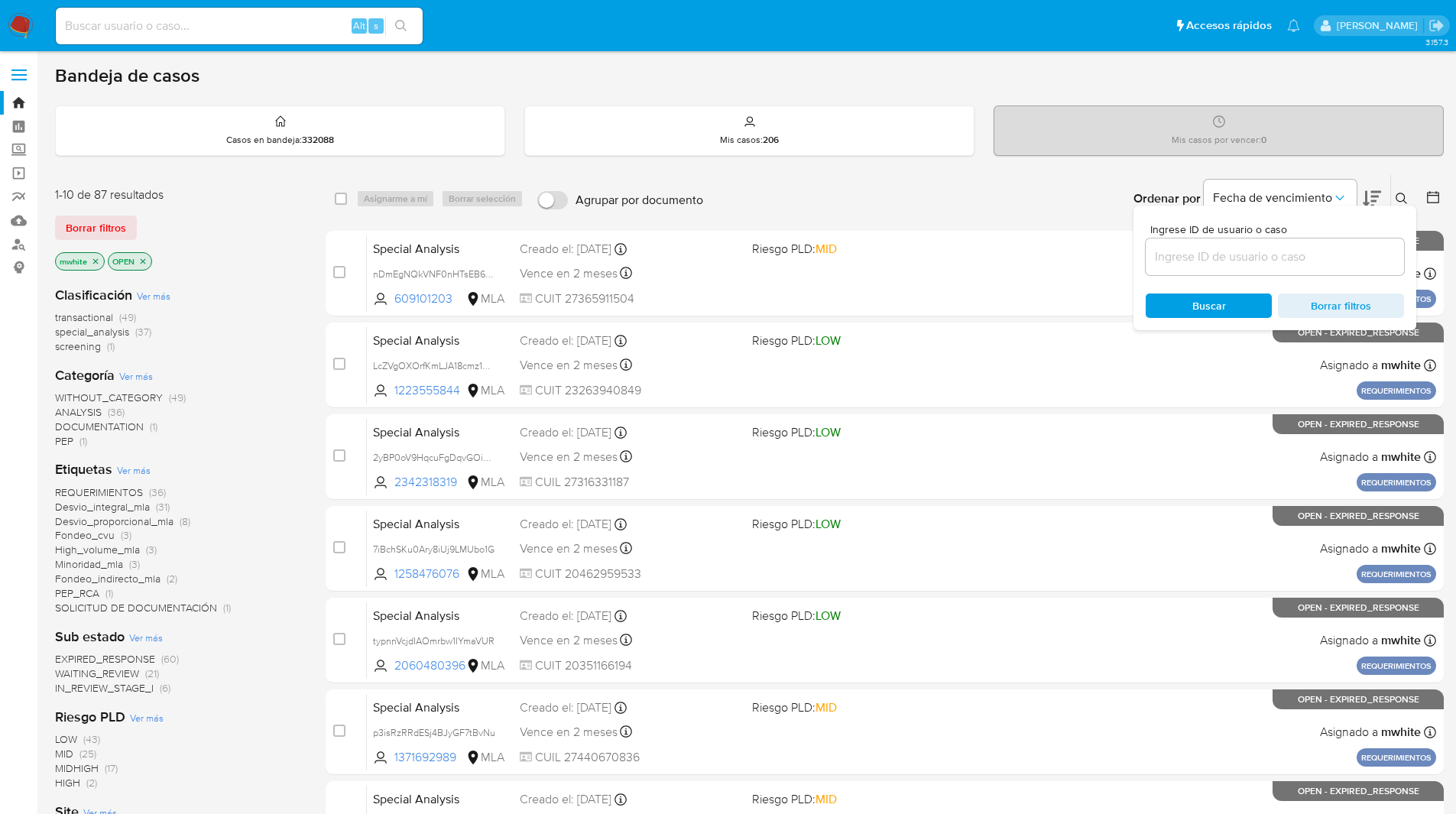
click at [1202, 253] on input at bounding box center [1275, 257] width 258 height 20
type input "LPdpIJJg8Bw6BT4FIFKOFxhE"
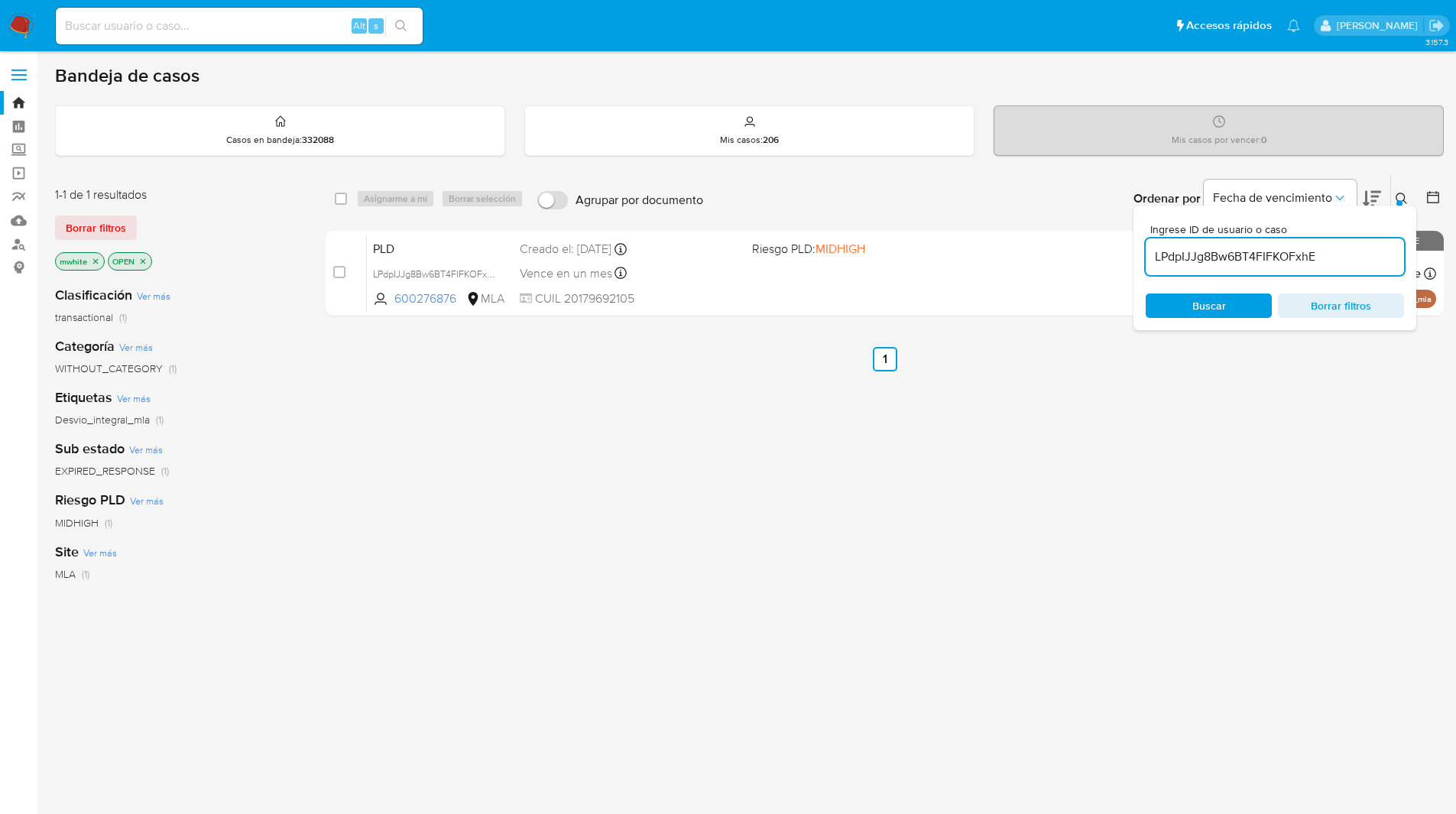
click at [349, 198] on div "select-all-cases-checkbox" at bounding box center [343, 198] width 18 height 18
click at [343, 200] on input "checkbox" at bounding box center [340, 198] width 12 height 12
checkbox input "true"
click at [383, 198] on span "Asignarme a mí" at bounding box center [395, 199] width 63 height 15
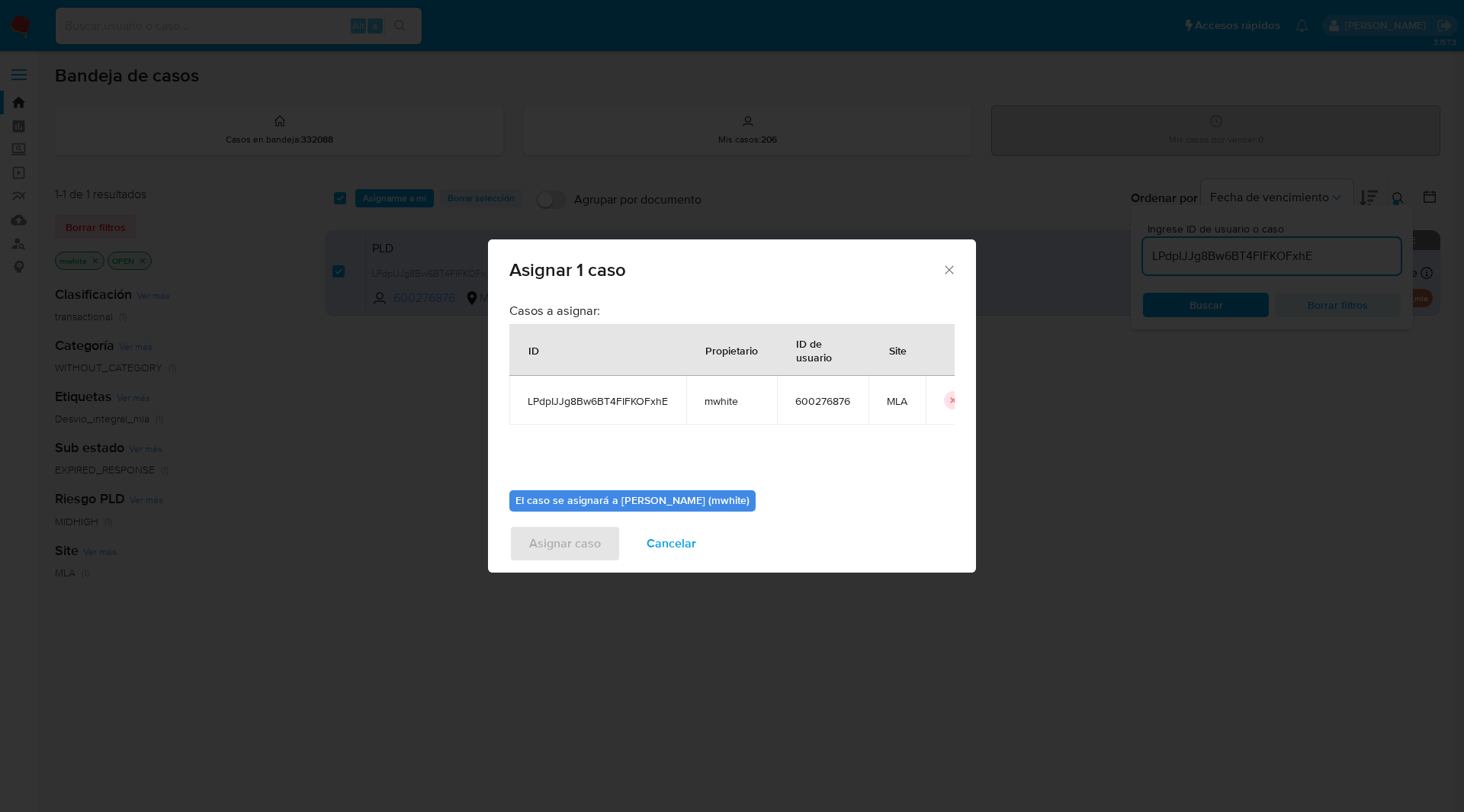
click at [708, 406] on span "mwhite" at bounding box center [732, 401] width 55 height 14
copy span "mwhite"
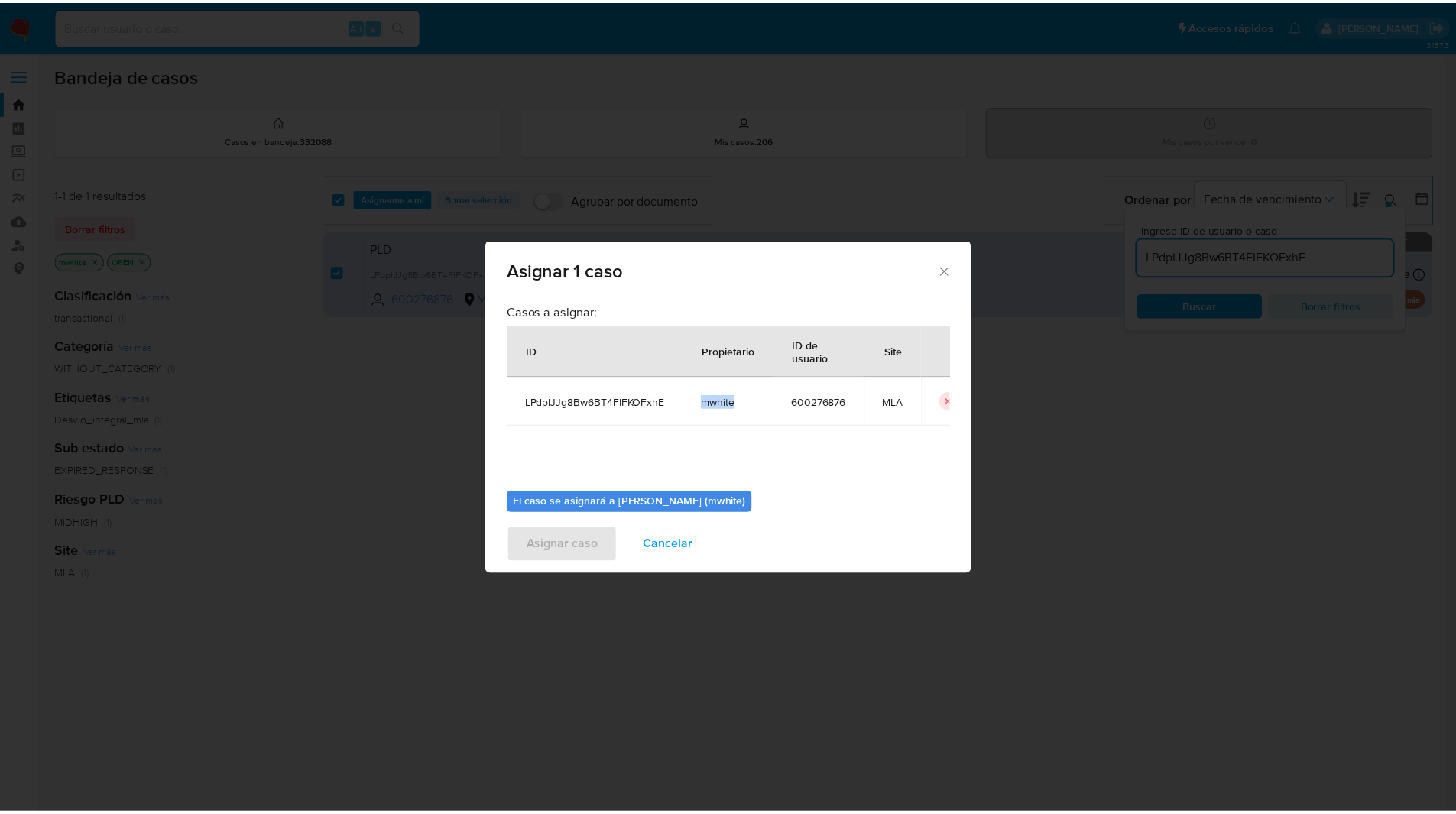
scroll to position [79, 0]
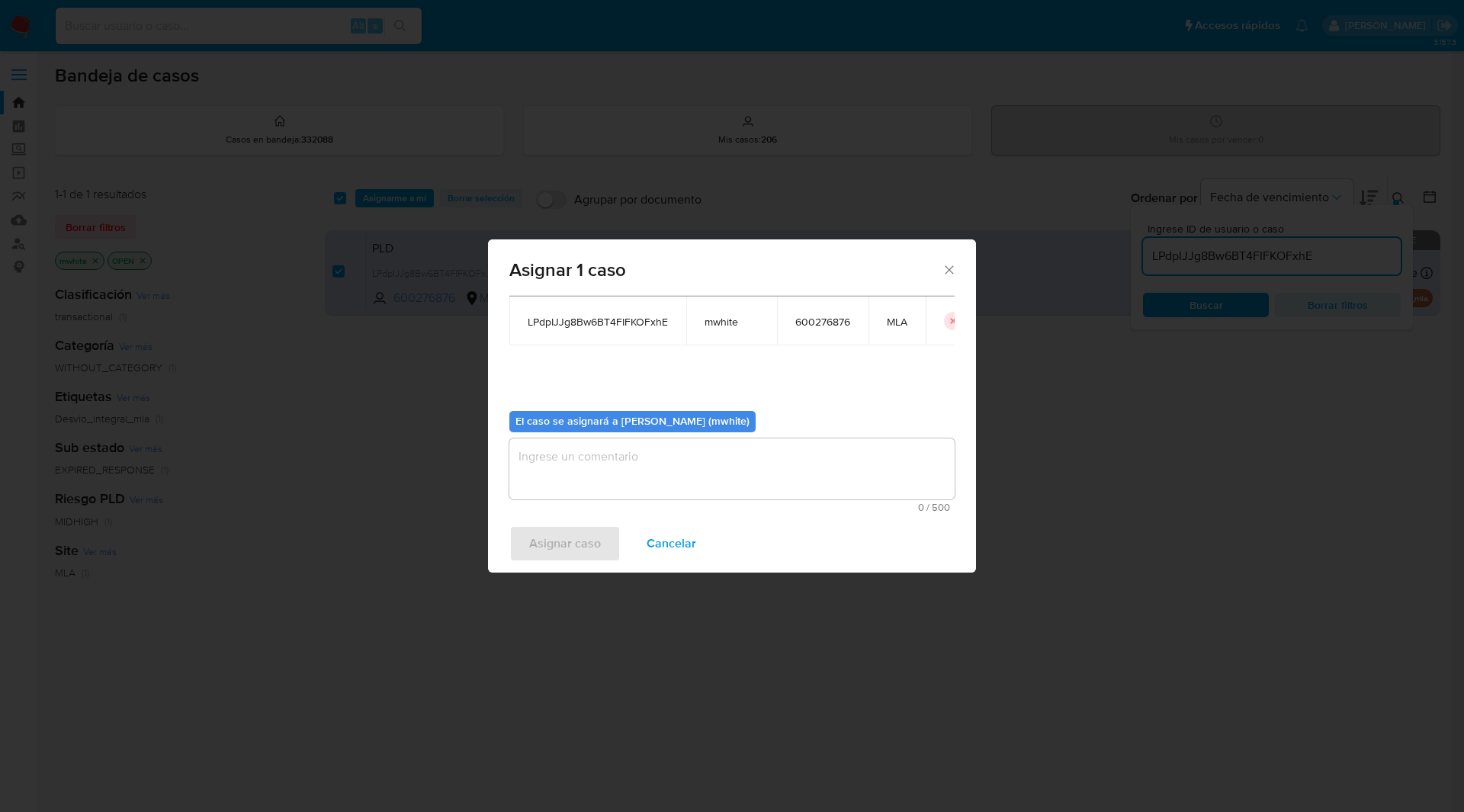
click at [593, 473] on textarea "assign-modal" at bounding box center [732, 469] width 445 height 61
paste textarea "mwhite"
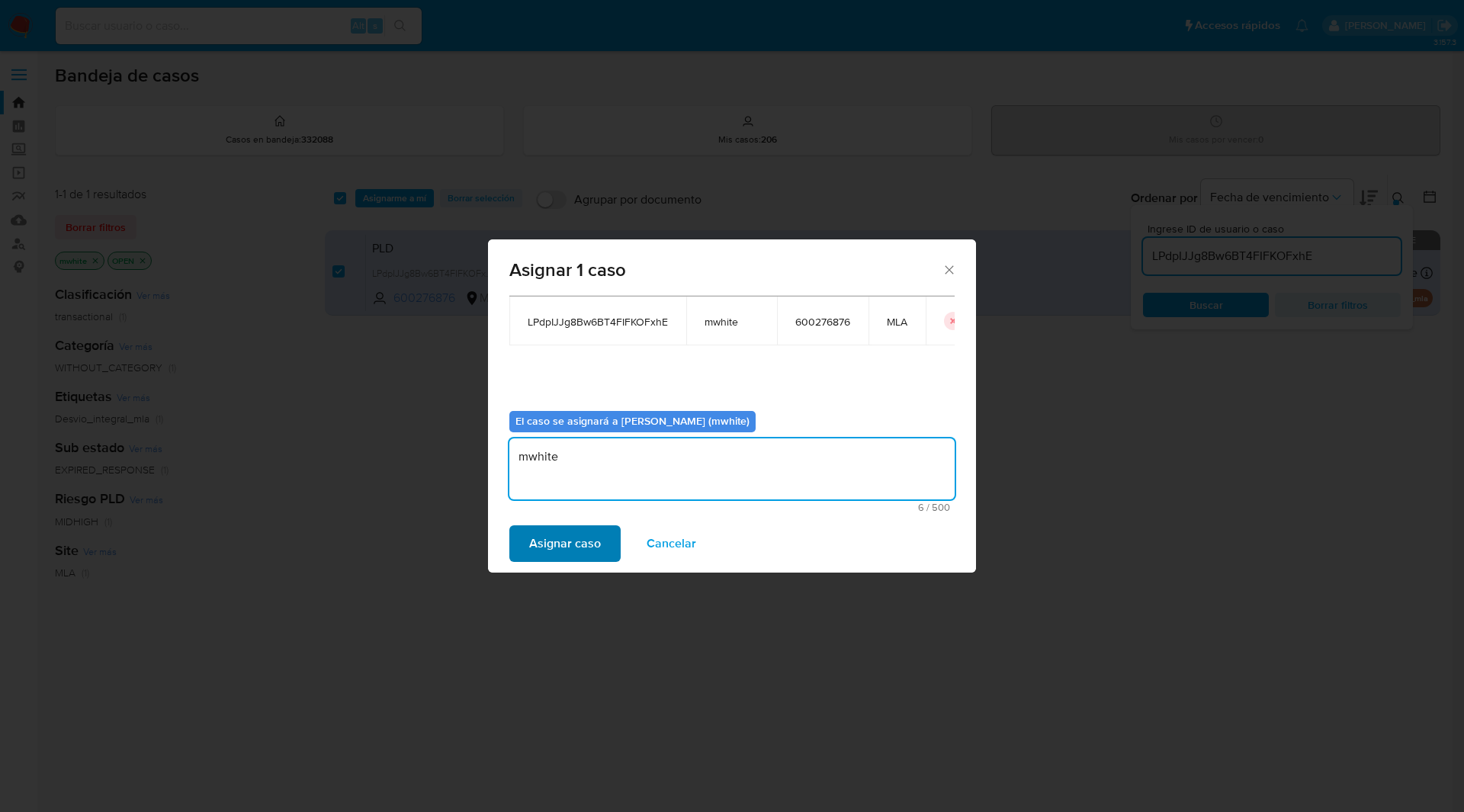
type textarea "mwhite"
click at [574, 531] on span "Asignar caso" at bounding box center [565, 544] width 72 height 34
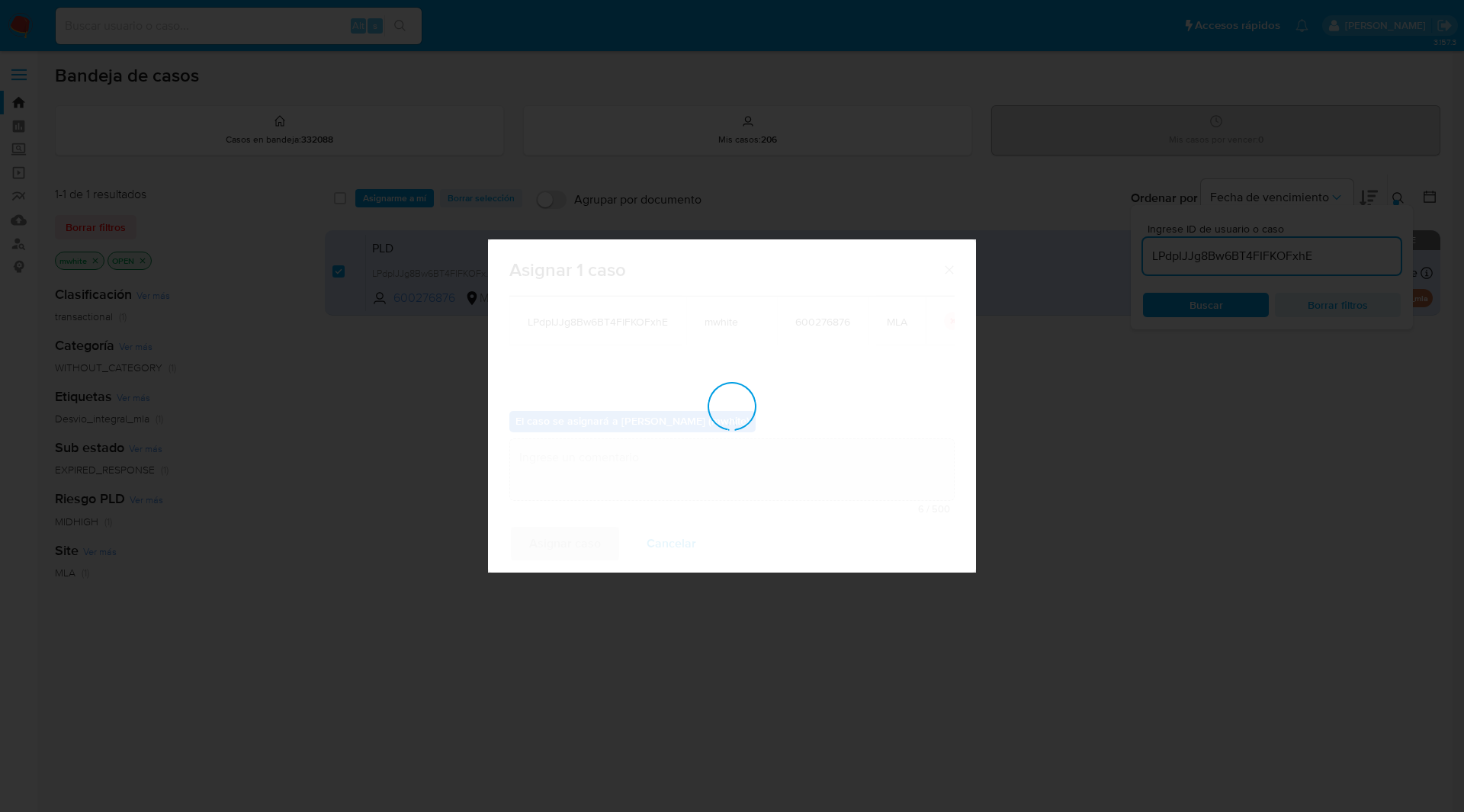
checkbox input "false"
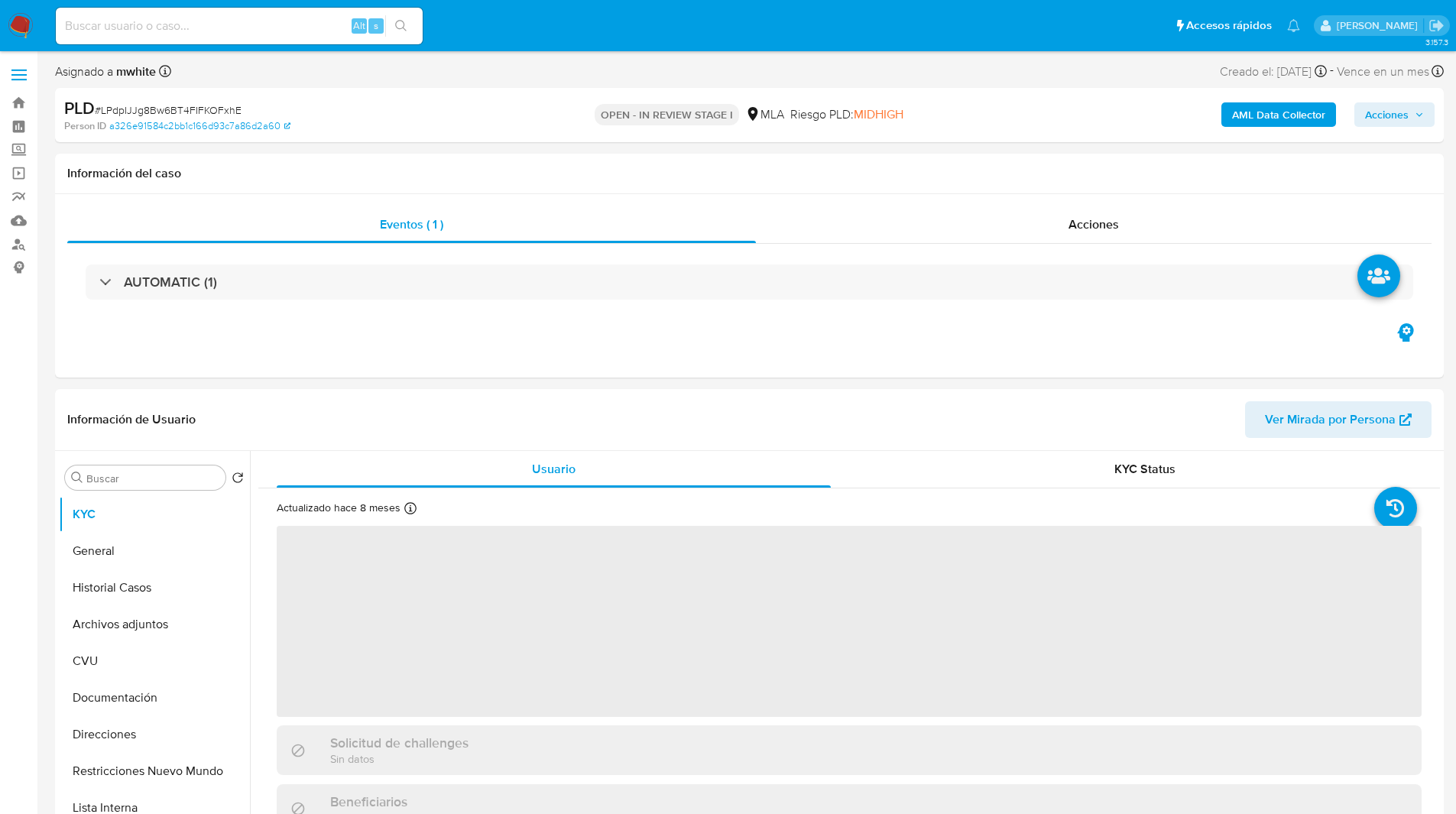
select select "10"
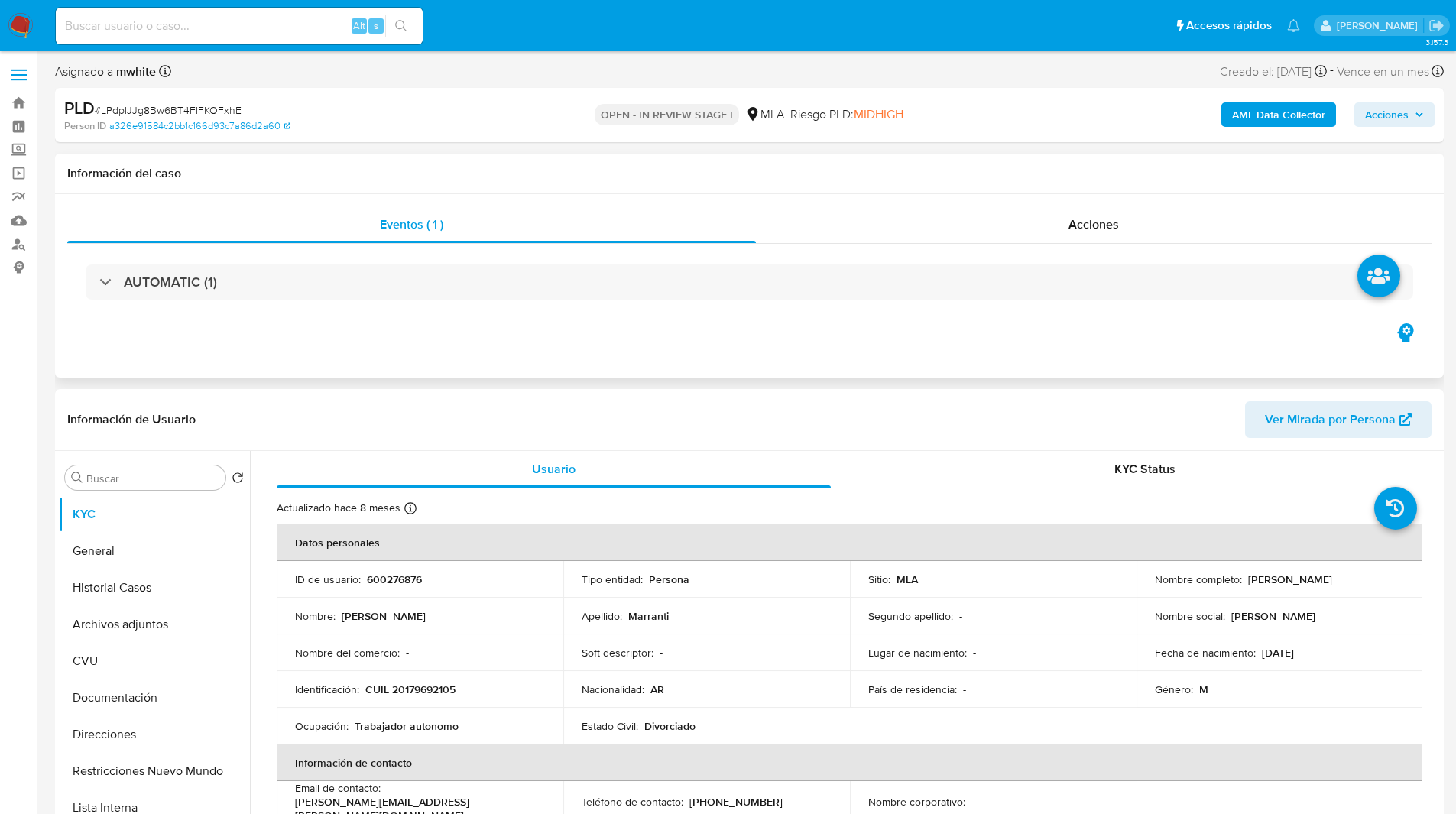
click at [778, 179] on h1 "Información del caso" at bounding box center [749, 174] width 1365 height 15
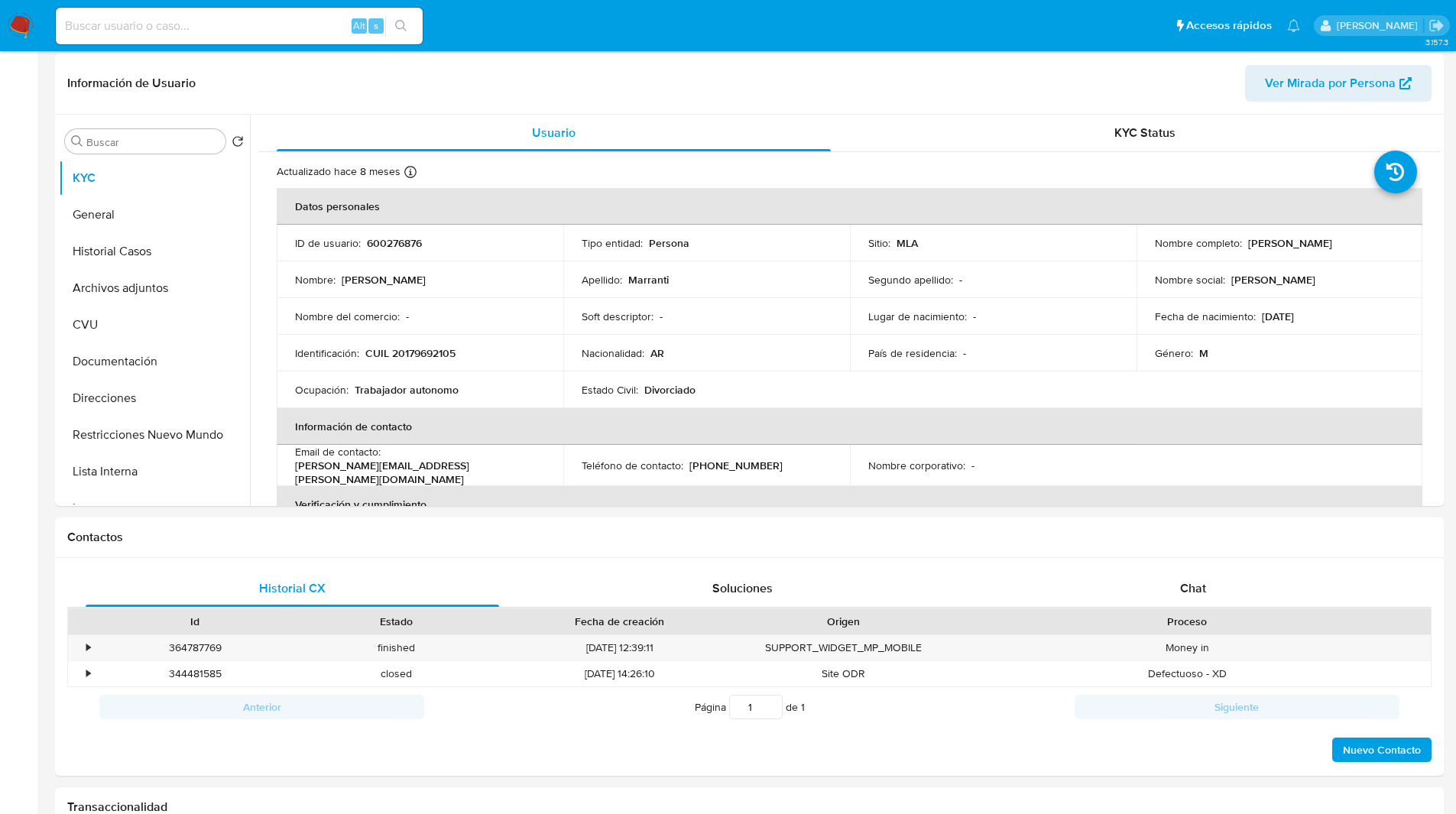
scroll to position [345, 0]
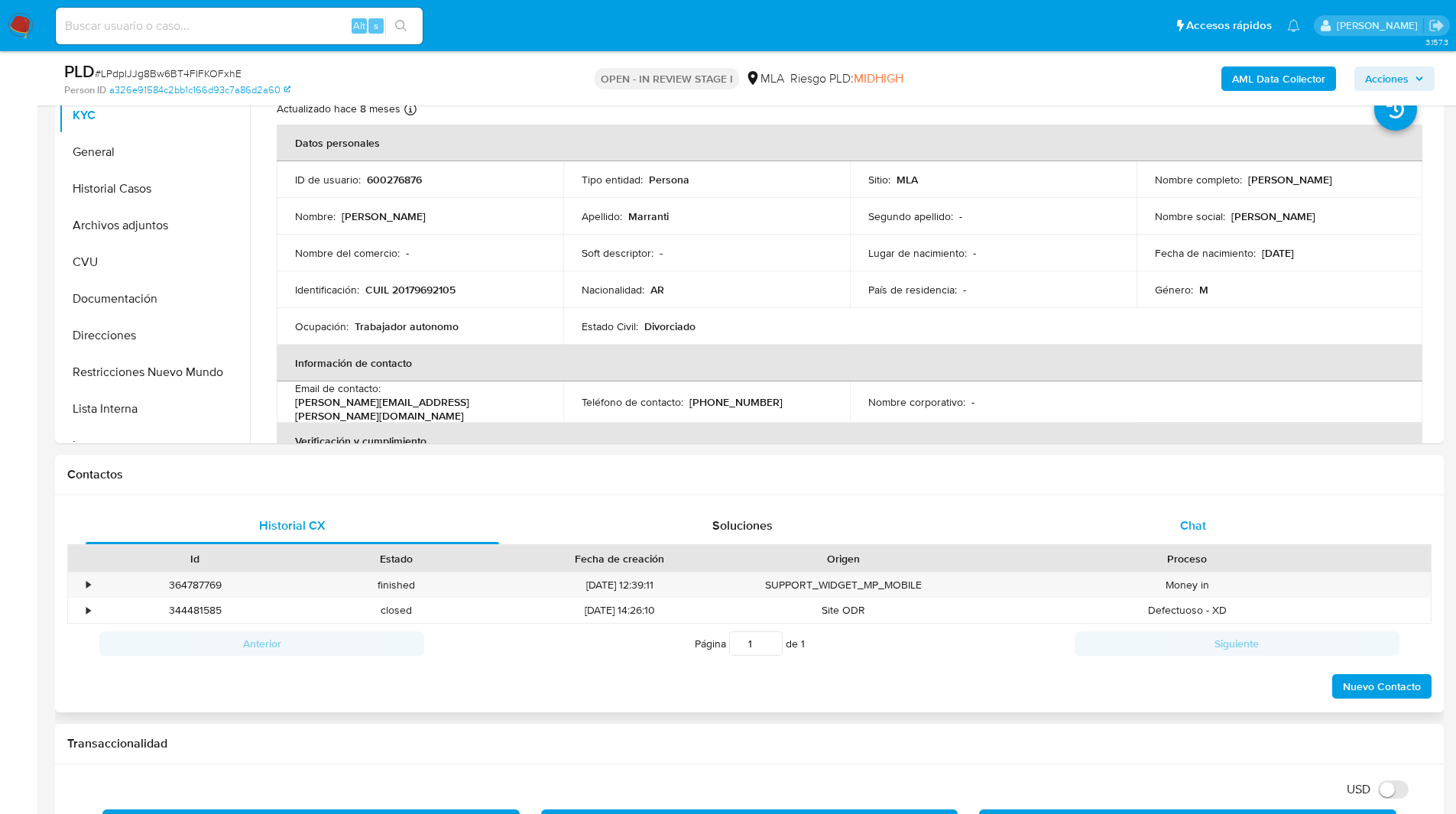
click at [1166, 518] on div "Chat" at bounding box center [1193, 525] width 414 height 37
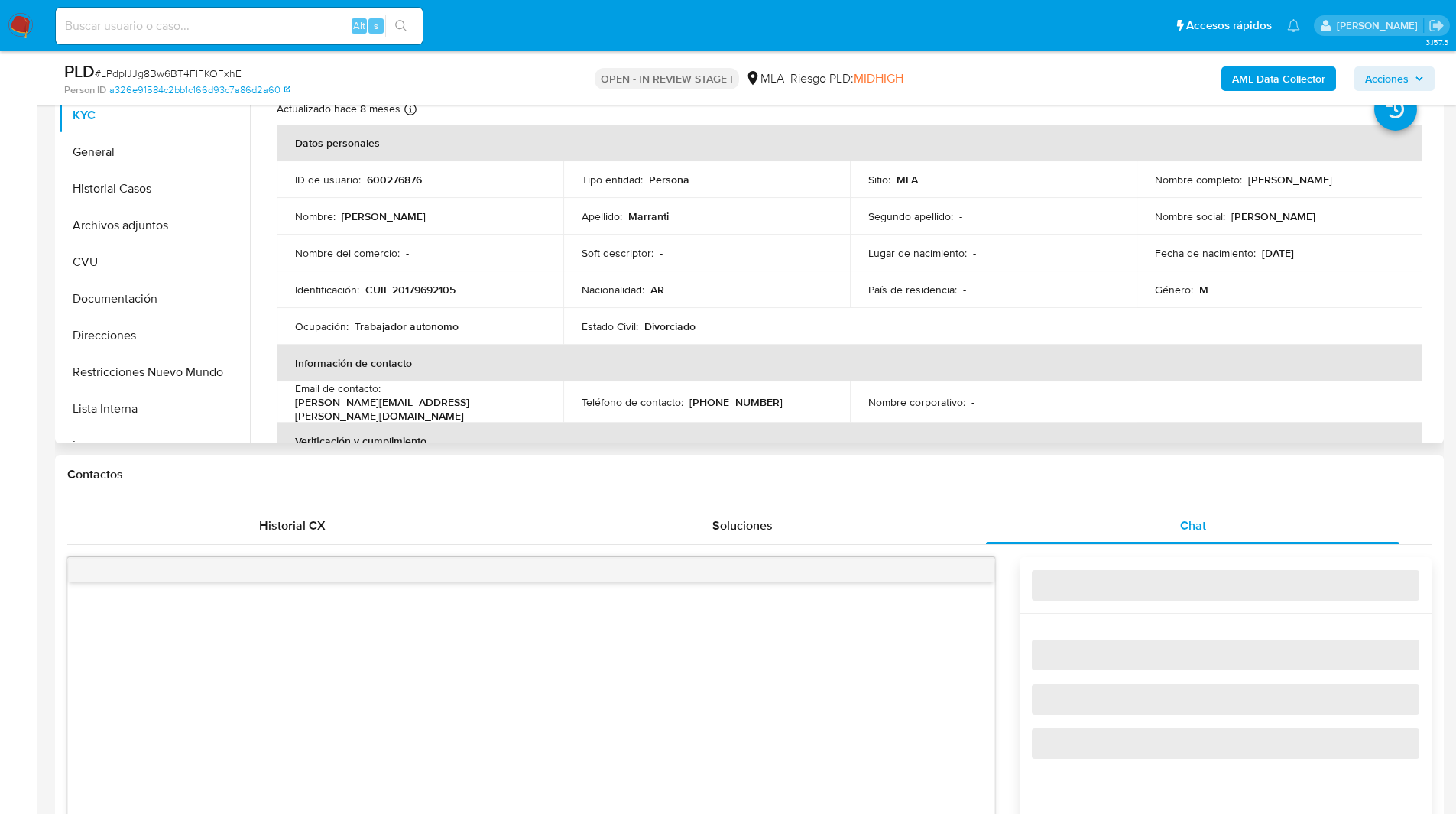
click at [1051, 442] on th "Verificación y cumplimiento" at bounding box center [849, 440] width 1146 height 37
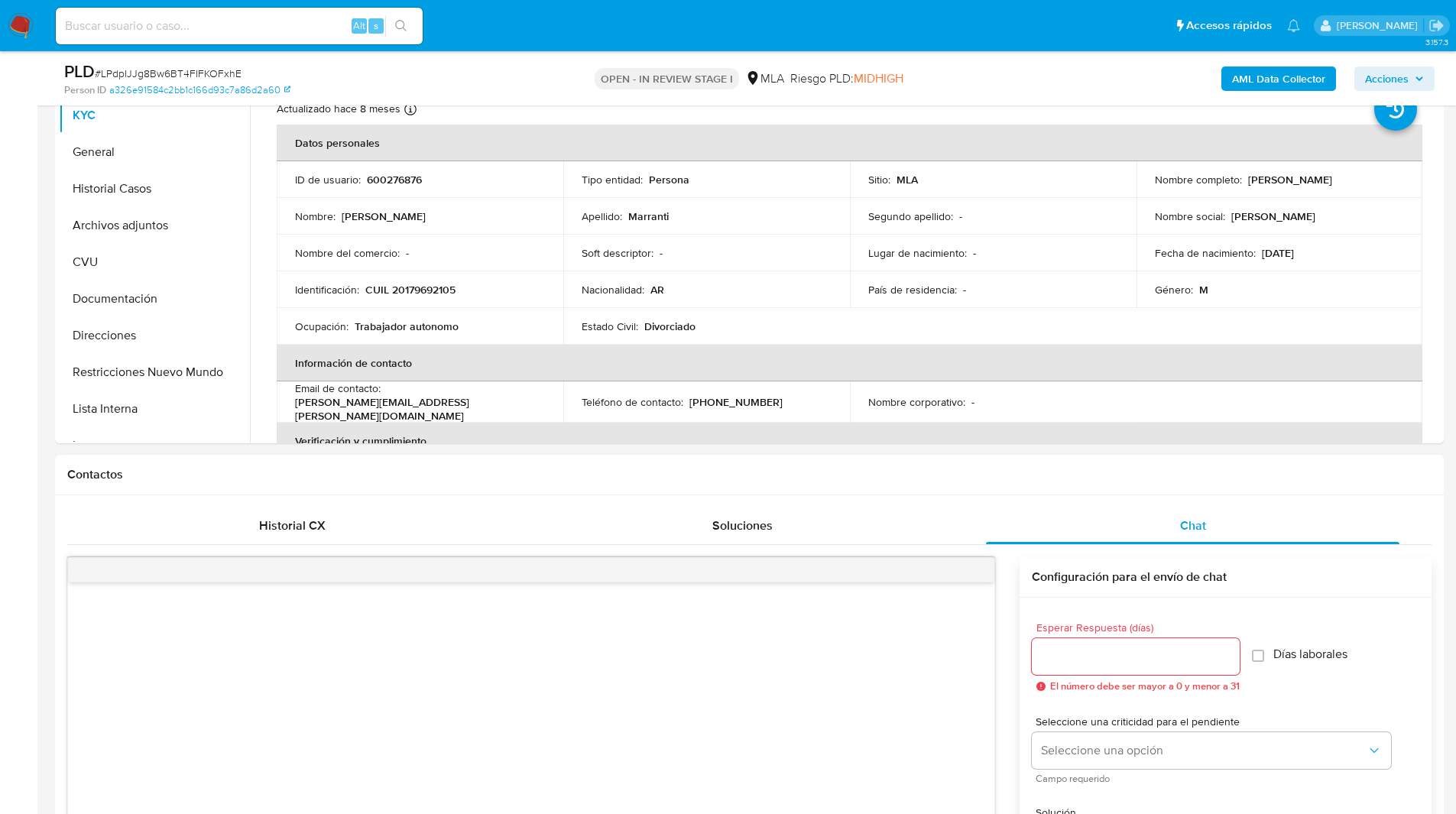
click at [1018, 462] on div "Contactos" at bounding box center [749, 474] width 1389 height 41
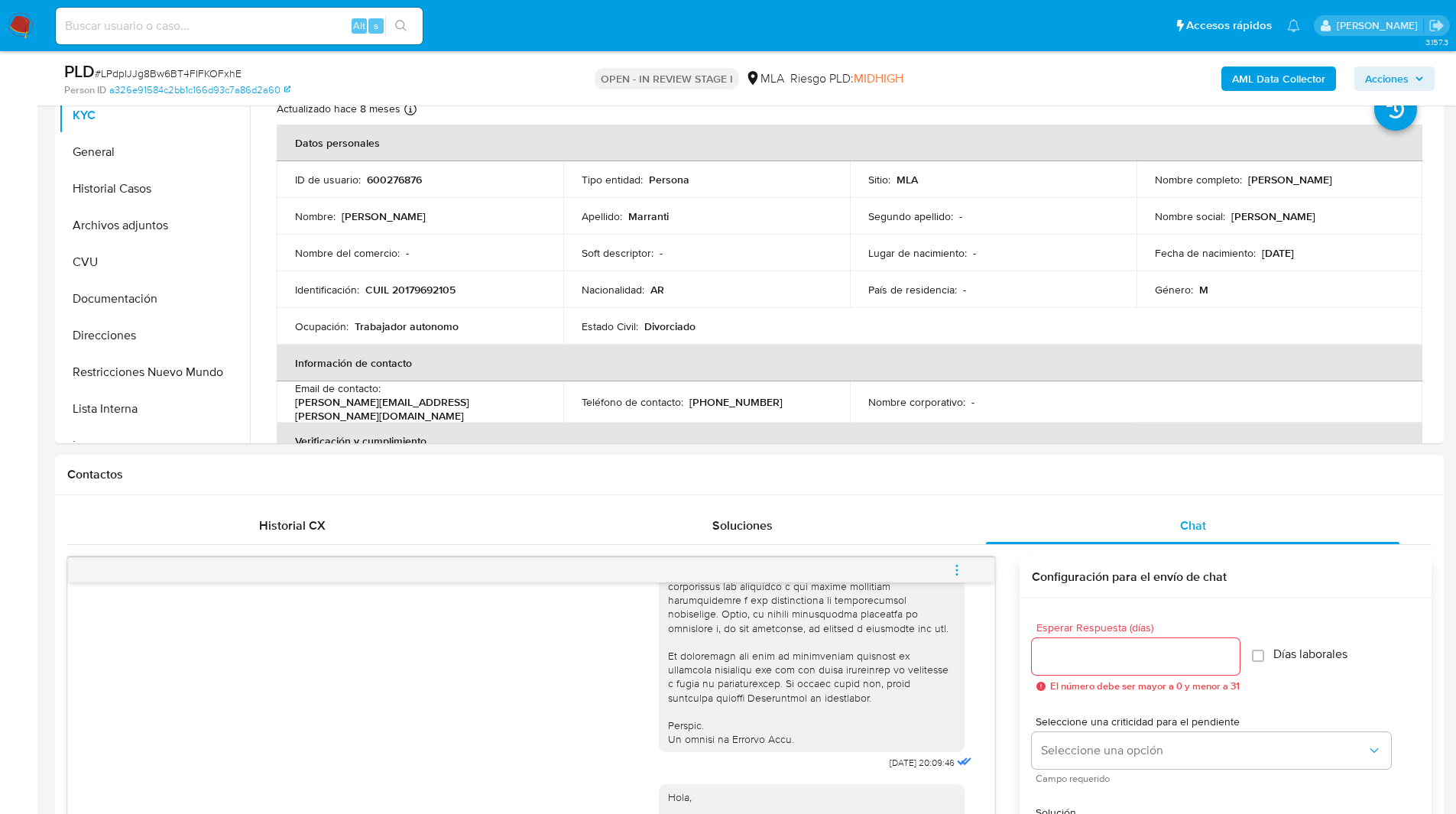
scroll to position [550, 0]
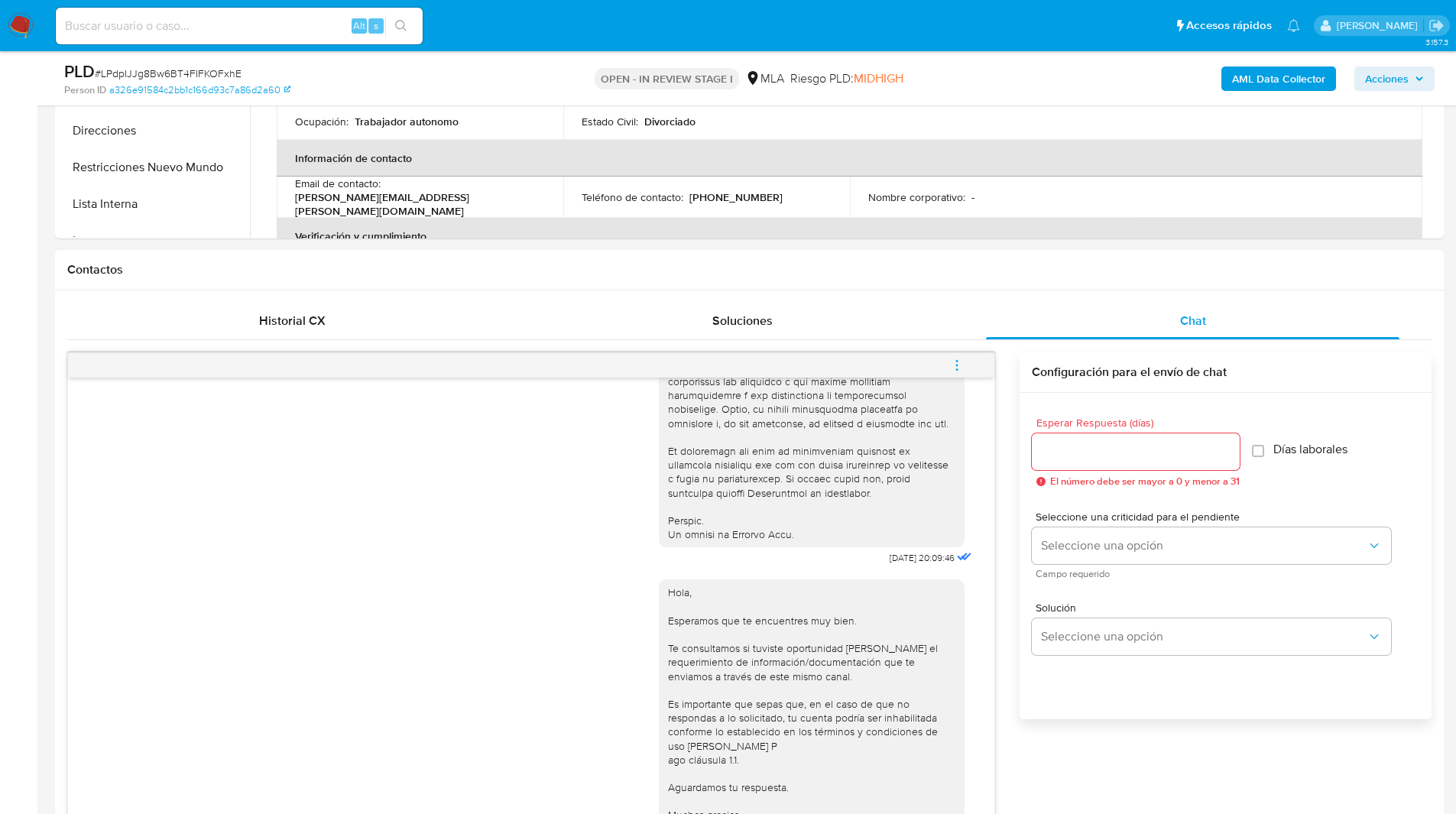
click at [954, 367] on icon "menu-action" at bounding box center [957, 365] width 14 height 14
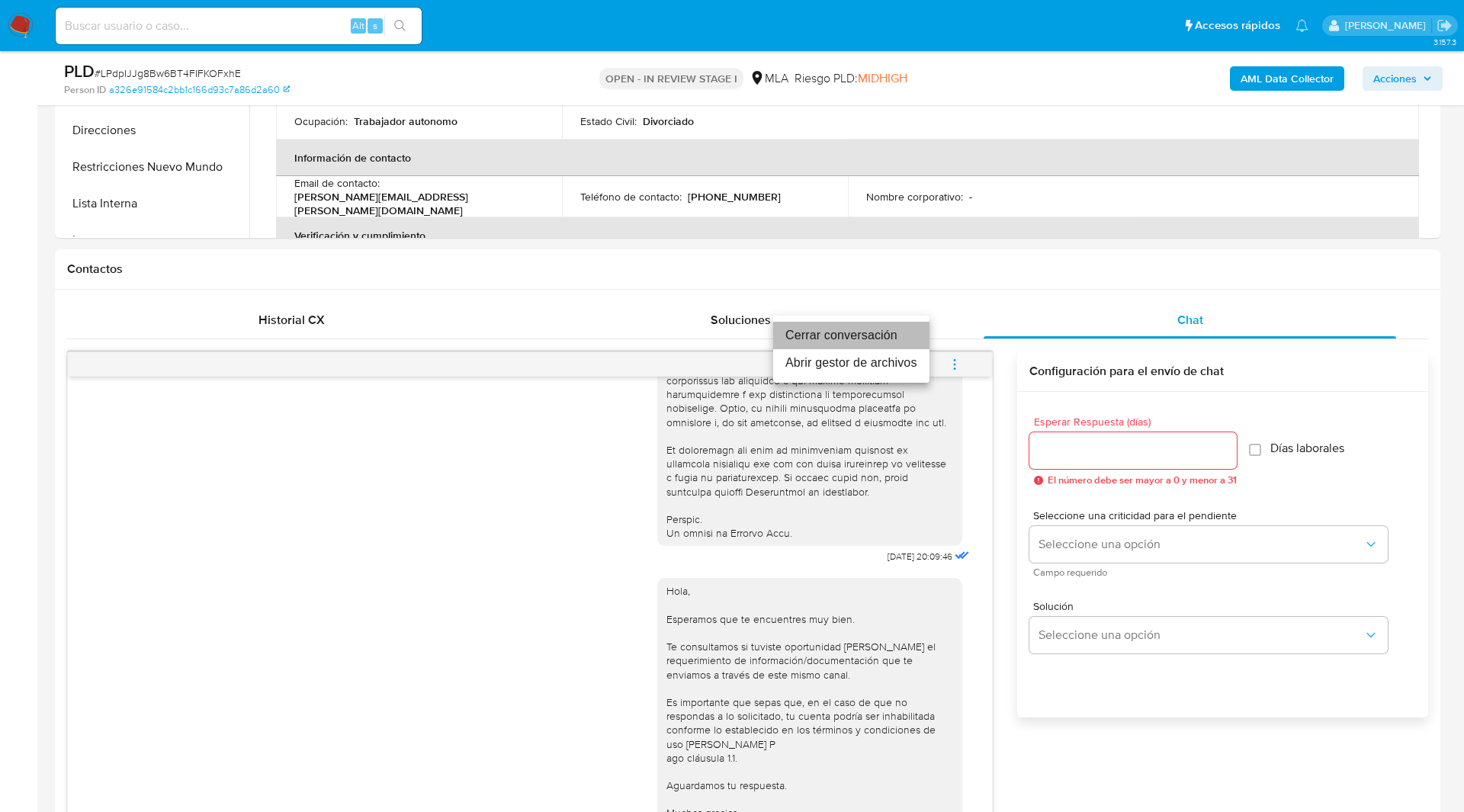
click at [863, 331] on li "Cerrar conversación" at bounding box center [851, 335] width 156 height 27
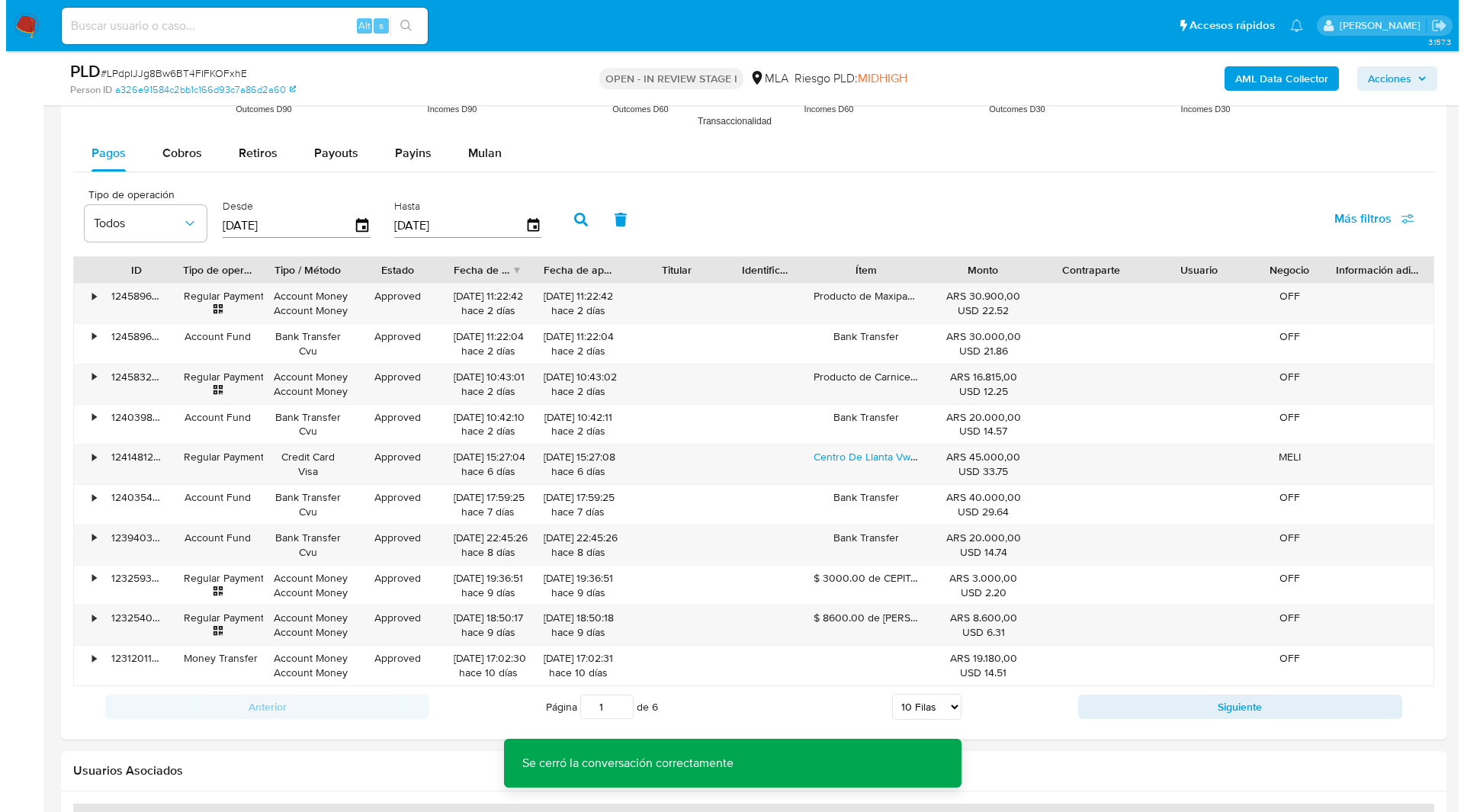
scroll to position [2683, 0]
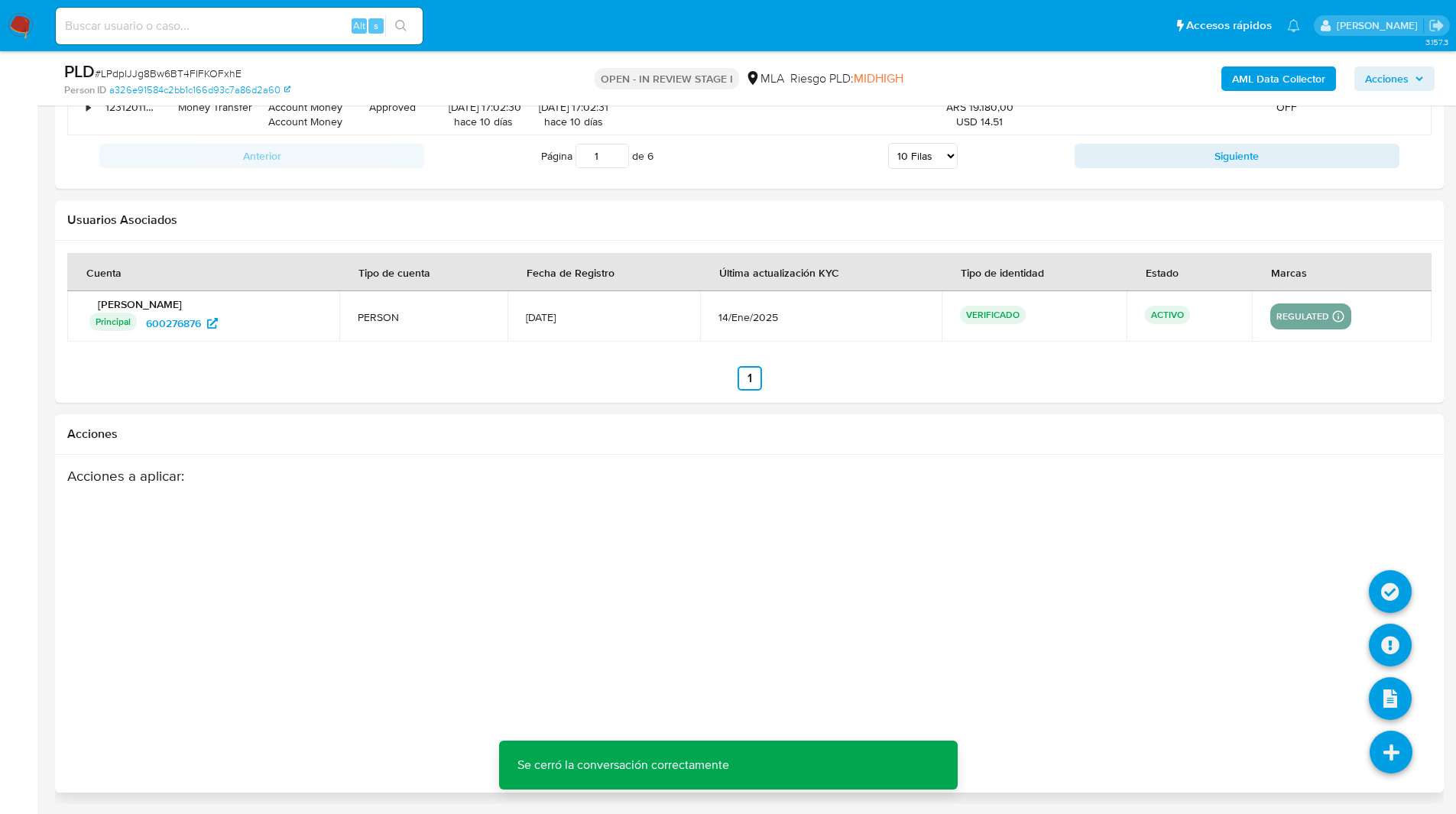
click at [1392, 624] on li at bounding box center [1390, 594] width 42 height 62
click at [1392, 636] on icon at bounding box center [1390, 645] width 42 height 42
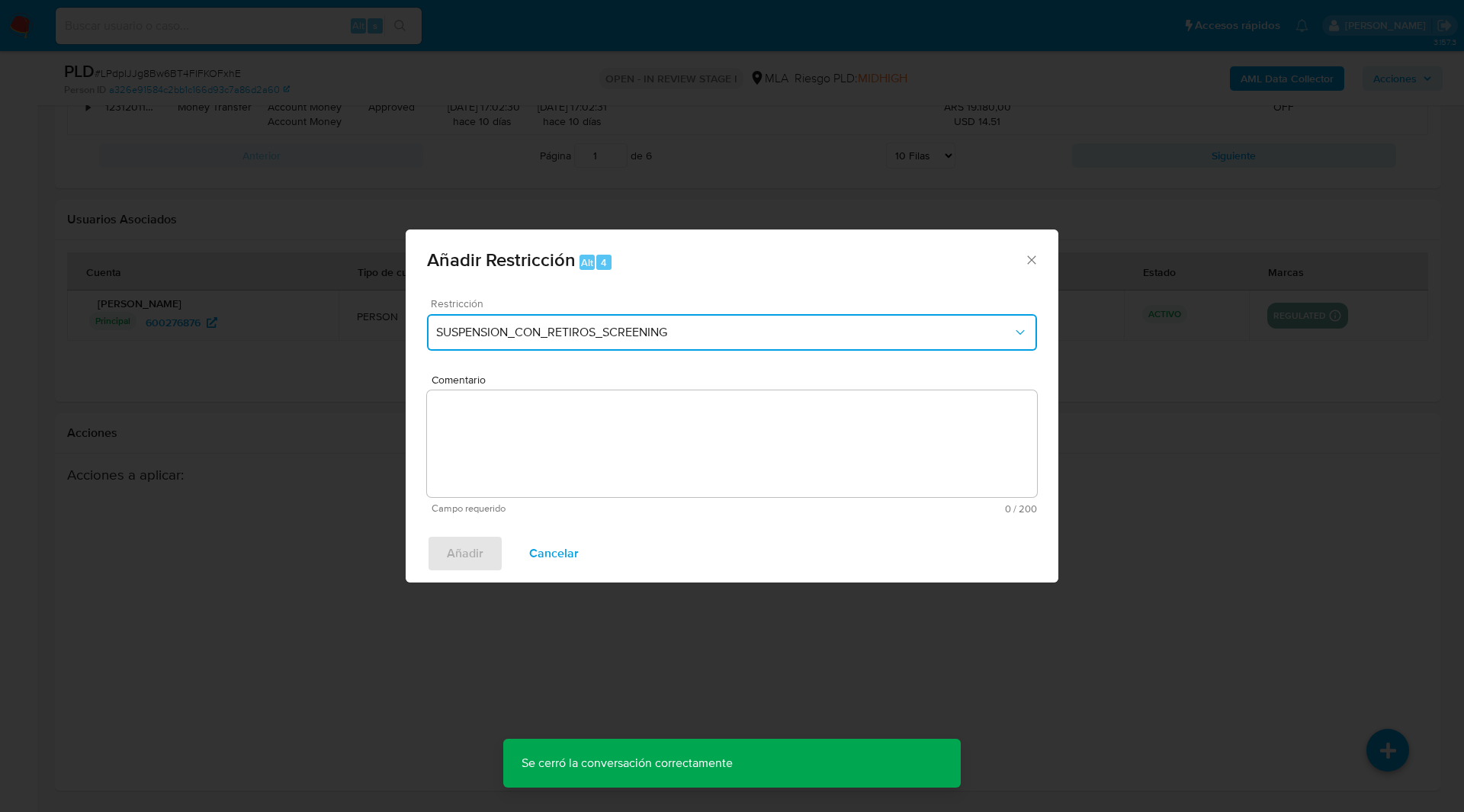
click at [565, 342] on button "SUSPENSION_CON_RETIROS_SCREENING" at bounding box center [732, 332] width 611 height 37
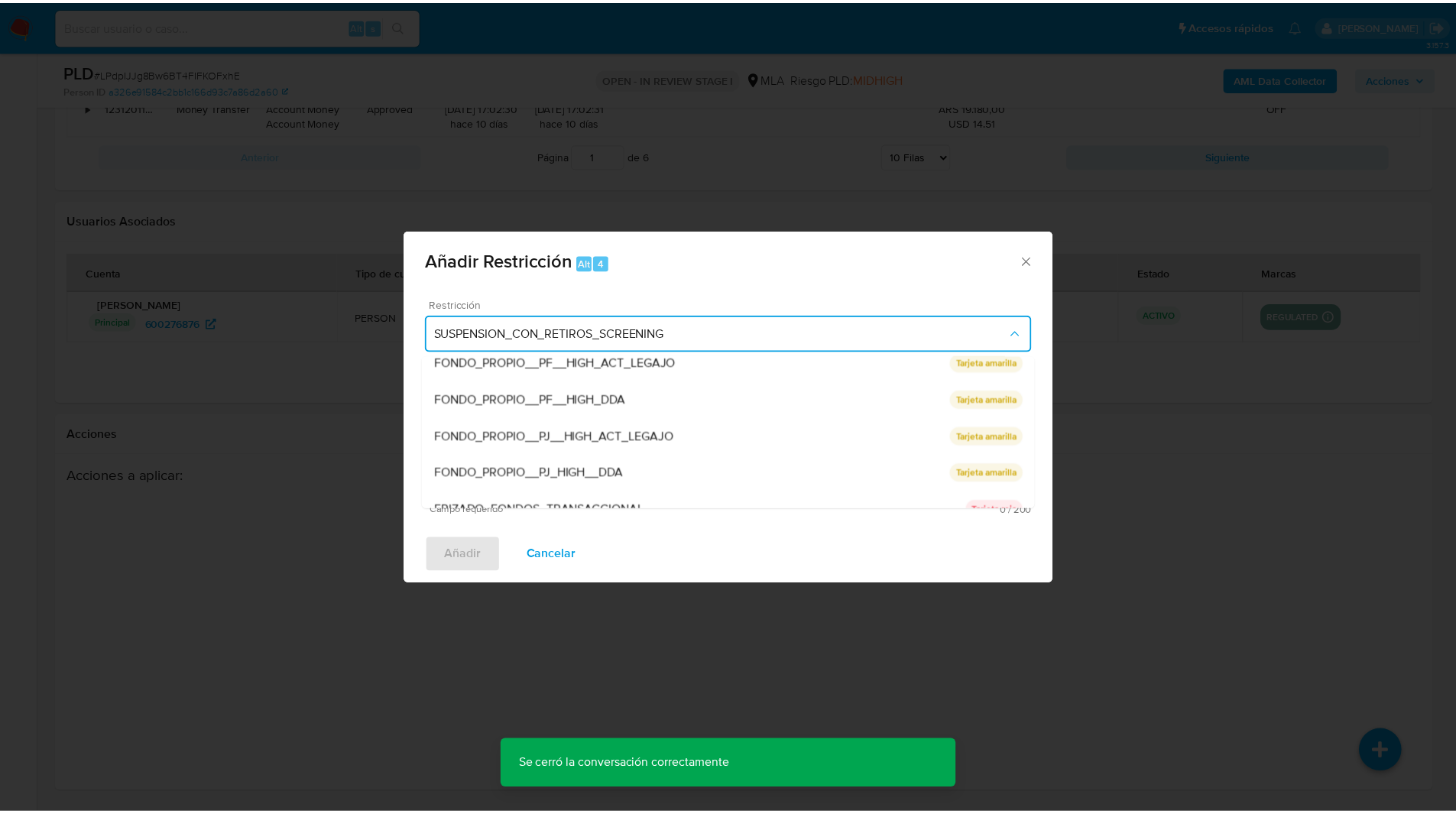
scroll to position [324, 0]
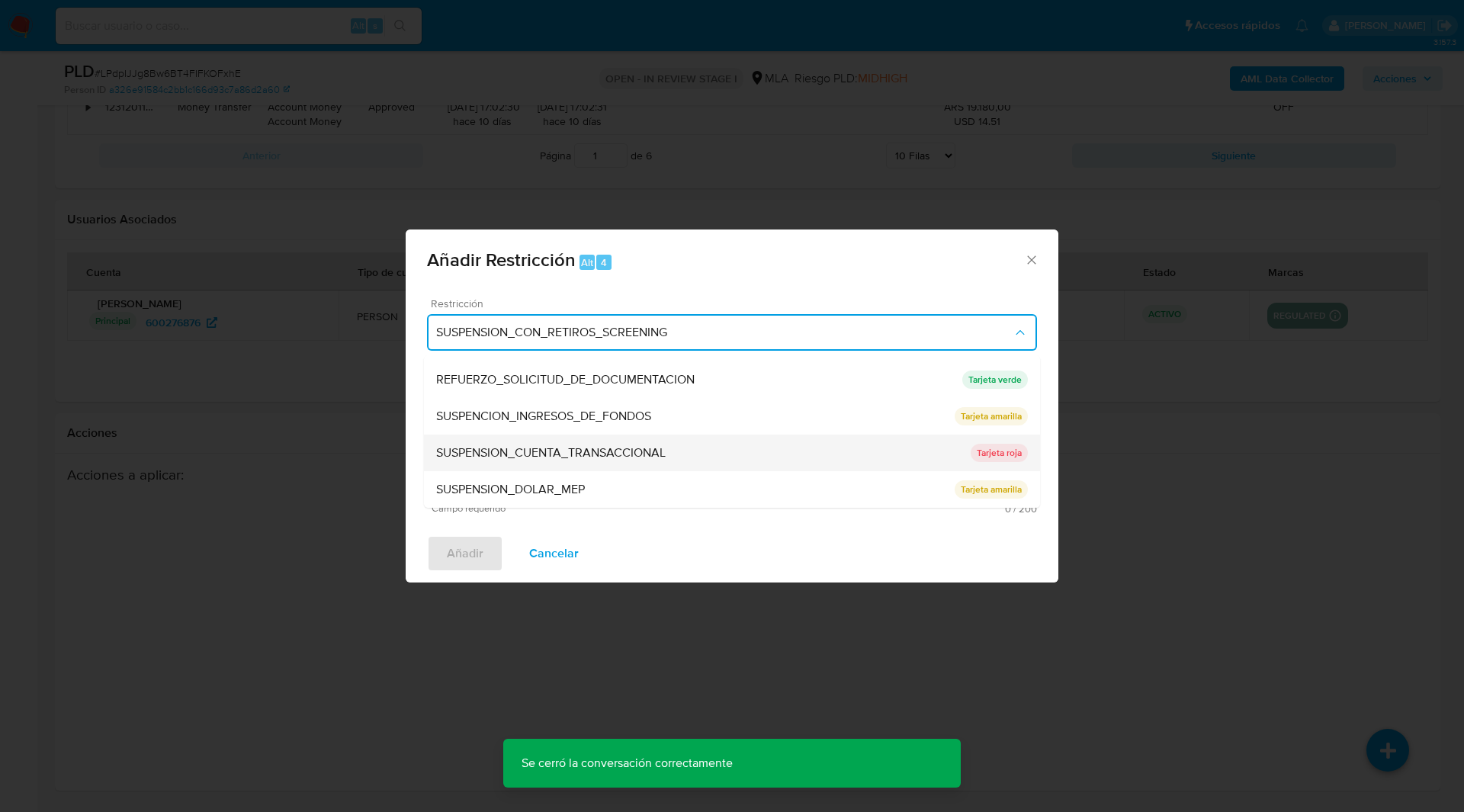
click at [487, 462] on div "SUSPENSION_CUENTA_TRANSACCIONAL" at bounding box center [704, 453] width 534 height 37
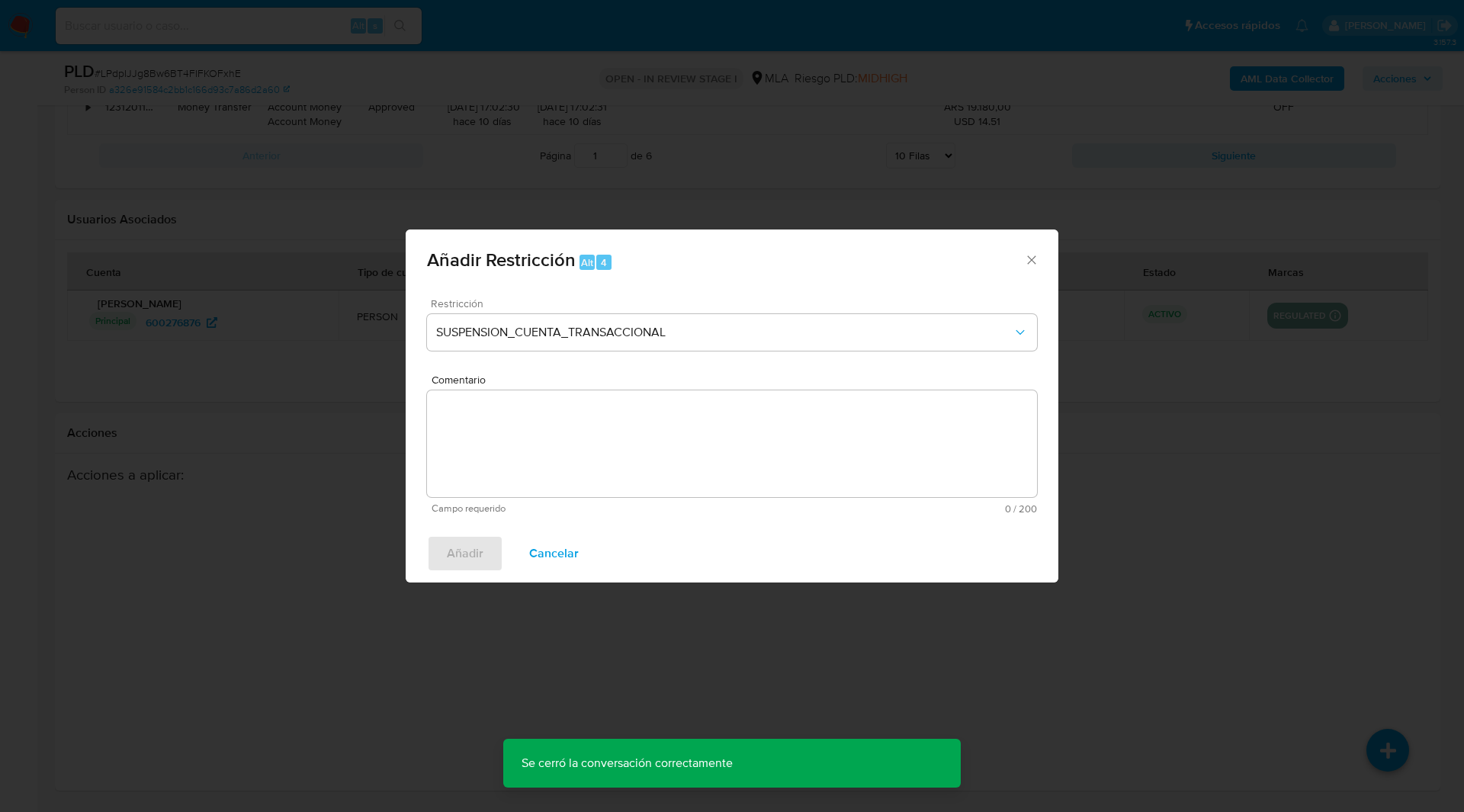
click at [631, 457] on textarea "Comentario" at bounding box center [732, 443] width 611 height 106
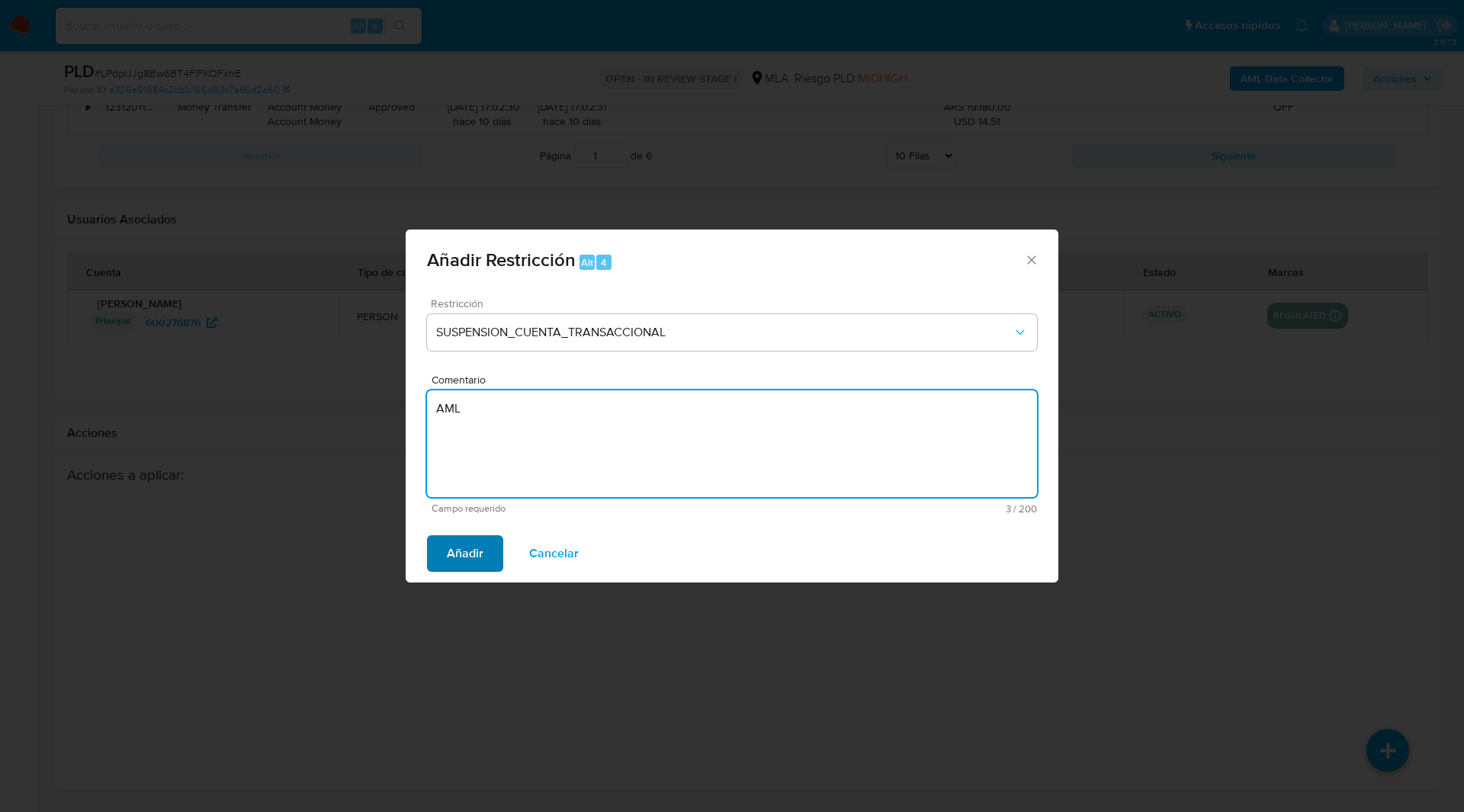
type textarea "AML"
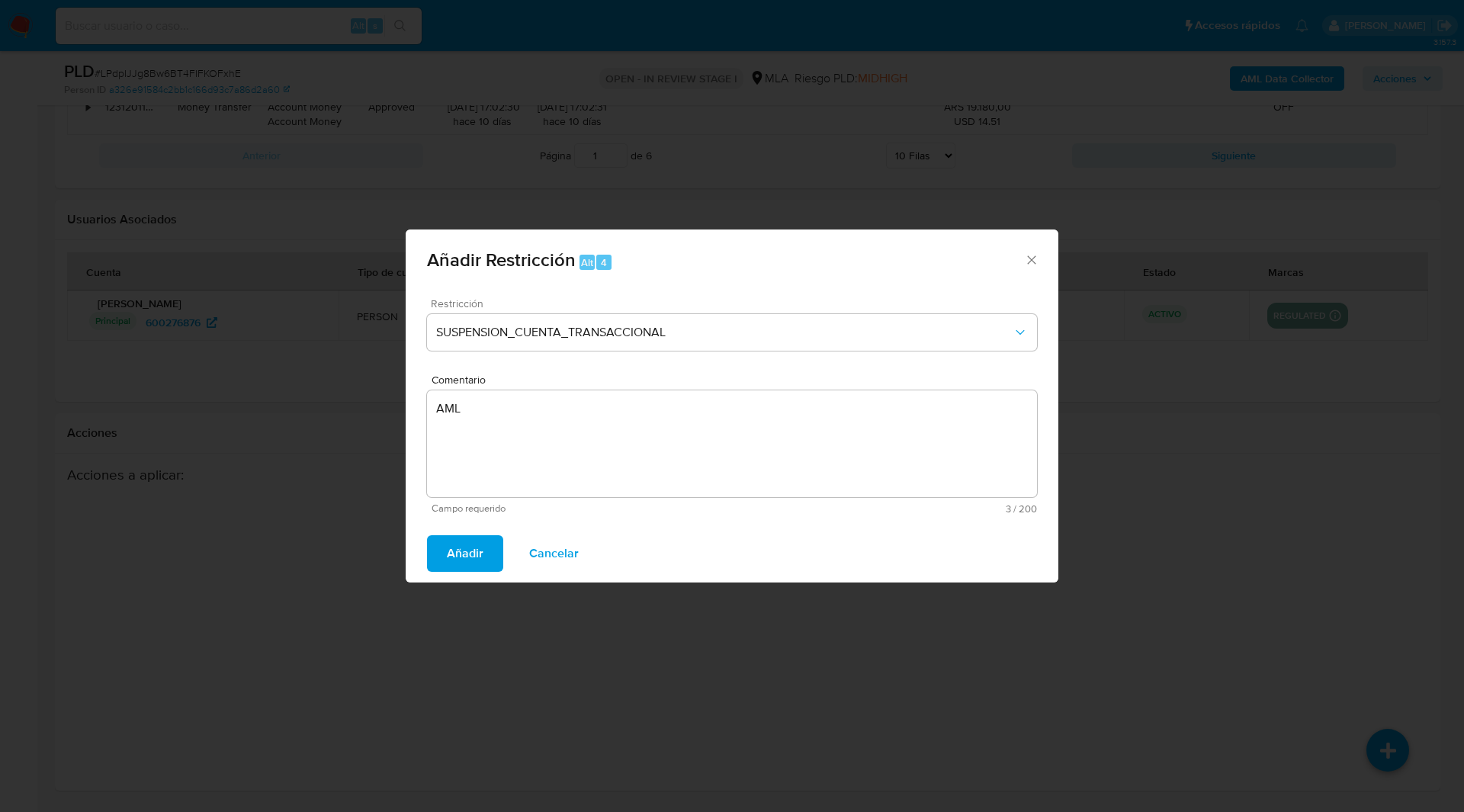
click at [455, 548] on span "Añadir" at bounding box center [465, 554] width 37 height 34
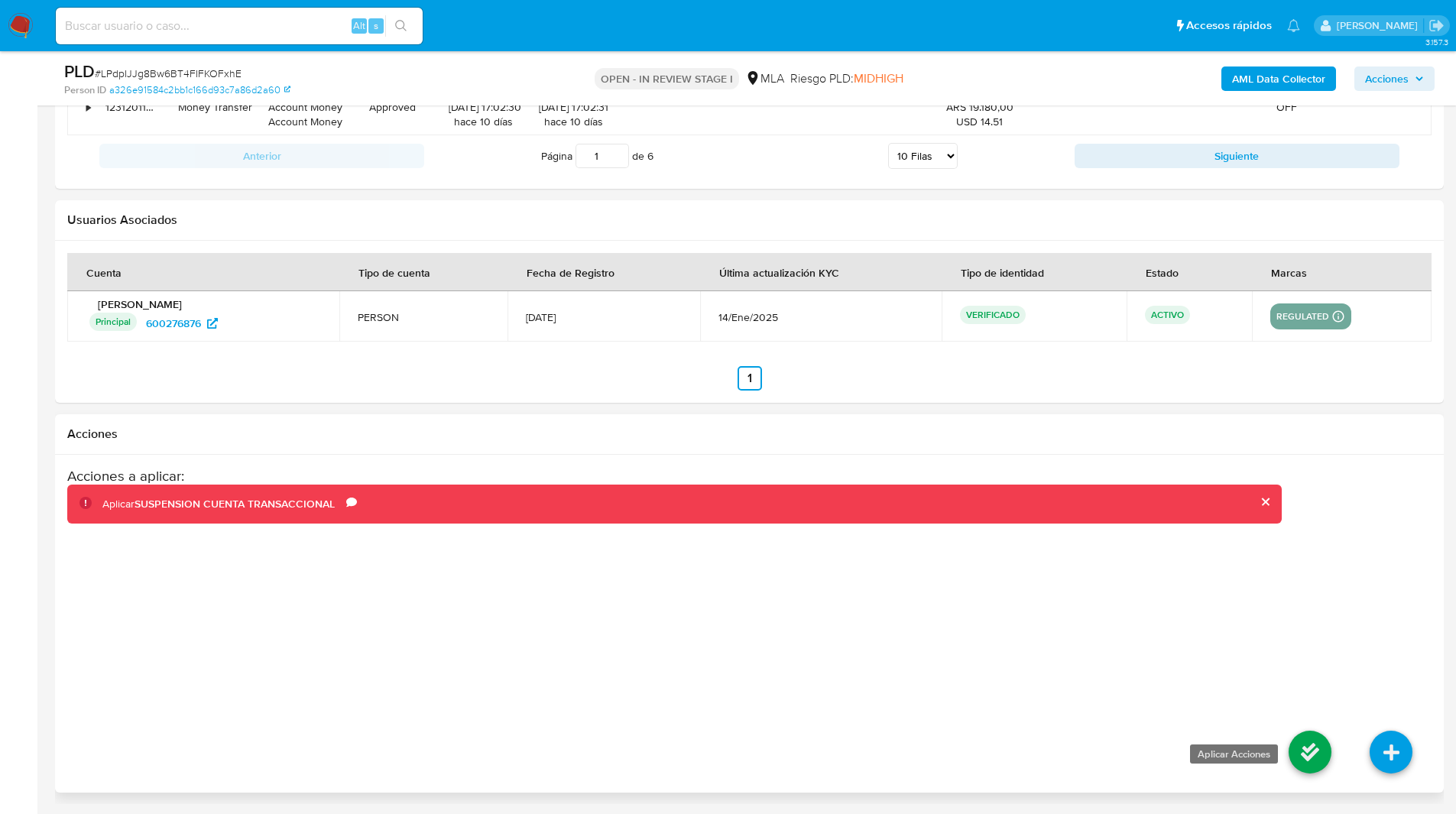
click at [1331, 759] on icon at bounding box center [1310, 752] width 42 height 42
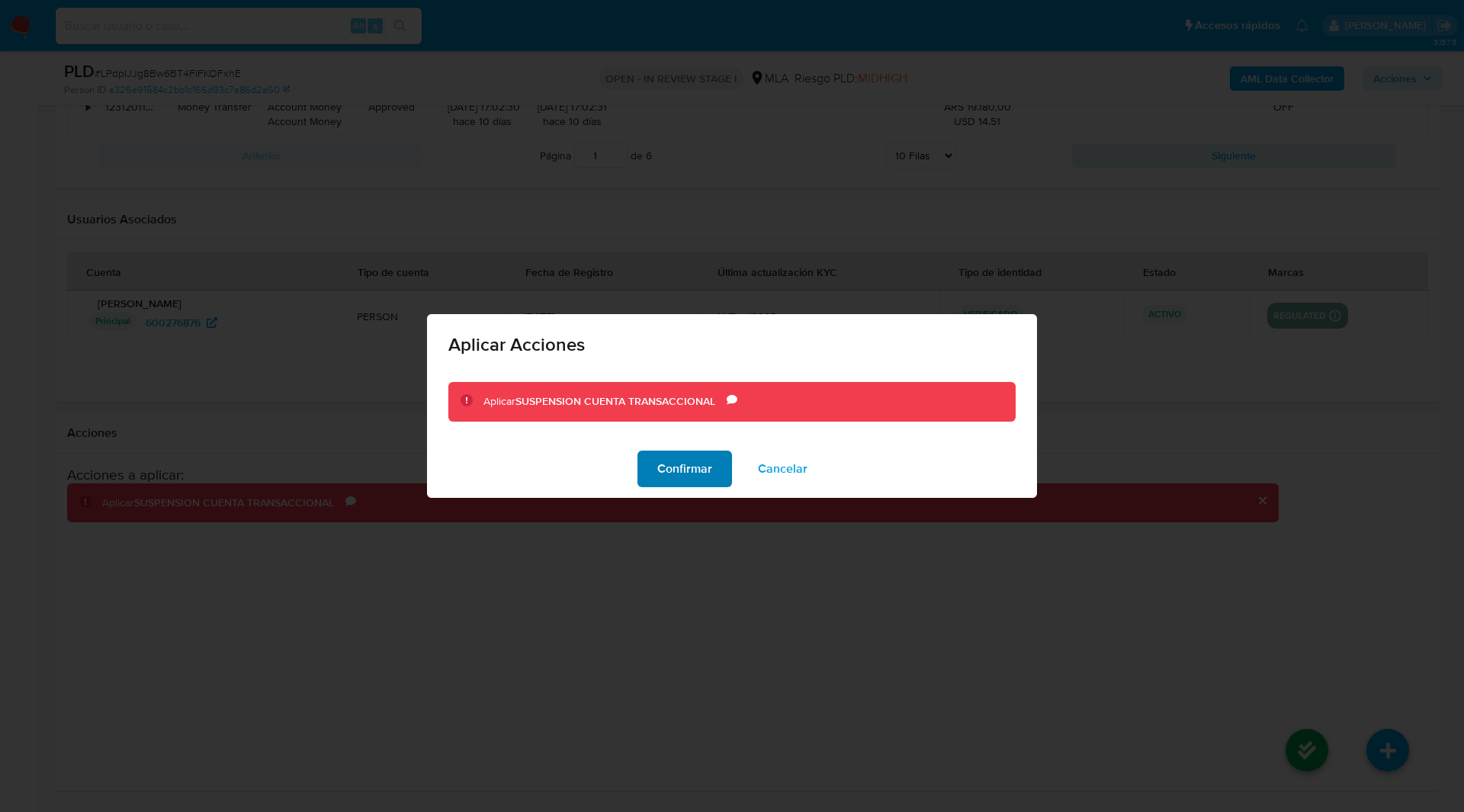
click at [707, 474] on span "Confirmar" at bounding box center [685, 470] width 55 height 34
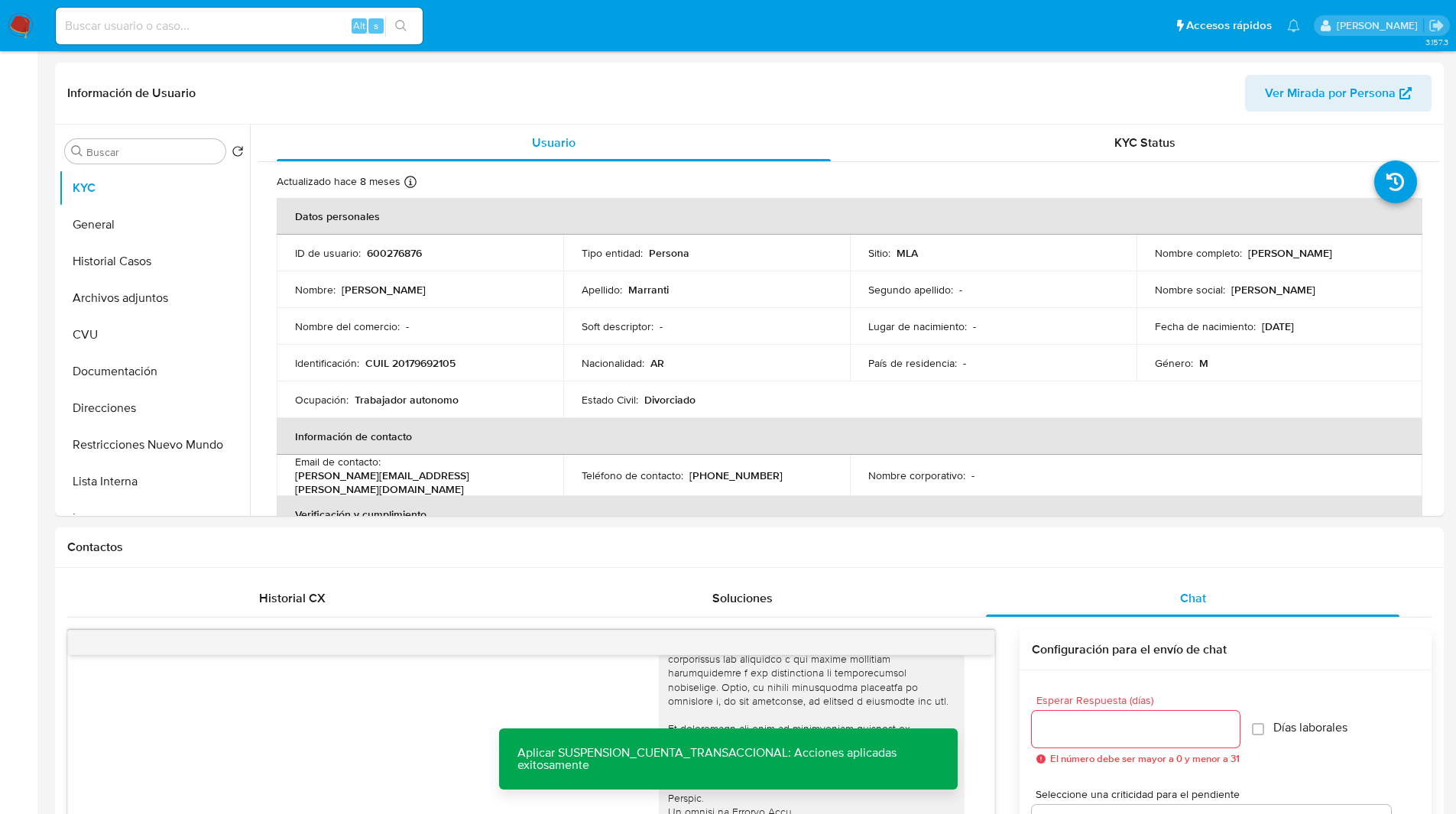
scroll to position [0, 0]
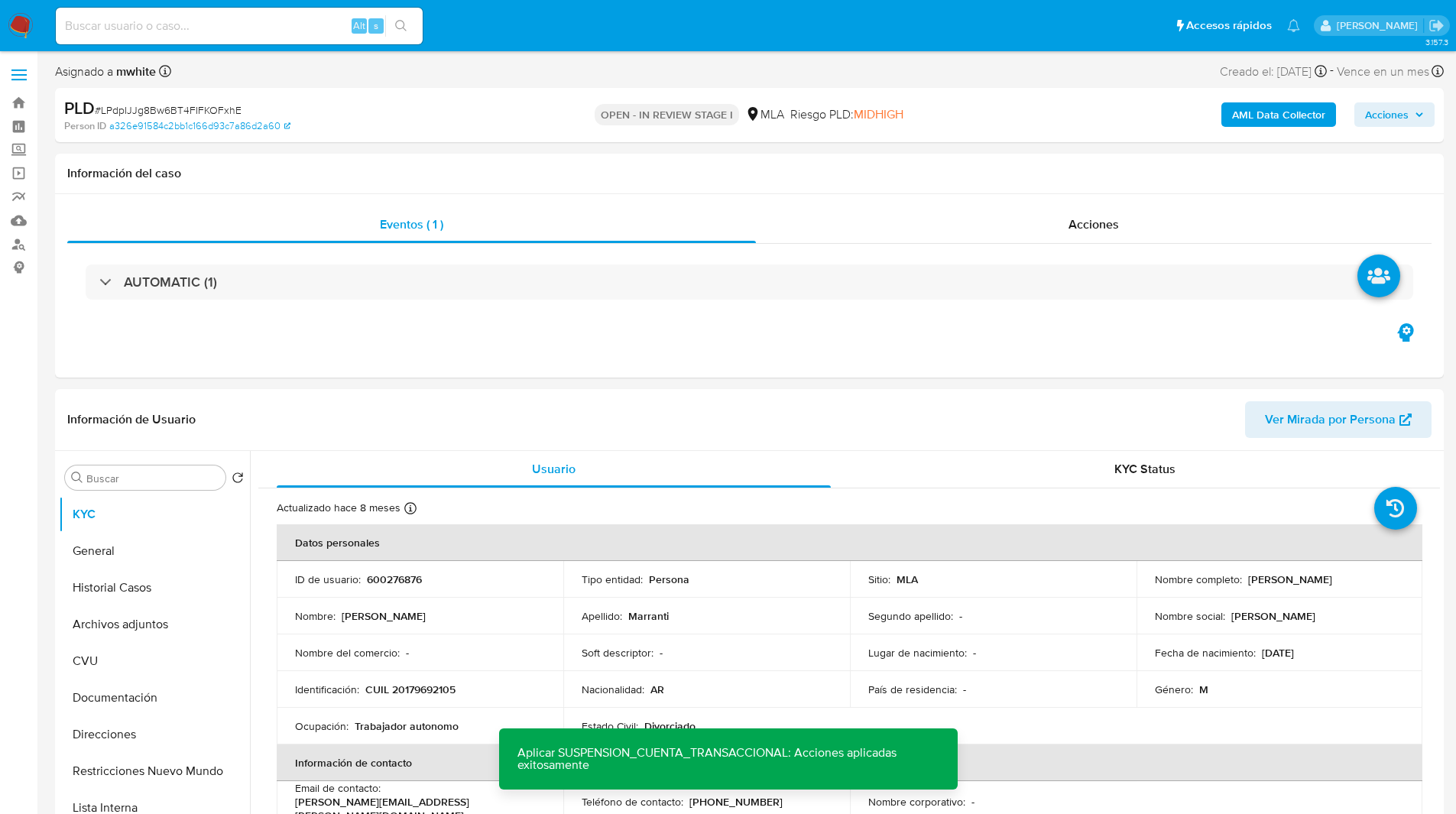
click at [1282, 116] on b "AML Data Collector" at bounding box center [1279, 115] width 93 height 25
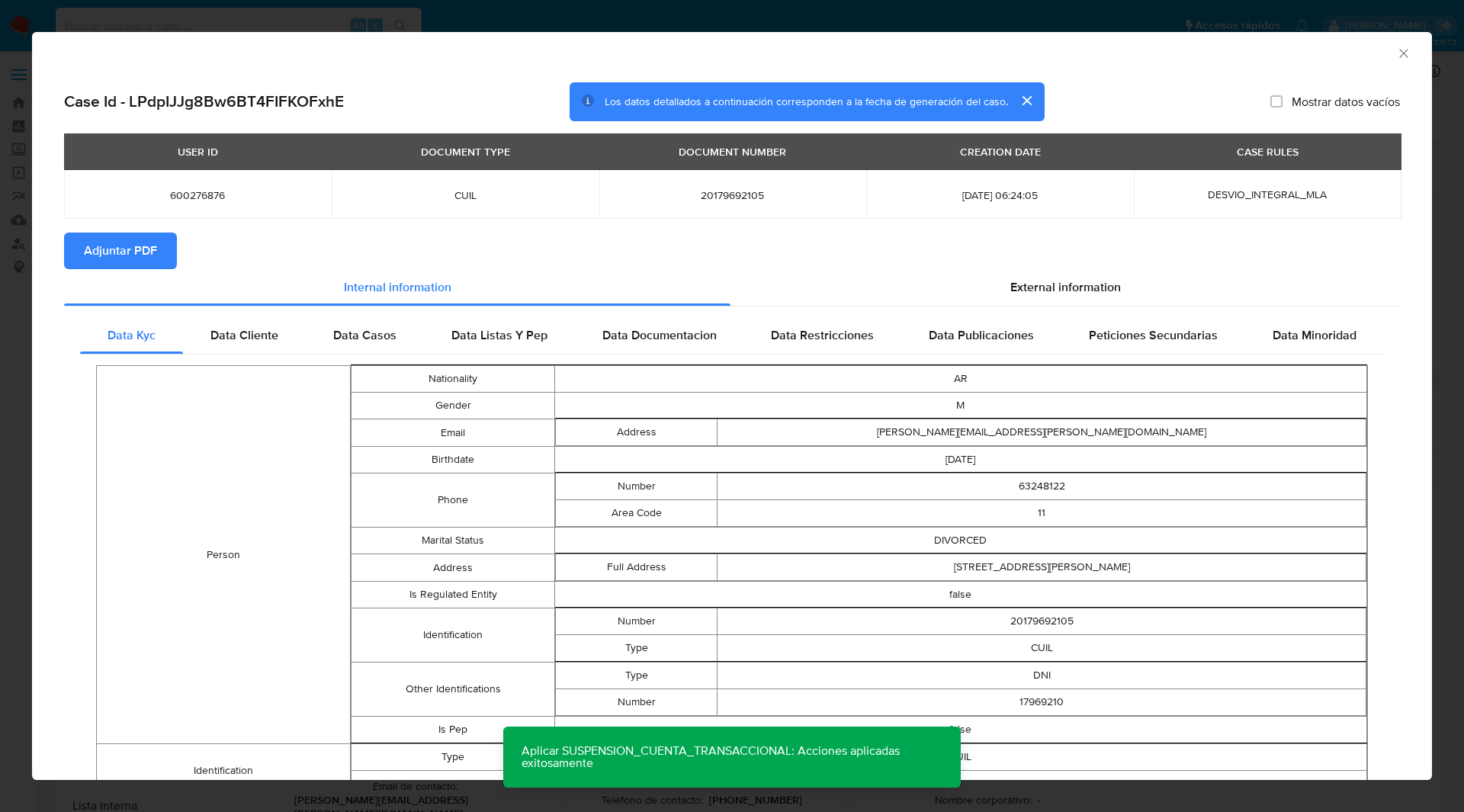
click at [165, 247] on button "Adjuntar PDF" at bounding box center [120, 250] width 113 height 37
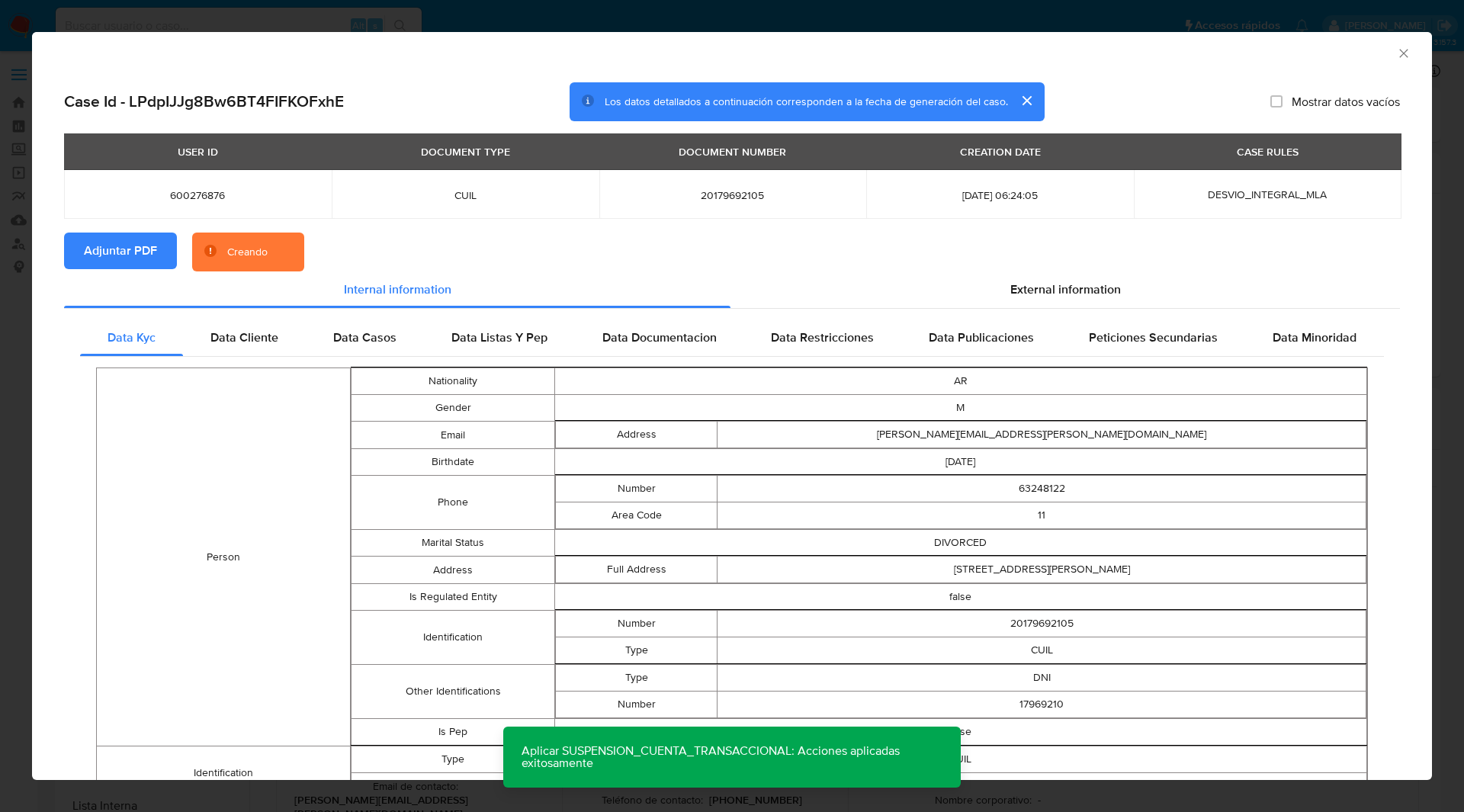
click at [347, 241] on section "Adjuntar PDF Creando" at bounding box center [732, 252] width 1336 height 40
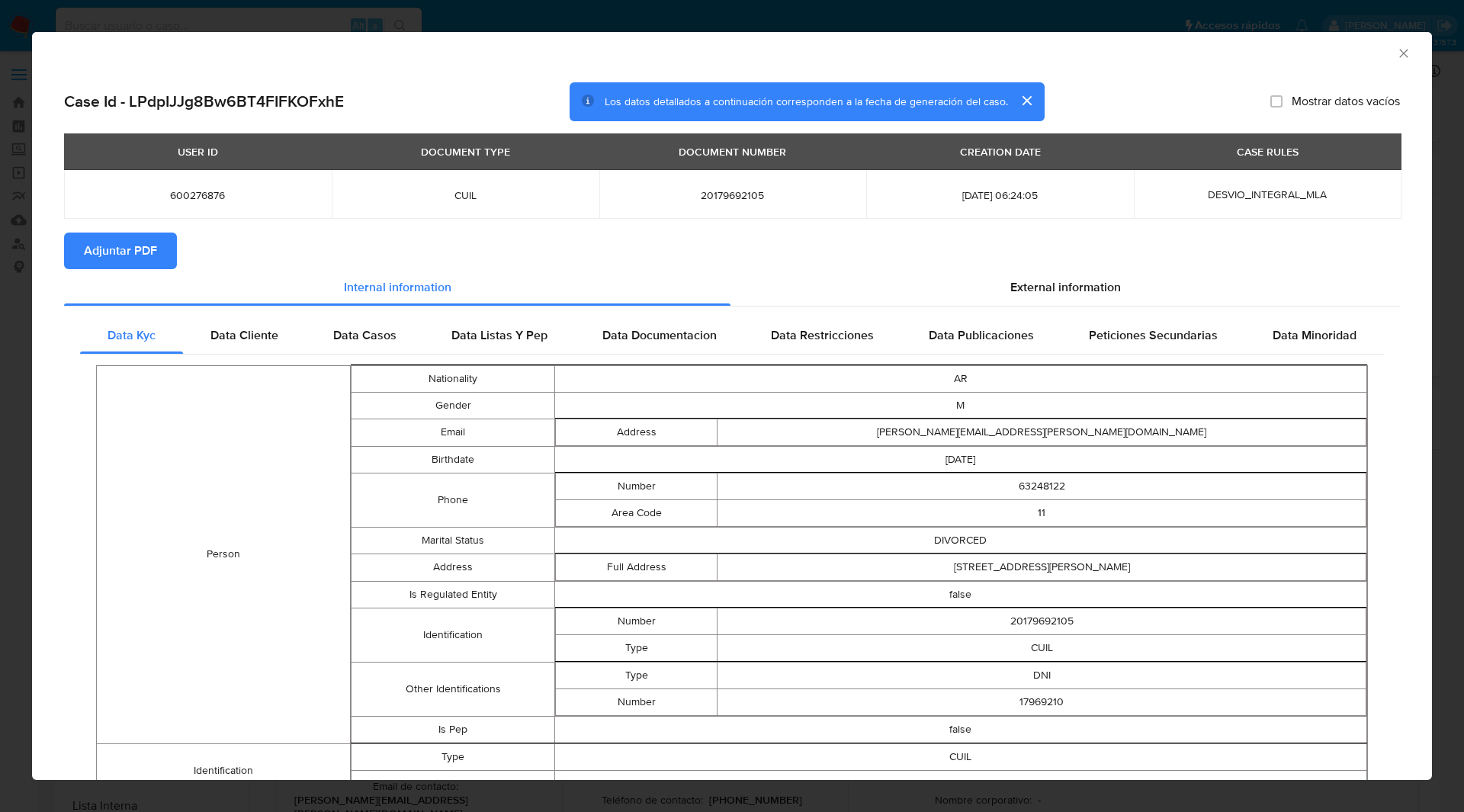
click at [1396, 48] on icon "Cerrar ventana" at bounding box center [1404, 54] width 15 height 15
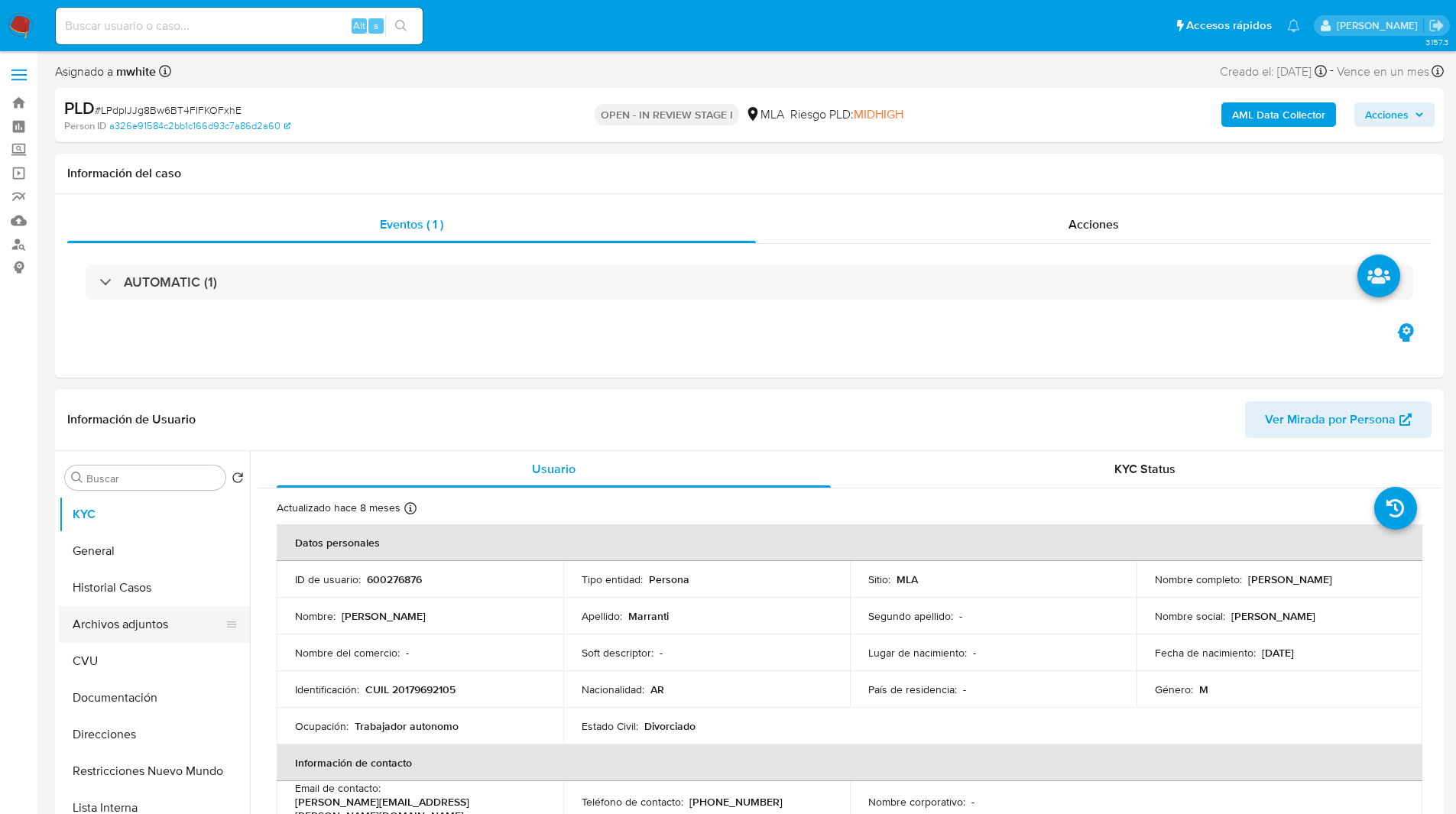
click at [144, 616] on button "Archivos adjuntos" at bounding box center [148, 624] width 179 height 37
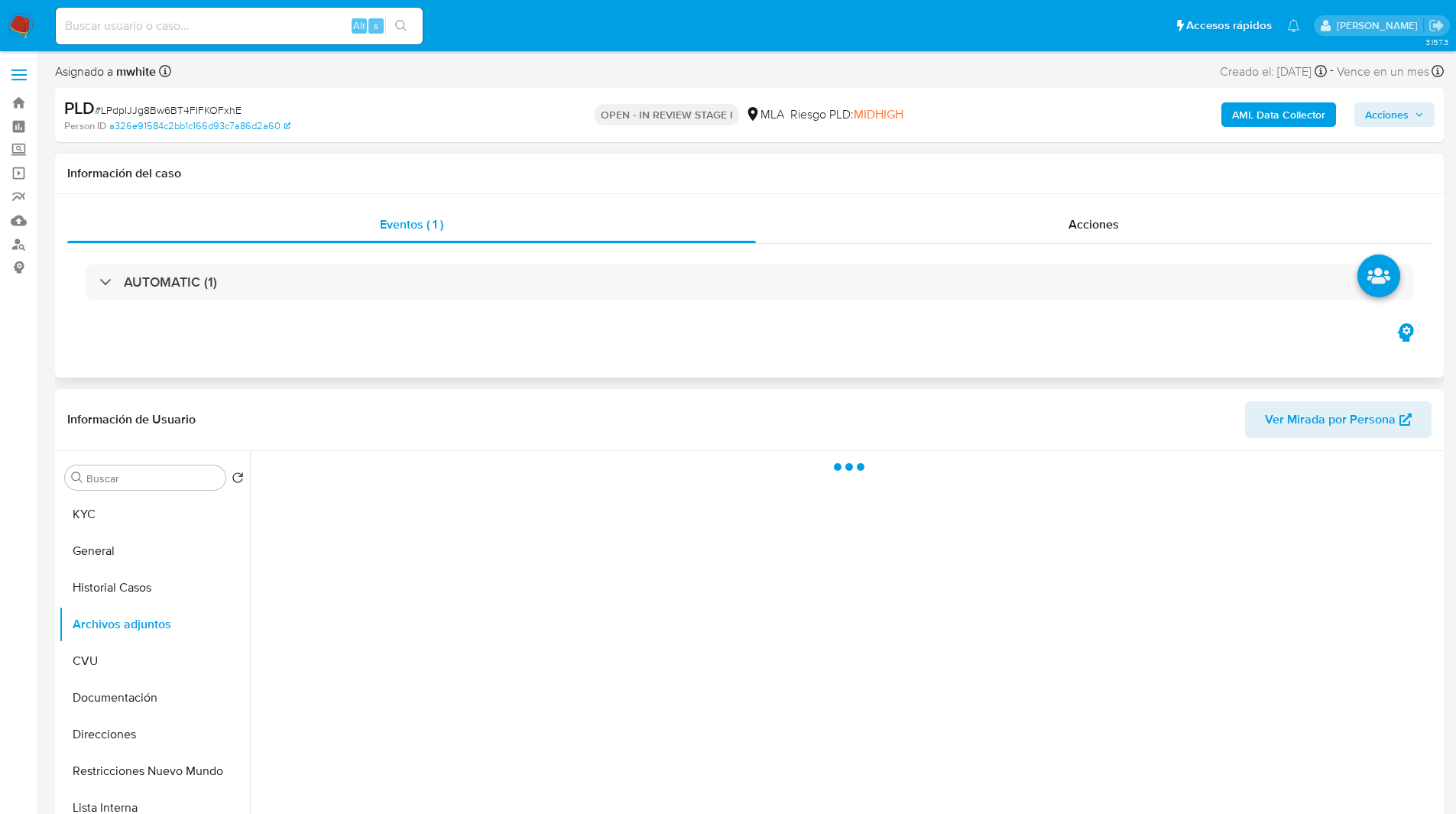
click at [604, 309] on div "AUTOMATIC (1)" at bounding box center [749, 282] width 1365 height 76
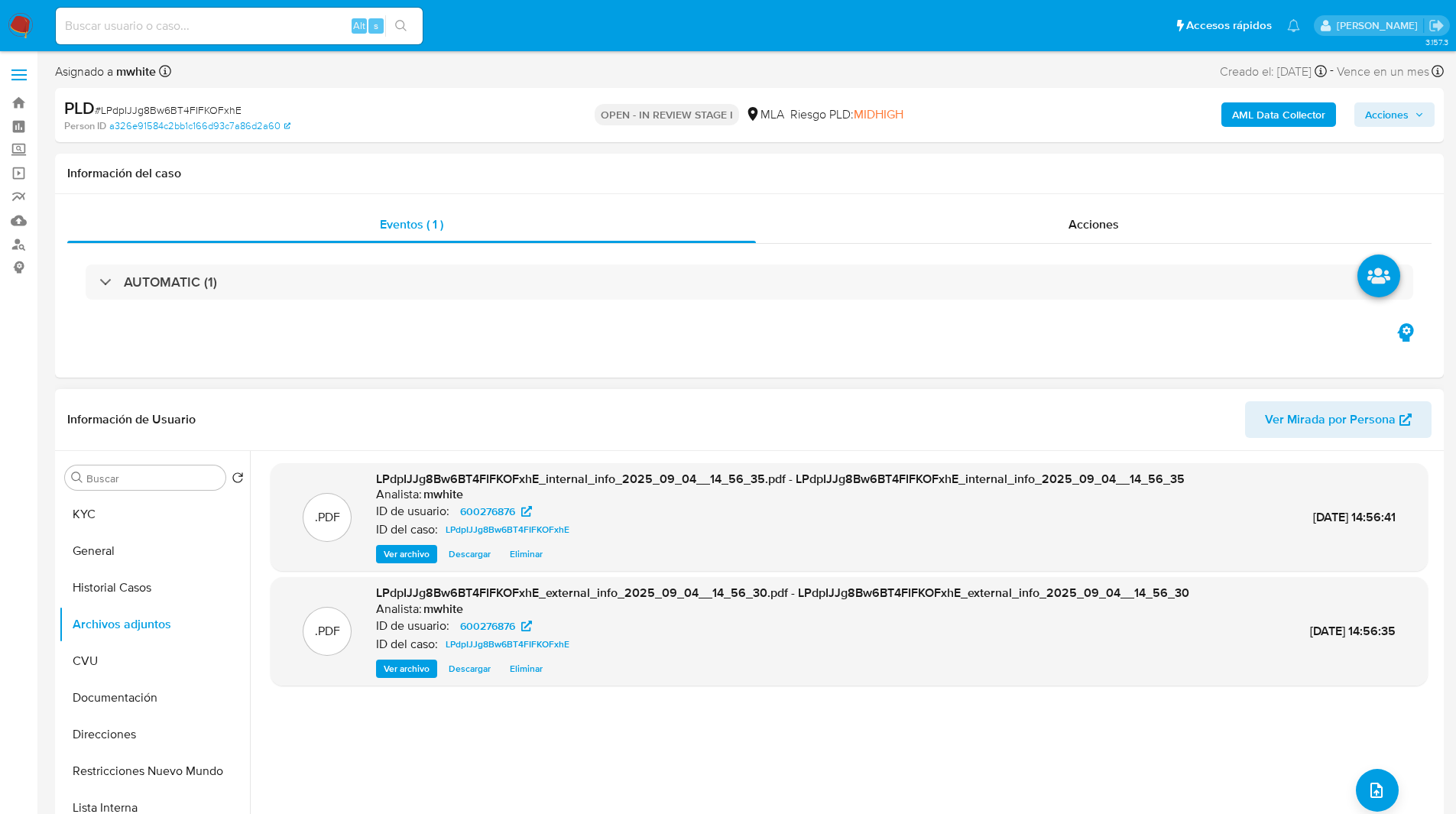
click at [810, 390] on div "Información de Usuario Ver Mirada por Persona" at bounding box center [749, 421] width 1389 height 62
click at [1372, 786] on icon "upload-file" at bounding box center [1376, 790] width 18 height 18
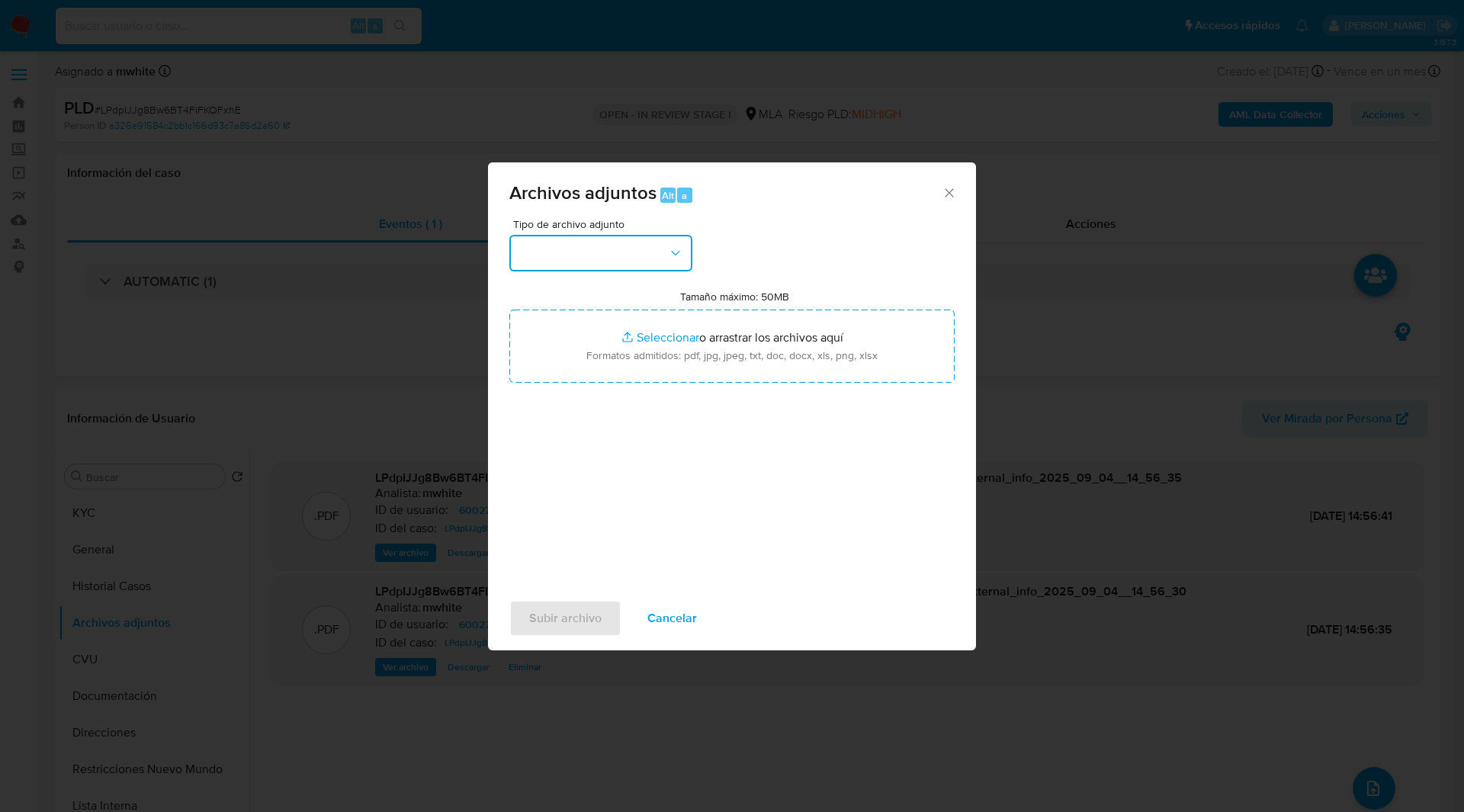
click at [589, 256] on button "button" at bounding box center [601, 253] width 183 height 37
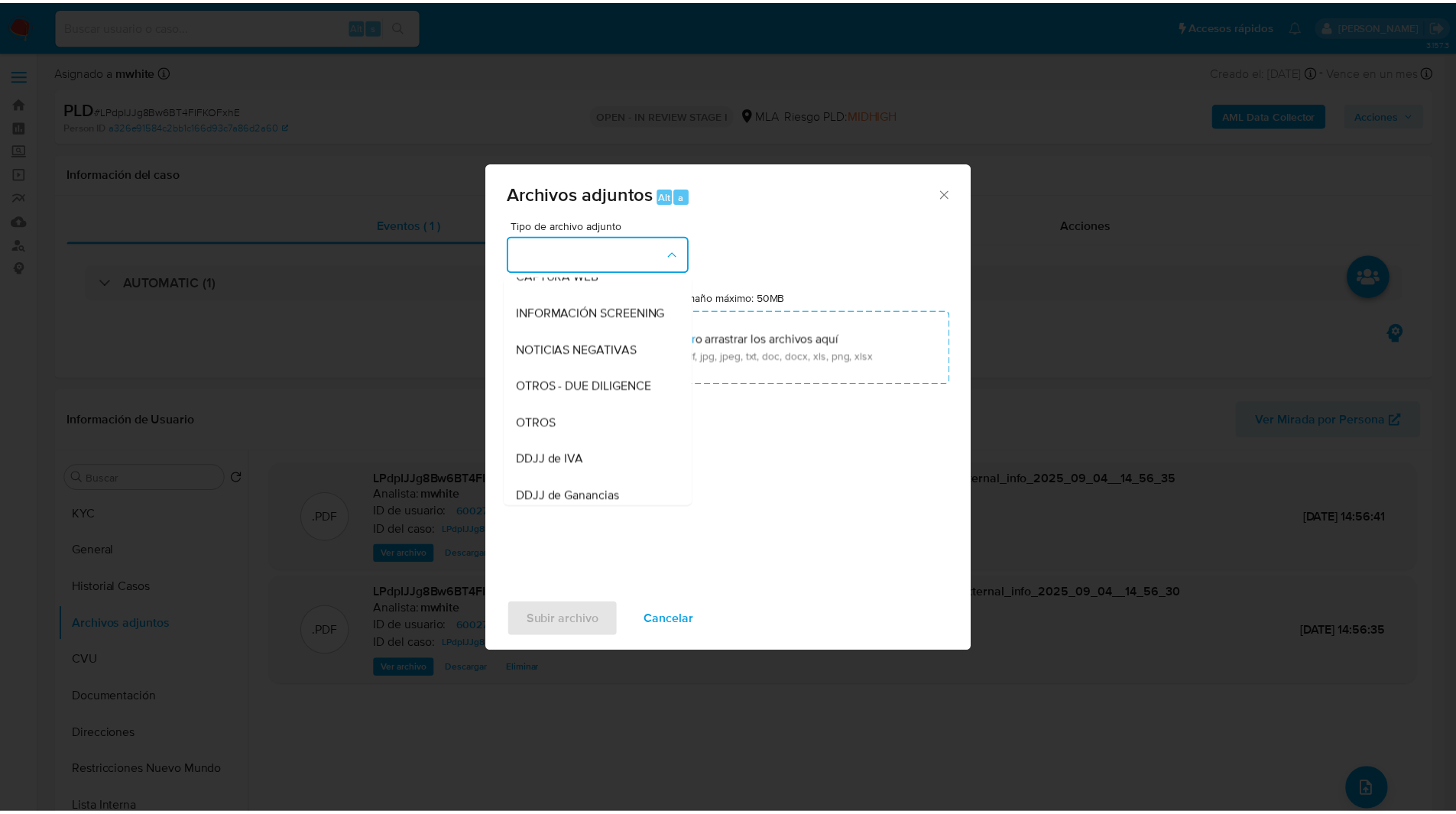
scroll to position [170, 0]
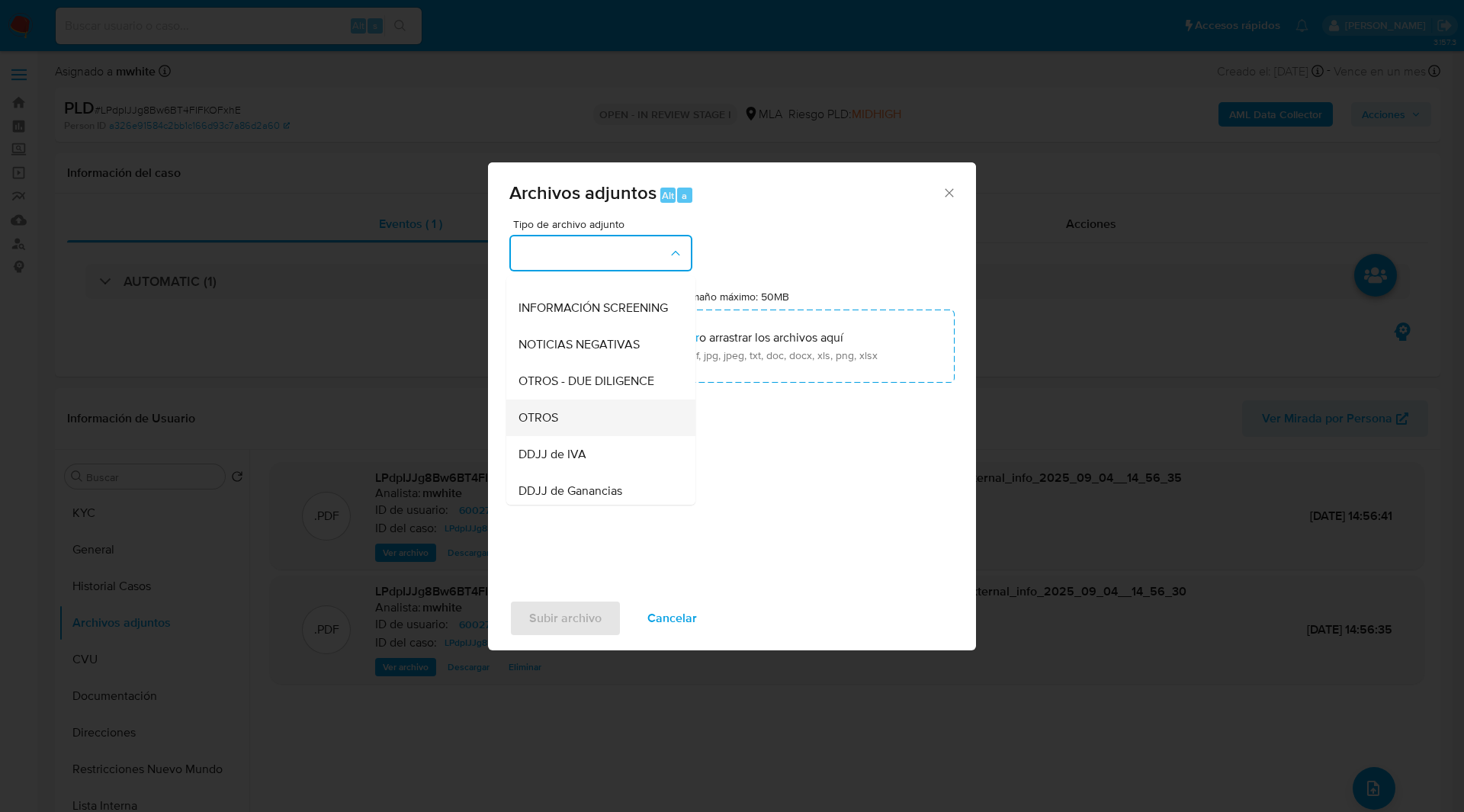
click at [547, 425] on span "OTROS" at bounding box center [538, 418] width 40 height 15
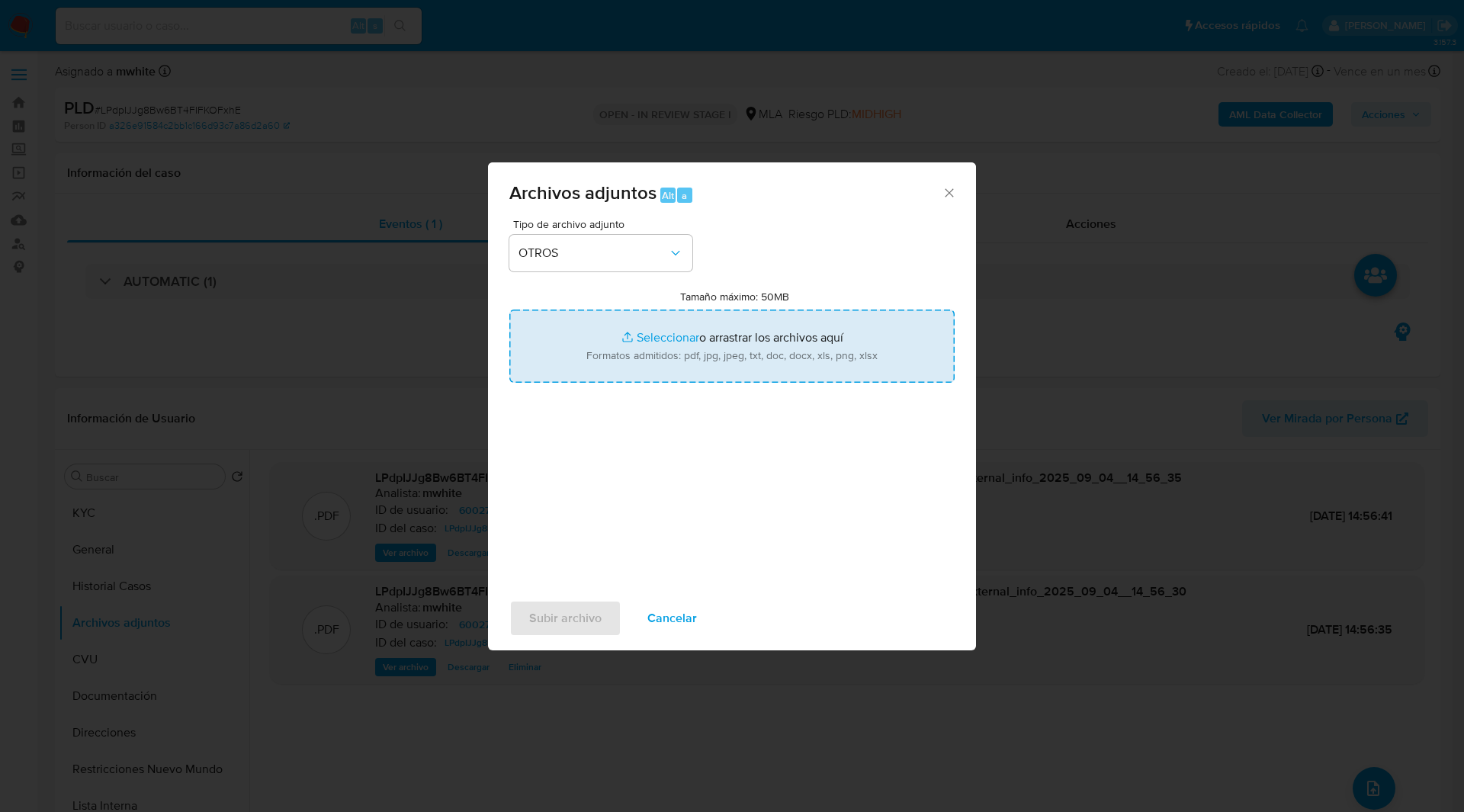
type input "C:\fakepath\Movimientos-600276876.xlsx"
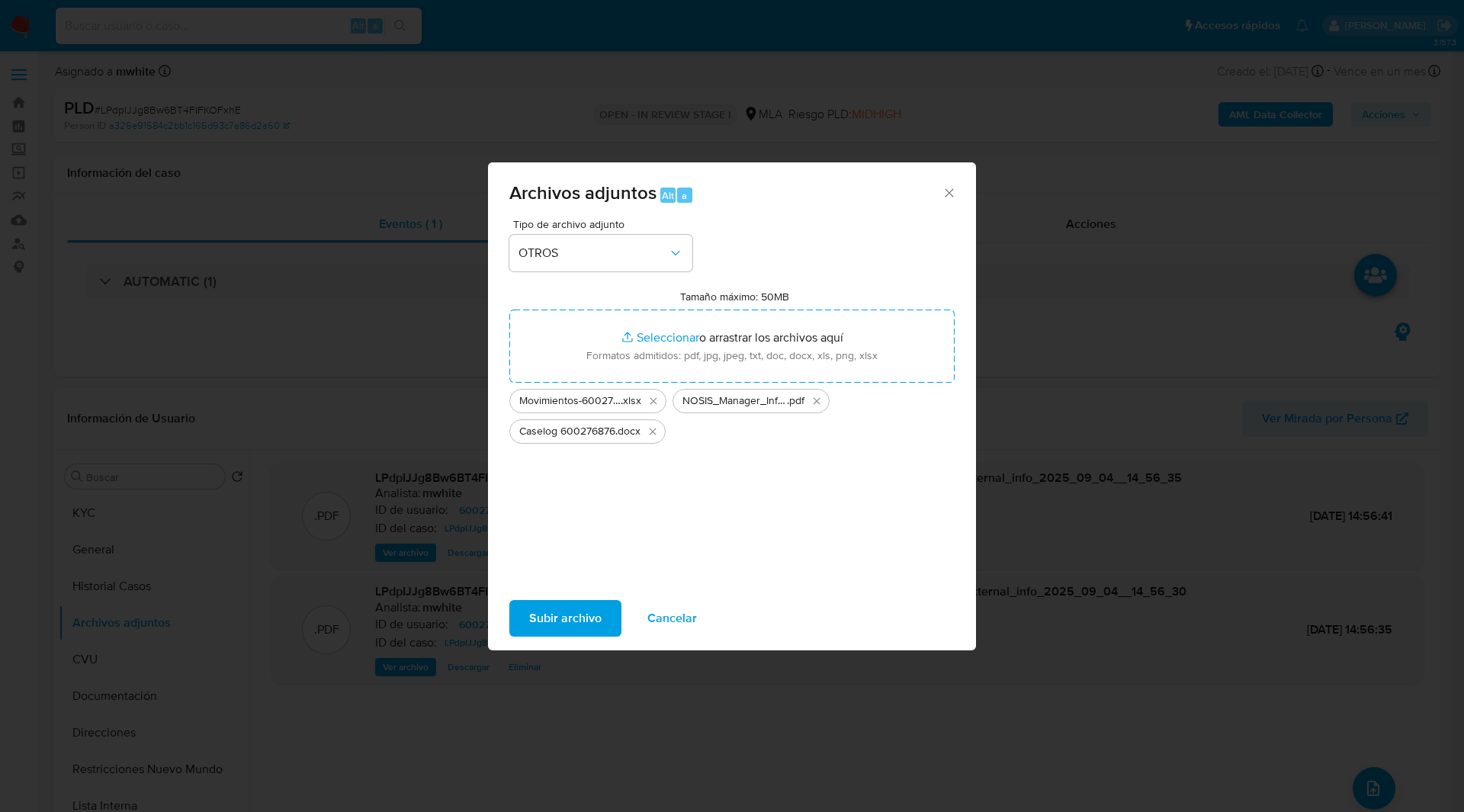
click at [566, 618] on span "Subir archivo" at bounding box center [565, 619] width 72 height 34
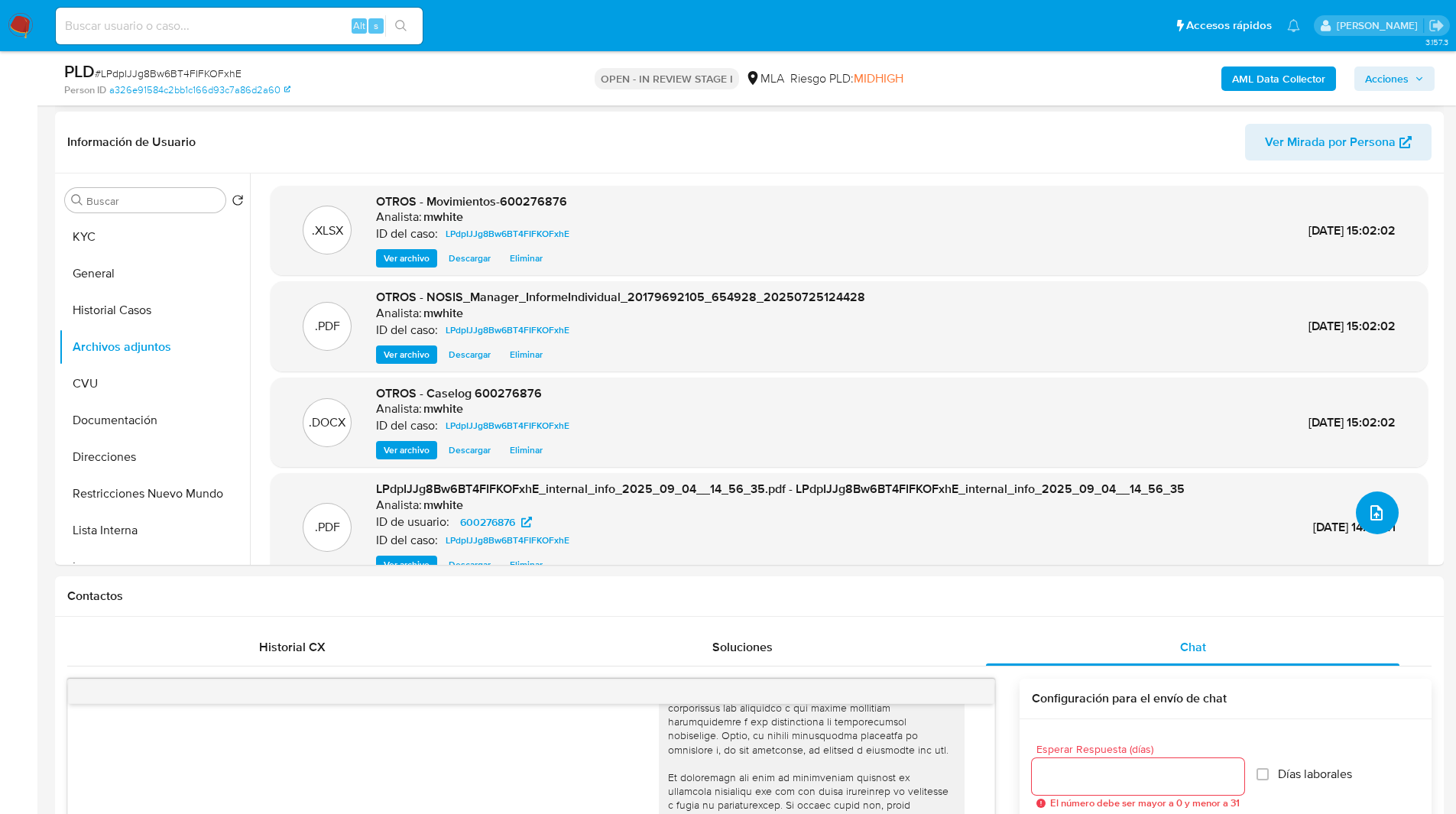
scroll to position [224, 0]
click at [1373, 74] on span "Acciones" at bounding box center [1387, 79] width 43 height 25
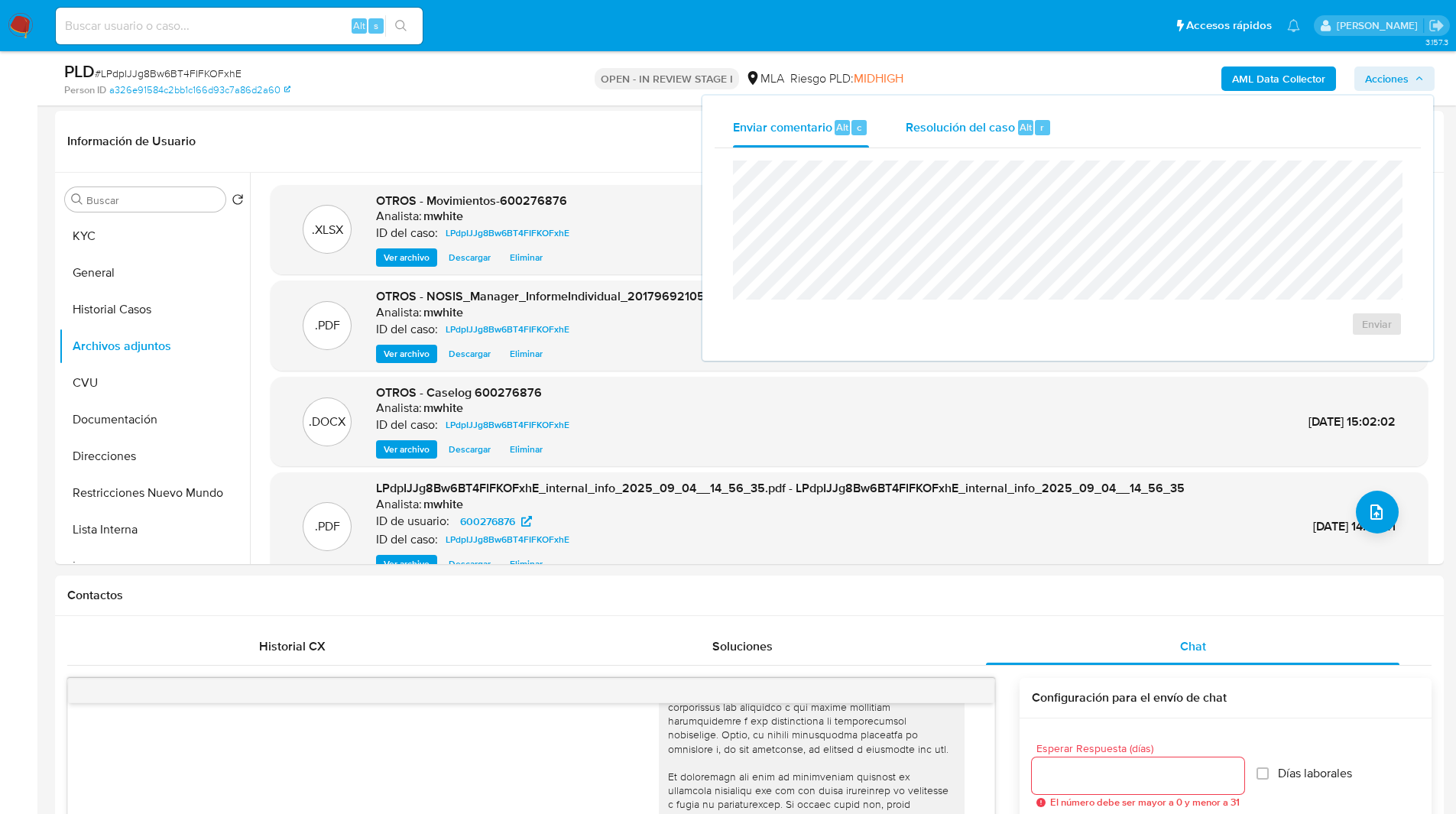
click at [985, 118] on span "Resolución del caso" at bounding box center [961, 126] width 109 height 18
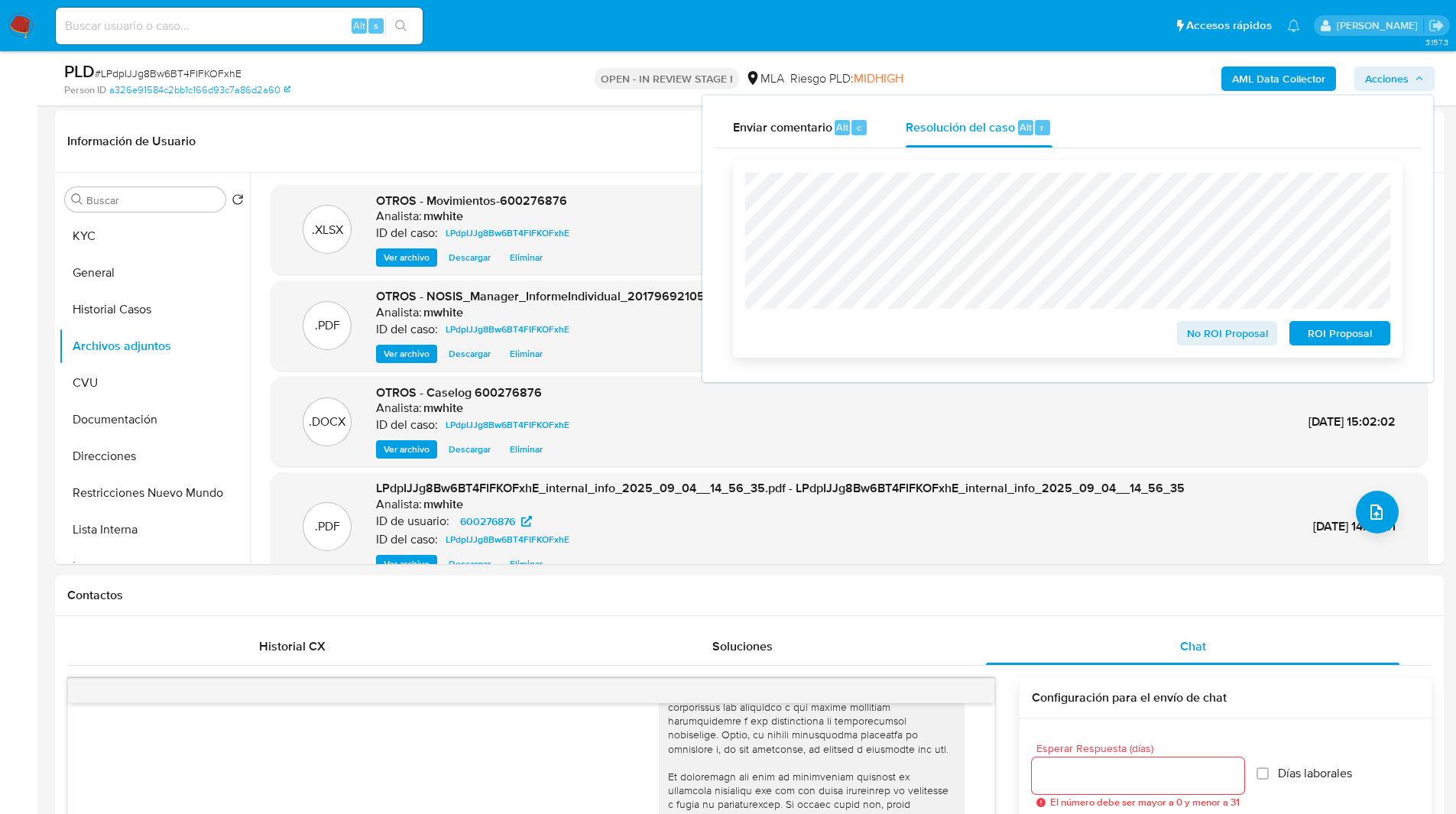
click at [1345, 332] on span "ROI Proposal" at bounding box center [1340, 333] width 79 height 22
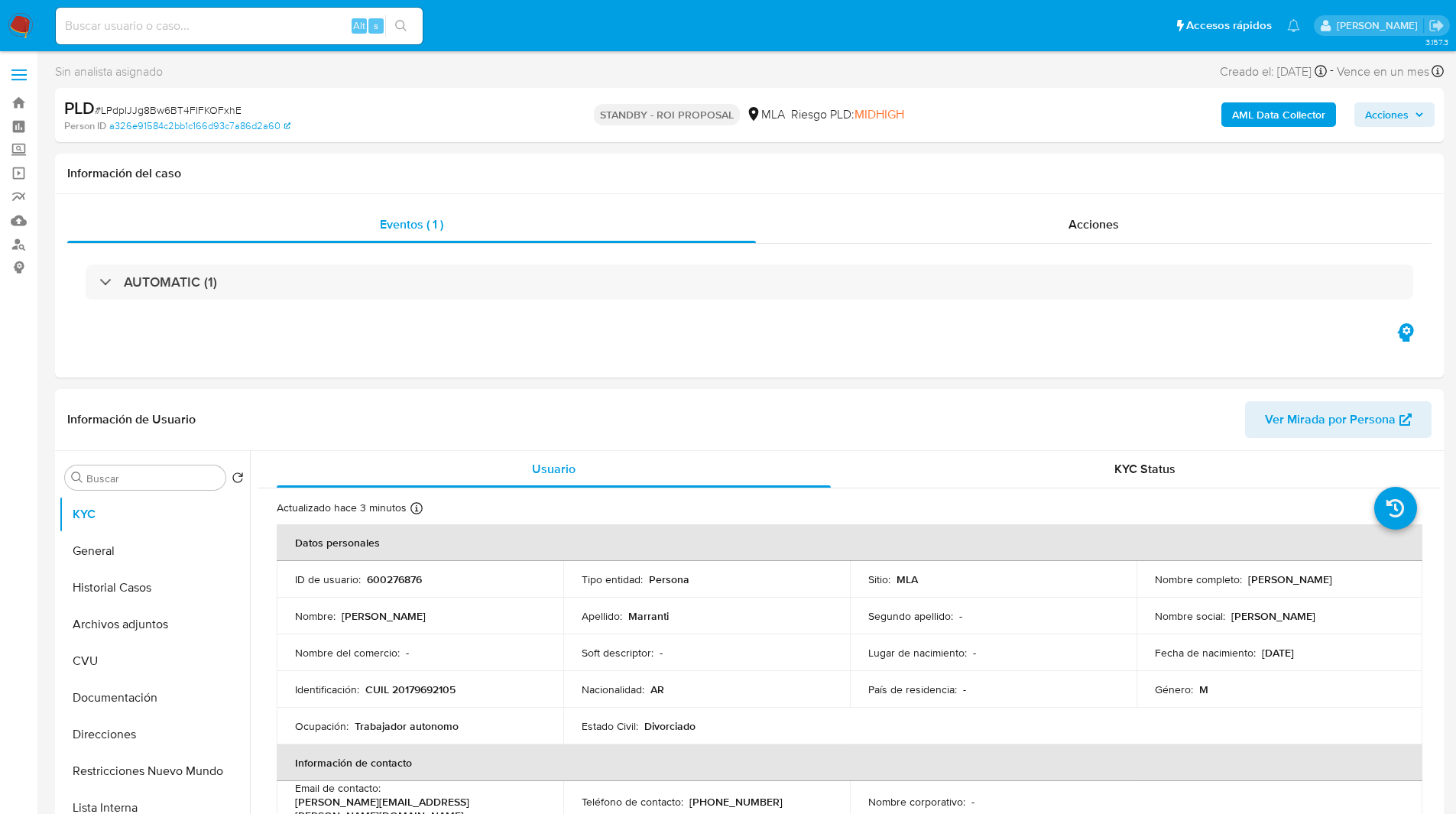
select select "10"
click at [188, 23] on input at bounding box center [239, 25] width 367 height 20
paste input "pf3JySo3itJft9tympvGGqSg"
type input "pf3JySo3itJft9tympvGGqSg"
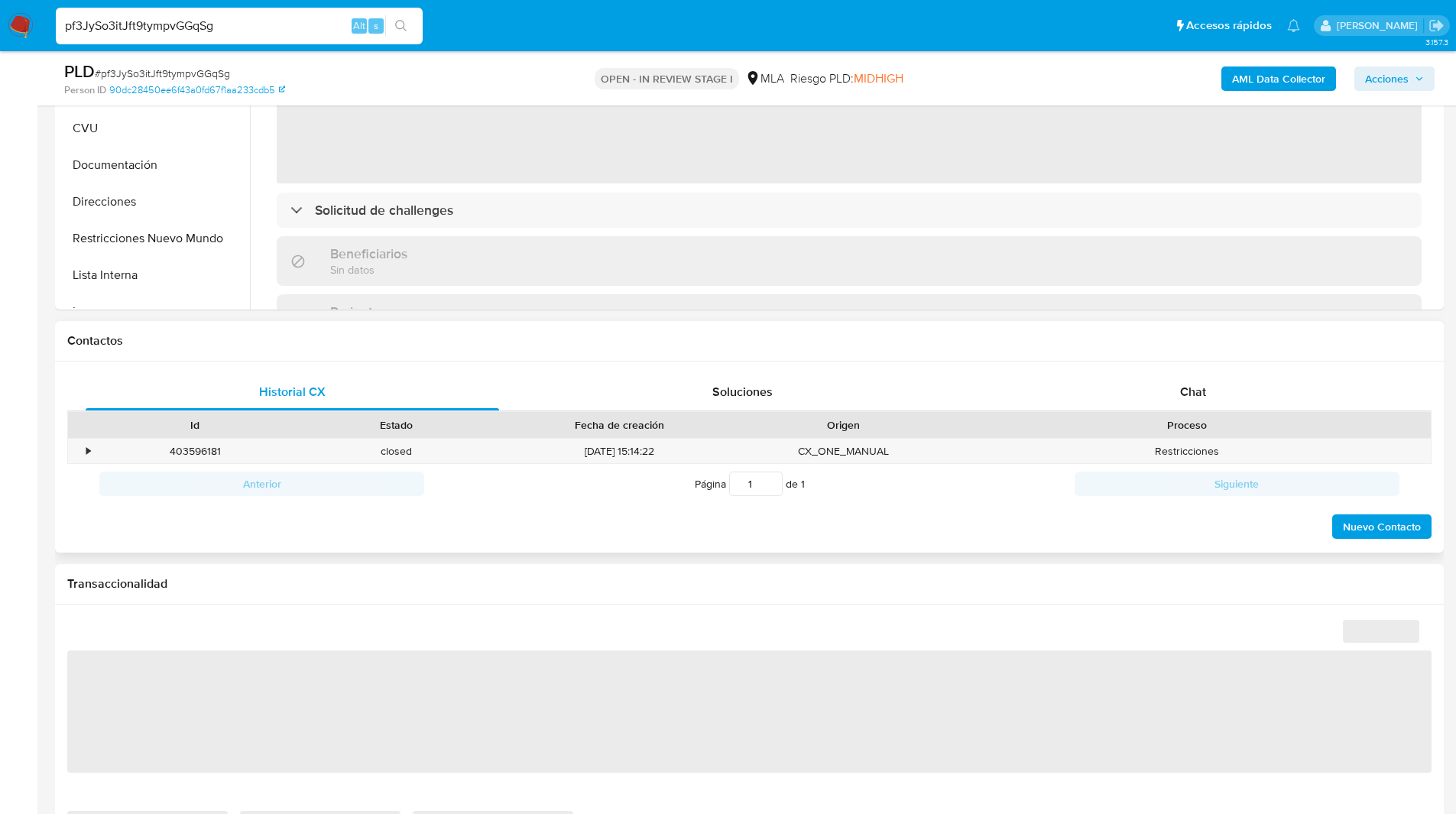
scroll to position [479, 0]
click at [1136, 393] on div "Chat" at bounding box center [1193, 391] width 414 height 37
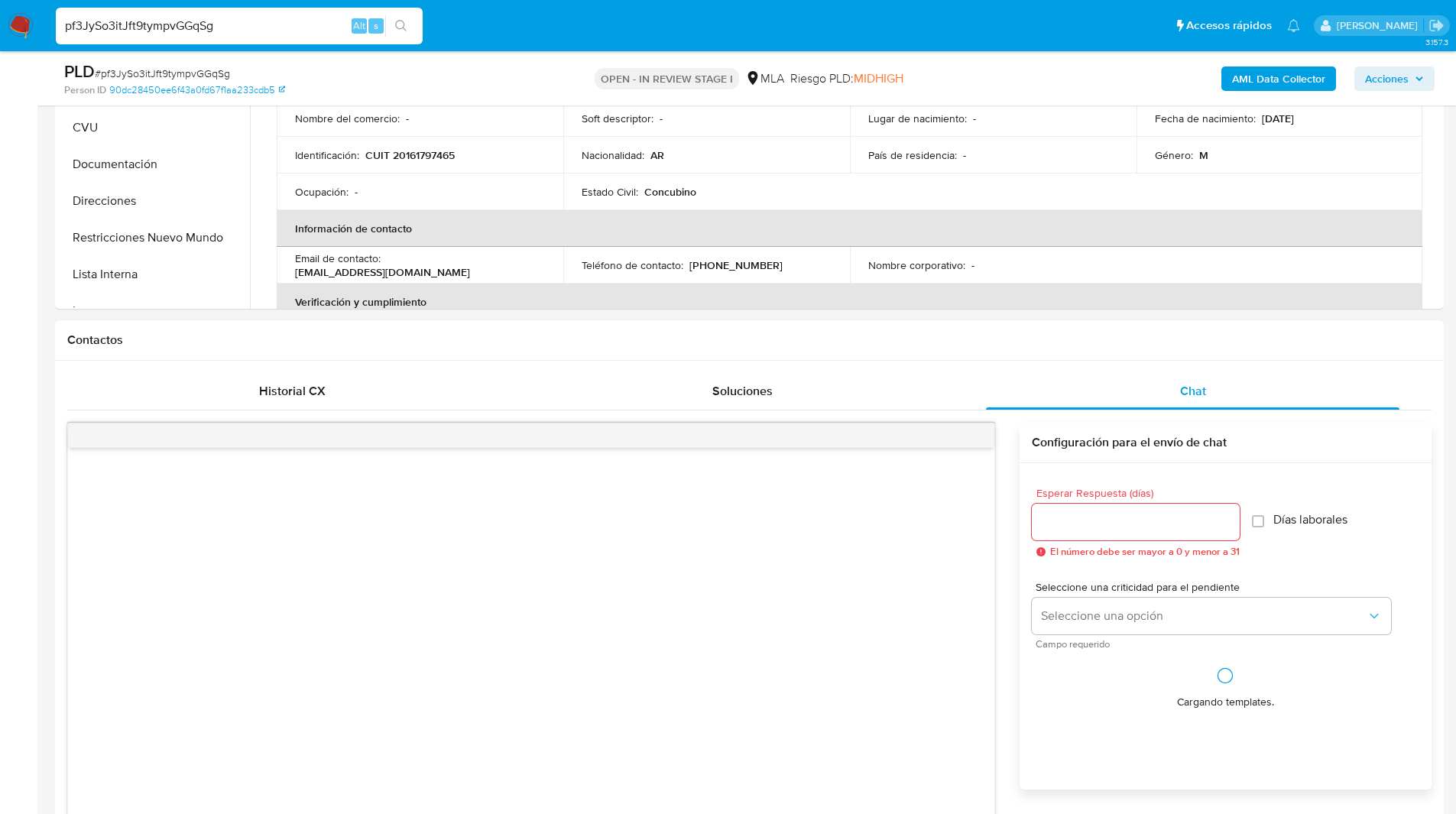
click at [991, 350] on div "Contactos" at bounding box center [749, 341] width 1389 height 41
select select "10"
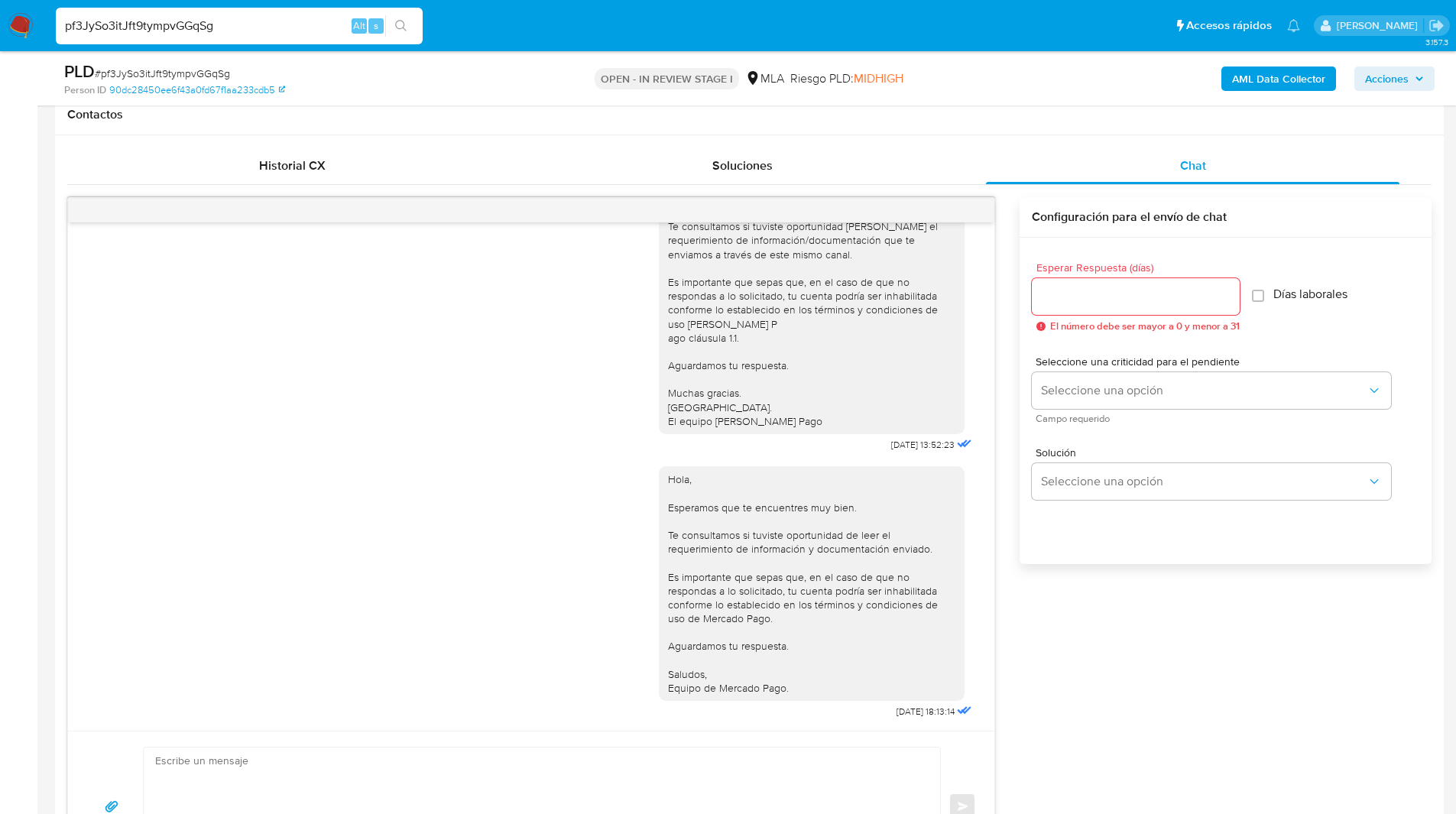
scroll to position [706, 0]
click at [455, 71] on div "PLD # pf3JySo3itJft9tympvGGqSg" at bounding box center [290, 72] width 451 height 23
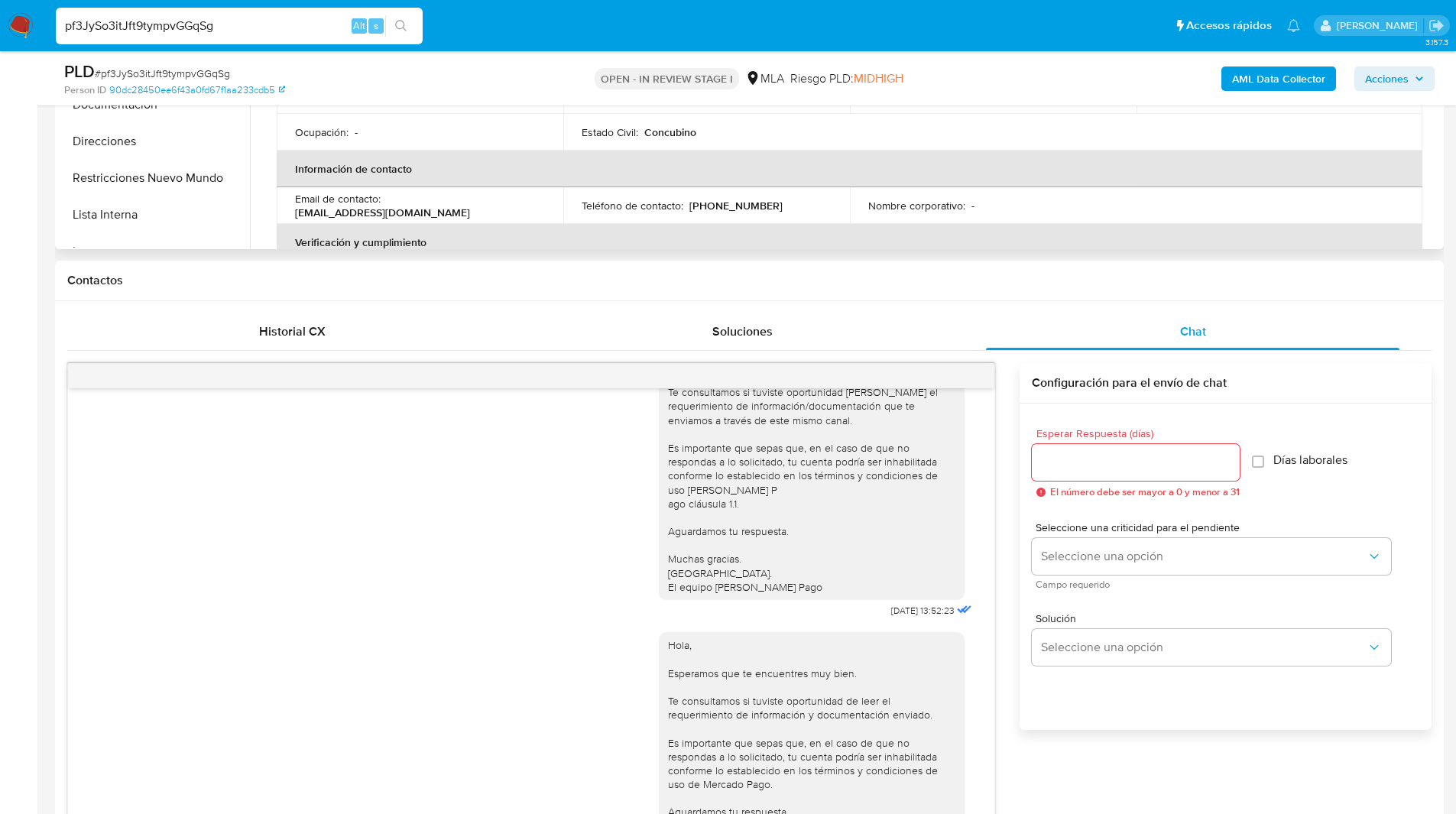
scroll to position [0, 0]
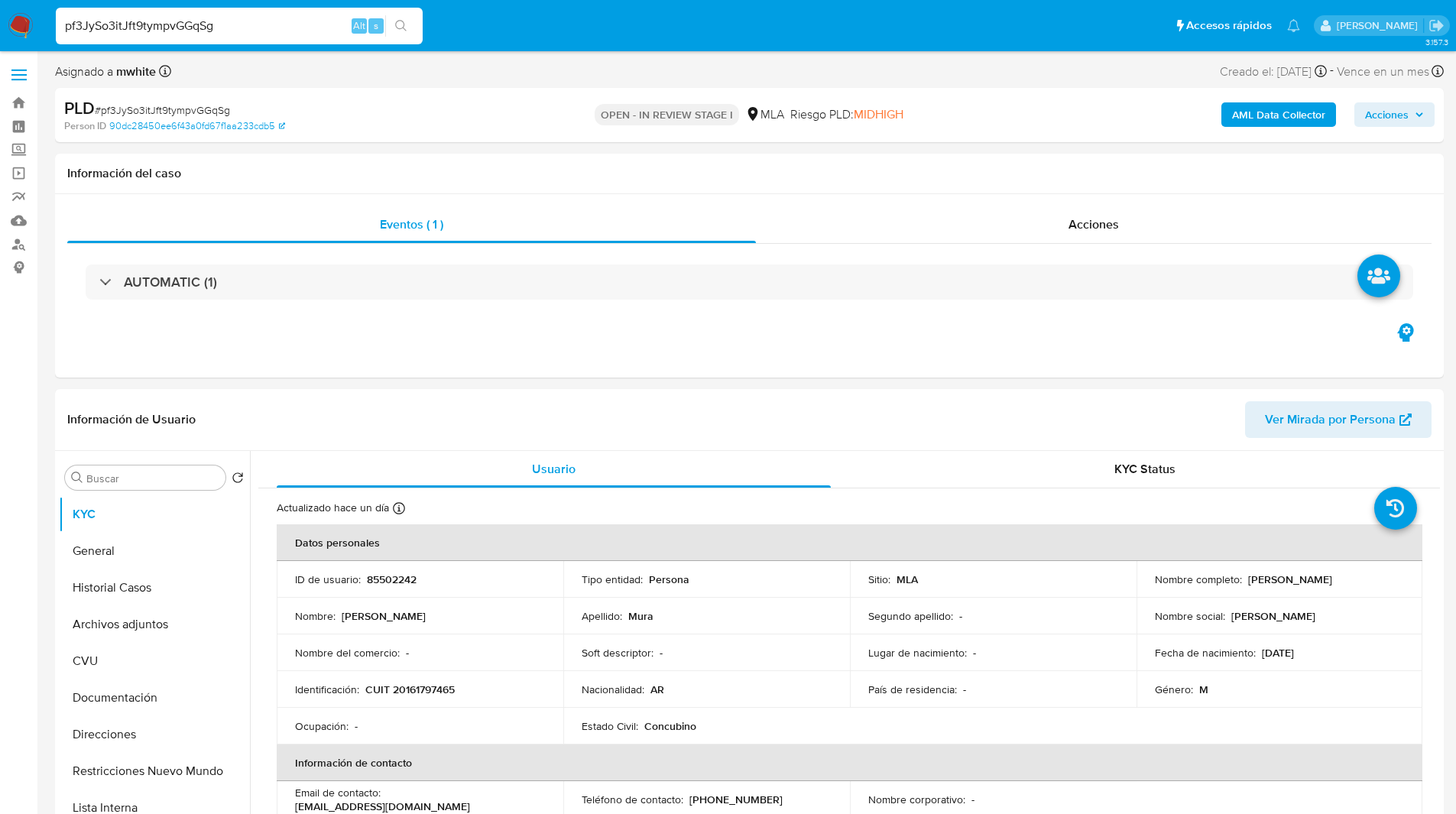
click at [626, 35] on ul "Pausado Ver notificaciones pf3JySo3itJft9tympvGGqSg Alt s Accesos rápidos Presi…" at bounding box center [678, 25] width 1260 height 39
click at [645, 34] on ul "Pausado Ver notificaciones pf3JySo3itJft9tympvGGqSg Alt s Accesos rápidos Presi…" at bounding box center [678, 25] width 1260 height 39
click at [708, 16] on ul "Pausado Ver notificaciones pf3JySo3itJft9tympvGGqSg Alt s Accesos rápidos Presi…" at bounding box center [678, 25] width 1260 height 39
click at [692, 20] on ul "Pausado Ver notificaciones pf3JySo3itJft9tympvGGqSg Alt s Accesos rápidos Presi…" at bounding box center [678, 25] width 1260 height 39
click at [660, 30] on ul "Pausado Ver notificaciones pf3JySo3itJft9tympvGGqSg Alt s Accesos rápidos Presi…" at bounding box center [678, 25] width 1260 height 39
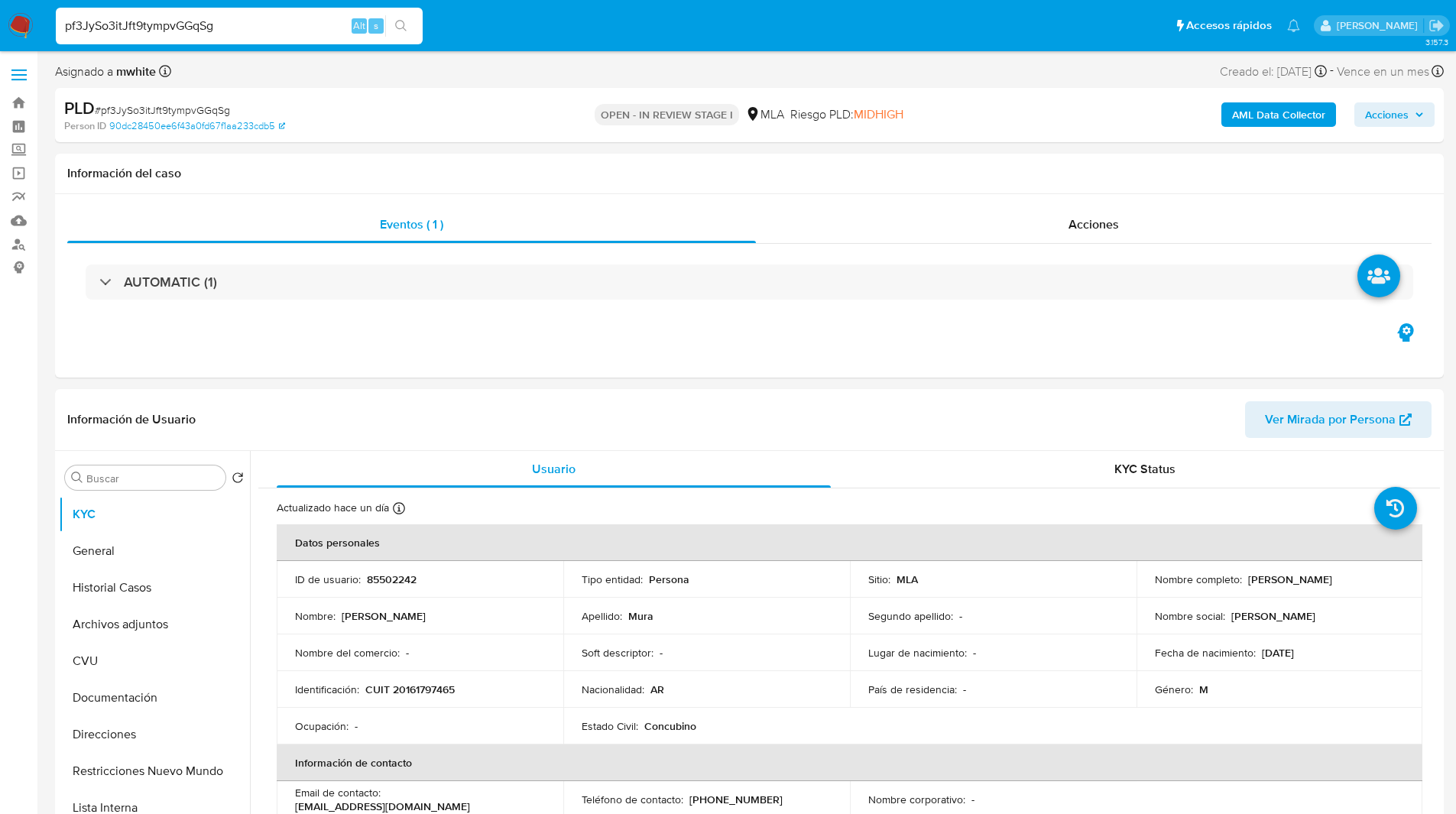
click at [514, 28] on ul "Pausado Ver notificaciones pf3JySo3itJft9tympvGGqSg Alt s Accesos rápidos Presi…" at bounding box center [678, 25] width 1260 height 39
click at [868, 106] on span "MIDHIGH" at bounding box center [879, 114] width 50 height 18
click at [534, 51] on nav "Pausado Ver notificaciones pf3JySo3itJft9tympvGGqSg Alt s Accesos rápidos Presi…" at bounding box center [728, 25] width 1456 height 51
click at [595, 42] on ul "Pausado Ver notificaciones pf3JySo3itJft9tympvGGqSg Alt s Accesos rápidos Presi…" at bounding box center [678, 25] width 1260 height 39
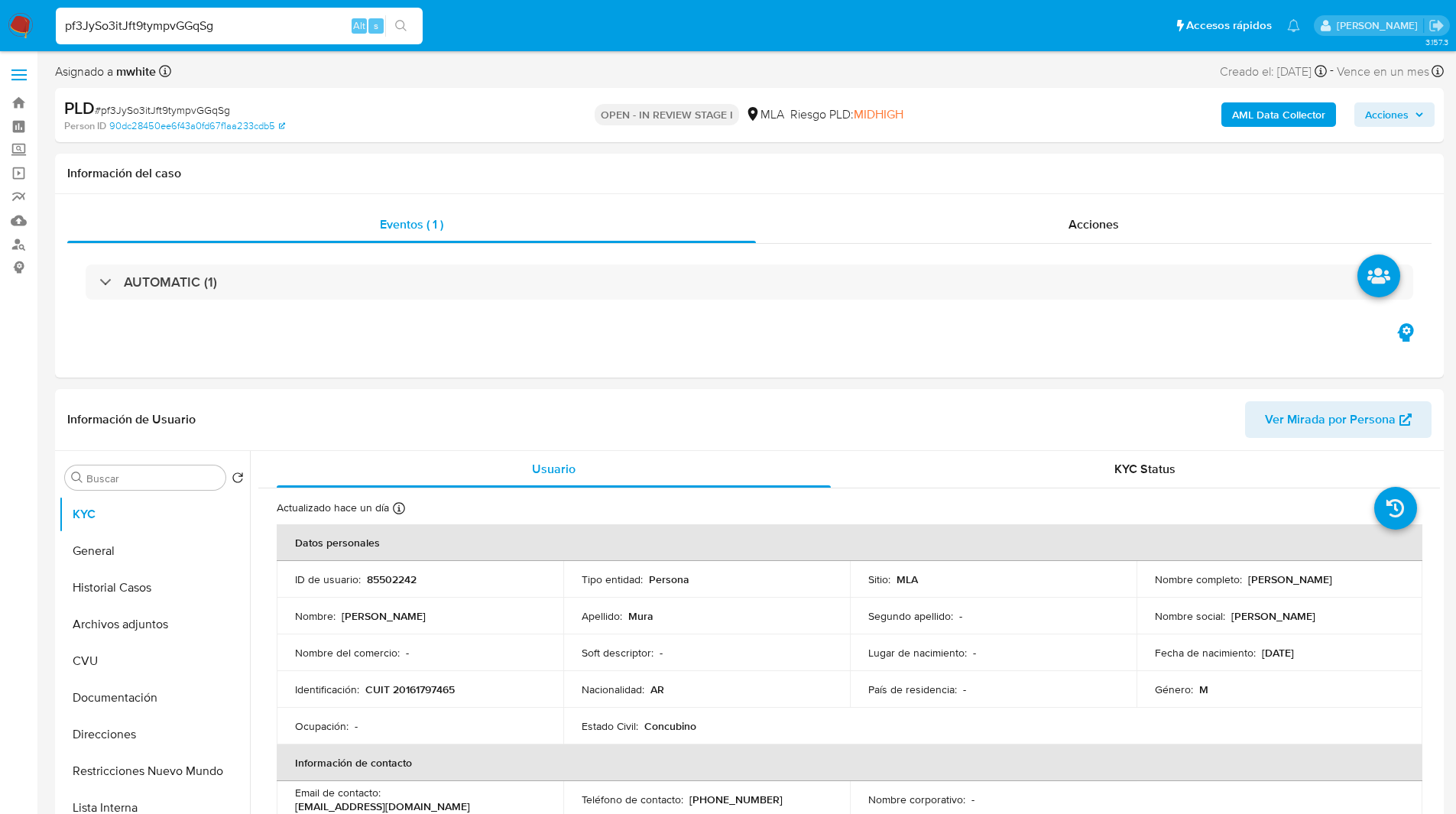
click at [593, 30] on ul "Pausado Ver notificaciones pf3JySo3itJft9tympvGGqSg Alt s Accesos rápidos Presi…" at bounding box center [678, 25] width 1260 height 39
click at [554, 25] on ul "Pausado Ver notificaciones pf3JySo3itJft9tympvGGqSg Alt s Accesos rápidos Presi…" at bounding box center [678, 25] width 1260 height 39
click at [505, 28] on ul "Pausado Ver notificaciones pf3JySo3itJft9tympvGGqSg Alt s Accesos rápidos Presi…" at bounding box center [678, 25] width 1260 height 39
click at [559, 28] on ul "Pausado Ver notificaciones pf3JySo3itJft9tympvGGqSg Alt s Accesos rápidos Presi…" at bounding box center [678, 25] width 1260 height 39
click at [913, 18] on ul "Pausado Ver notificaciones pf3JySo3itJft9tympvGGqSg Alt s Accesos rápidos Presi…" at bounding box center [678, 25] width 1260 height 39
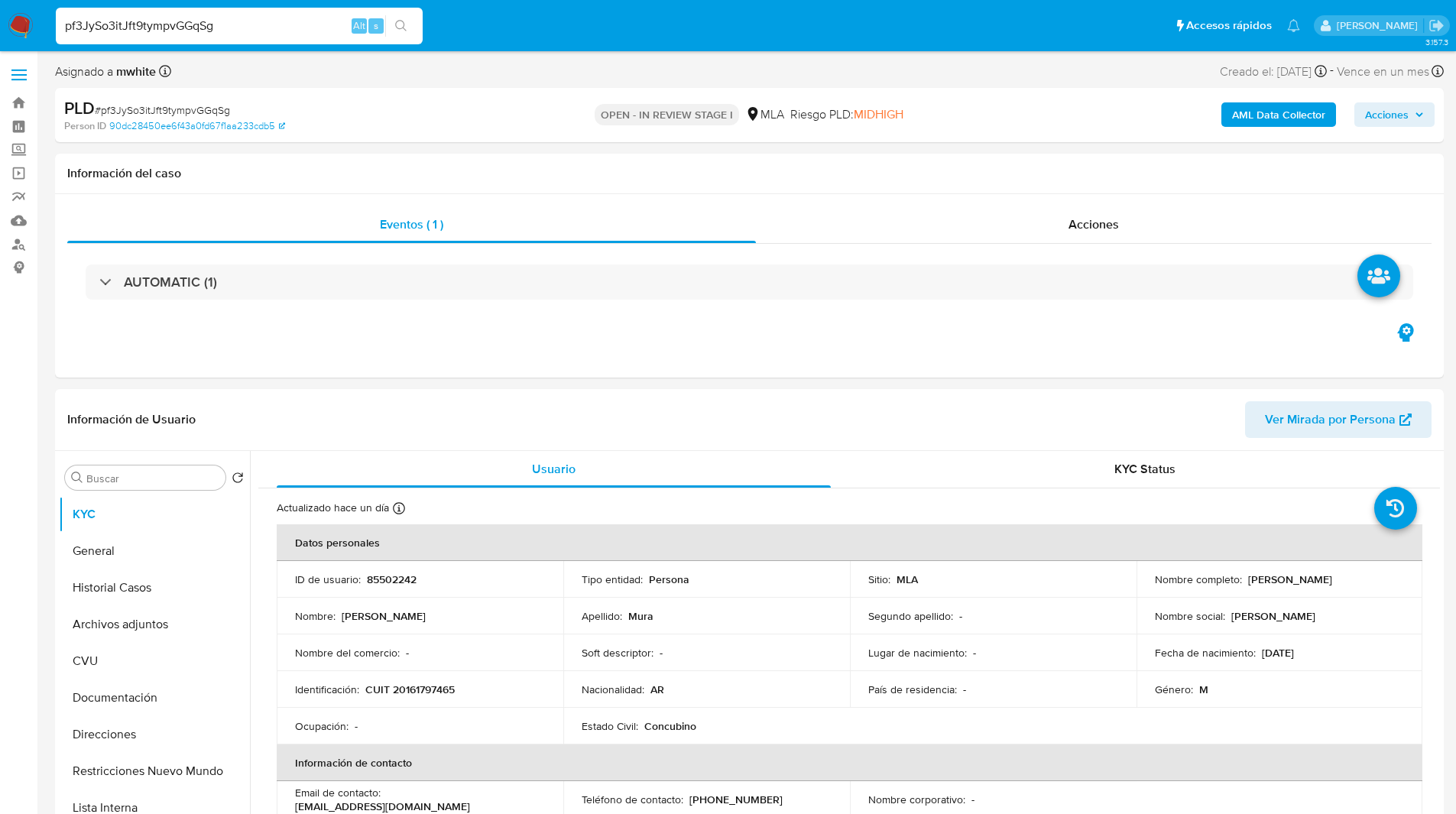
click at [490, 25] on ul "Pausado Ver notificaciones pf3JySo3itJft9tympvGGqSg Alt s Accesos rápidos Presi…" at bounding box center [678, 25] width 1260 height 39
click at [520, 19] on ul "Pausado Ver notificaciones pf3JySo3itJft9tympvGGqSg Alt s Accesos rápidos Presi…" at bounding box center [678, 25] width 1260 height 39
click at [595, 24] on ul "Pausado Ver notificaciones pf3JySo3itJft9tympvGGqSg Alt s Accesos rápidos Presi…" at bounding box center [678, 25] width 1260 height 39
click at [561, 25] on ul "Pausado Ver notificaciones pf3JySo3itJft9tympvGGqSg Alt s Accesos rápidos Presi…" at bounding box center [678, 25] width 1260 height 39
click at [529, 26] on ul "Pausado Ver notificaciones pf3JySo3itJft9tympvGGqSg Alt s Accesos rápidos Presi…" at bounding box center [678, 25] width 1260 height 39
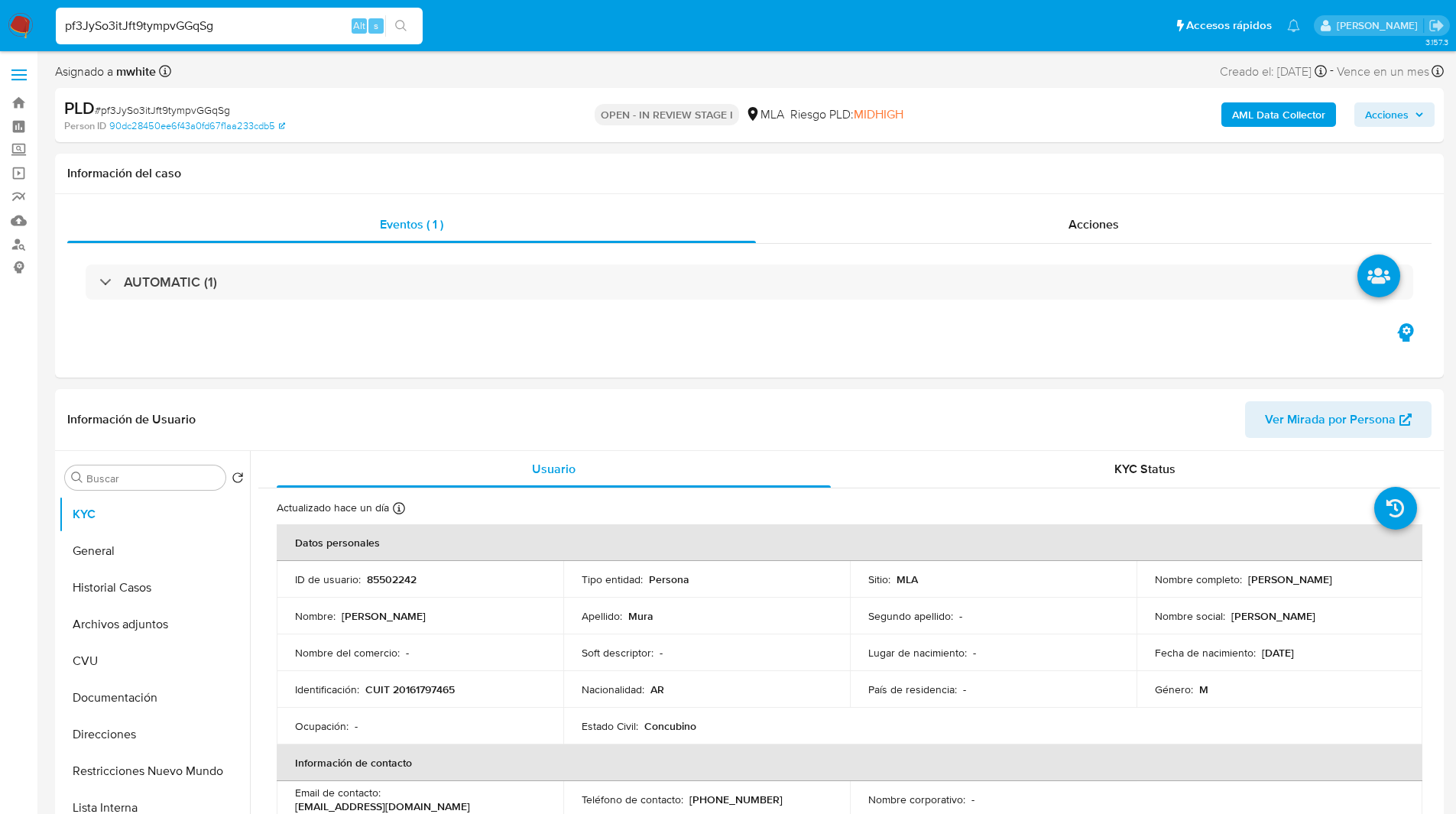
click at [518, 31] on ul "Pausado Ver notificaciones pf3JySo3itJft9tympvGGqSg Alt s Accesos rápidos Presi…" at bounding box center [678, 25] width 1260 height 39
click at [527, 22] on ul "Pausado Ver notificaciones pf3JySo3itJft9tympvGGqSg Alt s Accesos rápidos Presi…" at bounding box center [678, 25] width 1260 height 39
click at [555, 22] on ul "Pausado Ver notificaciones pf3JySo3itJft9tympvGGqSg Alt s Accesos rápidos Presi…" at bounding box center [678, 25] width 1260 height 39
click at [550, 22] on ul "Pausado Ver notificaciones pf3JySo3itJft9tympvGGqSg Alt s Accesos rápidos Presi…" at bounding box center [678, 25] width 1260 height 39
click at [515, 31] on ul "Pausado Ver notificaciones pf3JySo3itJft9tympvGGqSg Alt s Accesos rápidos Presi…" at bounding box center [678, 25] width 1260 height 39
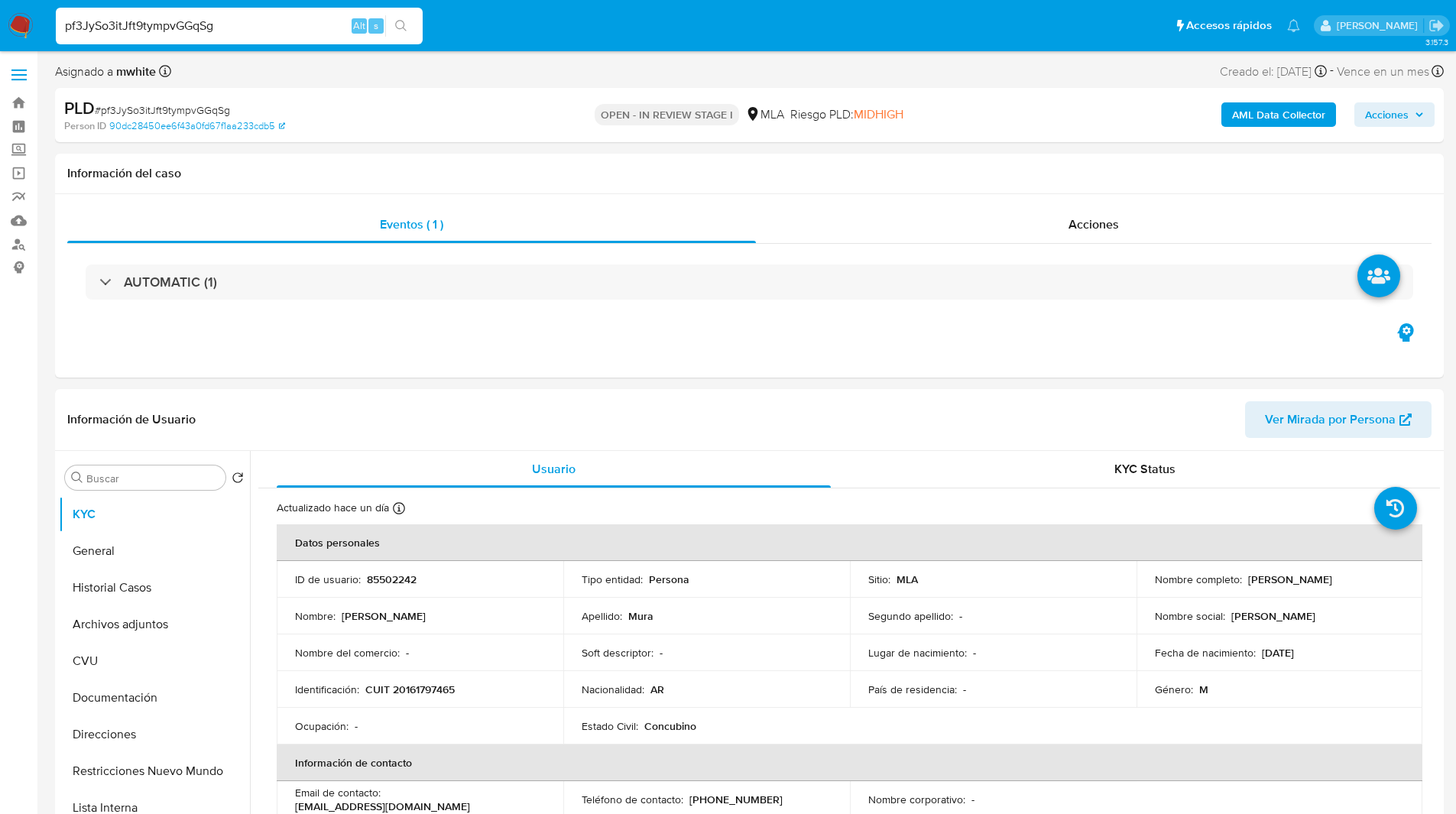
click at [499, 31] on ul "Pausado Ver notificaciones pf3JySo3itJft9tympvGGqSg Alt s Accesos rápidos Presi…" at bounding box center [678, 25] width 1260 height 39
click at [418, 6] on div "pf3JySo3itJft9tympvGGqSg Alt s" at bounding box center [239, 25] width 367 height 42
click at [501, 19] on ul "Pausado Ver notificaciones pf3JySo3itJft9tympvGGqSg Alt s Accesos rápidos Presi…" at bounding box center [678, 25] width 1260 height 39
click at [564, 18] on ul "Pausado Ver notificaciones pf3JySo3itJft9tympvGGqSg Alt s Accesos rápidos Presi…" at bounding box center [678, 25] width 1260 height 39
click at [659, 26] on ul "Pausado Ver notificaciones pf3JySo3itJft9tympvGGqSg Alt s Accesos rápidos Presi…" at bounding box center [678, 25] width 1260 height 39
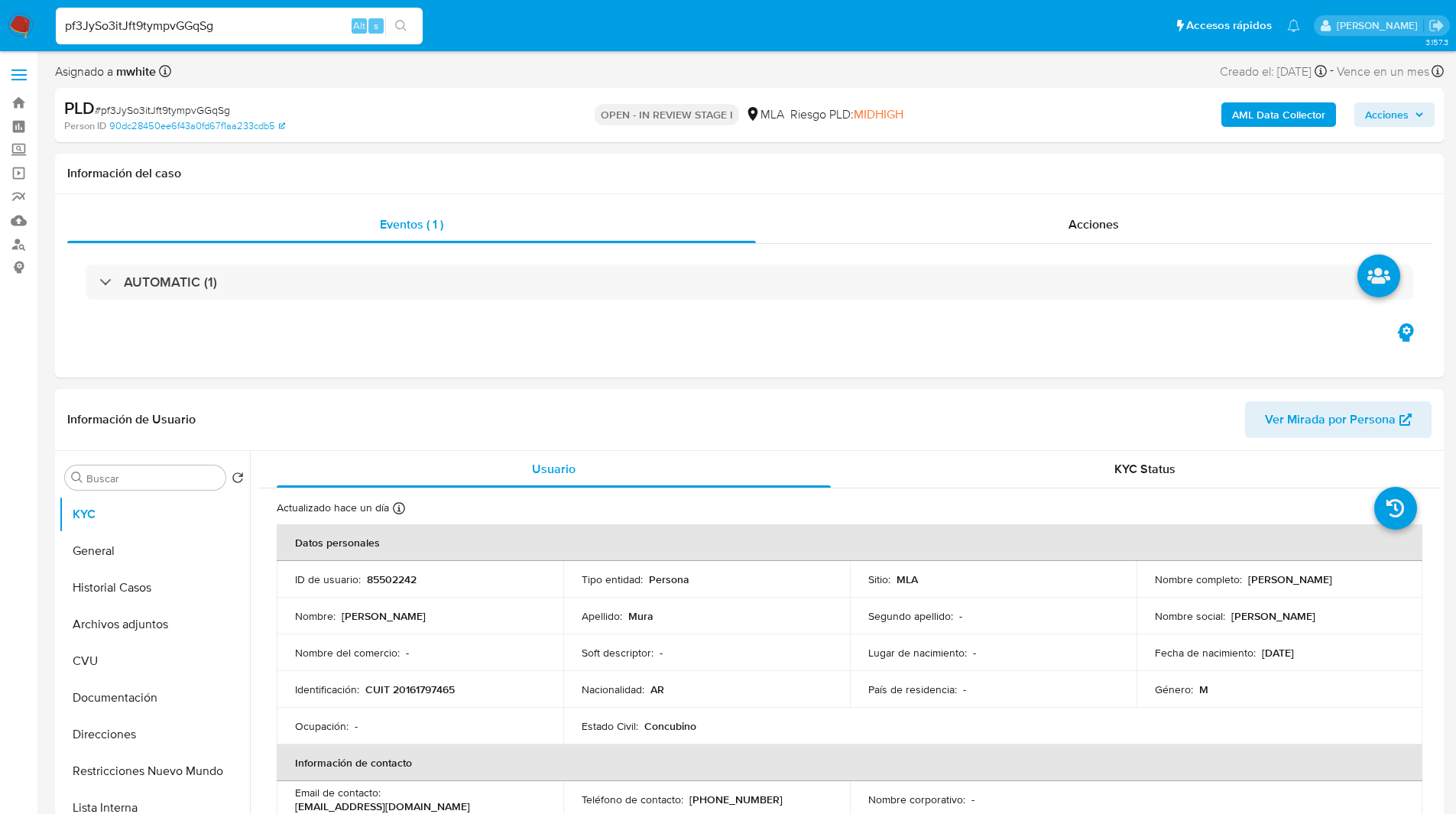
click at [648, 27] on ul "Pausado Ver notificaciones pf3JySo3itJft9tympvGGqSg Alt s Accesos rápidos Presi…" at bounding box center [678, 25] width 1260 height 39
click at [445, 7] on ul "Pausado Ver notificaciones pf3JySo3itJft9tympvGGqSg Alt s Accesos rápidos Presi…" at bounding box center [678, 25] width 1260 height 39
click at [478, 9] on ul "Pausado Ver notificaciones pf3JySo3itJft9tympvGGqSg Alt s Accesos rápidos Presi…" at bounding box center [678, 25] width 1260 height 39
click at [535, 17] on ul "Pausado Ver notificaciones pf3JySo3itJft9tympvGGqSg Alt s Accesos rápidos Presi…" at bounding box center [678, 25] width 1260 height 39
click at [511, 23] on ul "Pausado Ver notificaciones pf3JySo3itJft9tympvGGqSg Alt s Accesos rápidos Presi…" at bounding box center [678, 25] width 1260 height 39
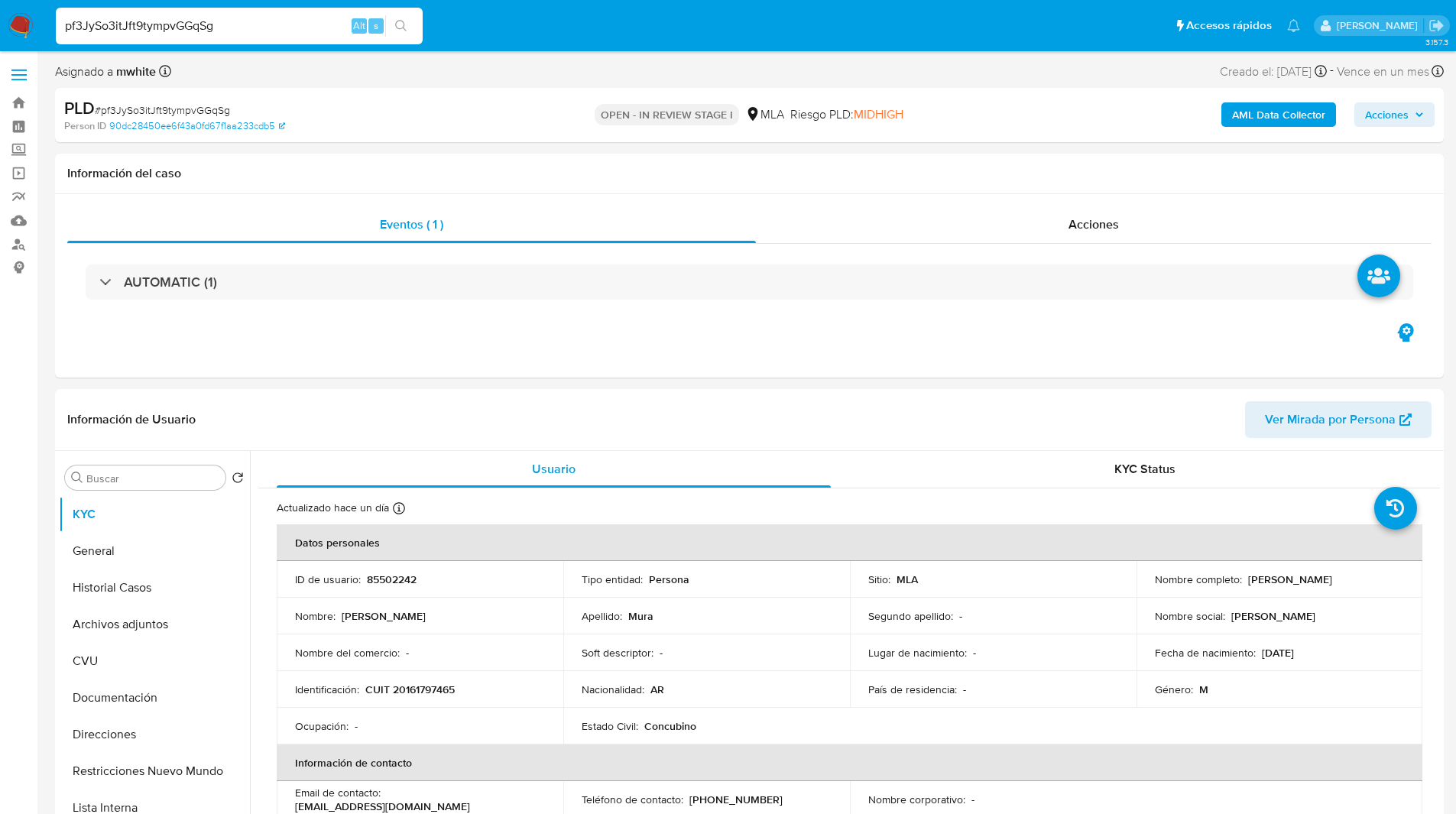
click at [499, 34] on ul "Pausado Ver notificaciones pf3JySo3itJft9tympvGGqSg Alt s Accesos rápidos Presi…" at bounding box center [678, 25] width 1260 height 39
click at [1020, 107] on div "AML Data Collector Acciones" at bounding box center [1209, 115] width 453 height 36
click at [218, 24] on input "pf3JySo3itJft9tympvGGqSg" at bounding box center [239, 25] width 367 height 20
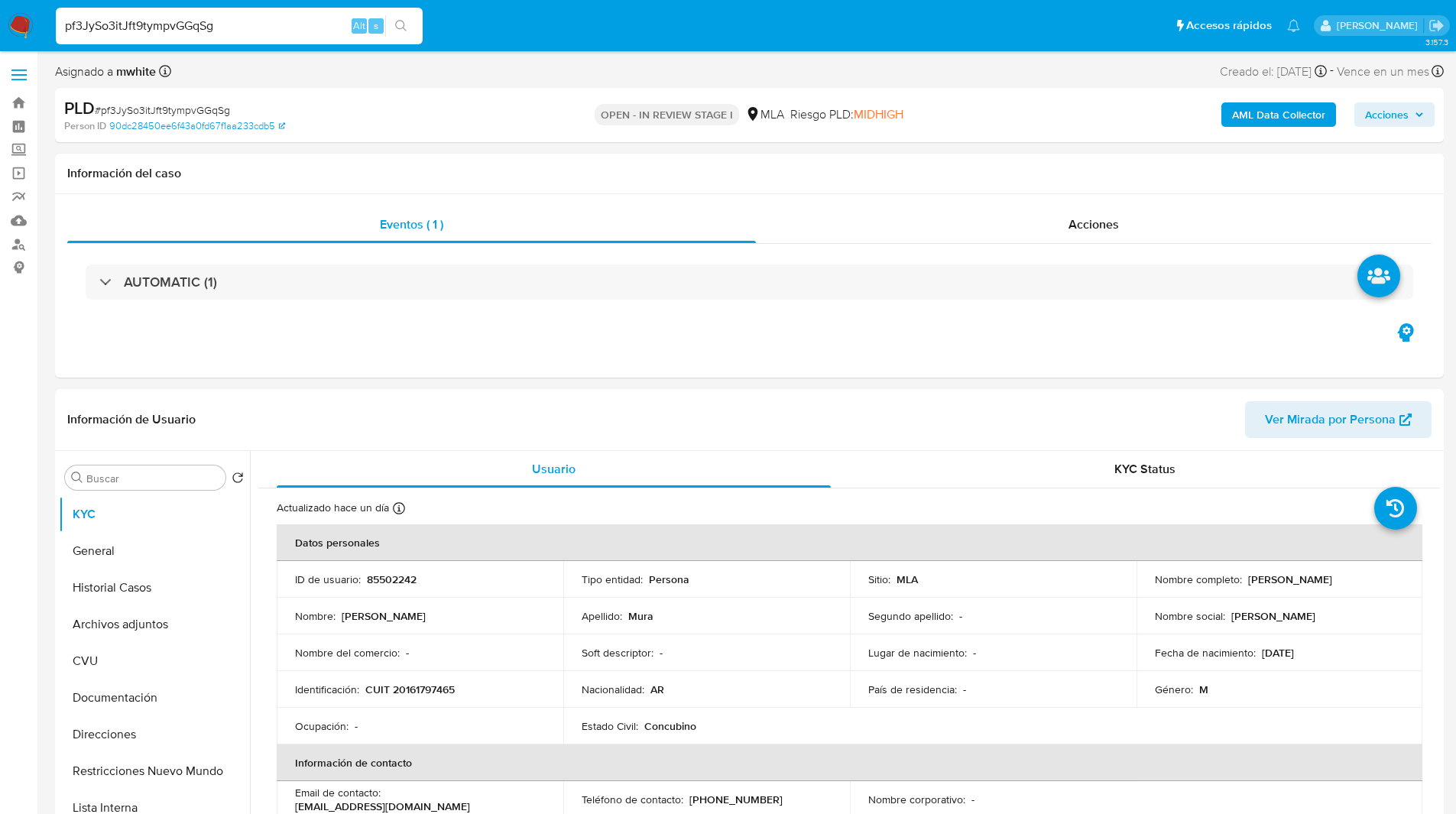
paste input "IXfcaOsFJ9uyyZq1bpVjDPbJ"
type input "IXfcaOsFJ9uyyZq1bpVjDPbJ"
click at [478, 426] on header "Información de Usuario Ver Mirada por Persona" at bounding box center [749, 420] width 1365 height 37
select select "10"
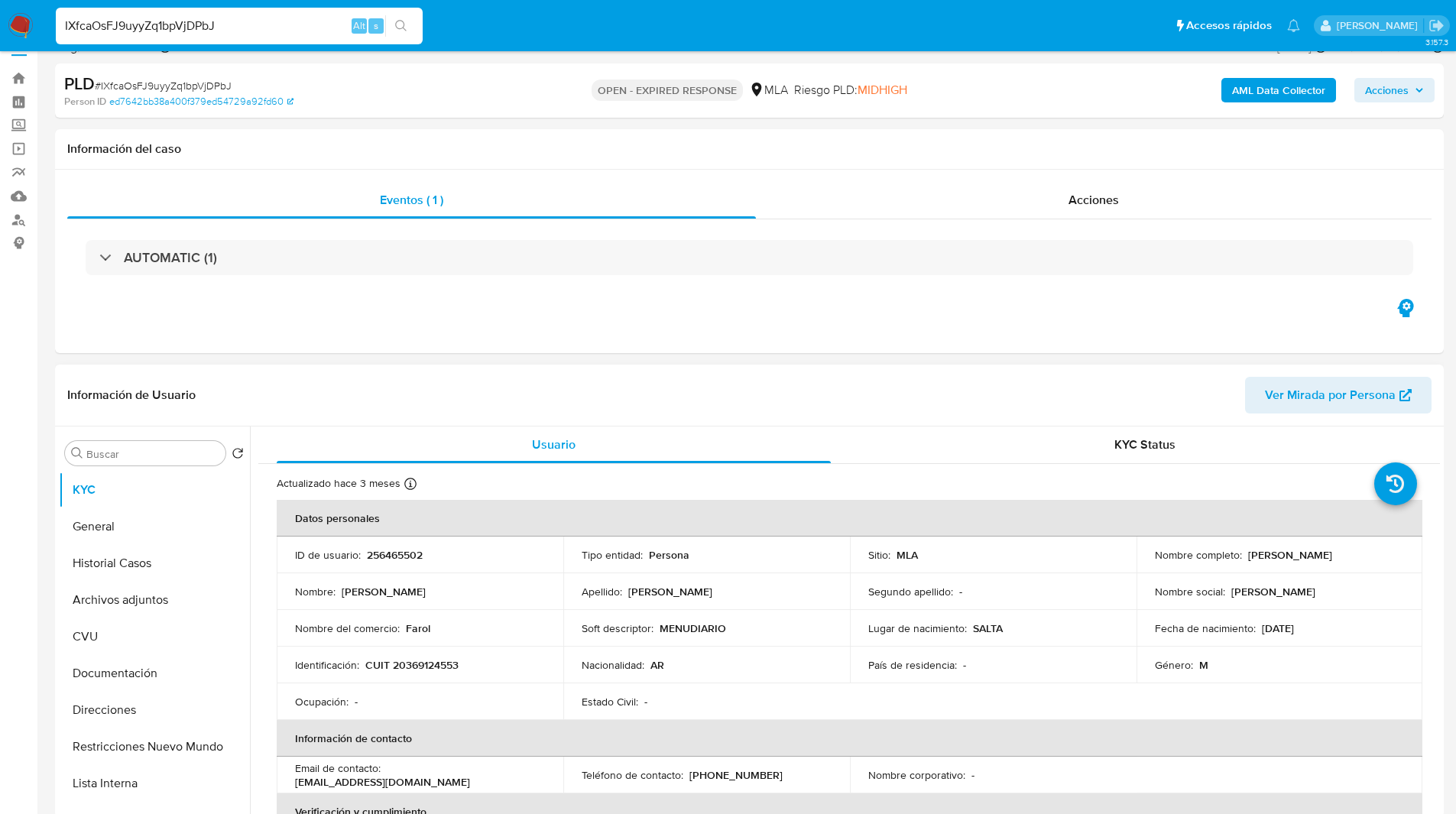
click at [407, 551] on p "256465502" at bounding box center [394, 555] width 56 height 14
copy p "256465502"
click at [893, 63] on div "PLD # IXfcaOsFJ9uyyZq1bpVjDPbJ Person ID ed7642bb38a400f379ed54729a92fd60 OPEN …" at bounding box center [749, 91] width 1389 height 55
click at [11, 21] on img at bounding box center [21, 26] width 26 height 26
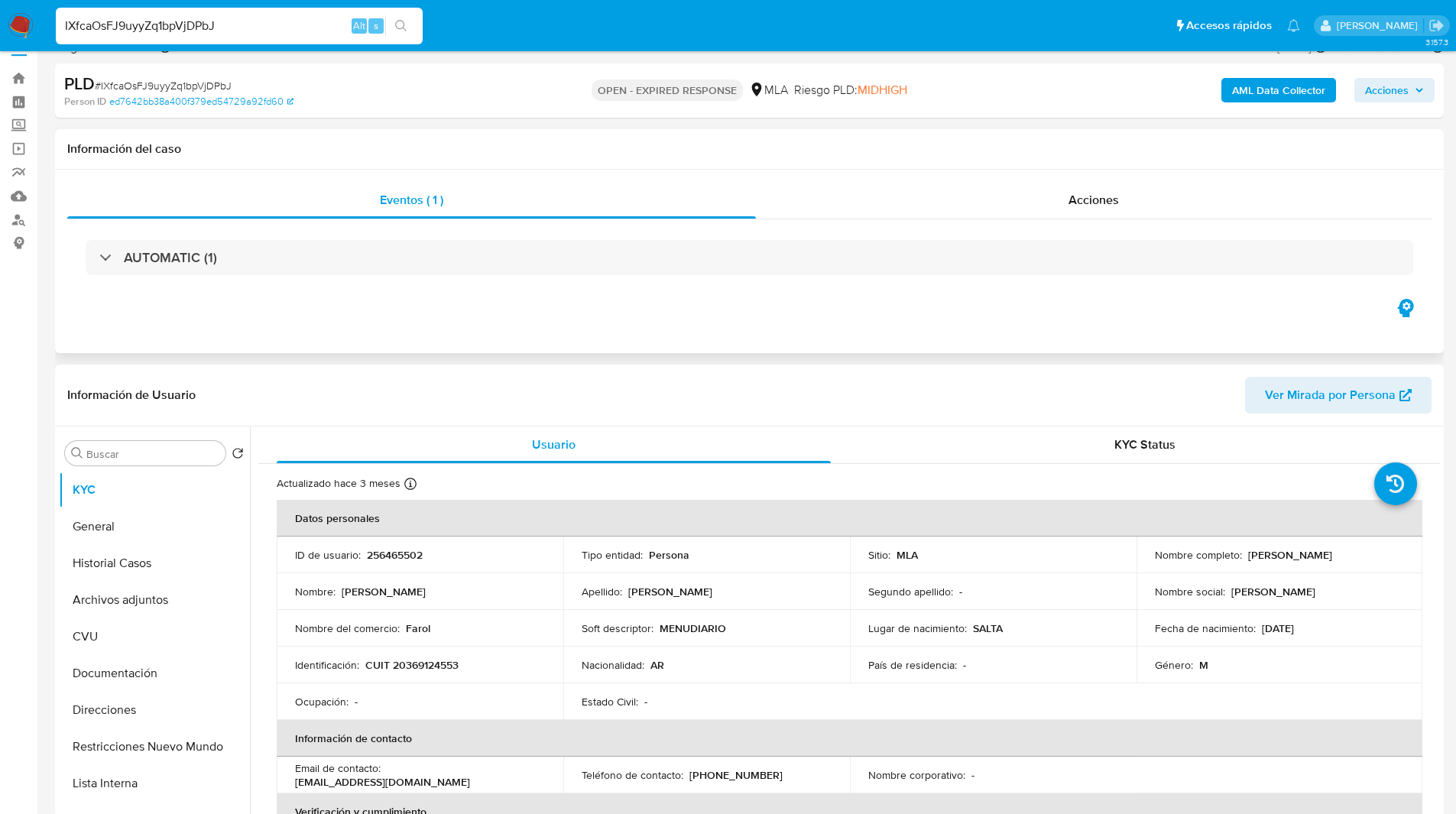
click at [958, 147] on h1 "Información del caso" at bounding box center [749, 149] width 1365 height 15
click at [600, 26] on ul "Pausado Ver notificaciones IXfcaOsFJ9uyyZq1bpVjDPbJ Alt s Accesos rápidos Presi…" at bounding box center [678, 25] width 1260 height 39
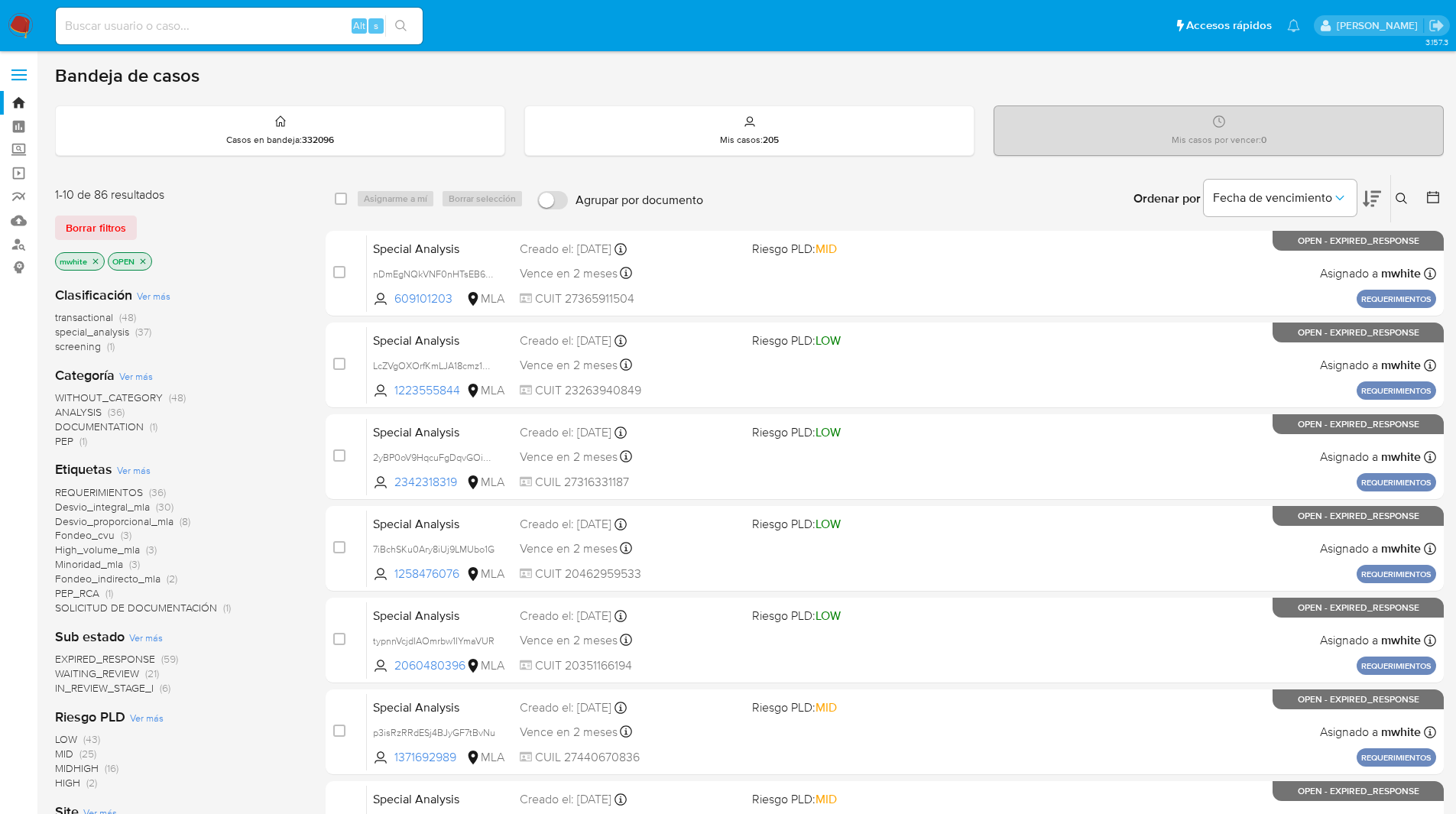
click at [95, 264] on icon "close-filter" at bounding box center [95, 261] width 9 height 9
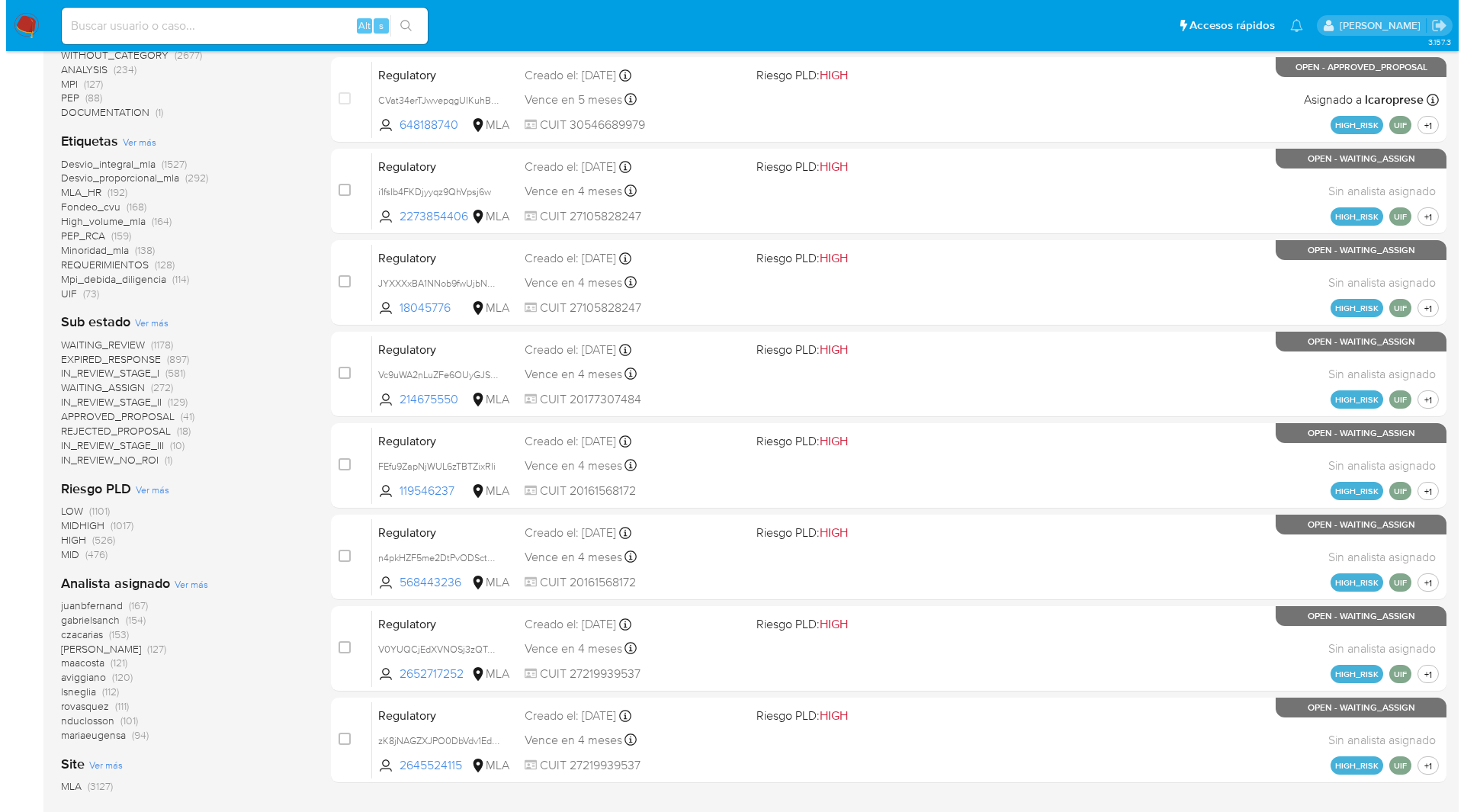
scroll to position [357, 0]
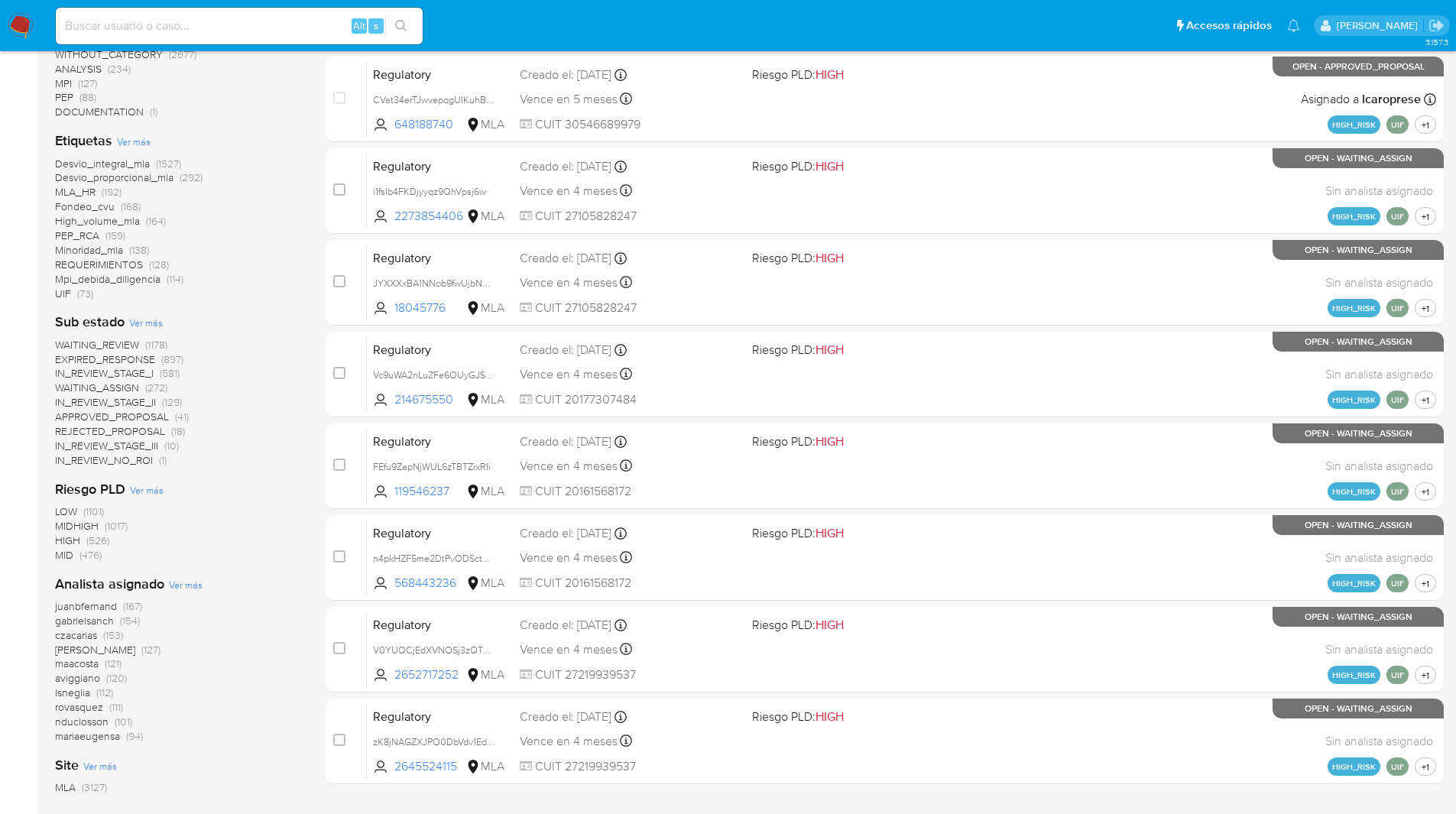
click at [178, 589] on span "Ver más" at bounding box center [186, 585] width 34 height 14
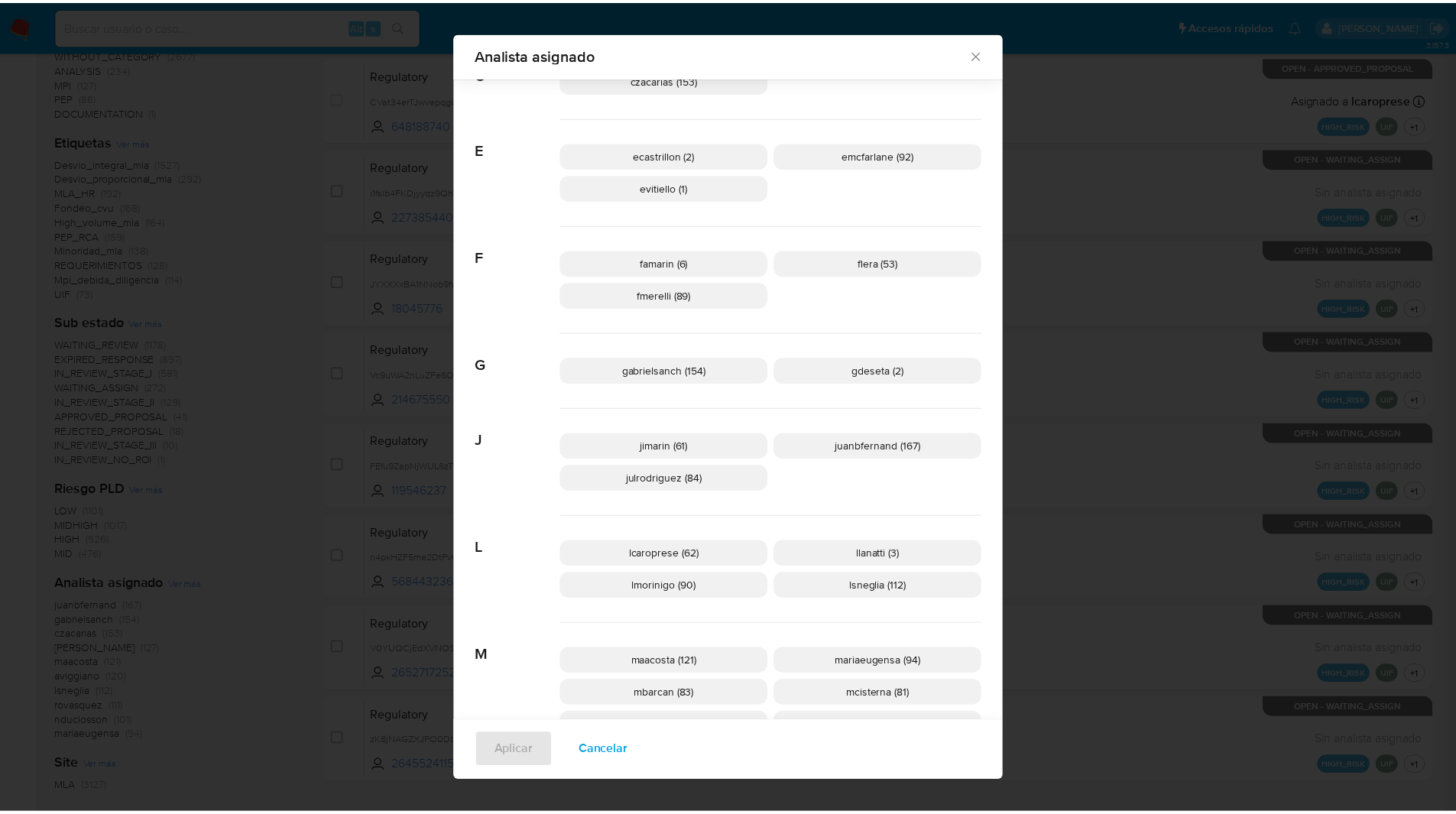
scroll to position [244, 0]
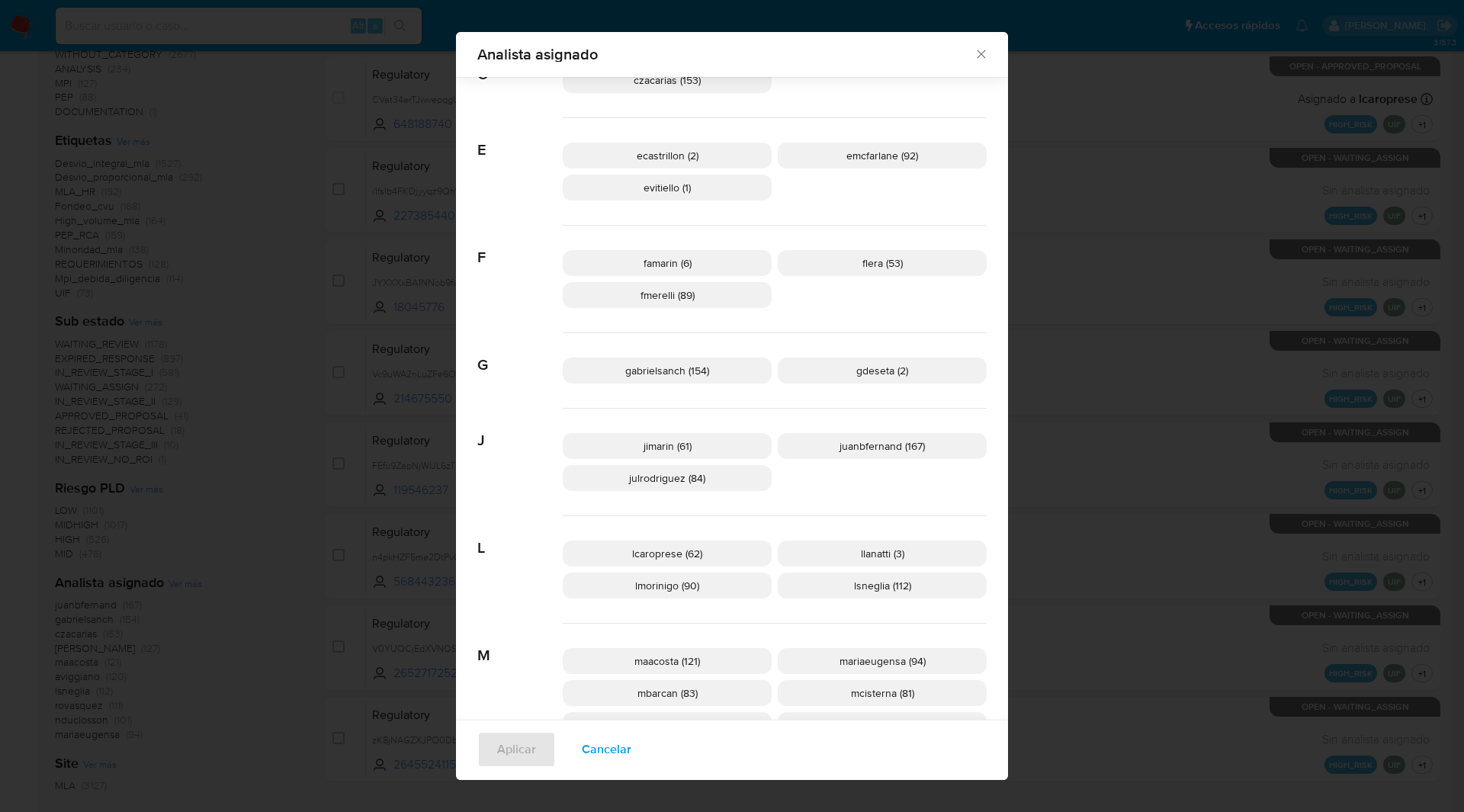
click at [978, 58] on icon "Cerrar" at bounding box center [981, 54] width 15 height 15
